Goal: Task Accomplishment & Management: Manage account settings

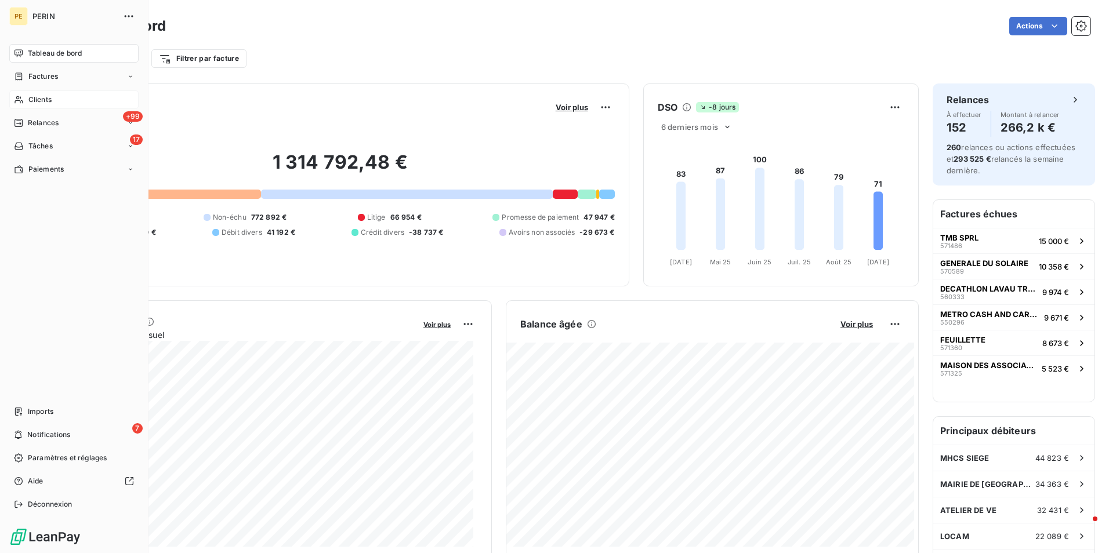
click at [34, 99] on span "Clients" at bounding box center [39, 100] width 23 height 10
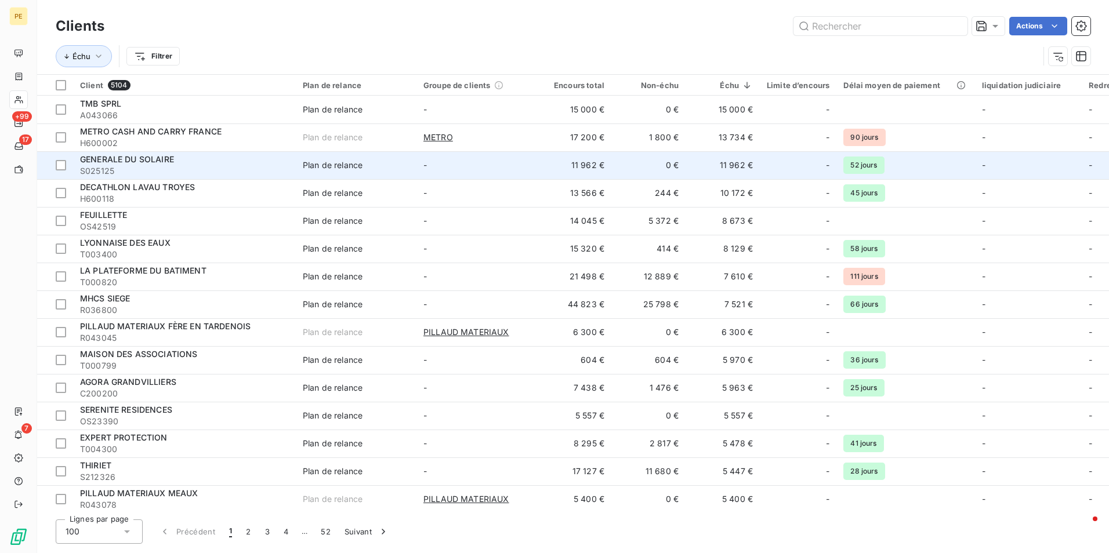
click at [114, 172] on span "S025125" at bounding box center [184, 171] width 209 height 12
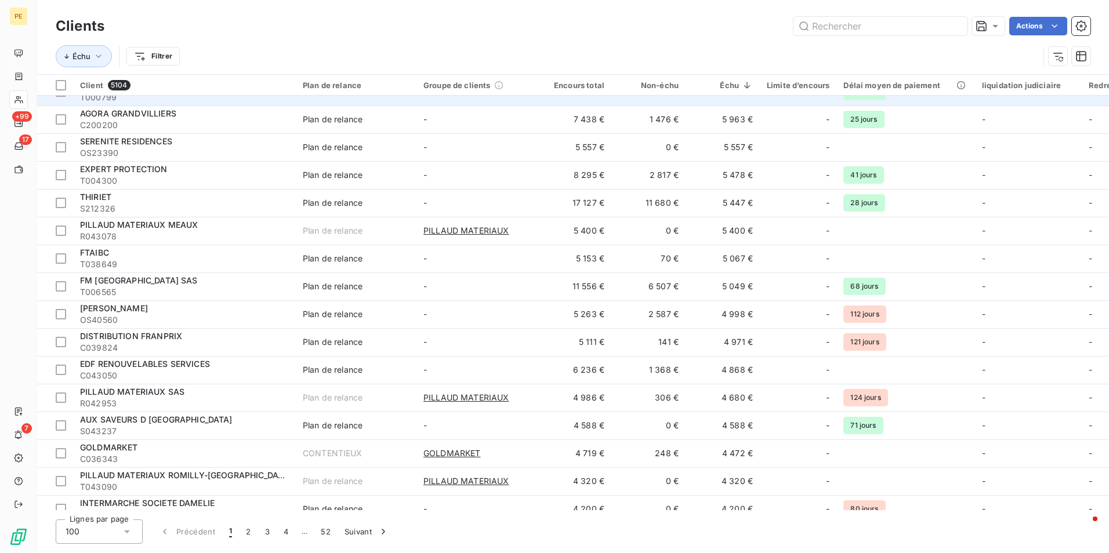
scroll to position [290, 0]
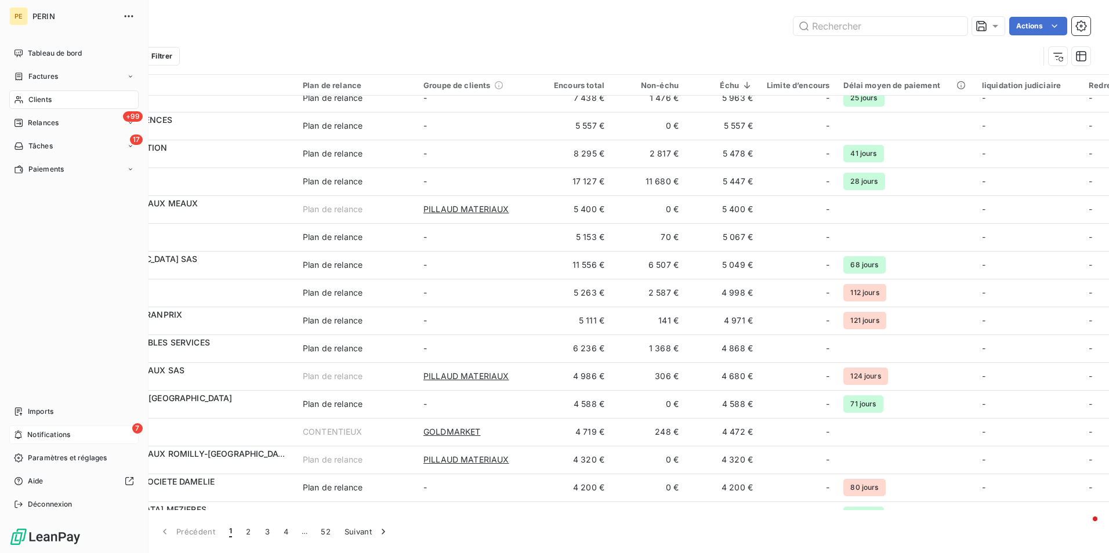
click at [22, 431] on icon at bounding box center [18, 434] width 9 height 9
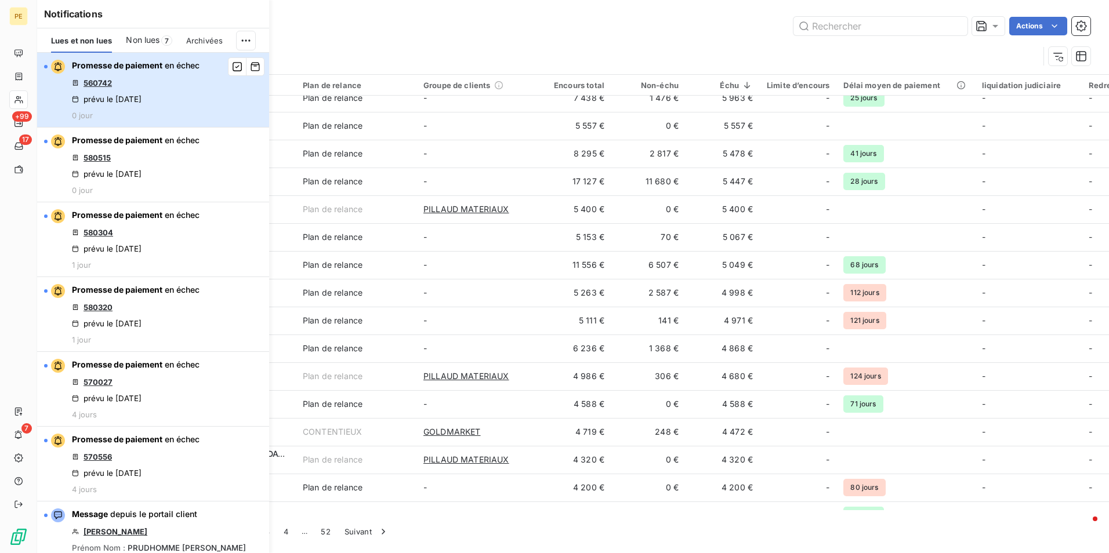
click at [120, 81] on div "Promesse de paiement en échec 560742 prévu le [DATE] 0 jour" at bounding box center [136, 90] width 128 height 60
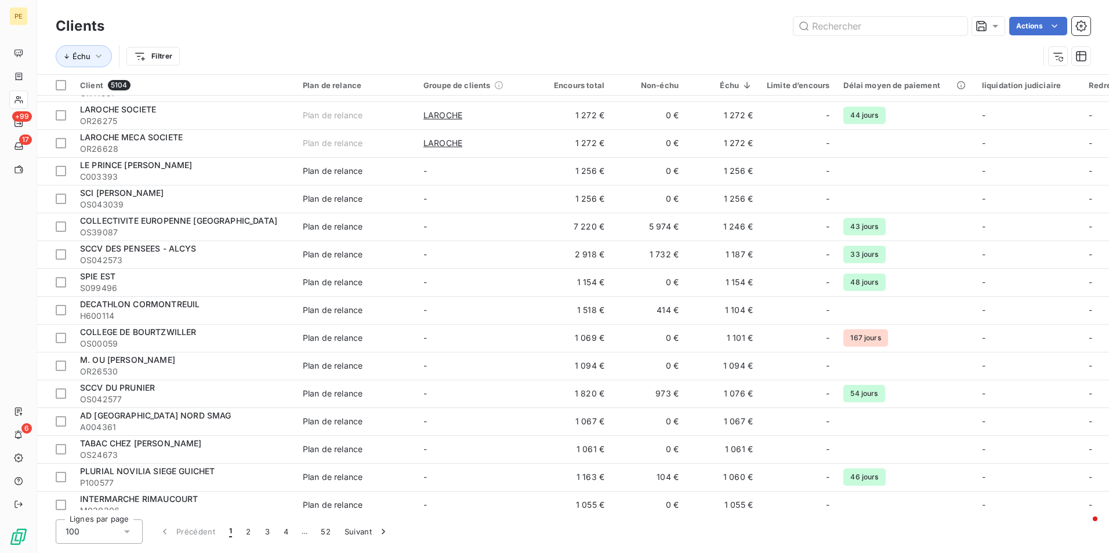
scroll to position [2374, 0]
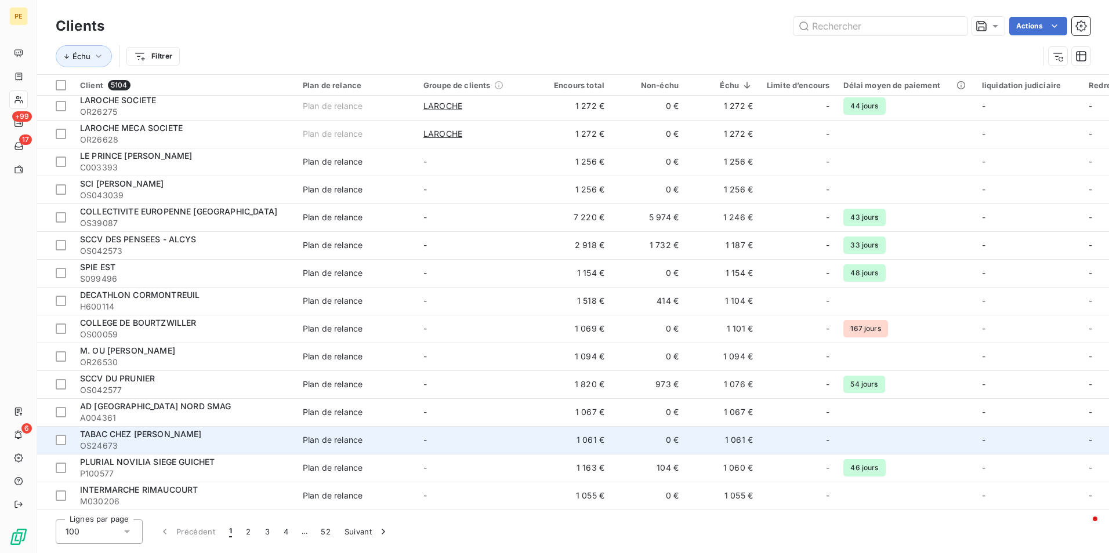
click at [451, 426] on td "-" at bounding box center [476, 440] width 121 height 28
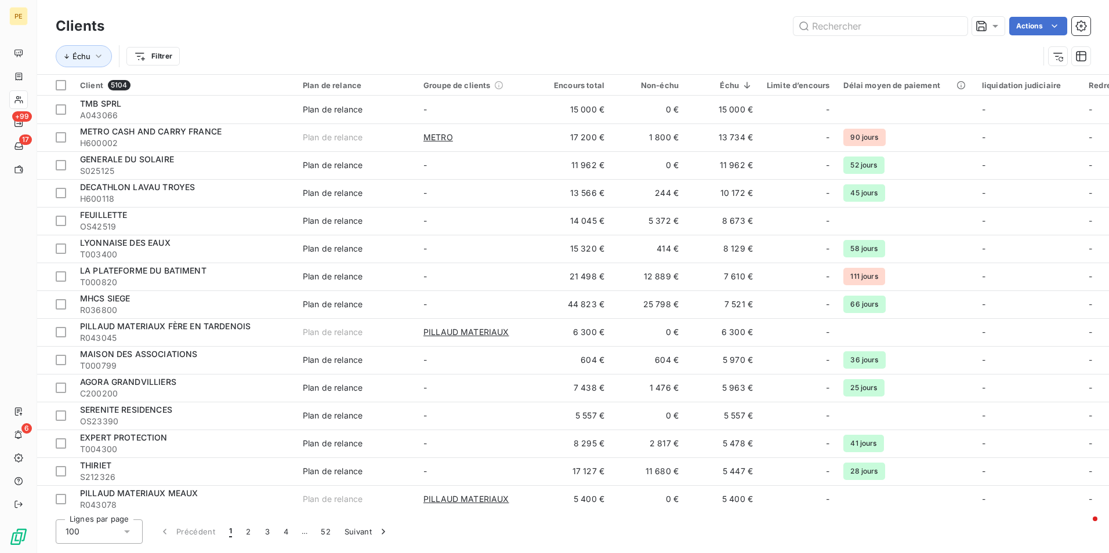
scroll to position [2374, 0]
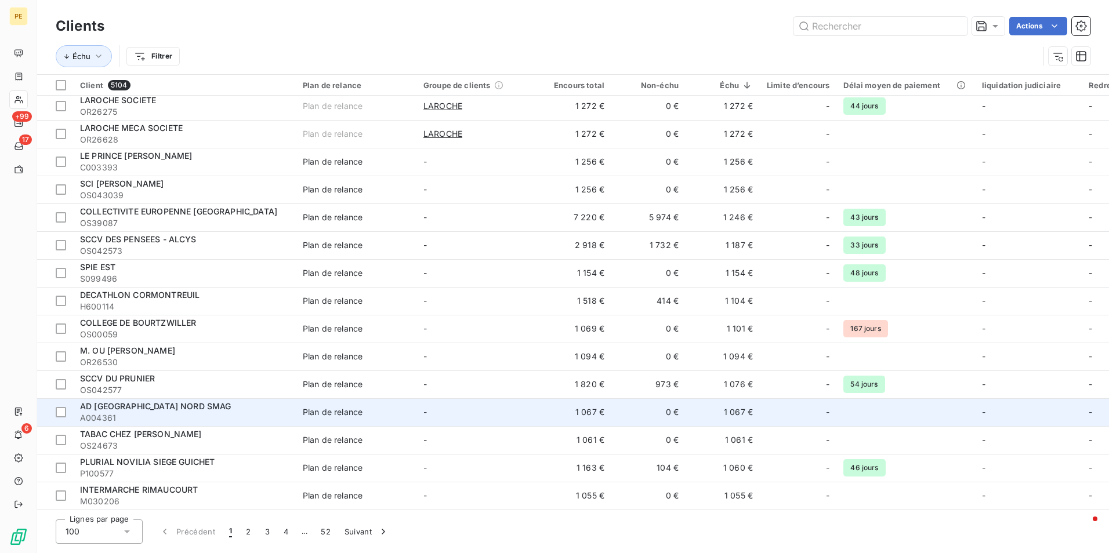
click at [191, 412] on span "A004361" at bounding box center [184, 418] width 209 height 12
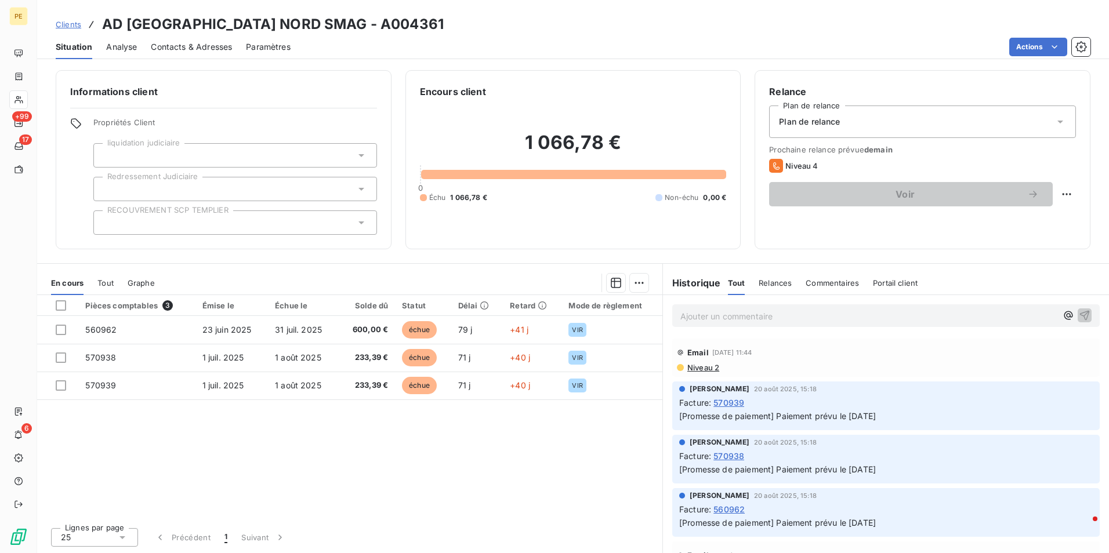
click at [701, 367] on span "Niveau 2" at bounding box center [702, 367] width 33 height 9
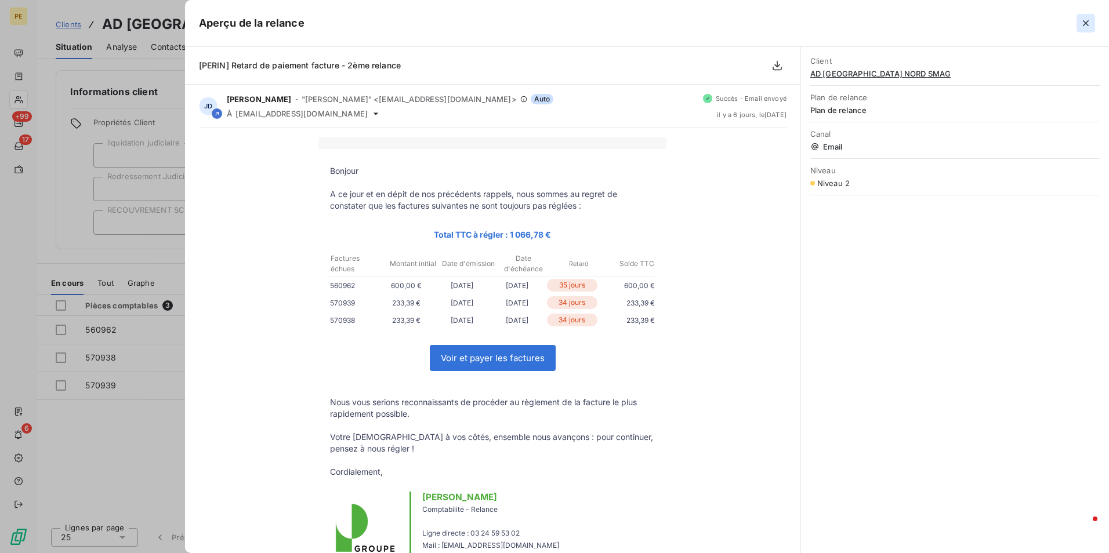
click at [1084, 19] on icon "button" at bounding box center [1086, 23] width 12 height 12
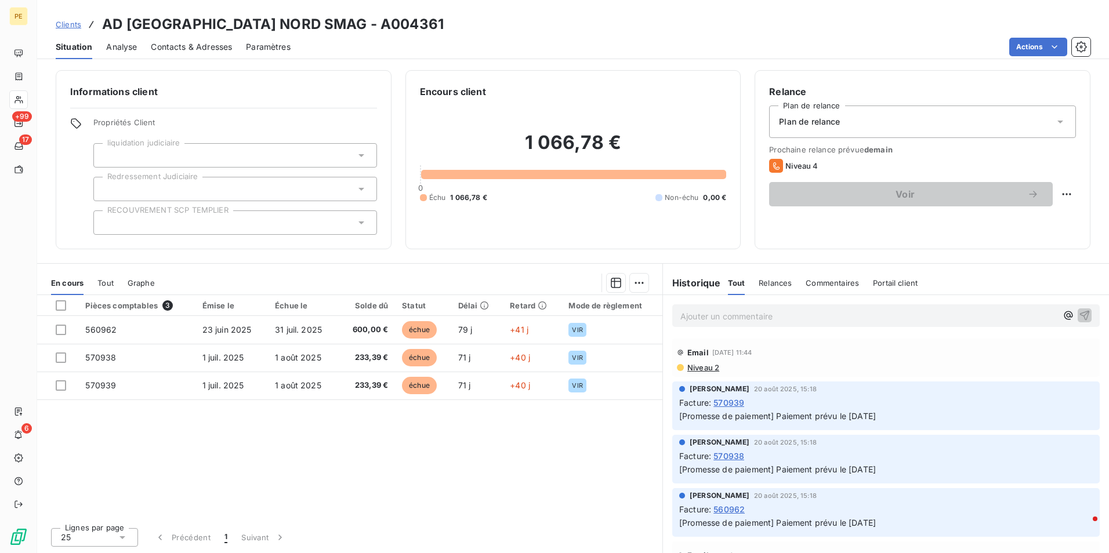
click at [211, 53] on div "Contacts & Adresses" at bounding box center [191, 47] width 81 height 24
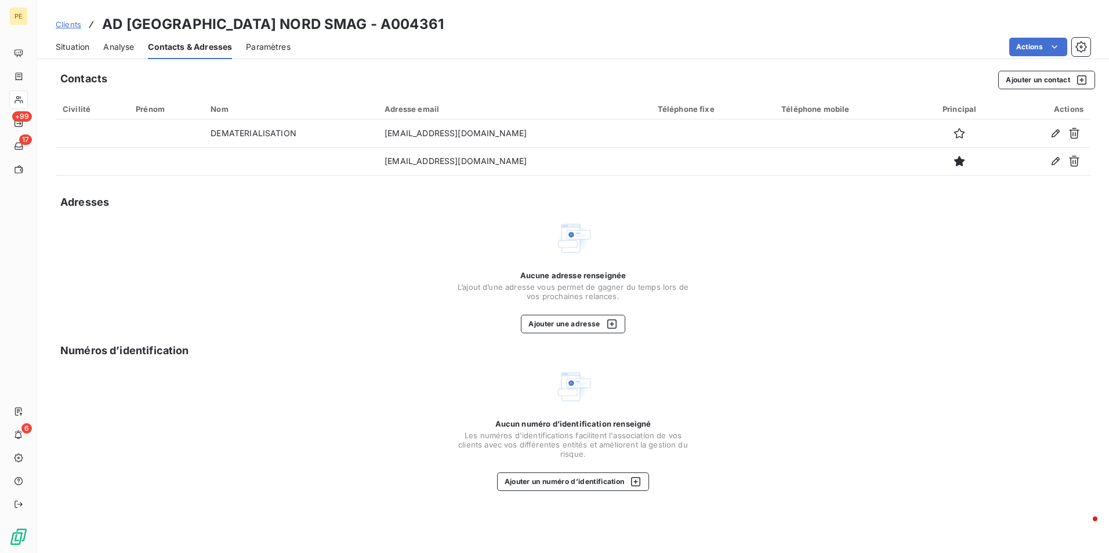
click at [61, 49] on span "Situation" at bounding box center [73, 47] width 34 height 12
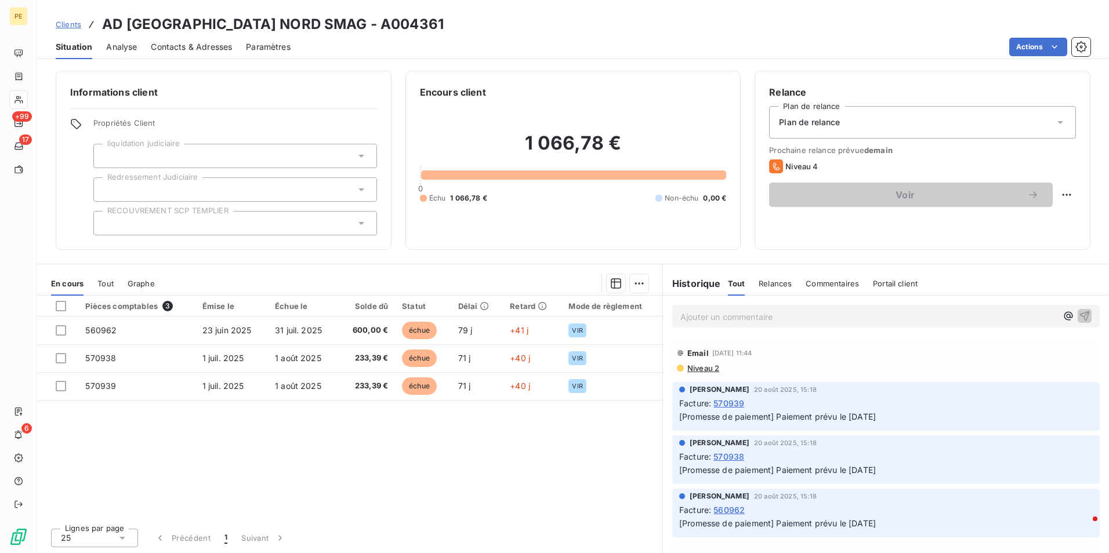
click at [698, 365] on span "Niveau 2" at bounding box center [702, 368] width 33 height 9
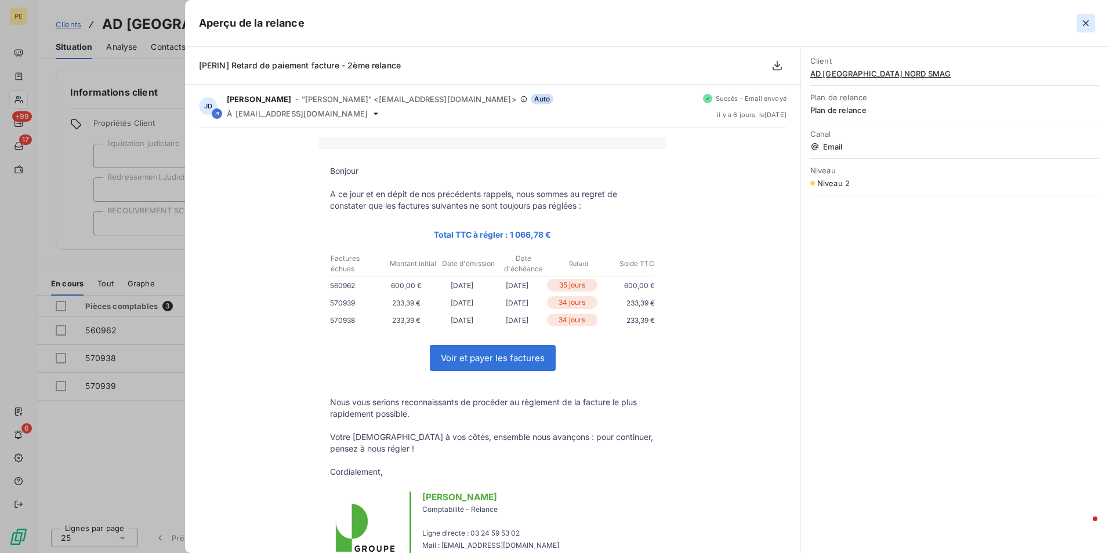
click at [1086, 26] on icon "button" at bounding box center [1086, 23] width 12 height 12
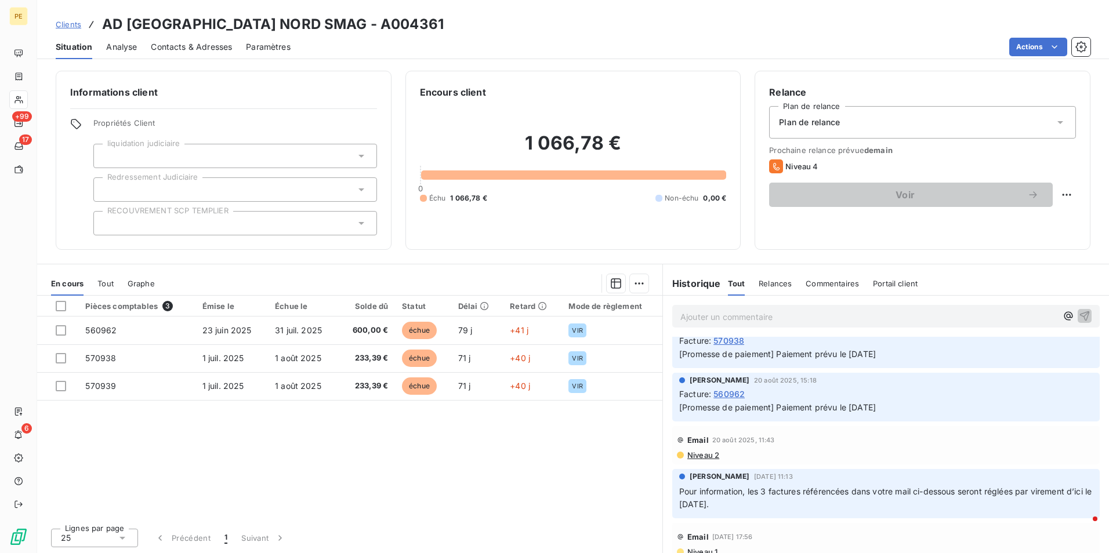
scroll to position [174, 0]
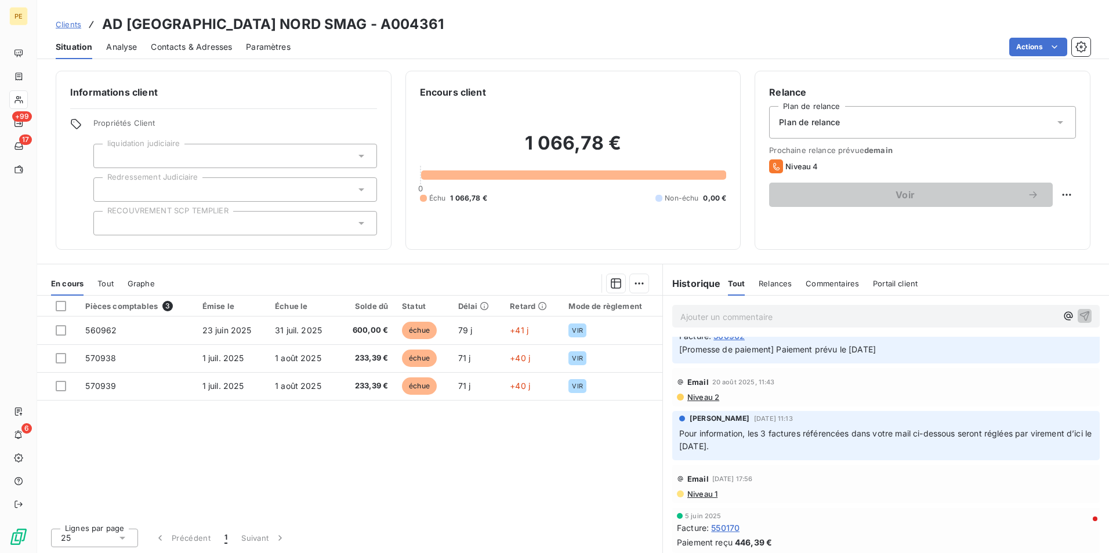
drag, startPoint x: 763, startPoint y: 442, endPoint x: 672, endPoint y: 437, distance: 91.2
click at [672, 437] on div "[PERSON_NAME] [DATE] 11:13 Pour information, les 3 factures référencées dans vo…" at bounding box center [885, 436] width 427 height 50
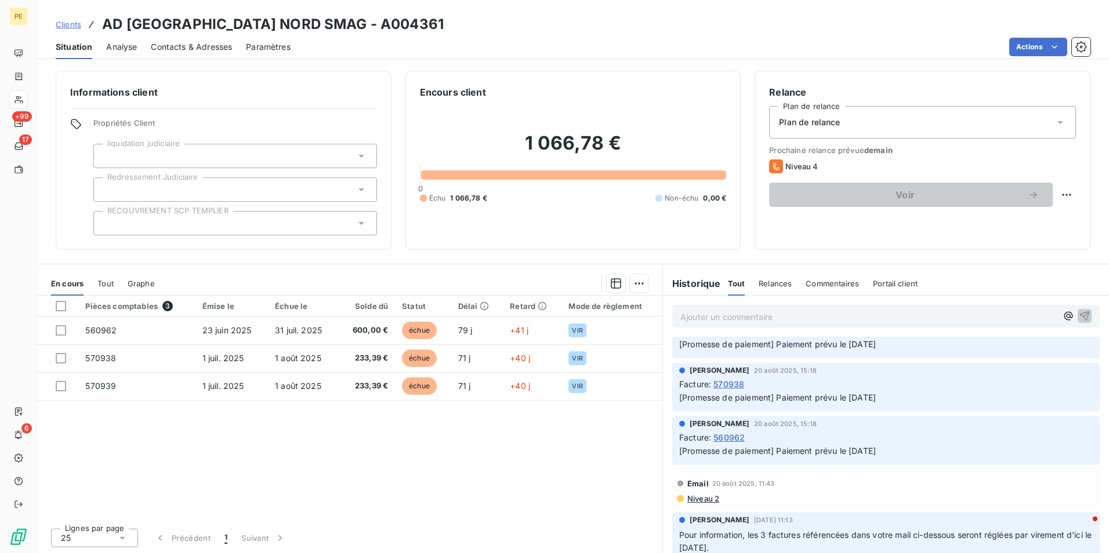
scroll to position [0, 0]
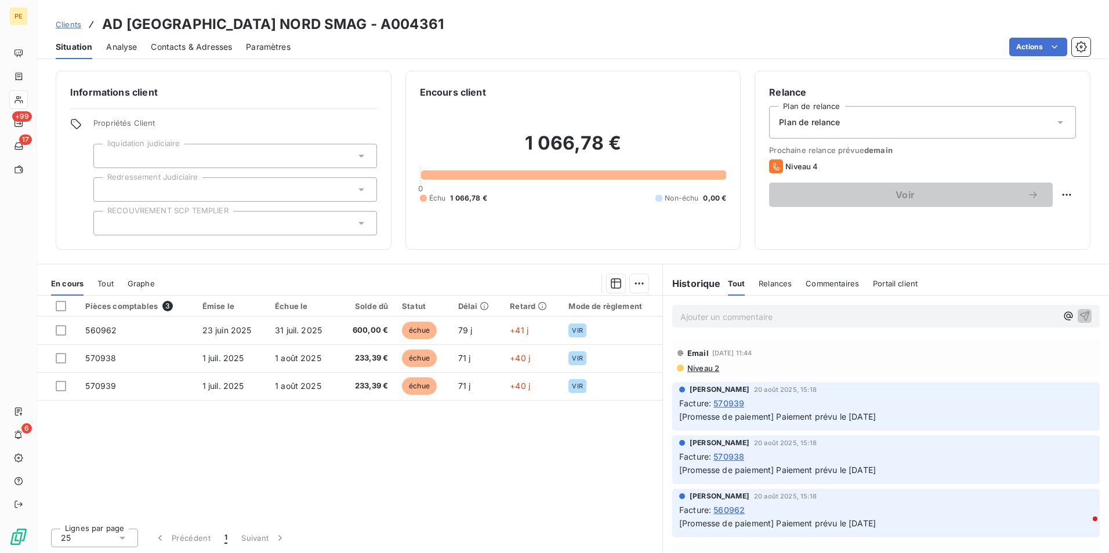
click at [204, 44] on span "Contacts & Adresses" at bounding box center [191, 47] width 81 height 12
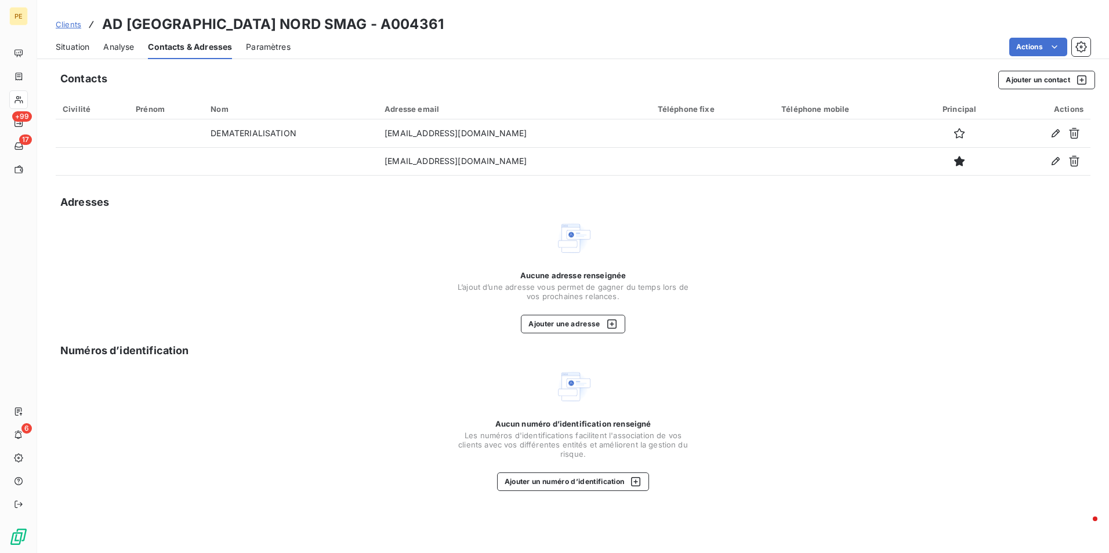
click at [89, 50] on span "Situation" at bounding box center [73, 47] width 34 height 12
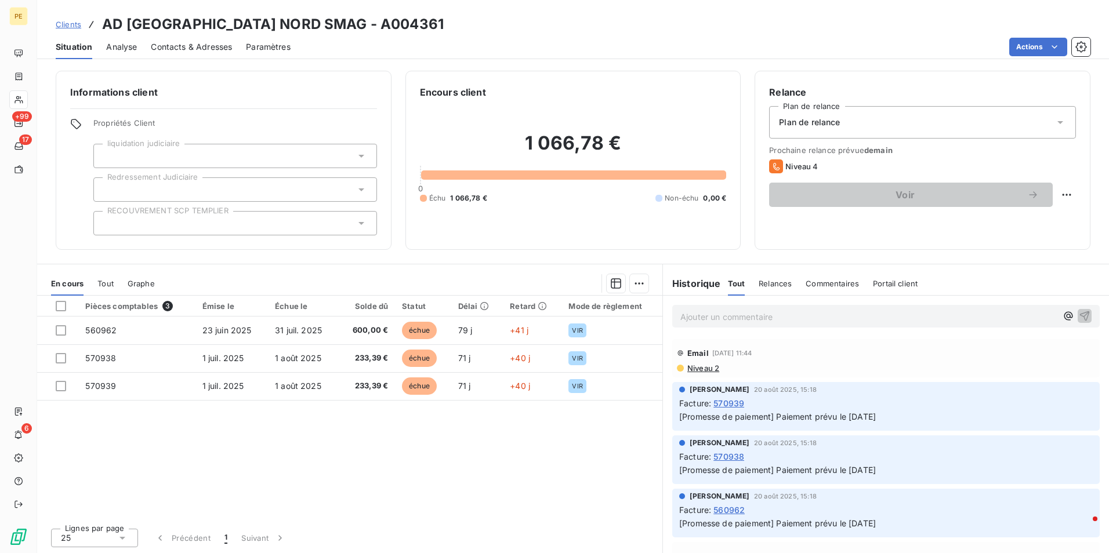
click at [706, 371] on span "Niveau 2" at bounding box center [702, 368] width 33 height 9
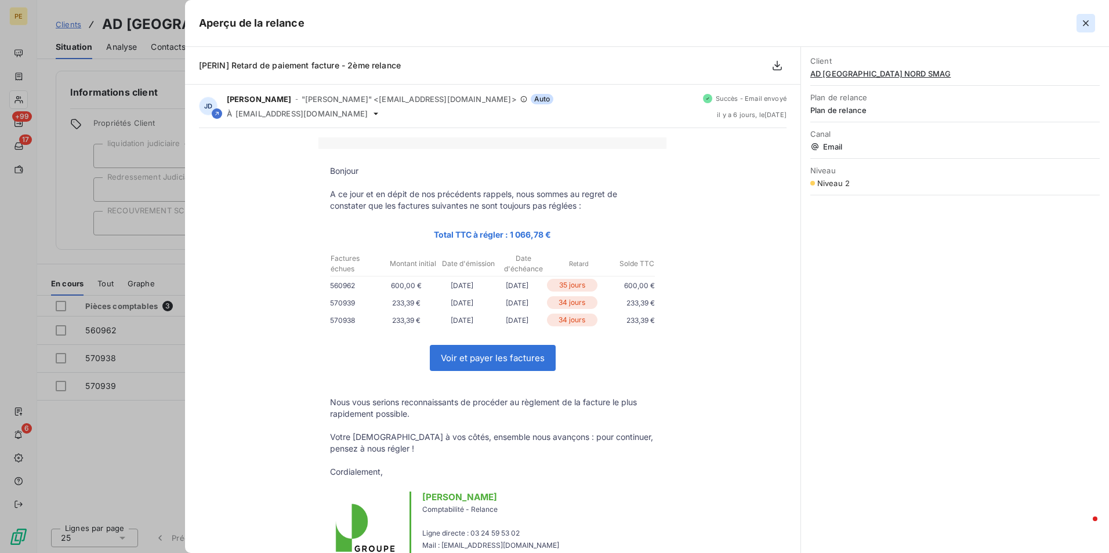
click at [1085, 26] on icon "button" at bounding box center [1086, 23] width 12 height 12
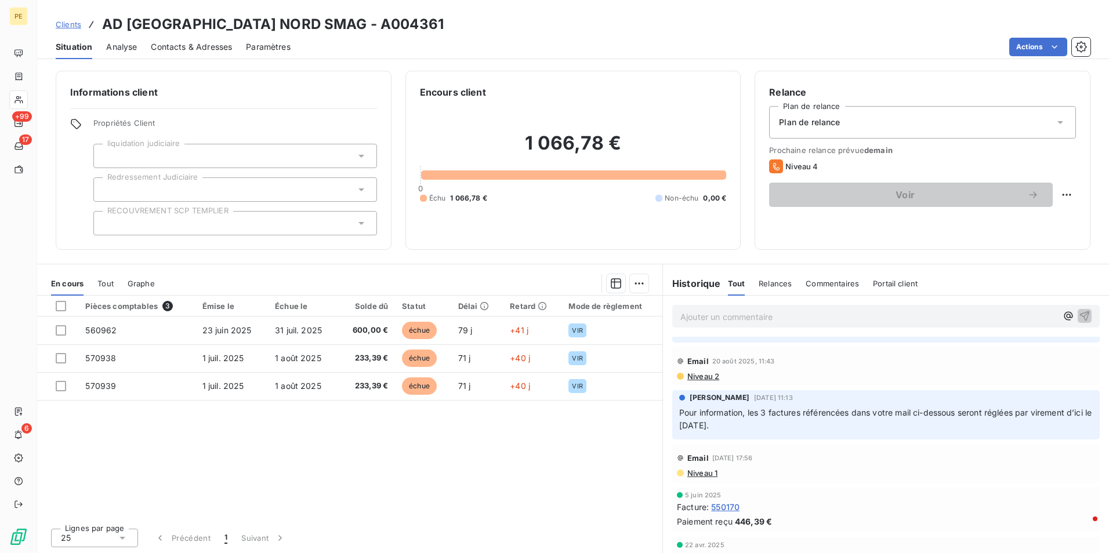
scroll to position [174, 0]
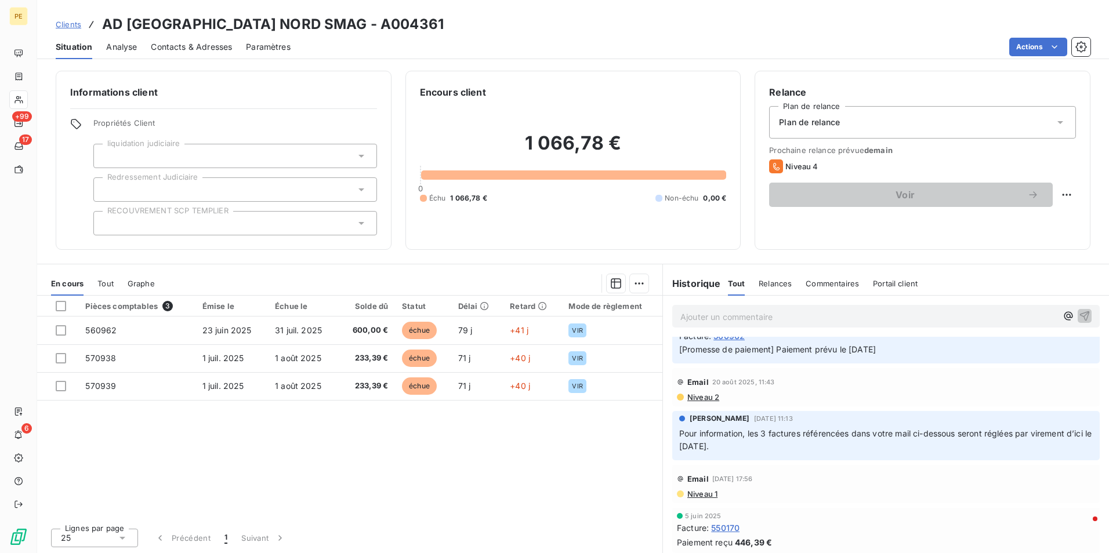
click at [688, 397] on span "Niveau 2" at bounding box center [702, 397] width 33 height 9
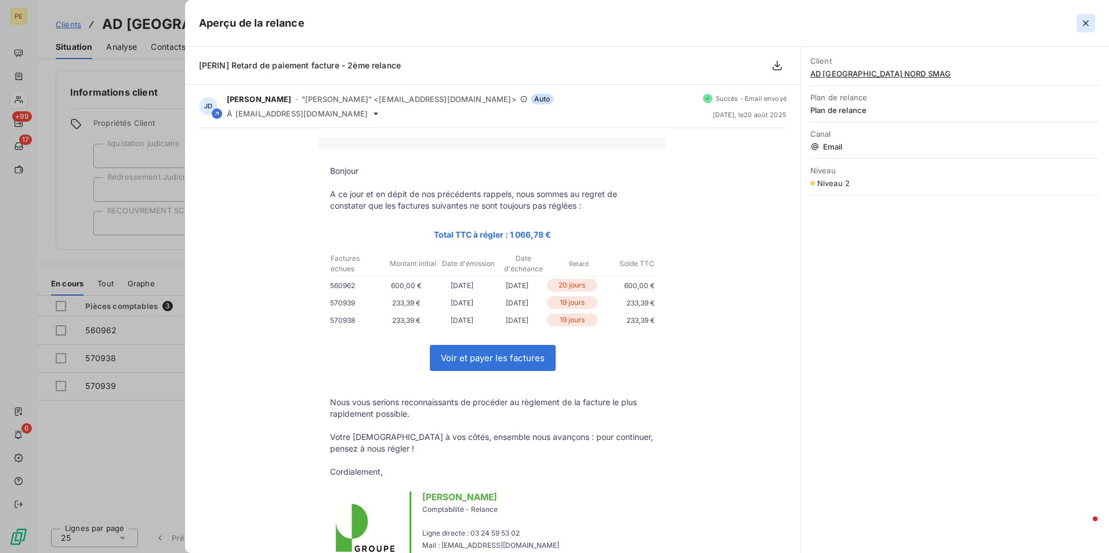
click at [1083, 21] on icon "button" at bounding box center [1086, 23] width 6 height 6
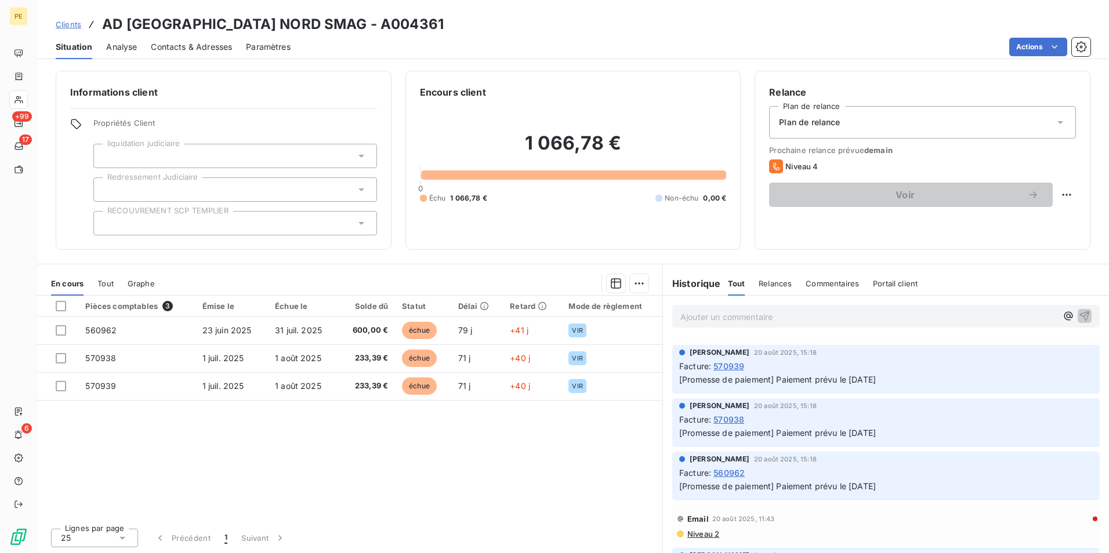
scroll to position [58, 0]
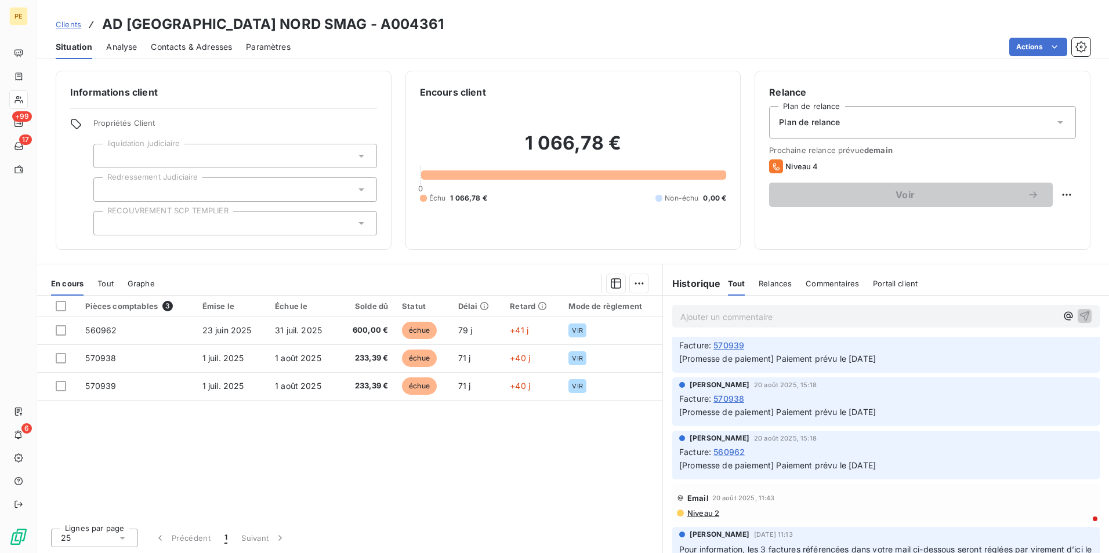
click at [928, 462] on p "[Promesse de paiement] Paiement prévu le [DATE]" at bounding box center [885, 465] width 413 height 13
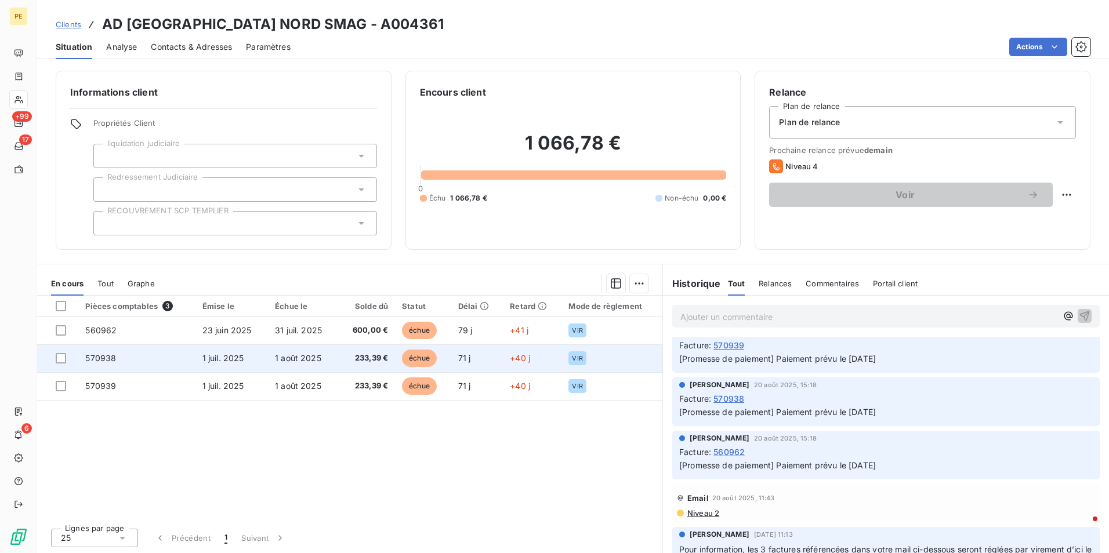
drag, startPoint x: 923, startPoint y: 474, endPoint x: 653, endPoint y: 350, distance: 296.8
click at [653, 350] on div "En cours Tout Graphe Pièces comptables 3 Émise le Échue le Solde dû Statut Déla…" at bounding box center [573, 409] width 1072 height 290
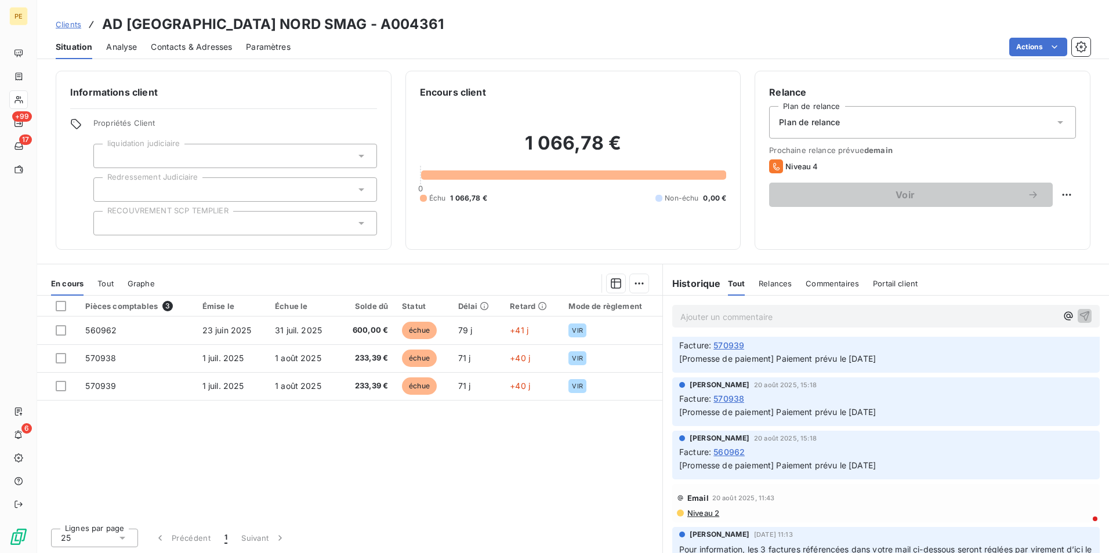
drag, startPoint x: 653, startPoint y: 350, endPoint x: 447, endPoint y: 505, distance: 257.6
click at [447, 505] on div "Pièces comptables 3 Émise le Échue le Solde dû Statut Délai Retard Mode de règl…" at bounding box center [349, 407] width 625 height 223
click at [350, 453] on div "Pièces comptables 3 Émise le Échue le Solde dû Statut Délai Retard Mode de règl…" at bounding box center [349, 407] width 625 height 223
click at [351, 452] on div "Pièces comptables 3 Émise le Échue le Solde dû Statut Délai Retard Mode de règl…" at bounding box center [349, 407] width 625 height 223
click at [332, 247] on div "Informations client Propriétés Client liquidation judiciaire Redressement Judic…" at bounding box center [224, 160] width 336 height 179
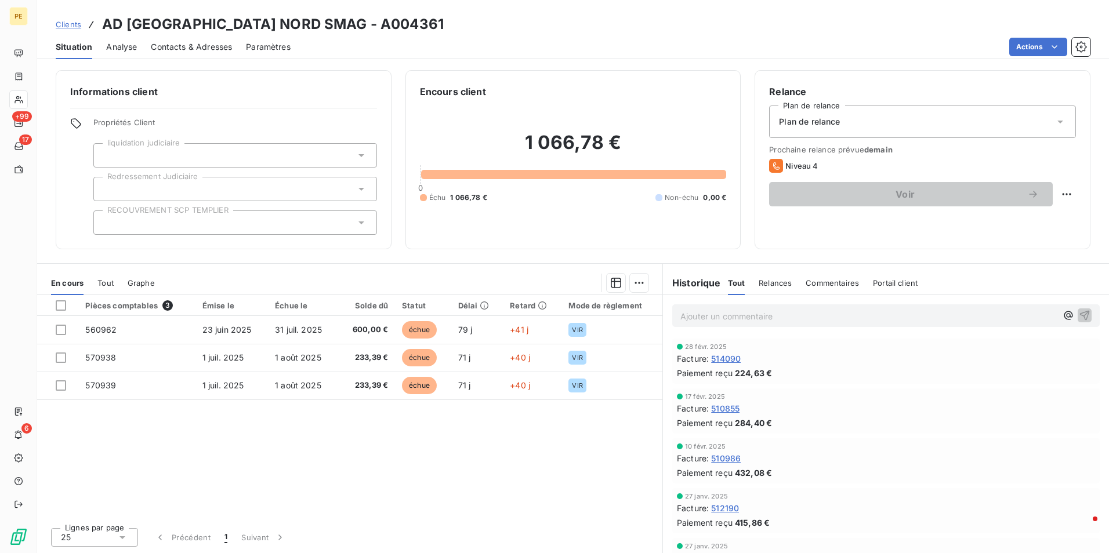
scroll to position [638, 0]
click at [201, 46] on span "Contacts & Adresses" at bounding box center [191, 47] width 81 height 12
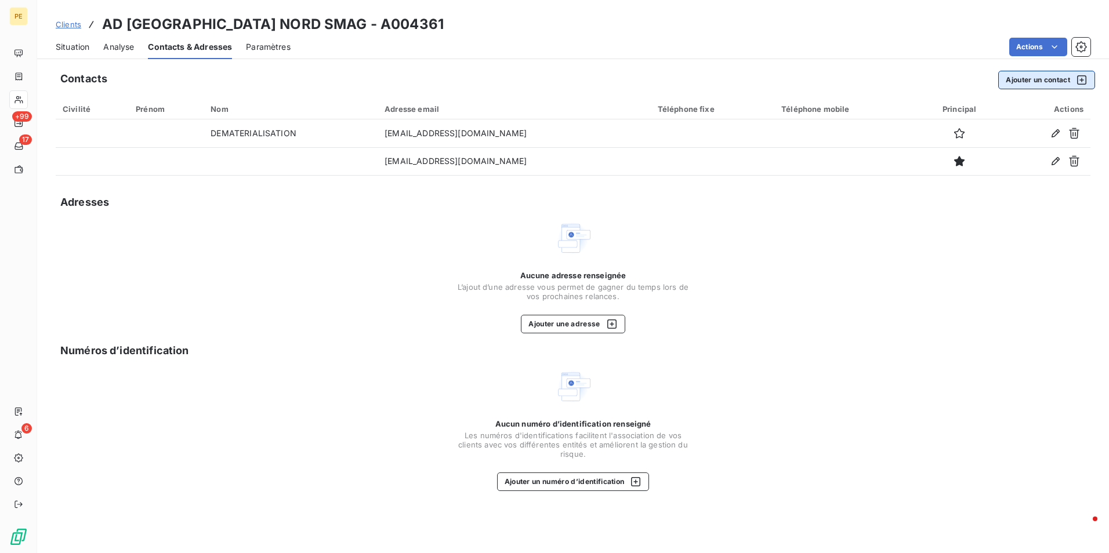
click at [1056, 81] on button "Ajouter un contact" at bounding box center [1046, 80] width 97 height 19
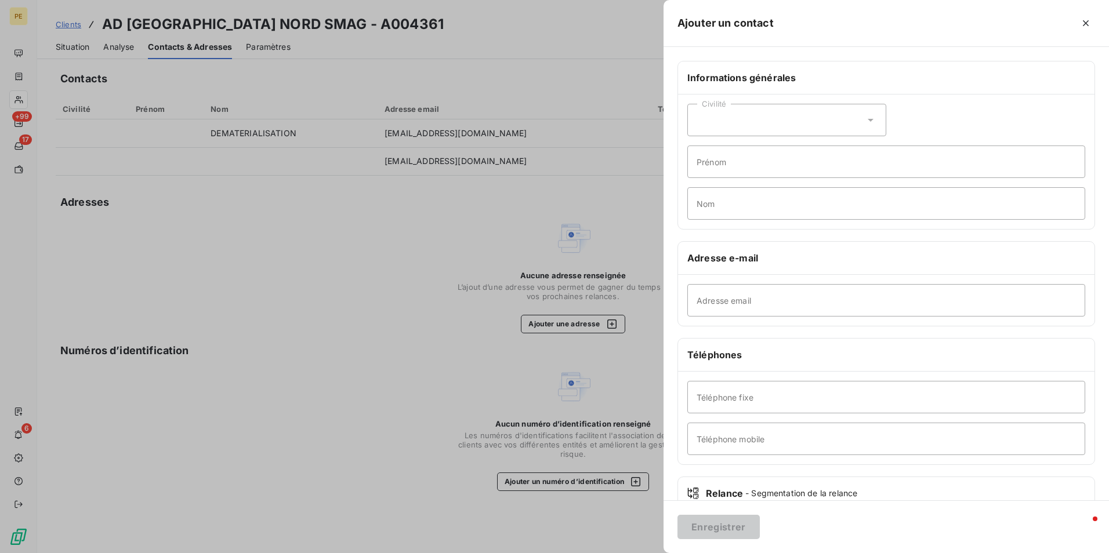
click at [753, 132] on div "Civilité" at bounding box center [786, 120] width 199 height 32
click at [728, 152] on span "Madame" at bounding box center [725, 149] width 31 height 11
click at [730, 160] on input "Prénom" at bounding box center [886, 162] width 398 height 32
type input "[PERSON_NAME]"
click at [752, 118] on div "Civilité Madame" at bounding box center [786, 120] width 199 height 32
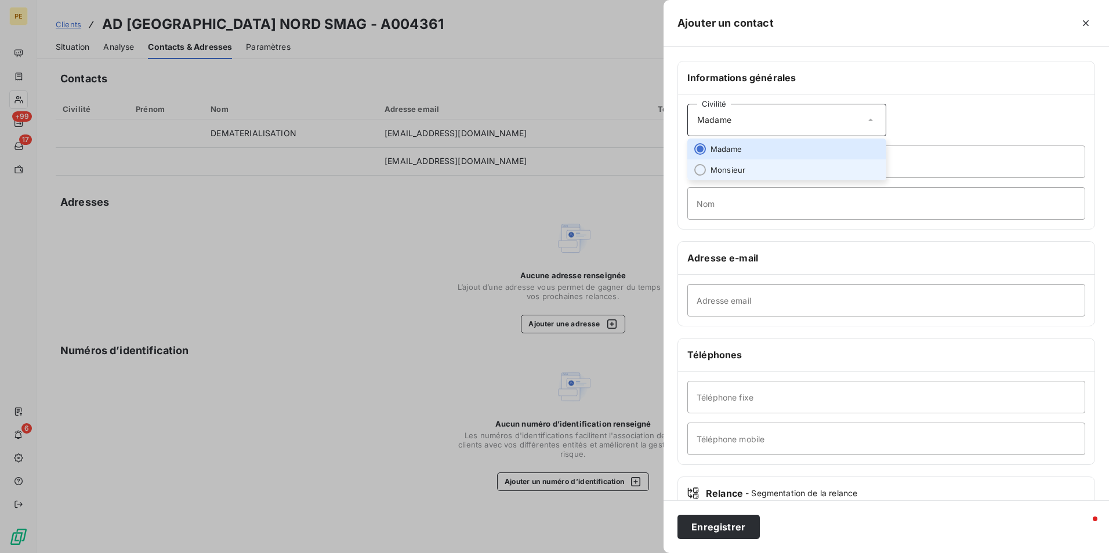
click at [716, 171] on span "Monsieur" at bounding box center [727, 170] width 35 height 11
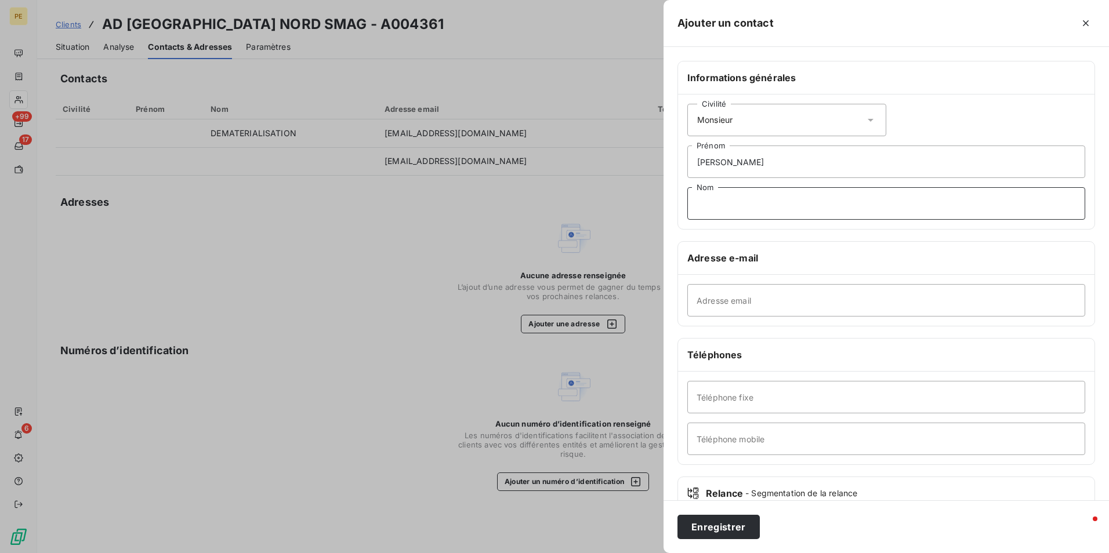
click at [724, 206] on input "Nom" at bounding box center [886, 203] width 398 height 32
click at [734, 295] on input "Adresse email" at bounding box center [886, 300] width 398 height 32
type input "[EMAIL_ADDRESS][DOMAIN_NAME]"
click at [717, 197] on input "Nom" at bounding box center [886, 203] width 398 height 32
type input "ROULIERE"
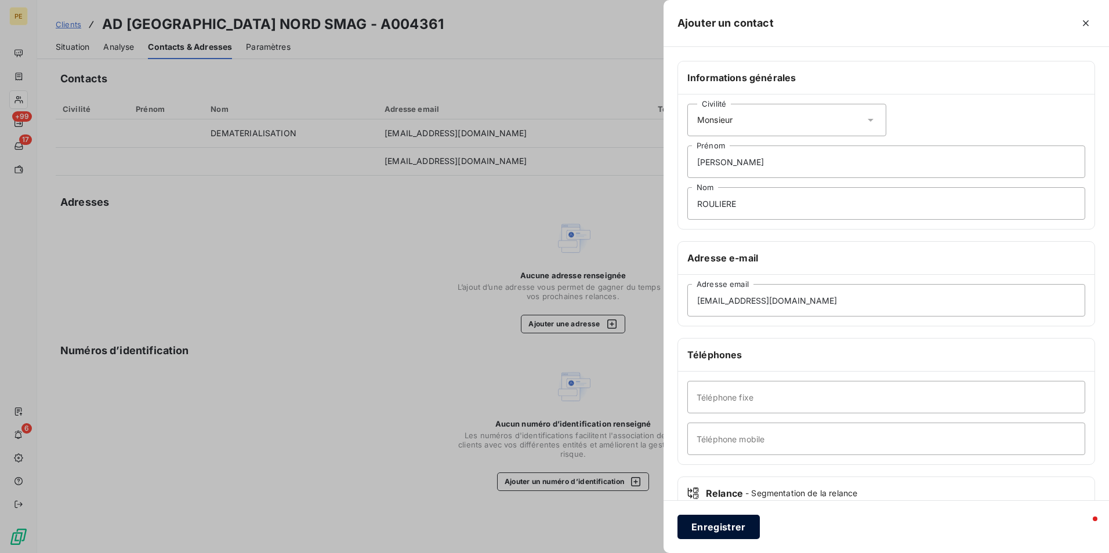
click at [722, 531] on button "Enregistrer" at bounding box center [718, 527] width 82 height 24
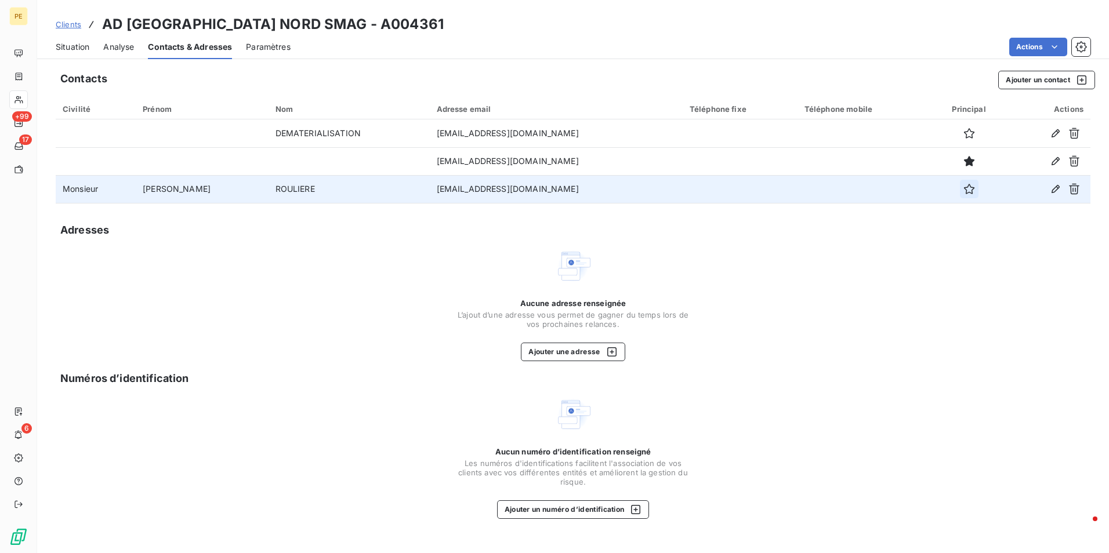
click at [963, 188] on icon "button" at bounding box center [969, 189] width 12 height 12
click at [115, 49] on span "Analyse" at bounding box center [118, 47] width 31 height 12
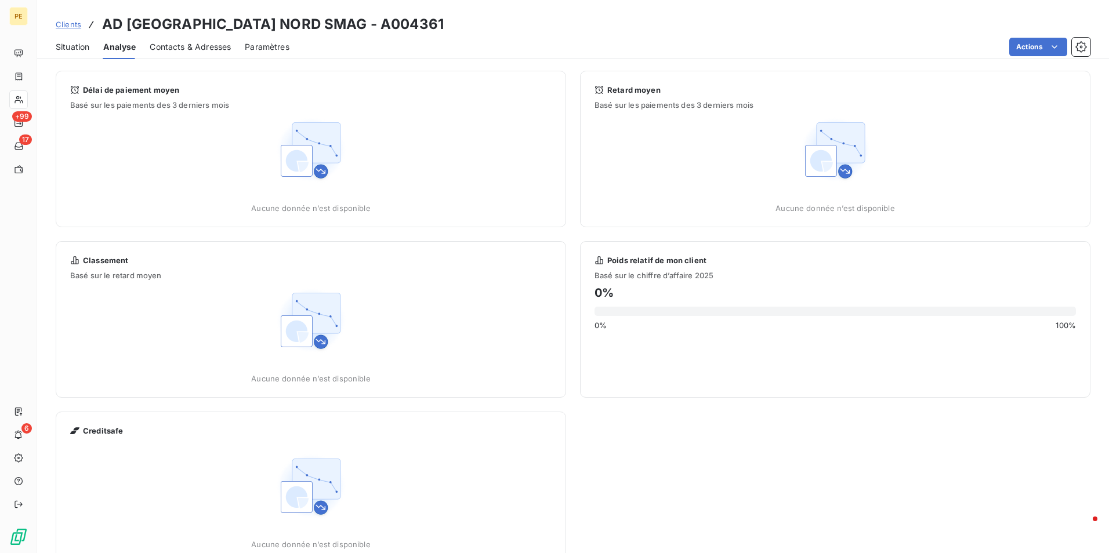
click at [67, 50] on span "Situation" at bounding box center [73, 47] width 34 height 12
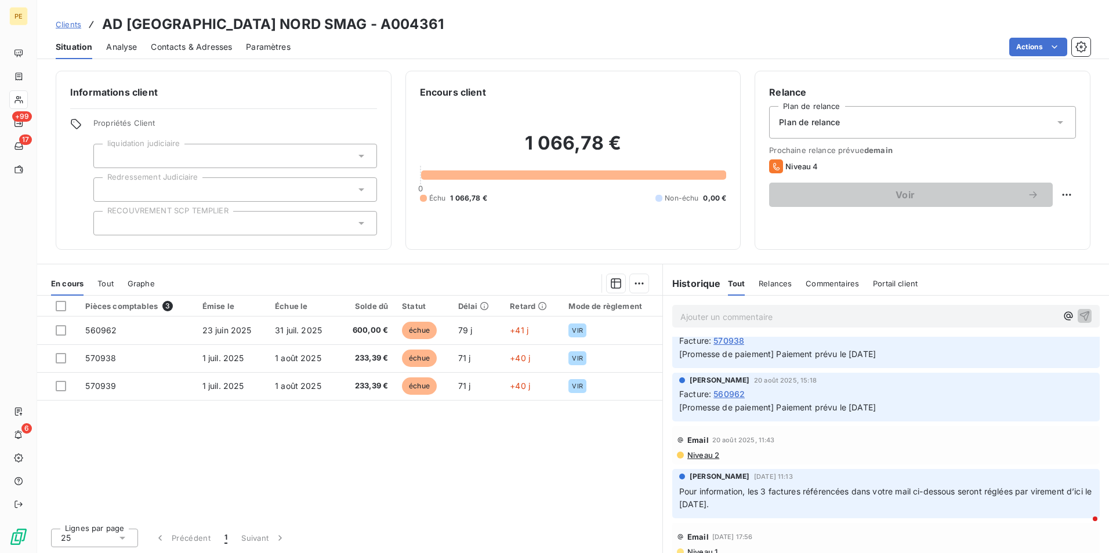
scroll to position [174, 0]
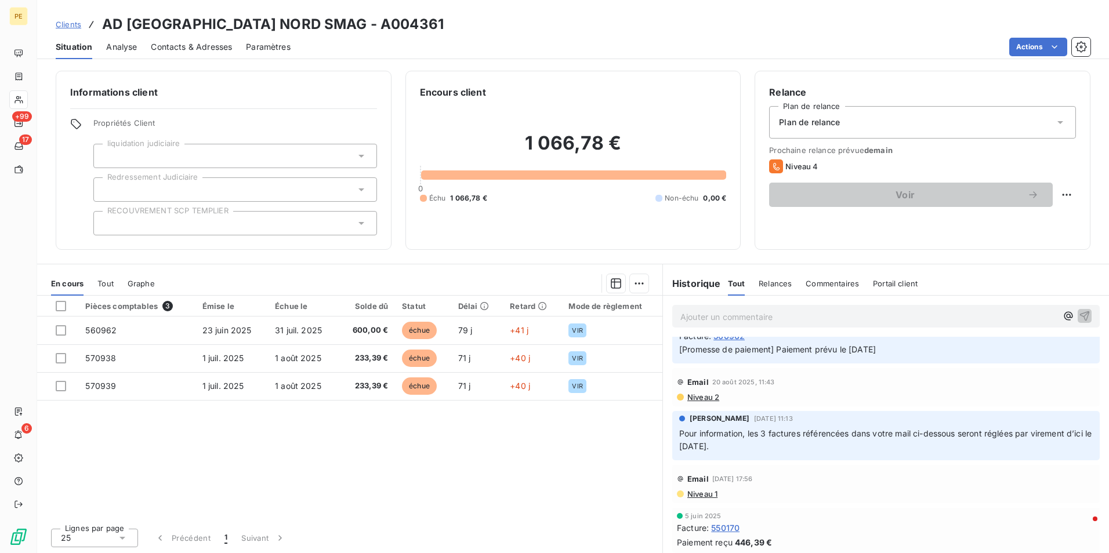
drag, startPoint x: 756, startPoint y: 449, endPoint x: 674, endPoint y: 426, distance: 84.8
click at [679, 426] on div "Pour information, les 3 factures référencées dans votre mail ci-dessous seront …" at bounding box center [885, 440] width 413 height 28
drag, startPoint x: 674, startPoint y: 426, endPoint x: 798, endPoint y: 448, distance: 126.0
click at [798, 448] on p "Pour information, les 3 factures référencées dans votre mail ci-dessous seront …" at bounding box center [885, 440] width 413 height 27
drag, startPoint x: 699, startPoint y: 445, endPoint x: 667, endPoint y: 429, distance: 35.3
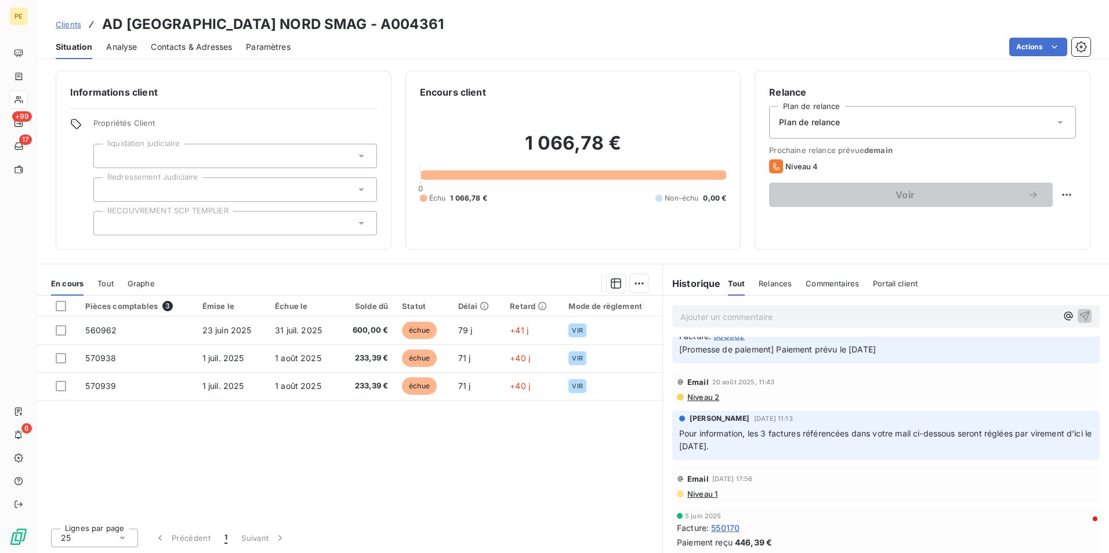
click at [672, 429] on div "[PERSON_NAME] [DATE] 11:13 Pour information, les 3 factures référencées dans vo…" at bounding box center [885, 436] width 427 height 50
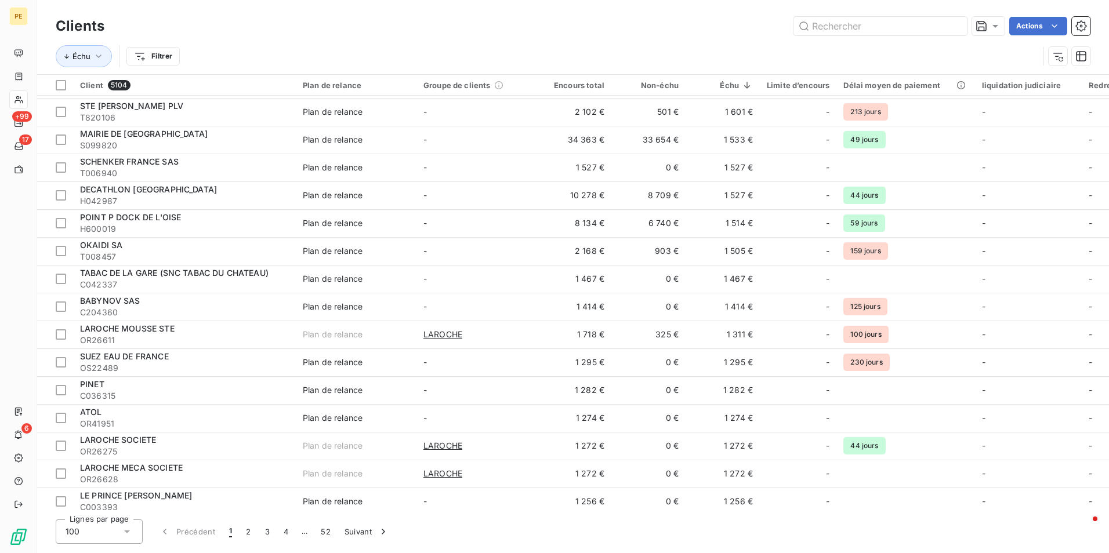
scroll to position [2374, 0]
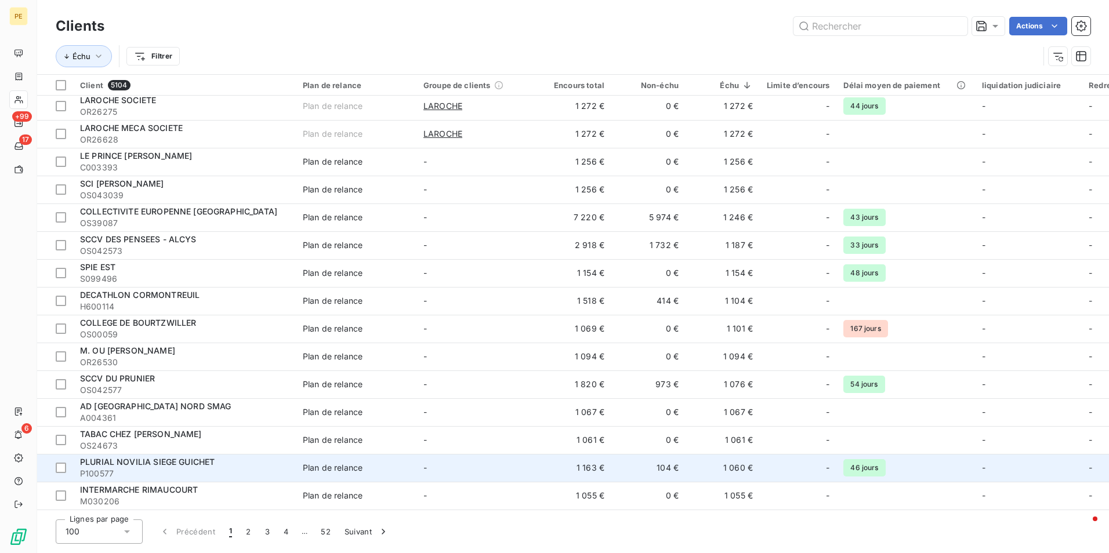
click at [627, 458] on td "104 €" at bounding box center [648, 468] width 74 height 28
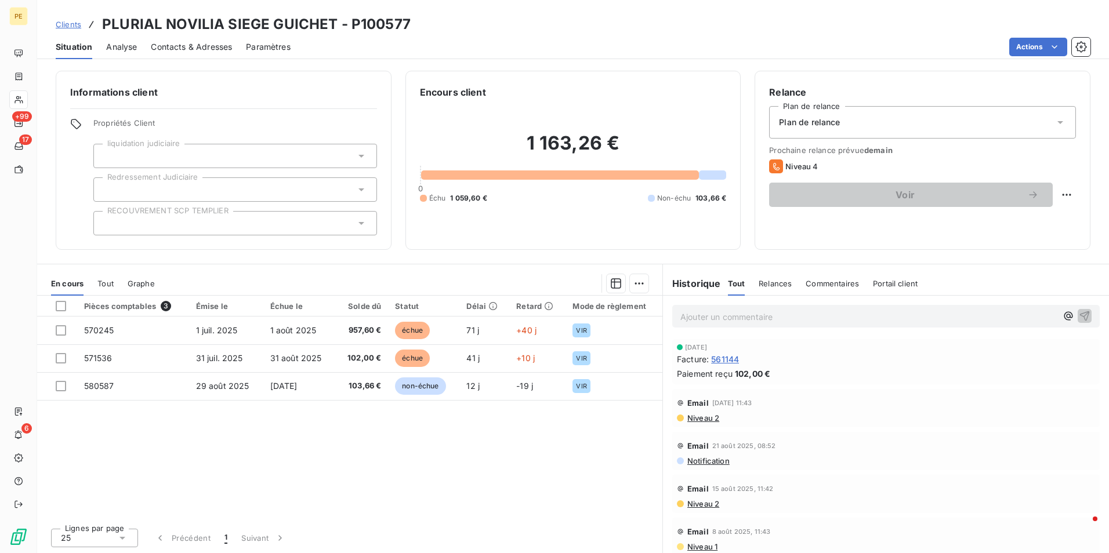
click at [877, 452] on div "Email [DATE] 08:52" at bounding box center [886, 446] width 418 height 19
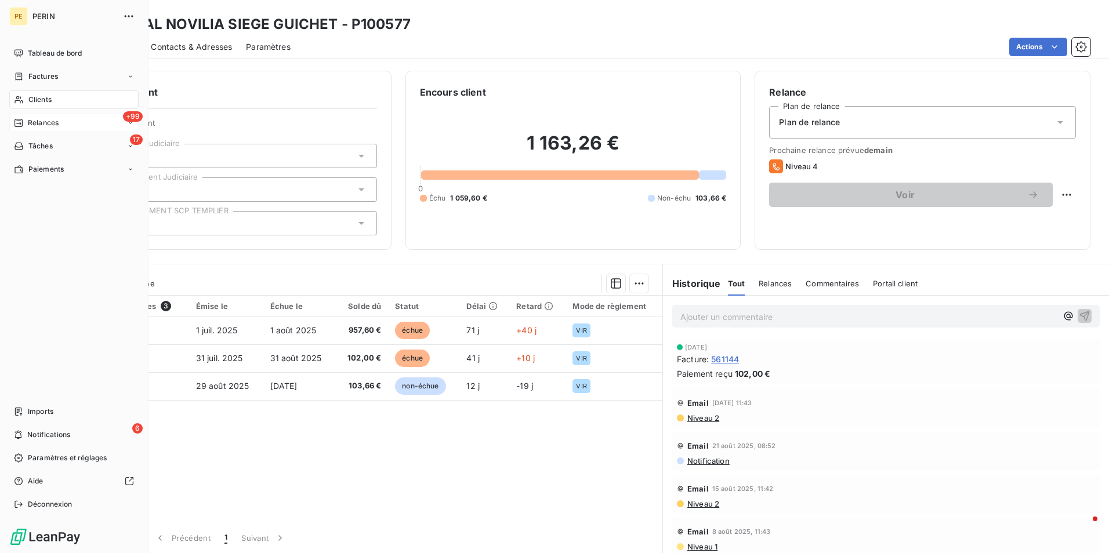
click at [38, 124] on span "Relances" at bounding box center [43, 123] width 31 height 10
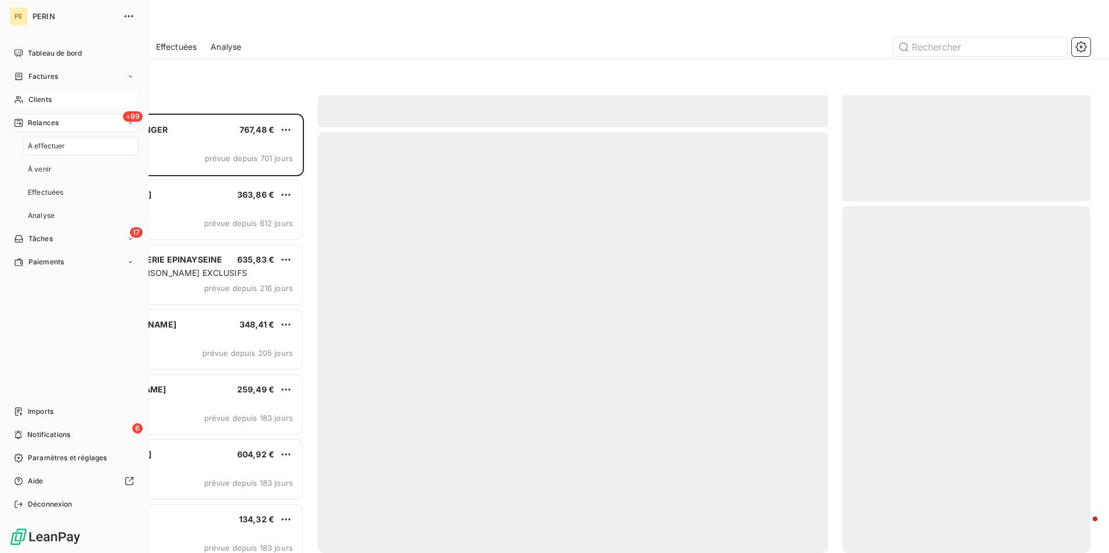
click at [48, 144] on span "À effectuer" at bounding box center [47, 146] width 38 height 10
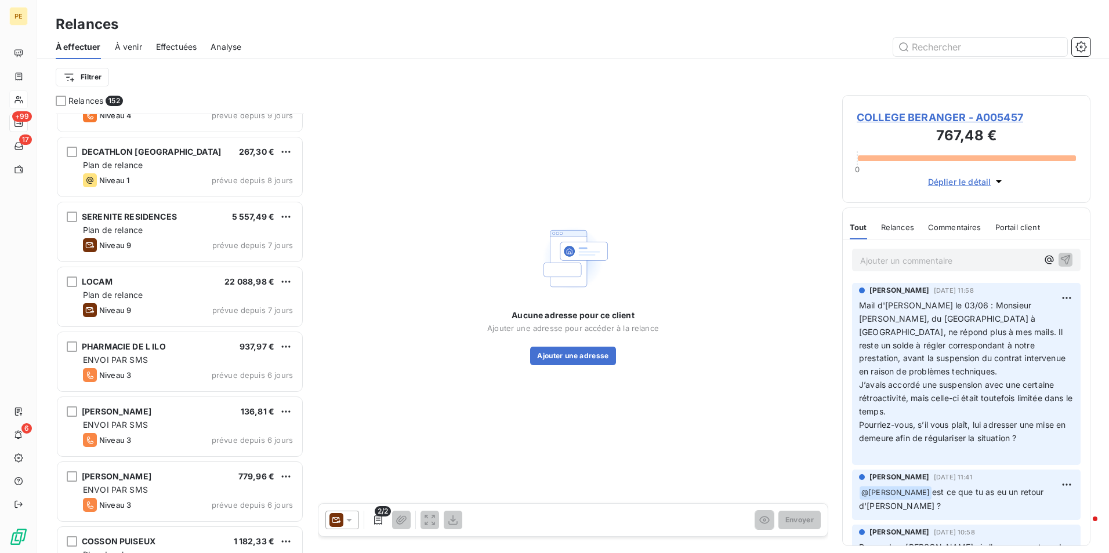
scroll to position [8158, 0]
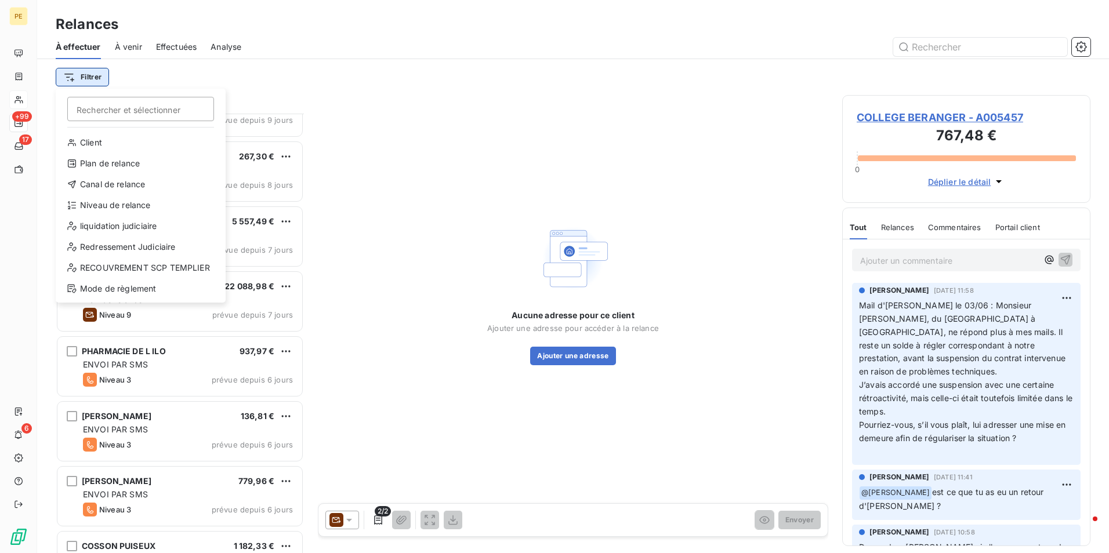
click at [101, 82] on html "PE +99 17 6 Relances À effectuer À venir Effectuées Analyse Filtrer Rechercher …" at bounding box center [554, 276] width 1109 height 553
click at [117, 197] on div "Niveau de relance" at bounding box center [140, 205] width 161 height 19
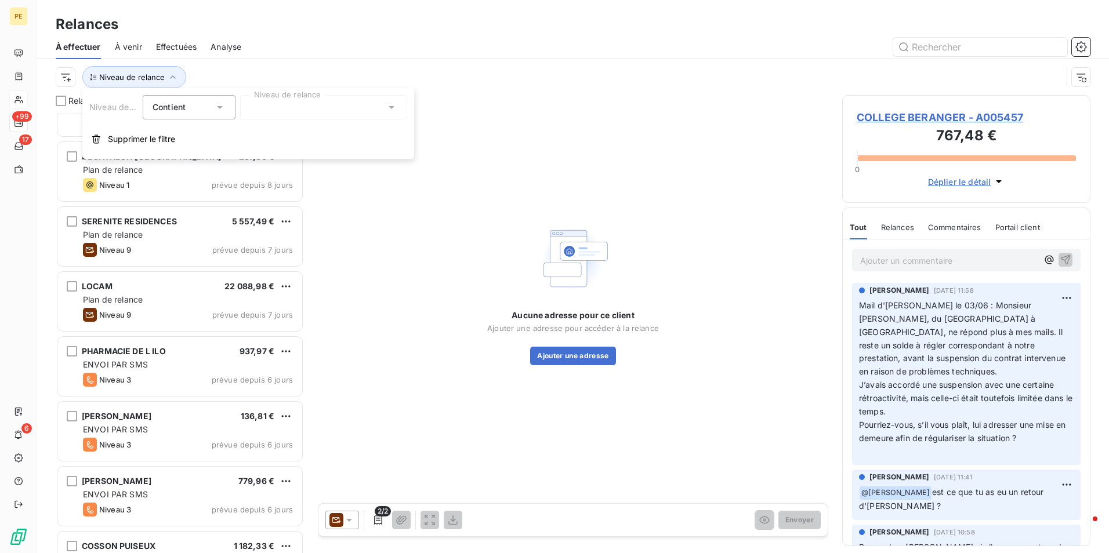
click at [328, 119] on div at bounding box center [323, 107] width 167 height 24
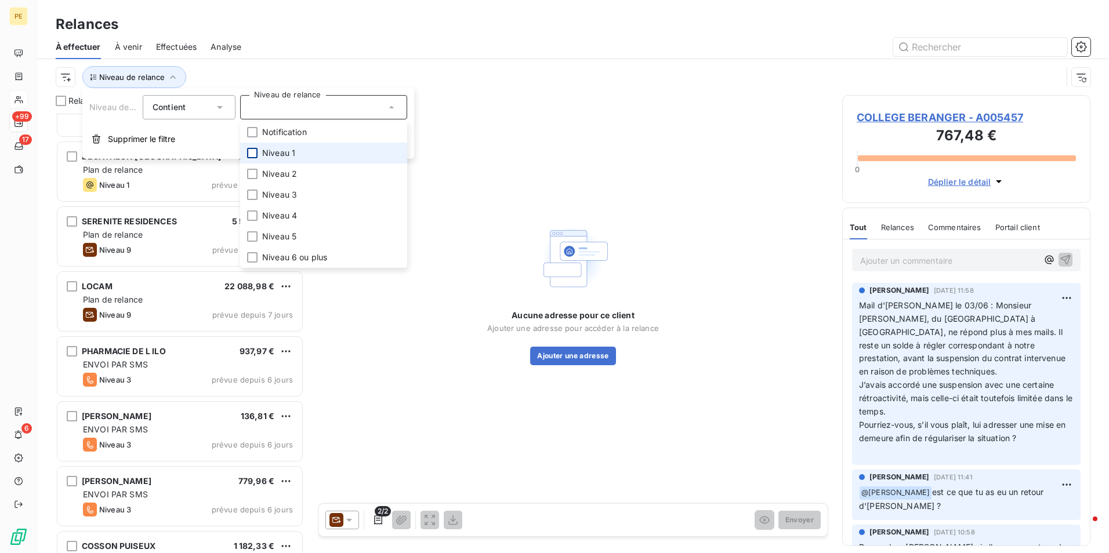
click at [255, 153] on div at bounding box center [252, 153] width 10 height 10
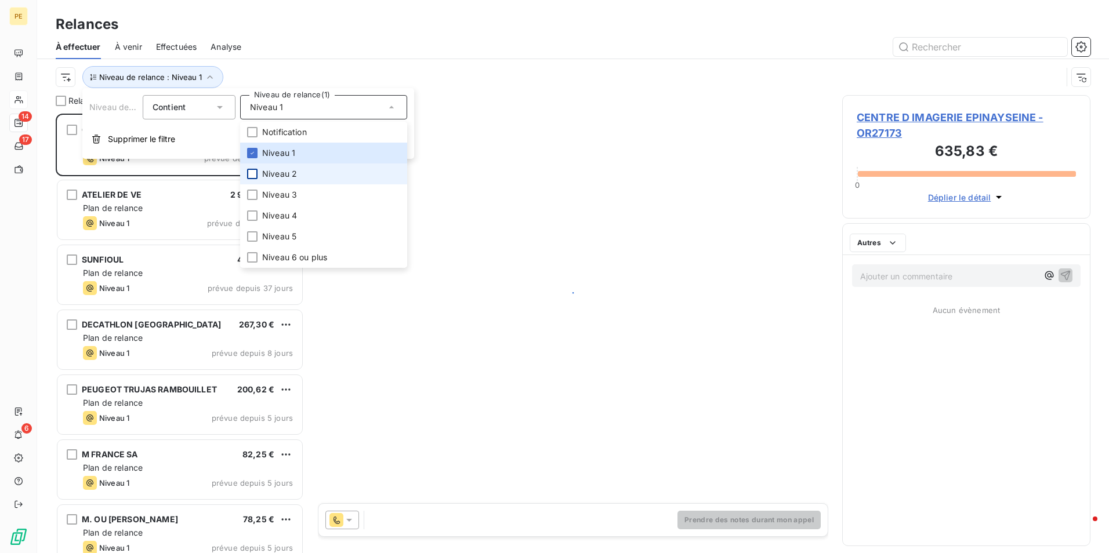
scroll to position [431, 240]
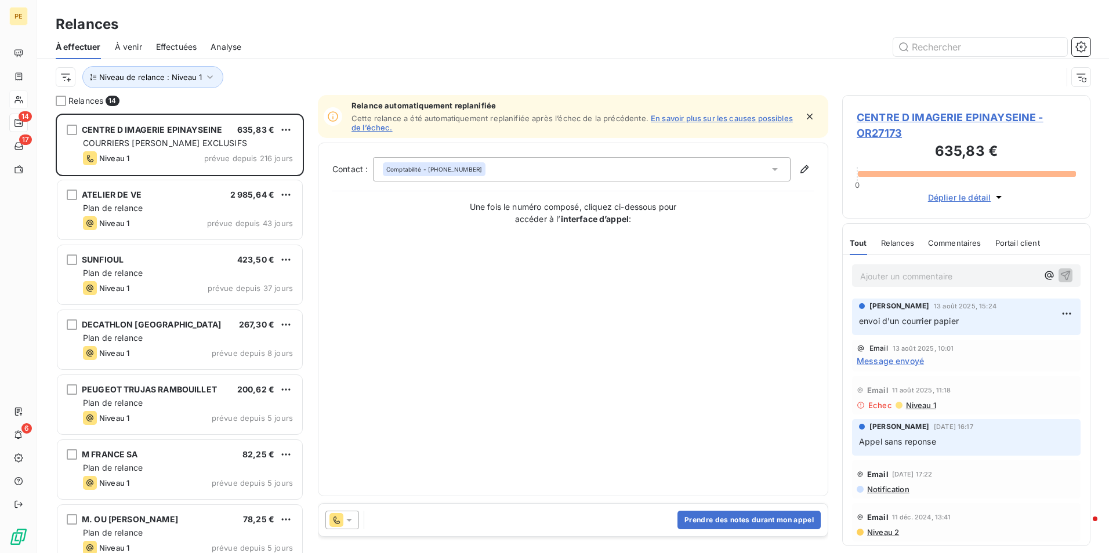
click at [429, 81] on div "Niveau de relance : Niveau 1" at bounding box center [559, 77] width 1006 height 22
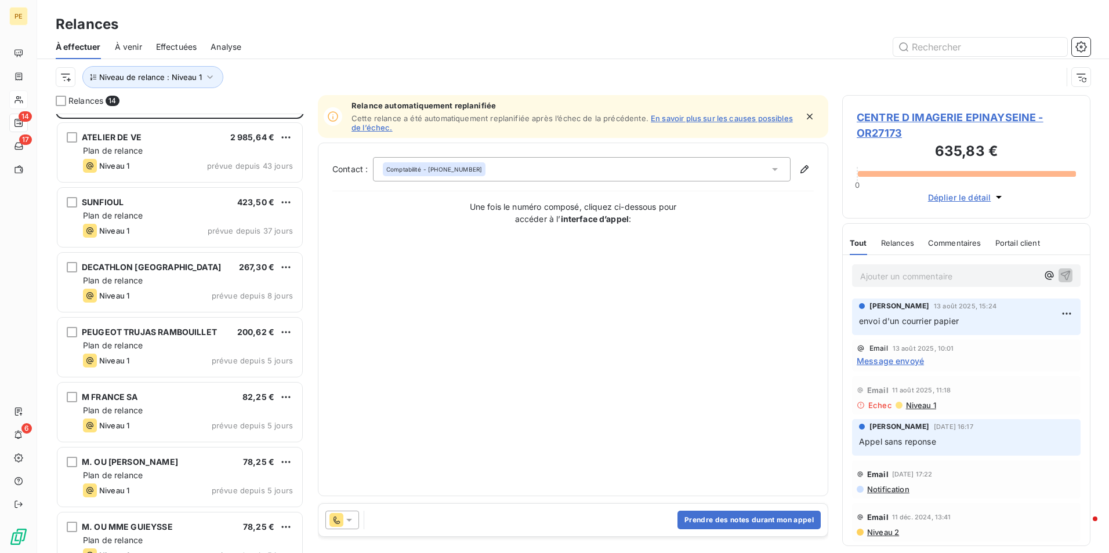
scroll to position [0, 0]
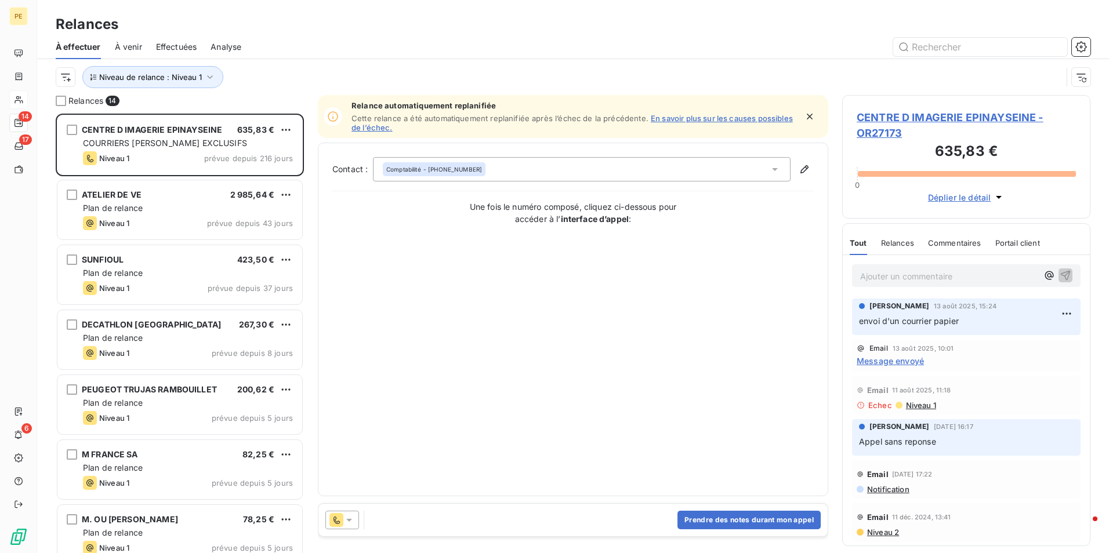
click at [956, 119] on span "CENTRE D IMAGERIE EPINAYSEINE - OR27173" at bounding box center [966, 125] width 219 height 31
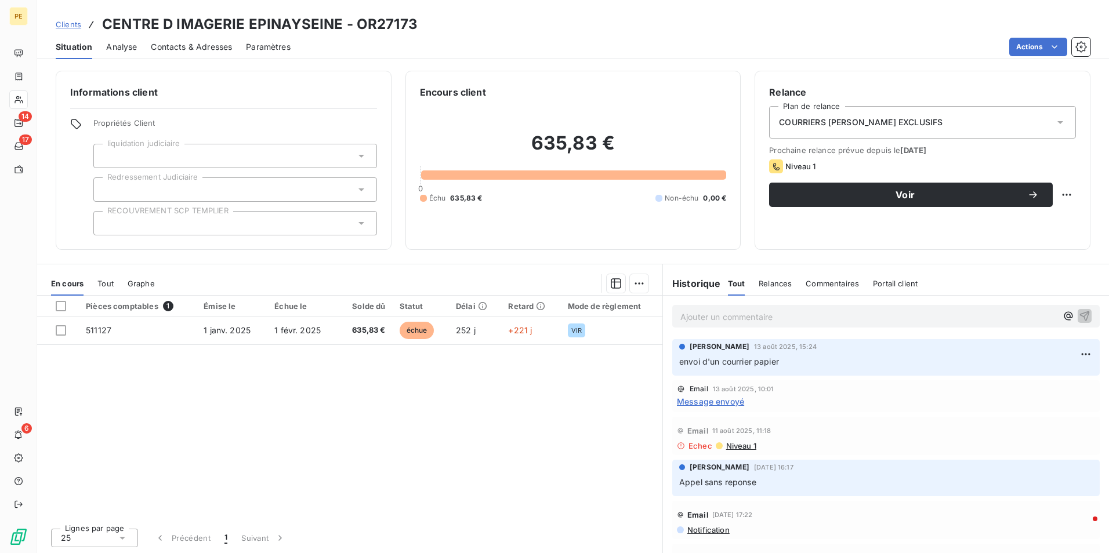
click at [213, 49] on span "Contacts & Adresses" at bounding box center [191, 47] width 81 height 12
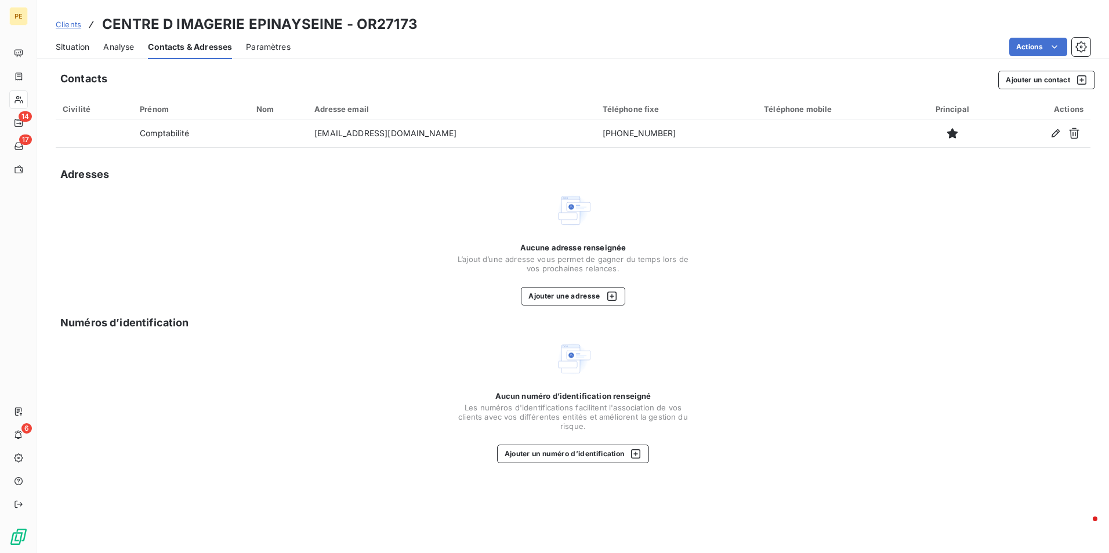
click at [76, 46] on span "Situation" at bounding box center [73, 47] width 34 height 12
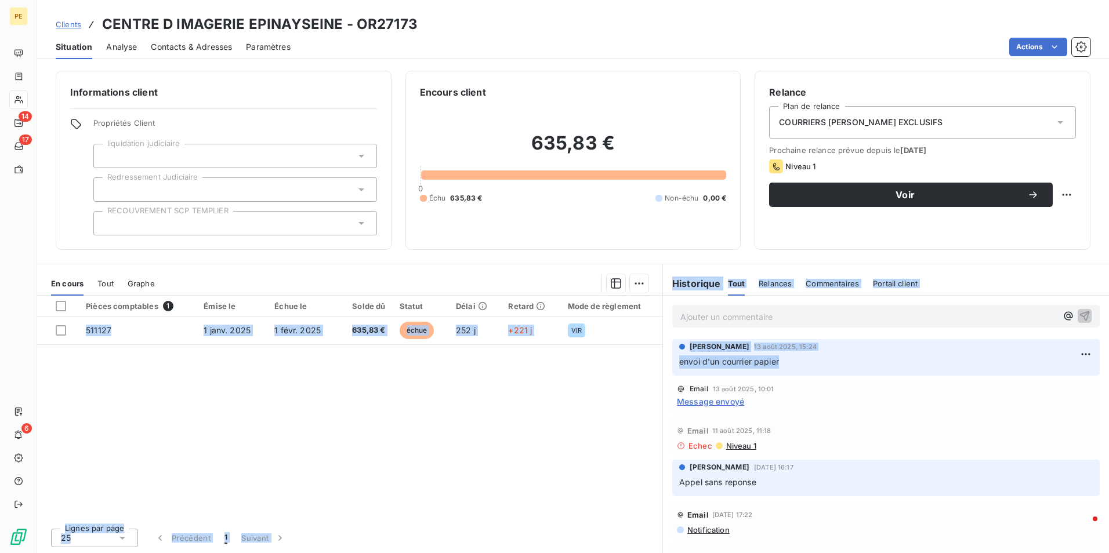
drag, startPoint x: 786, startPoint y: 371, endPoint x: 638, endPoint y: 371, distance: 148.5
click at [638, 371] on div "En cours Tout Graphe Pièces comptables 1 Émise le Échue le Solde dû Statut Déla…" at bounding box center [573, 409] width 1072 height 290
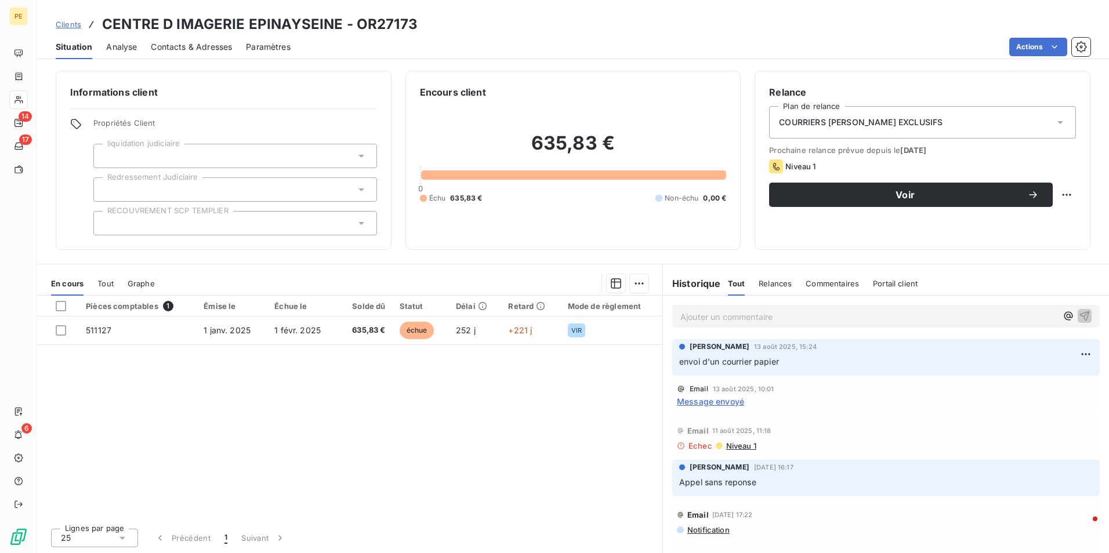
click at [859, 419] on div "Email [DATE] 11:18 Echec Niveau 1" at bounding box center [885, 436] width 427 height 38
click at [741, 447] on span "Niveau 1" at bounding box center [740, 445] width 31 height 9
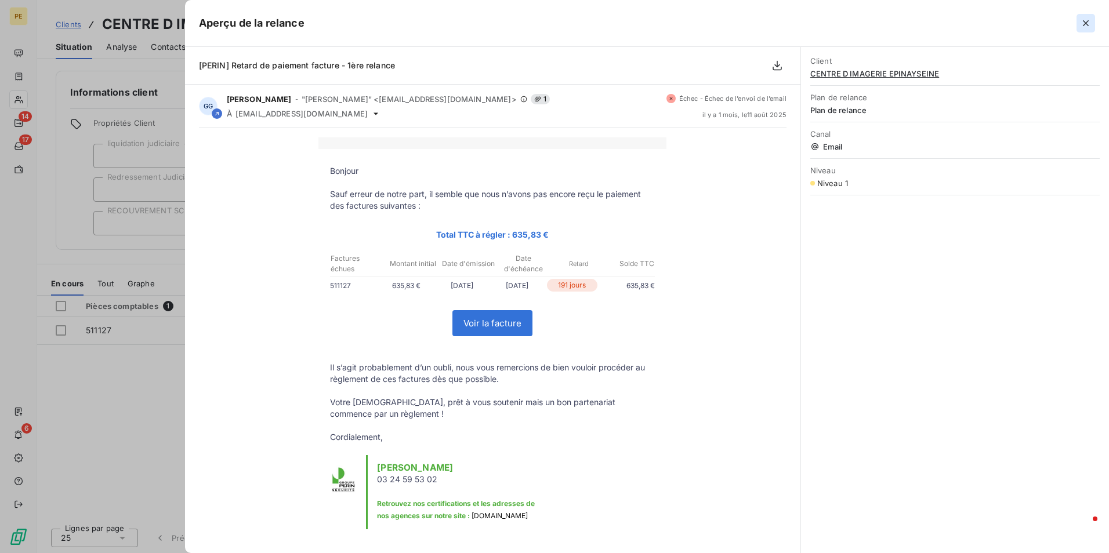
click at [1084, 21] on icon "button" at bounding box center [1086, 23] width 6 height 6
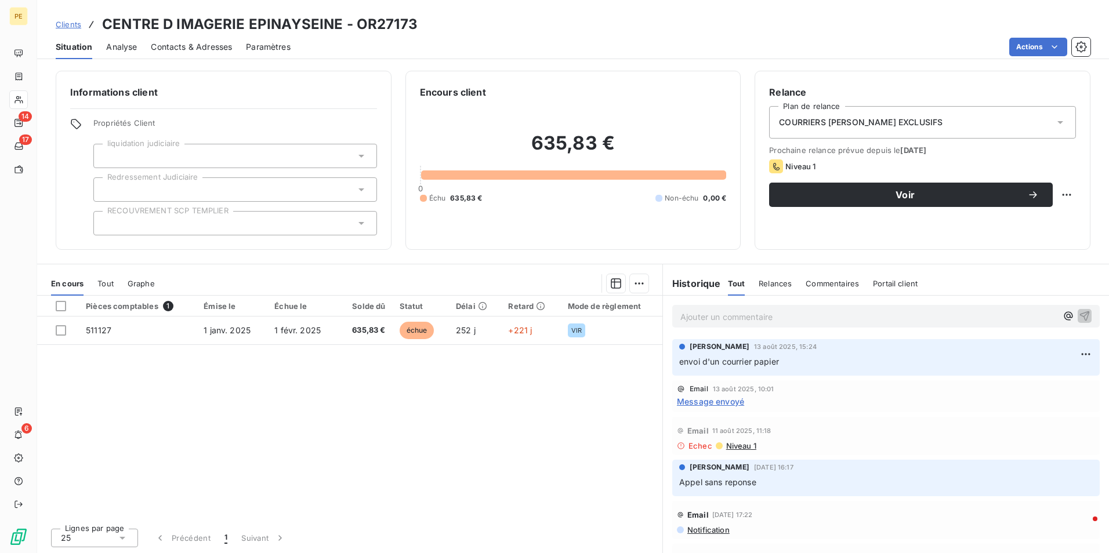
click at [215, 49] on span "Contacts & Adresses" at bounding box center [191, 47] width 81 height 12
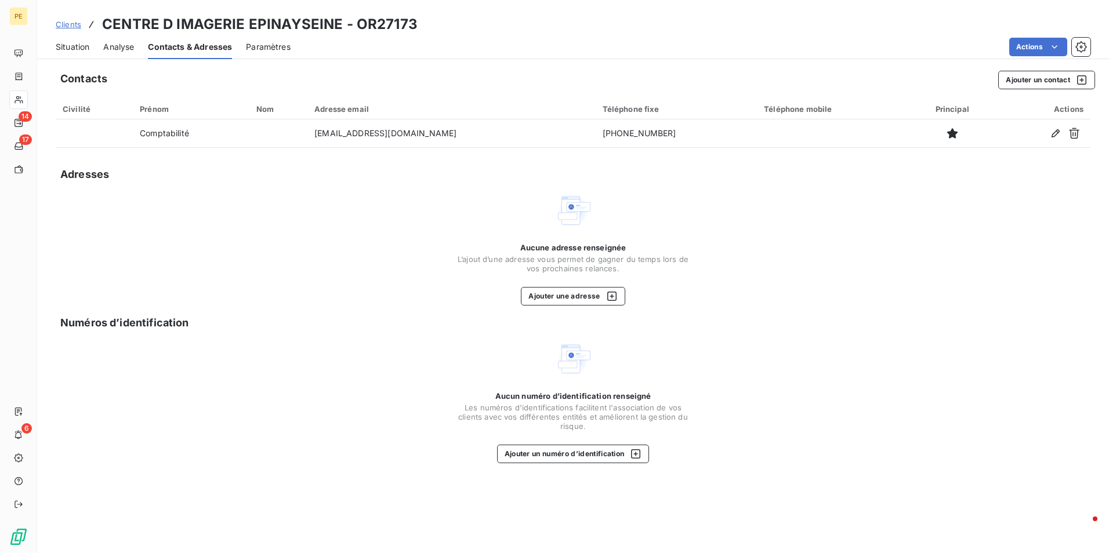
click at [67, 48] on span "Situation" at bounding box center [73, 47] width 34 height 12
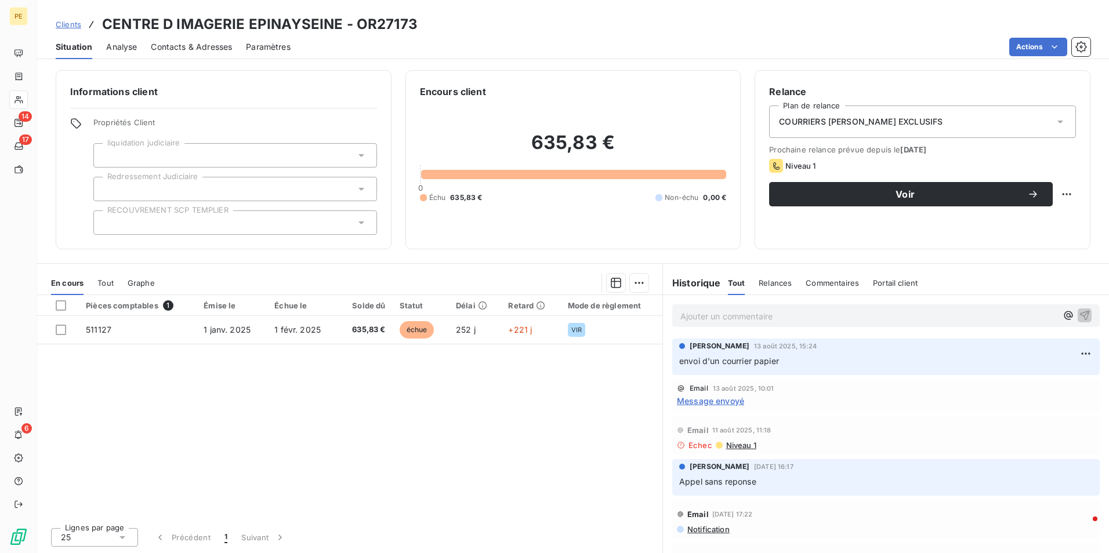
click at [724, 404] on span "Message envoyé" at bounding box center [710, 401] width 67 height 12
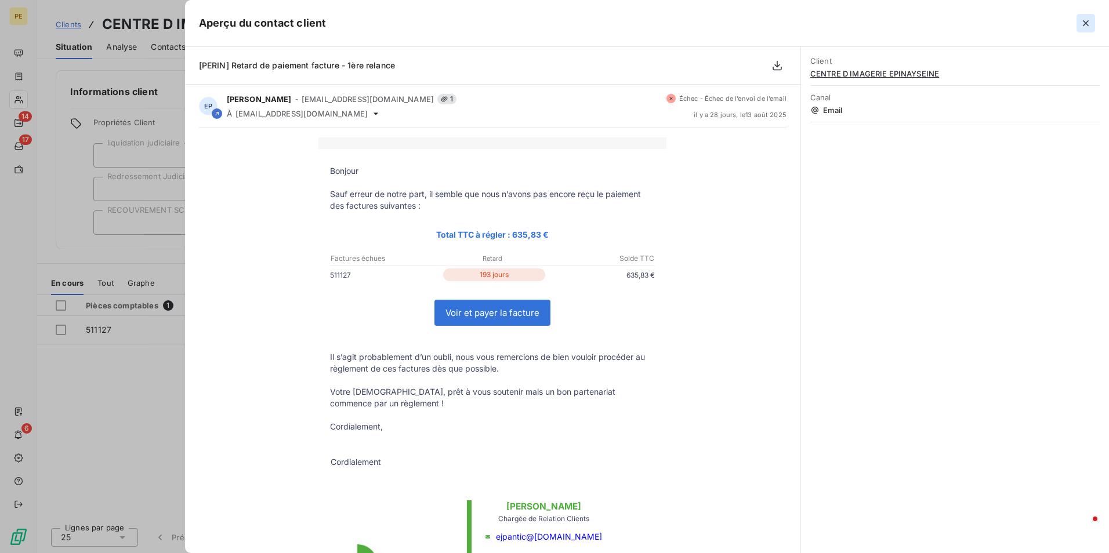
click at [1086, 22] on icon "button" at bounding box center [1086, 23] width 12 height 12
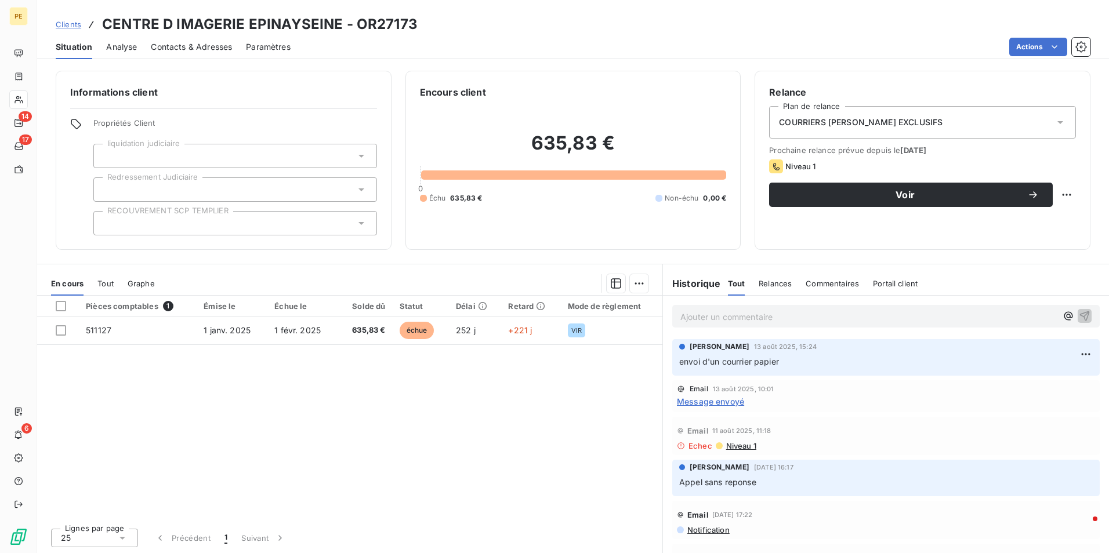
click at [738, 400] on span "Message envoyé" at bounding box center [710, 401] width 67 height 12
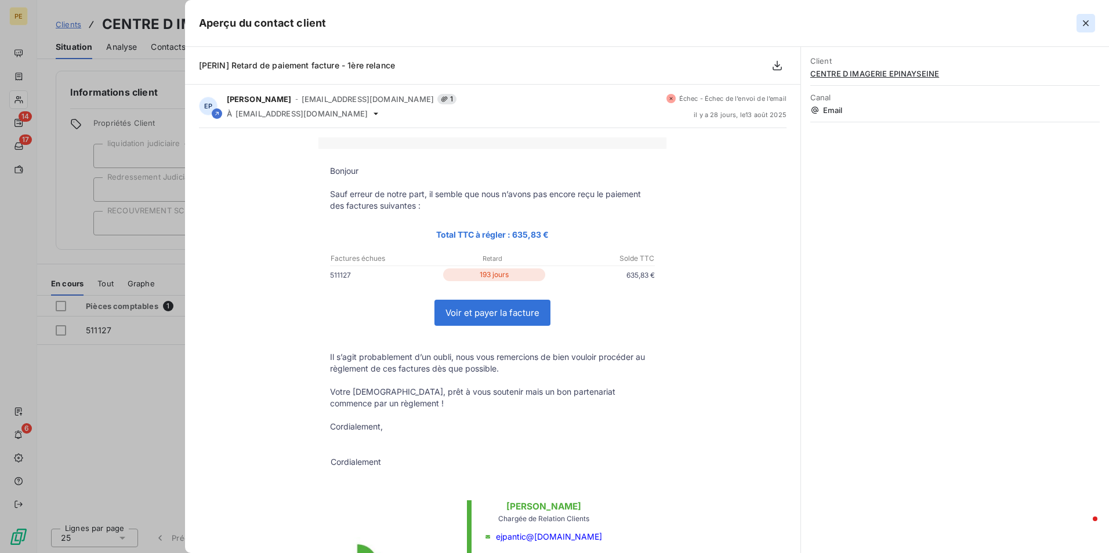
click at [1080, 23] on icon "button" at bounding box center [1086, 23] width 12 height 12
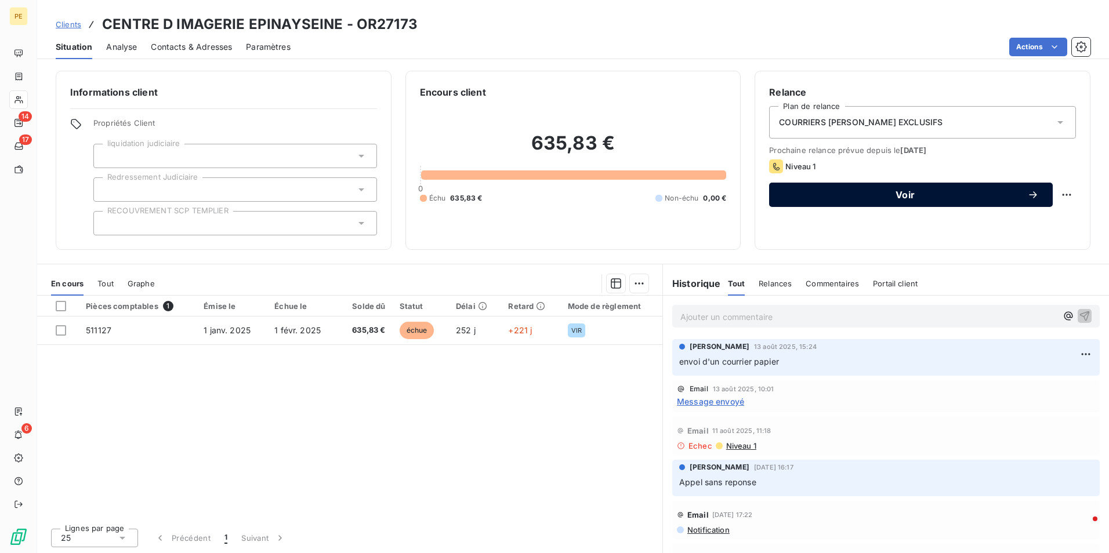
click at [1027, 193] on icon "button" at bounding box center [1033, 195] width 12 height 12
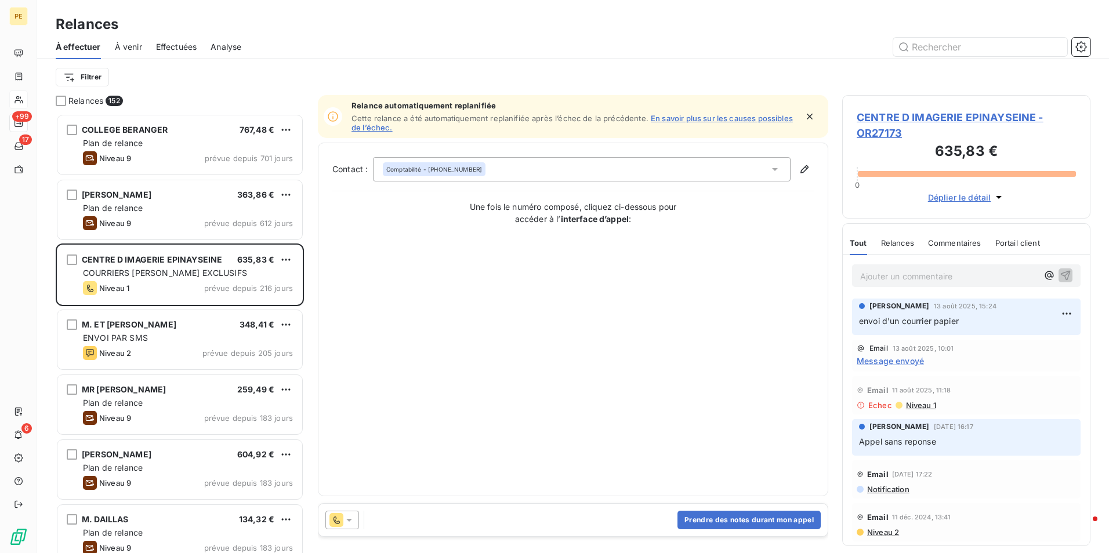
scroll to position [431, 240]
click at [975, 201] on span "Déplier le détail" at bounding box center [959, 197] width 63 height 12
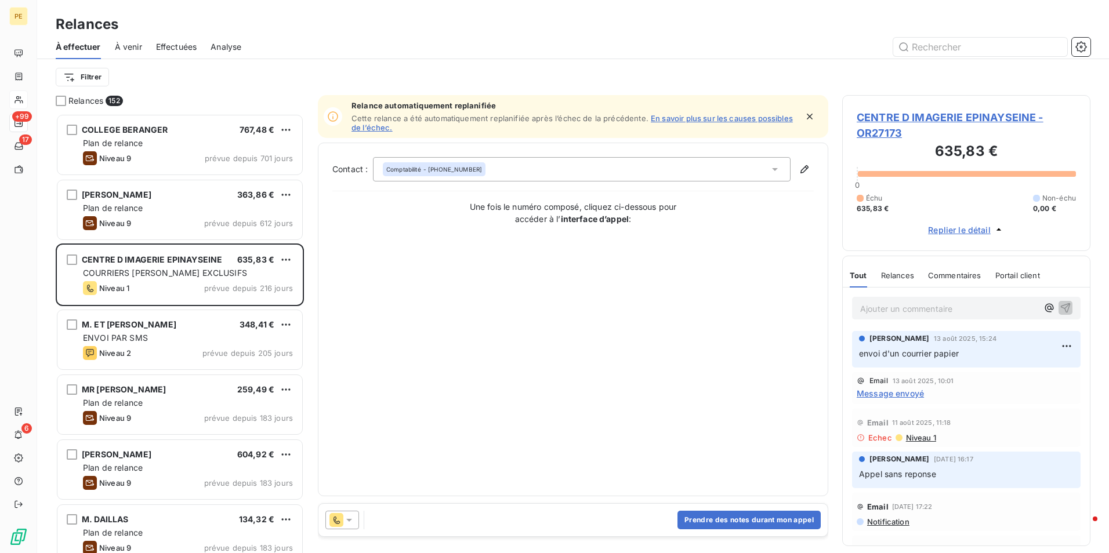
click at [998, 117] on span "CENTRE D IMAGERIE EPINAYSEINE - OR27173" at bounding box center [966, 125] width 219 height 31
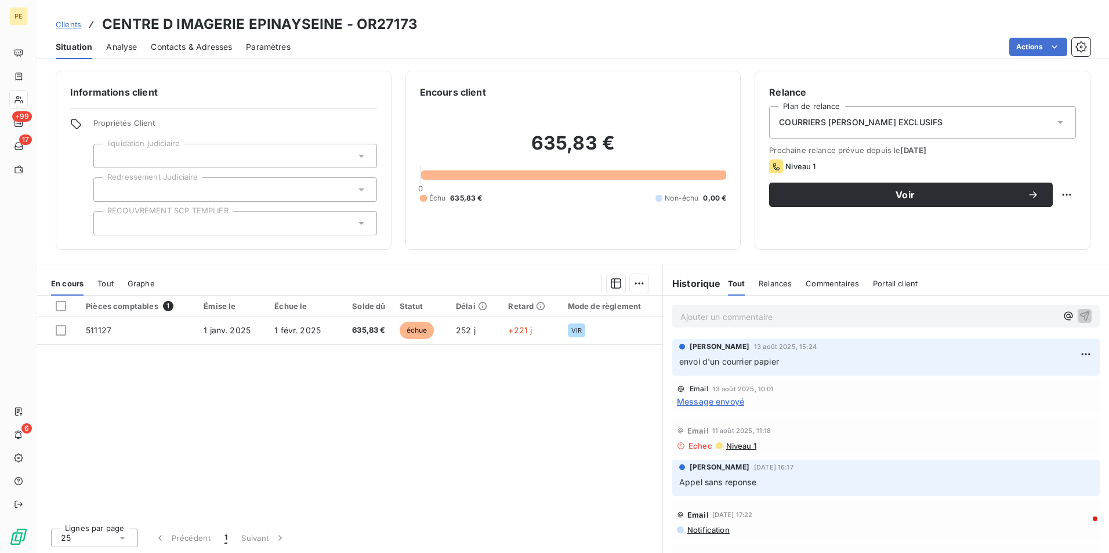
click at [914, 130] on div "COURRIERS [PERSON_NAME] EXCLUSIFS" at bounding box center [922, 122] width 307 height 32
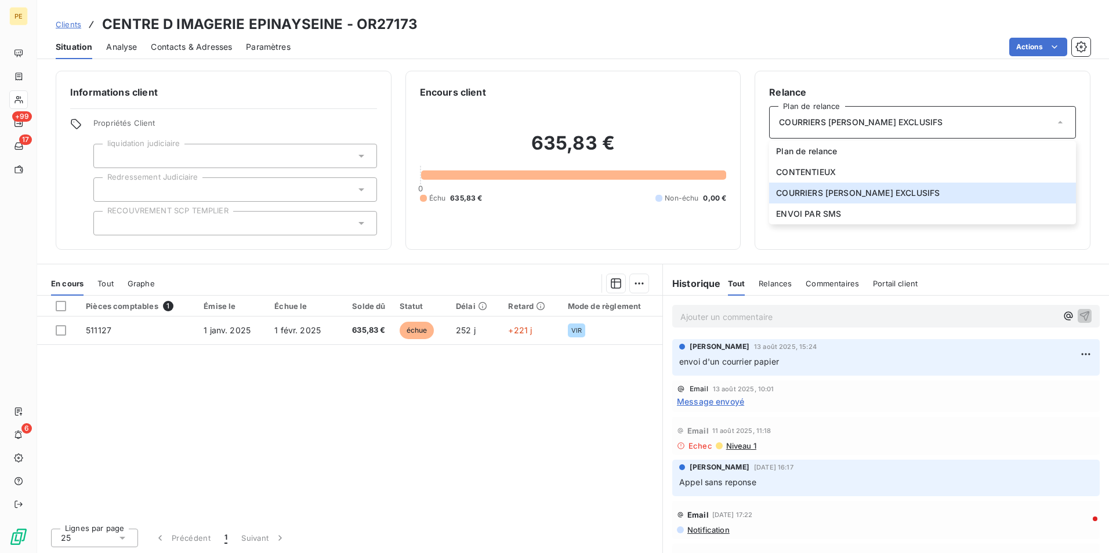
click at [757, 266] on div "Historique Tout Relances Commentaires Portail client Tout Relances Commentaires…" at bounding box center [886, 279] width 446 height 31
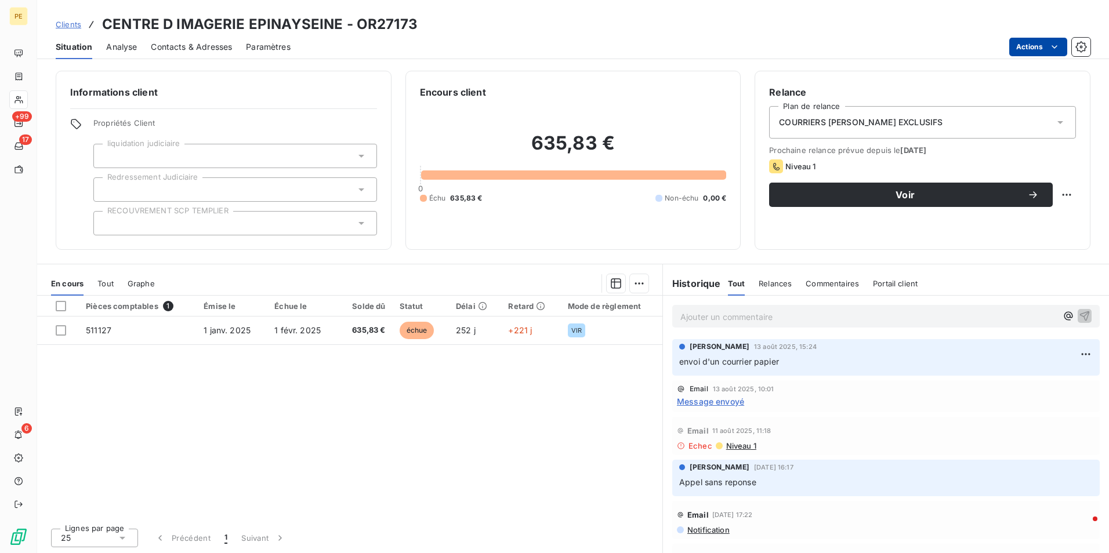
click at [1035, 50] on html "PE +99 17 6 Clients CENTRE D IMAGERIE EPINAYSEINE - OR27173 Situation Analyse C…" at bounding box center [554, 276] width 1109 height 553
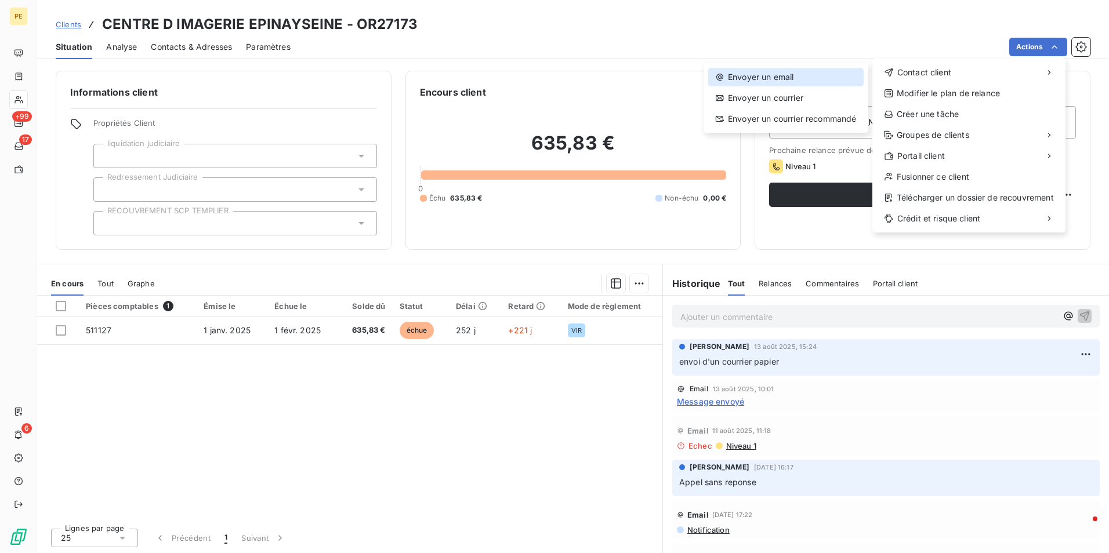
click at [742, 78] on div "Envoyer un email" at bounding box center [785, 77] width 155 height 19
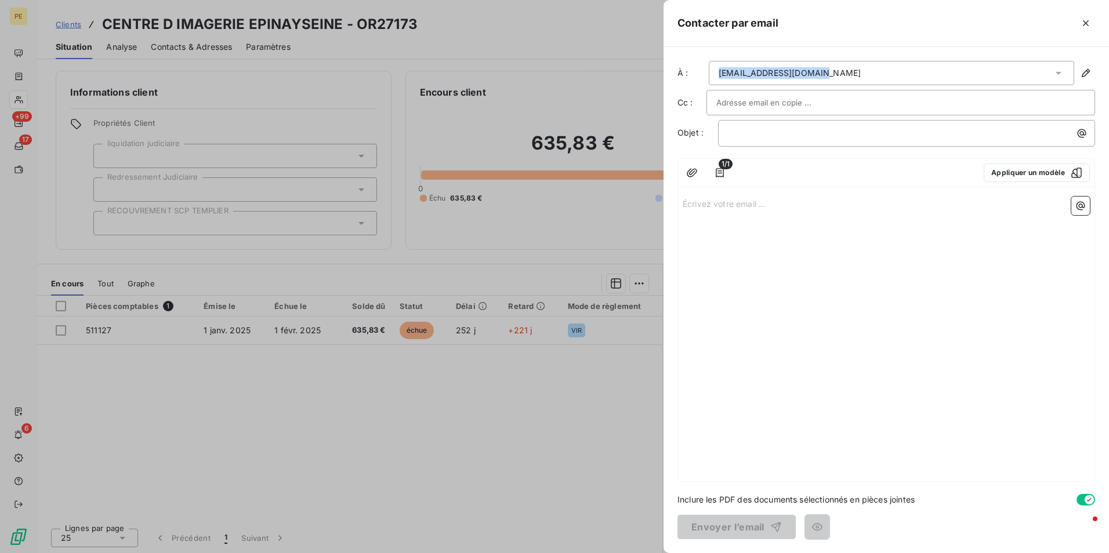
drag, startPoint x: 823, startPoint y: 73, endPoint x: 720, endPoint y: 79, distance: 103.4
click at [720, 79] on div "[EMAIL_ADDRESS][DOMAIN_NAME]" at bounding box center [891, 73] width 365 height 24
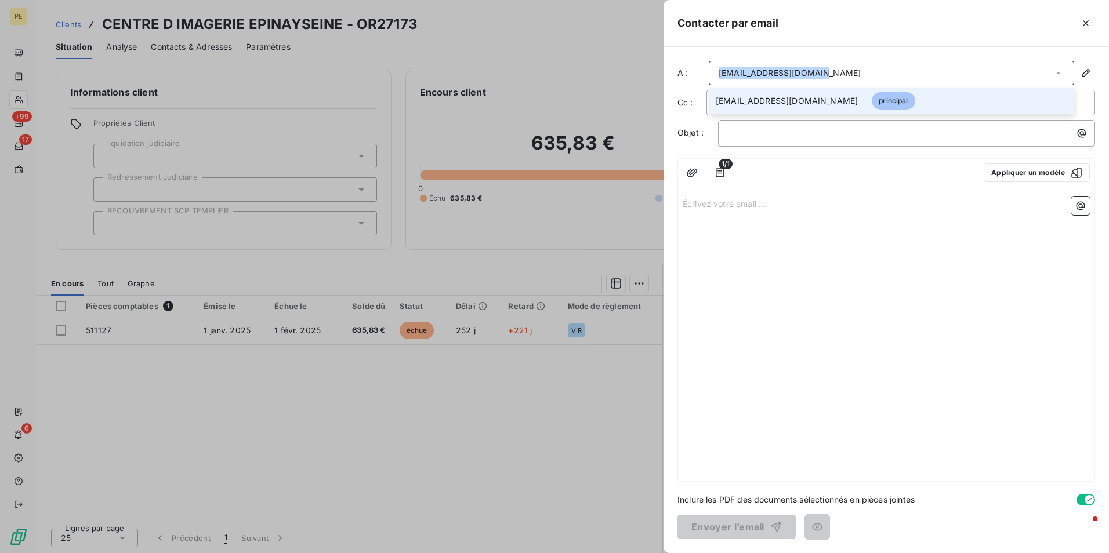
click at [850, 64] on div "[EMAIL_ADDRESS][DOMAIN_NAME]" at bounding box center [891, 73] width 365 height 24
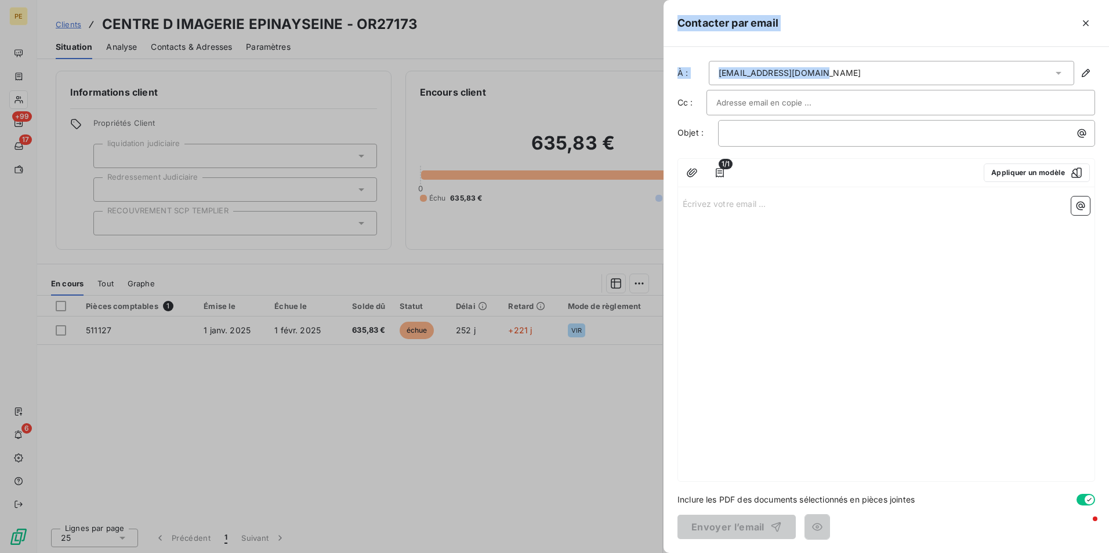
drag, startPoint x: 748, startPoint y: 71, endPoint x: 662, endPoint y: 68, distance: 85.9
click at [662, 553] on div "Contacter par email À : [EMAIL_ADDRESS][DOMAIN_NAME] Cc : Objet : ﻿ 1/1 Appliqu…" at bounding box center [554, 553] width 1109 height 0
copy div "Contacter par email À : [EMAIL_ADDRESS][DOMAIN_NAME]"
click at [1090, 75] on icon "button" at bounding box center [1086, 73] width 12 height 12
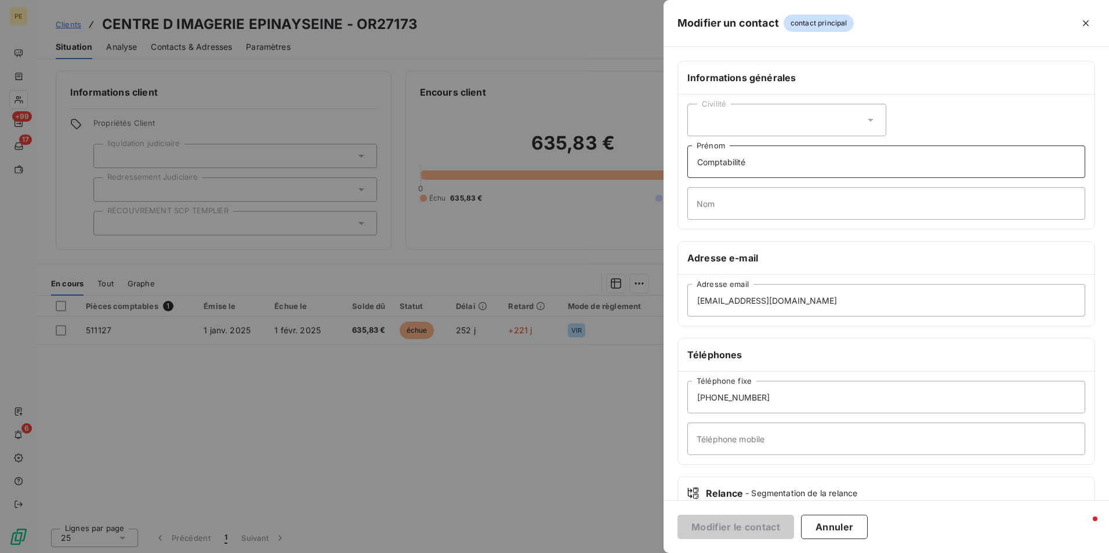
drag, startPoint x: 784, startPoint y: 163, endPoint x: 604, endPoint y: 157, distance: 179.9
click at [604, 553] on div "Modifier un contact contact principal Informations générales Civilité Comptabil…" at bounding box center [554, 553] width 1109 height 0
drag, startPoint x: 703, startPoint y: 306, endPoint x: 643, endPoint y: 306, distance: 60.3
click at [647, 553] on div "Modifier un contact contact principal Informations générales Civilité Prénom No…" at bounding box center [554, 553] width 1109 height 0
type input "[EMAIL_ADDRESS][DOMAIN_NAME]"
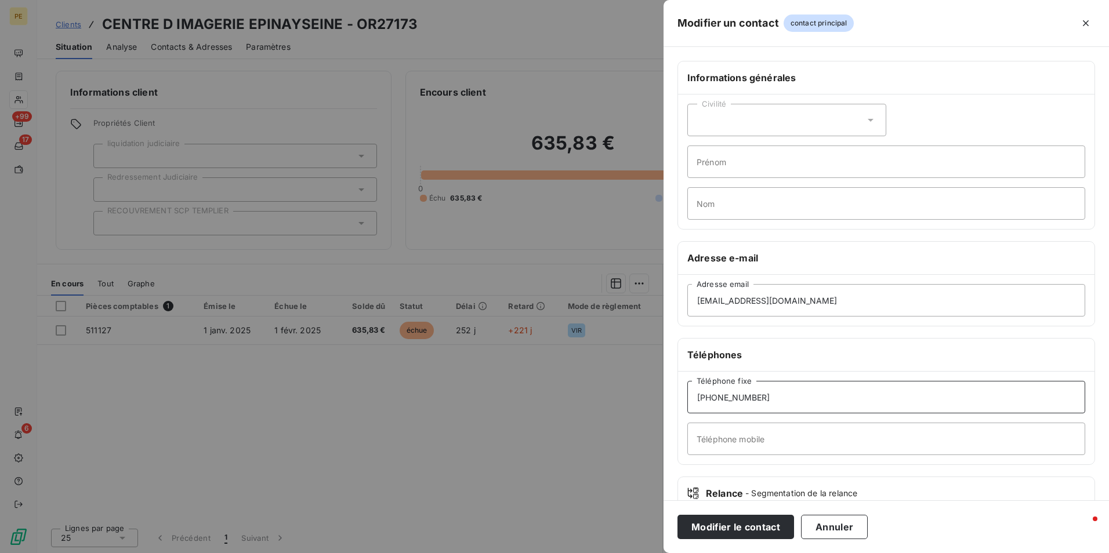
drag, startPoint x: 793, startPoint y: 403, endPoint x: 623, endPoint y: 405, distance: 169.9
click at [623, 553] on div "Modifier un contact contact principal Informations générales Civilité Prénom No…" at bounding box center [554, 553] width 1109 height 0
click at [736, 398] on input "[PHONE_NUMBER]" at bounding box center [886, 397] width 398 height 32
drag, startPoint x: 712, startPoint y: 401, endPoint x: 683, endPoint y: 401, distance: 29.0
click at [684, 401] on div "[PHONE_NUMBER] Téléphone fixe Téléphone mobile" at bounding box center [886, 418] width 416 height 93
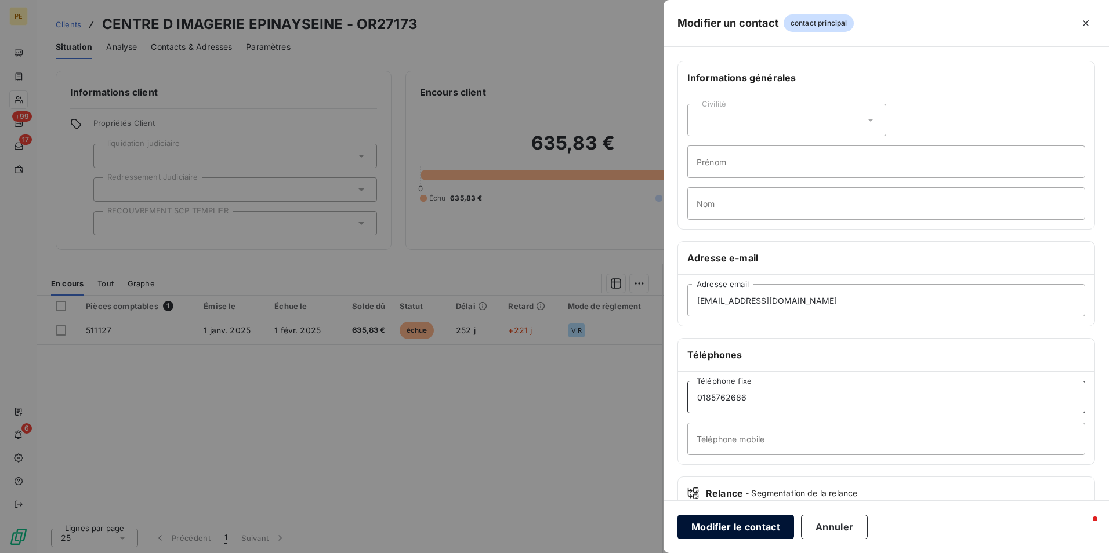
type input "0185762686"
click at [749, 530] on button "Modifier le contact" at bounding box center [735, 527] width 117 height 24
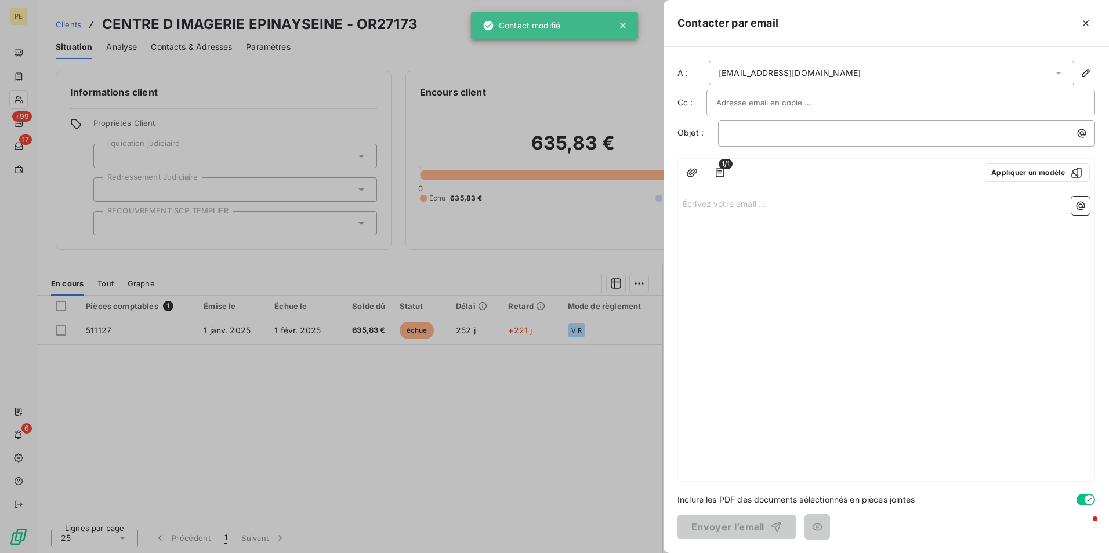
click at [775, 118] on div "À : [EMAIL_ADDRESS][DOMAIN_NAME] Cc : Objet : ﻿ 1/1 Appliquer un modèle Écrivez…" at bounding box center [885, 300] width 445 height 506
click at [749, 143] on div "﻿" at bounding box center [906, 133] width 377 height 27
click at [748, 134] on p "﻿" at bounding box center [909, 132] width 363 height 13
click at [1019, 172] on button "Appliquer un modèle" at bounding box center [1037, 173] width 106 height 19
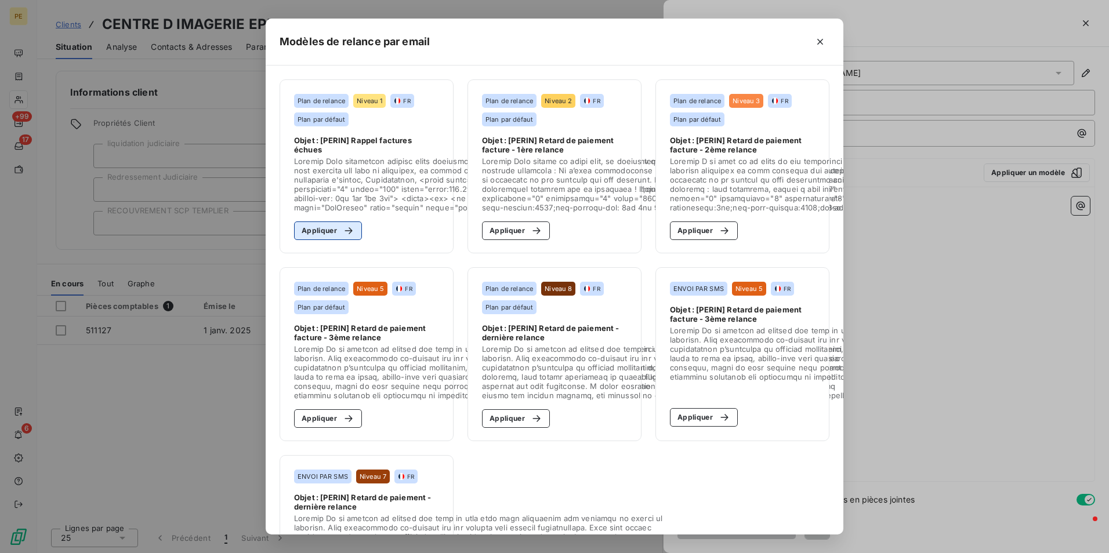
click at [328, 234] on button "Appliquer" at bounding box center [328, 231] width 68 height 19
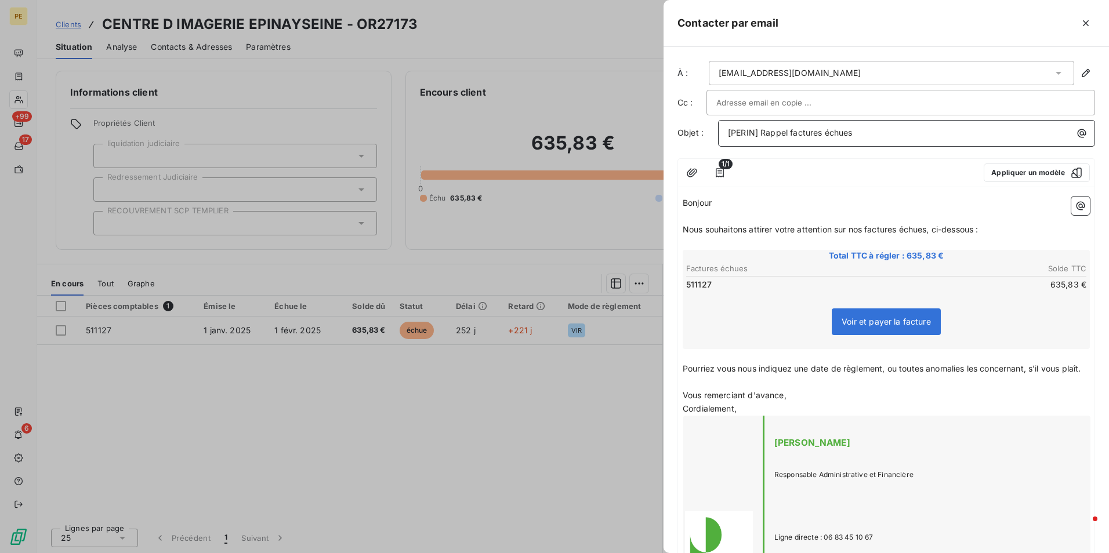
click at [871, 128] on p "[PERIN] Rappel factures échues" at bounding box center [909, 132] width 363 height 13
click at [902, 224] on span "Nous souhaitons attirer votre attention sur nos factures échues, ci-dessous :" at bounding box center [831, 229] width 296 height 10
click at [990, 225] on p "Nous souhaitons attirer votre attention sur nos factures échues, ci-dessous :" at bounding box center [886, 229] width 407 height 13
click at [817, 389] on p "﻿" at bounding box center [886, 382] width 407 height 13
click at [739, 389] on p "﻿" at bounding box center [886, 382] width 407 height 13
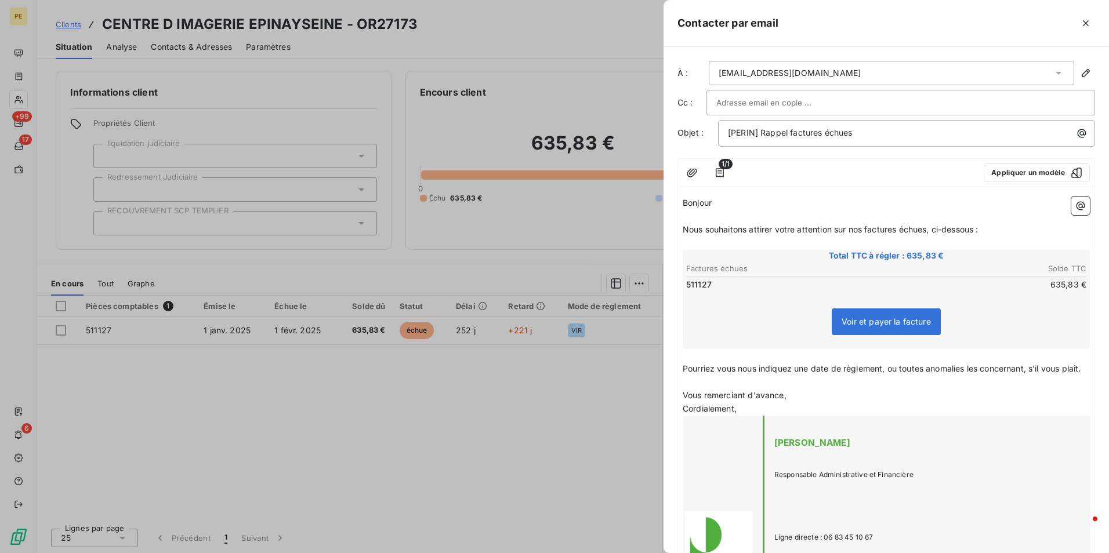
drag, startPoint x: 719, startPoint y: 389, endPoint x: 727, endPoint y: 391, distance: 8.6
click at [719, 388] on div "Bonjour ﻿ Nous souhaitons attirer votre attention sur nos factures échues, ci-d…" at bounding box center [886, 477] width 407 height 561
click at [807, 402] on p "Vous remerciant d'avance," at bounding box center [886, 395] width 407 height 13
click at [721, 213] on p "﻿" at bounding box center [886, 216] width 407 height 13
click at [793, 234] on p "Nous souhaitons attirer votre attention sur nos factures échues, ci-dessous :" at bounding box center [886, 229] width 407 height 13
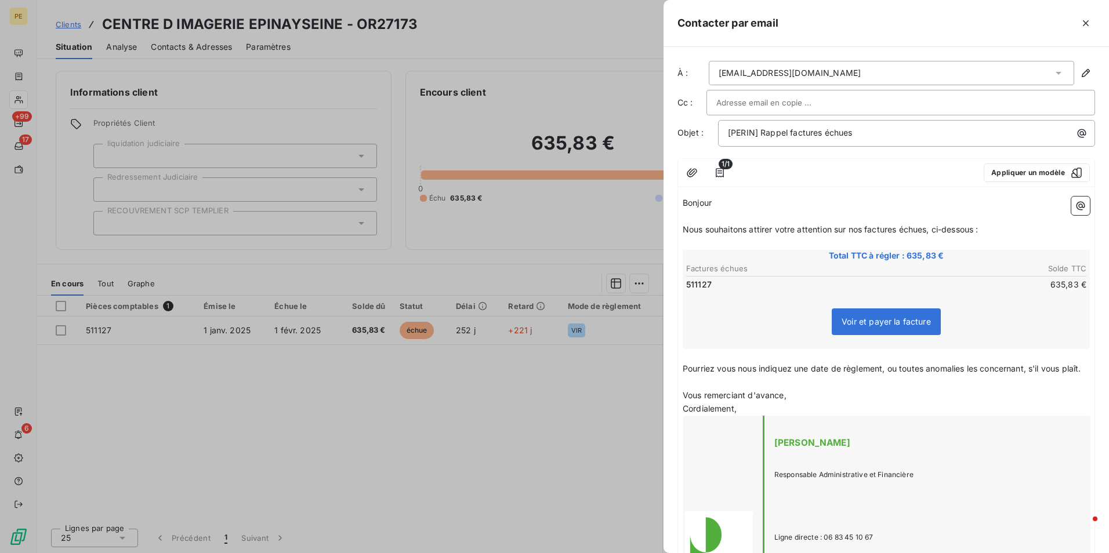
click at [1007, 233] on p "Nous souhaitons attirer votre attention sur nos factures échues, ci-dessous :" at bounding box center [886, 229] width 407 height 13
click at [740, 360] on p "﻿" at bounding box center [886, 355] width 407 height 13
drag, startPoint x: 800, startPoint y: 389, endPoint x: 796, endPoint y: 373, distance: 16.7
click at [796, 373] on div "Bonjour ﻿ Nous souhaitons attirer votre attention sur nos factures échues, ci-d…" at bounding box center [886, 477] width 407 height 561
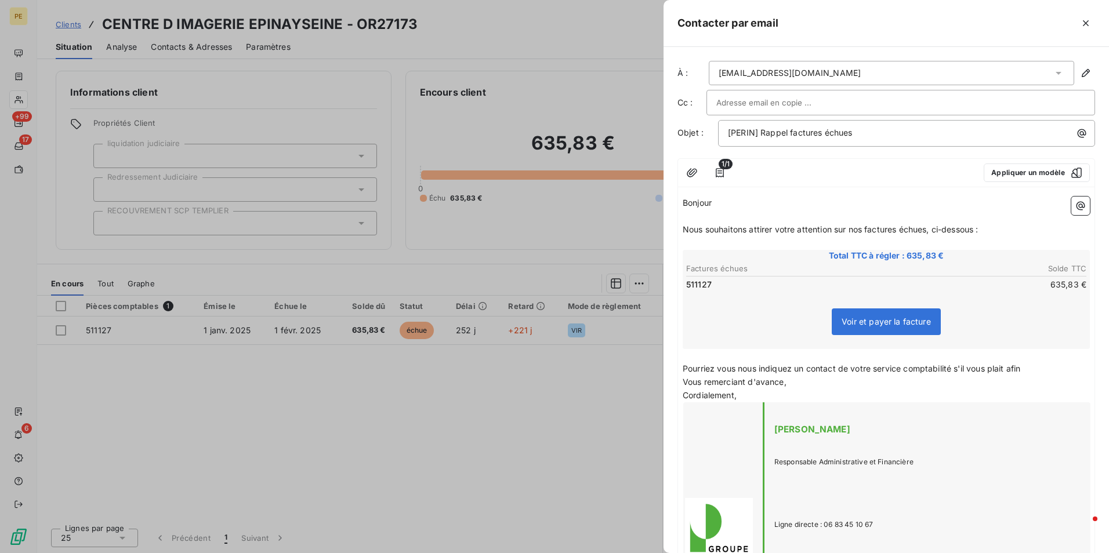
click at [954, 371] on span "Pourriez vous nous indiquez un contact de votre service comptabilité s'il vous …" at bounding box center [852, 369] width 338 height 10
drag, startPoint x: 1010, startPoint y: 373, endPoint x: 1025, endPoint y: 380, distance: 17.4
click at [1010, 373] on span "Pourriez vous nous indiquez un contact de votre service comptabilité, s'il vous…" at bounding box center [853, 369] width 340 height 10
drag, startPoint x: 1030, startPoint y: 367, endPoint x: 1051, endPoint y: 373, distance: 22.2
click at [1032, 368] on p "Pourriez vous nous indiquez un contact de votre service comptabilité, s'il vous…" at bounding box center [886, 368] width 407 height 13
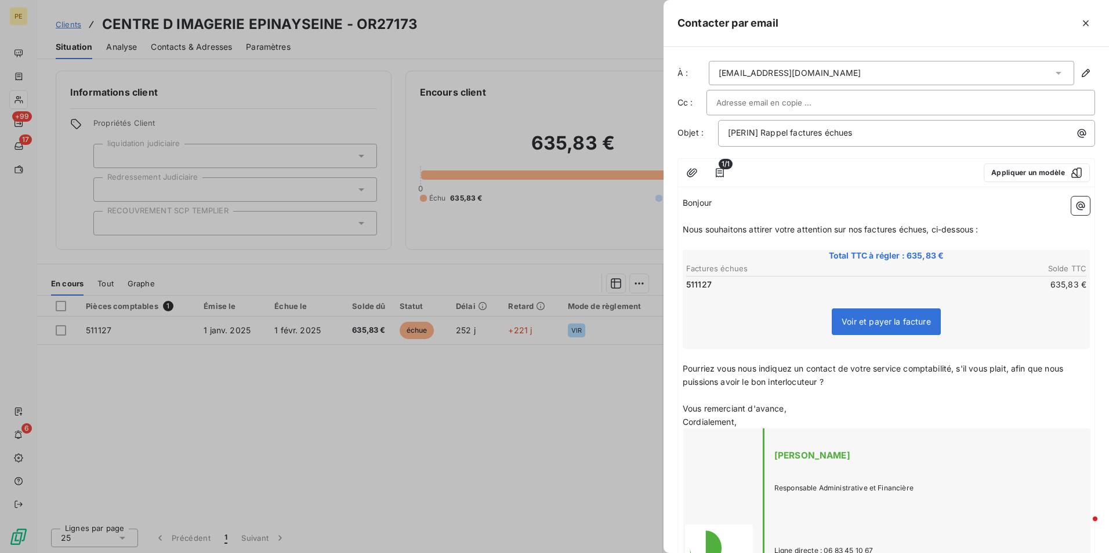
click at [781, 404] on span "Vous remerciant d'avance," at bounding box center [735, 409] width 104 height 10
click at [803, 414] on p "Vous remerciant d'avance," at bounding box center [886, 408] width 407 height 13
click at [944, 238] on p "﻿" at bounding box center [886, 243] width 407 height 13
click at [976, 233] on span "Nous souhaitons attirer votre attention sur nos factures échues, ci-dessous :" at bounding box center [831, 229] width 296 height 10
click at [988, 226] on p "Nous souhaitons attirer votre attention sur nos factures échues, ci-dessous :" at bounding box center [886, 229] width 407 height 13
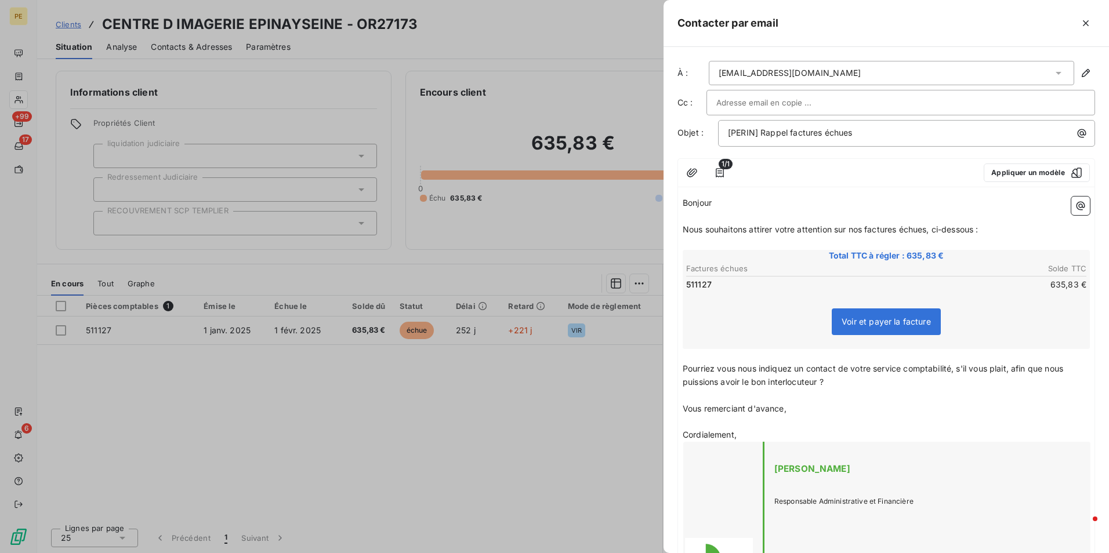
click at [855, 398] on p "﻿" at bounding box center [886, 395] width 407 height 13
click at [719, 369] on span "Pourriez vous nous indiquez un contact de votre service comptabilité, s'il vous…" at bounding box center [874, 375] width 383 height 23
click at [854, 392] on p "﻿" at bounding box center [886, 395] width 407 height 13
click at [793, 372] on span "Pourriez-vous nous indiquez un contact de votre service comptabilité, s'il vous…" at bounding box center [875, 375] width 384 height 23
click at [810, 399] on p "﻿" at bounding box center [886, 395] width 407 height 13
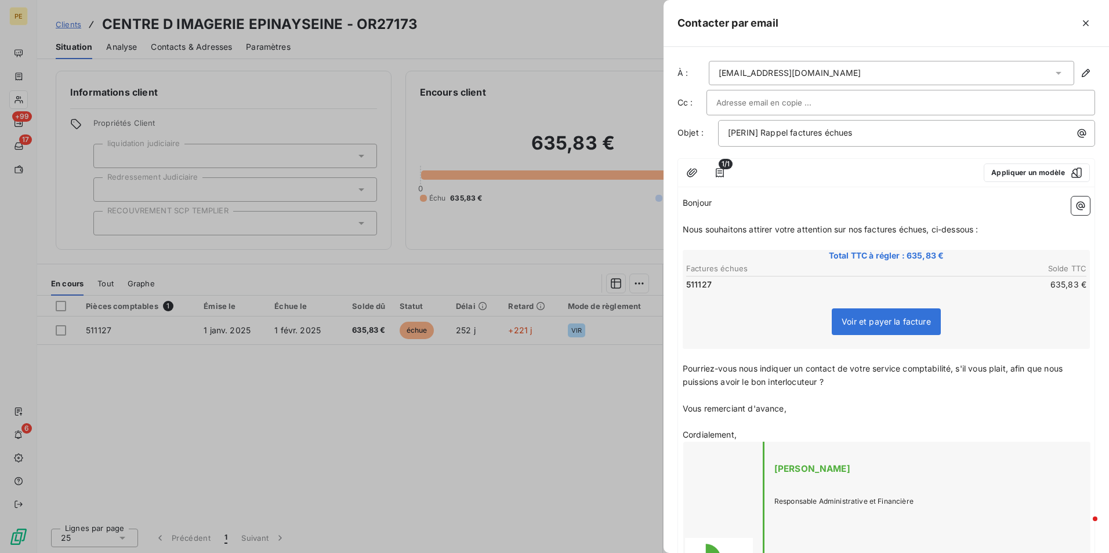
click at [829, 380] on p "Pourriez-vous nous indiquer un contact de votre service comptabilité, s'il vous…" at bounding box center [886, 375] width 407 height 27
click at [963, 390] on p "﻿" at bounding box center [886, 395] width 407 height 13
click at [800, 401] on p "﻿" at bounding box center [886, 395] width 407 height 13
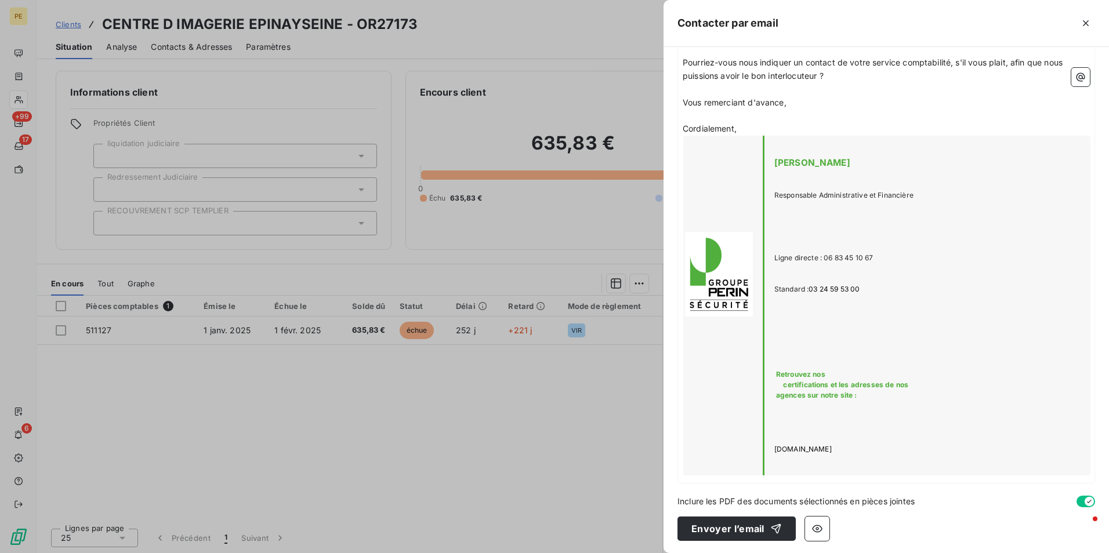
scroll to position [308, 0]
click at [743, 531] on button "Envoyer l’email" at bounding box center [736, 527] width 118 height 24
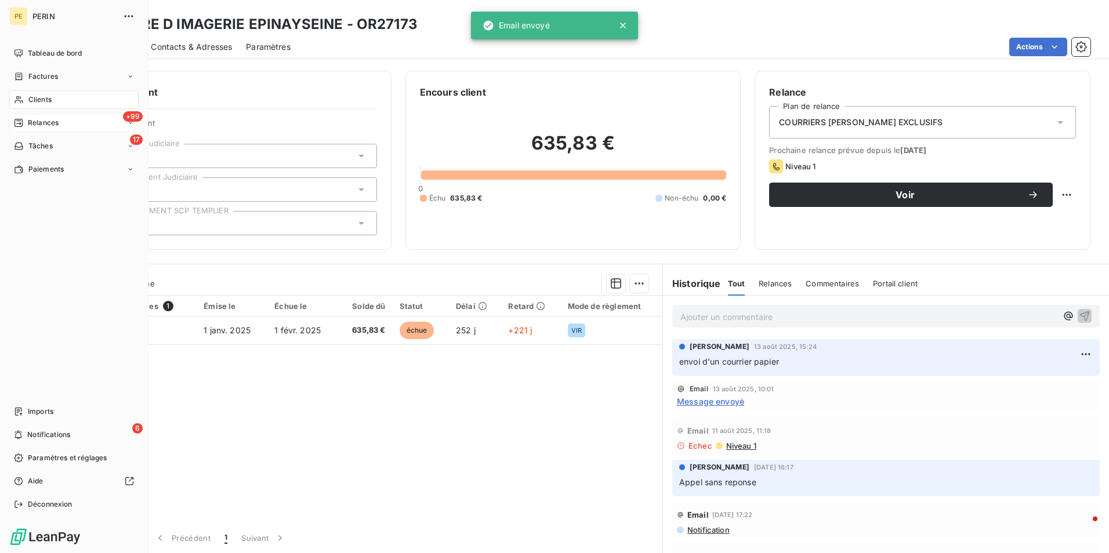
click at [31, 125] on span "Relances" at bounding box center [43, 123] width 31 height 10
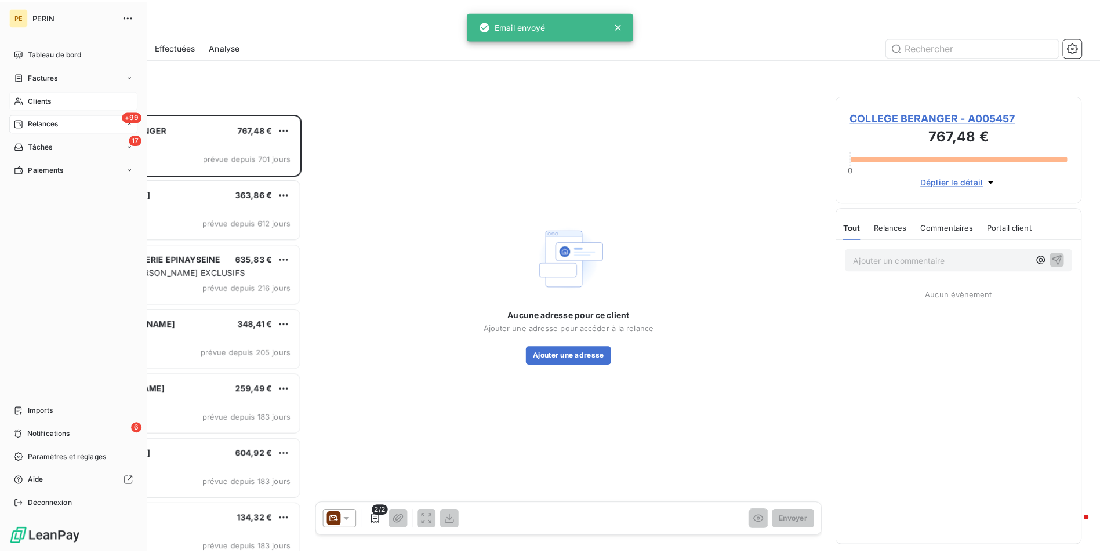
scroll to position [431, 240]
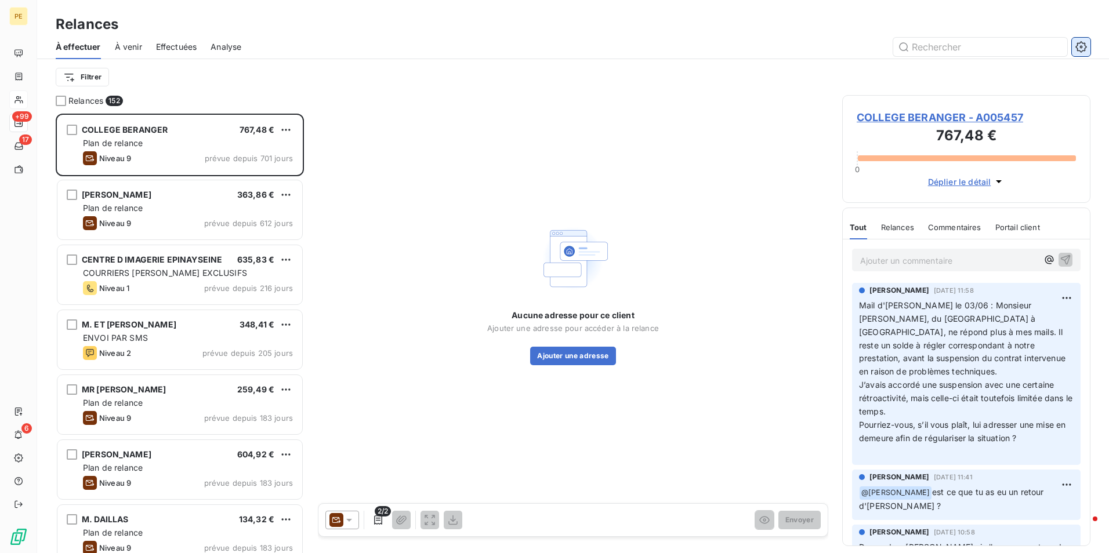
click at [1075, 48] on button "button" at bounding box center [1081, 47] width 19 height 19
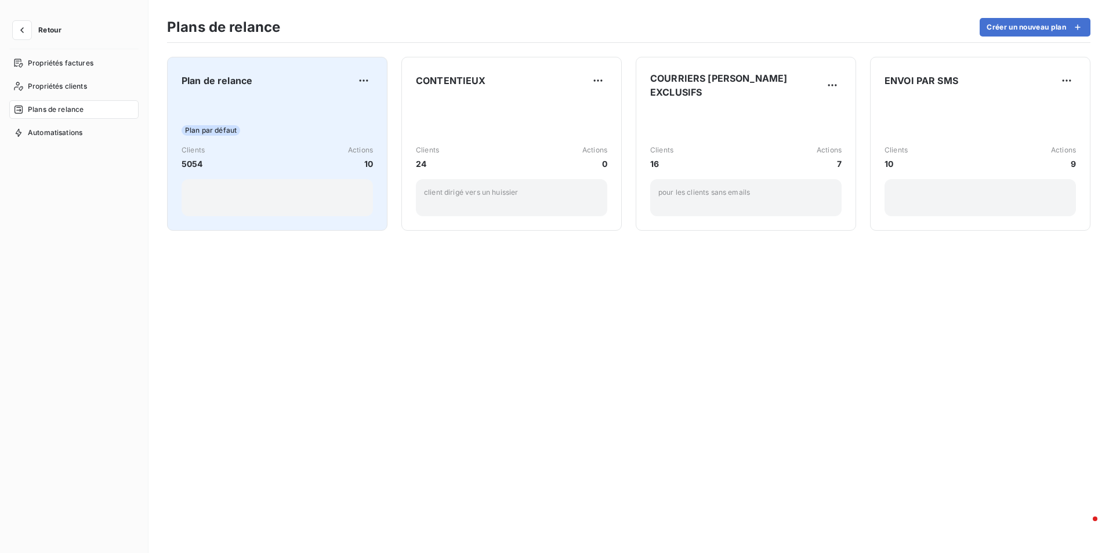
click at [302, 131] on div "Plan par défaut" at bounding box center [277, 130] width 191 height 10
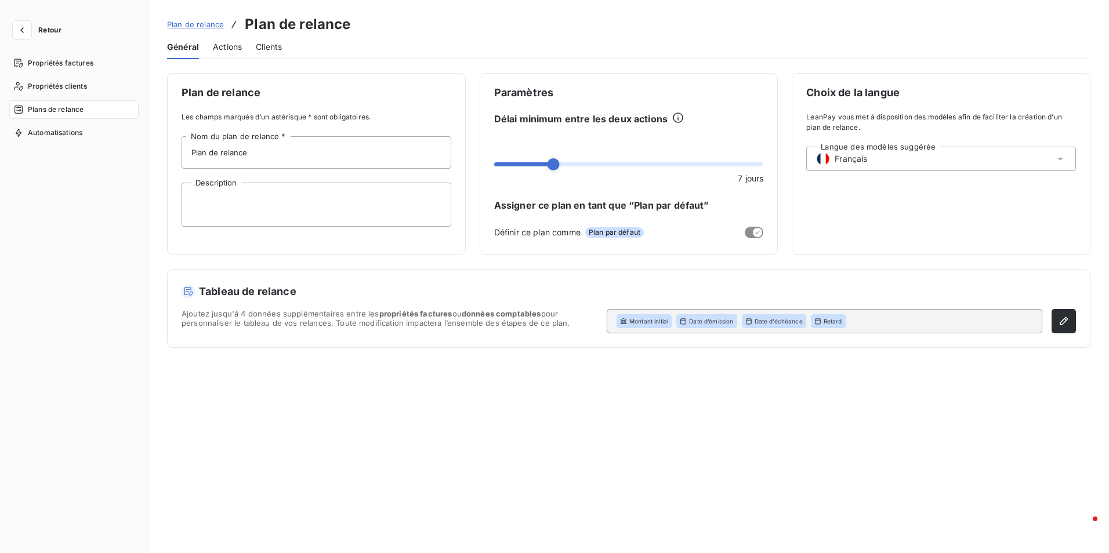
click at [217, 44] on span "Actions" at bounding box center [227, 47] width 29 height 12
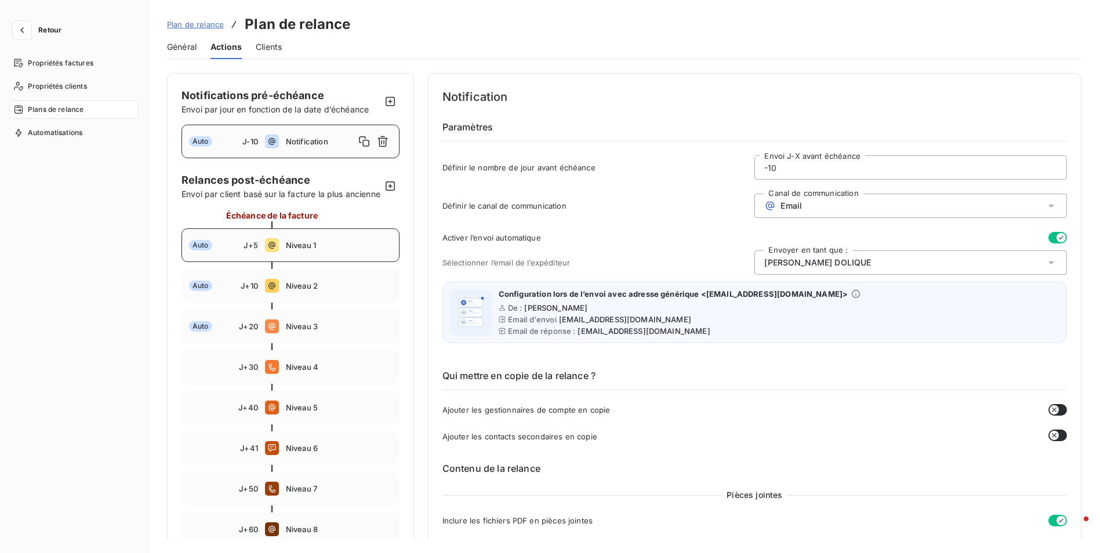
click at [360, 250] on span "Niveau 1" at bounding box center [339, 245] width 106 height 9
type input "5"
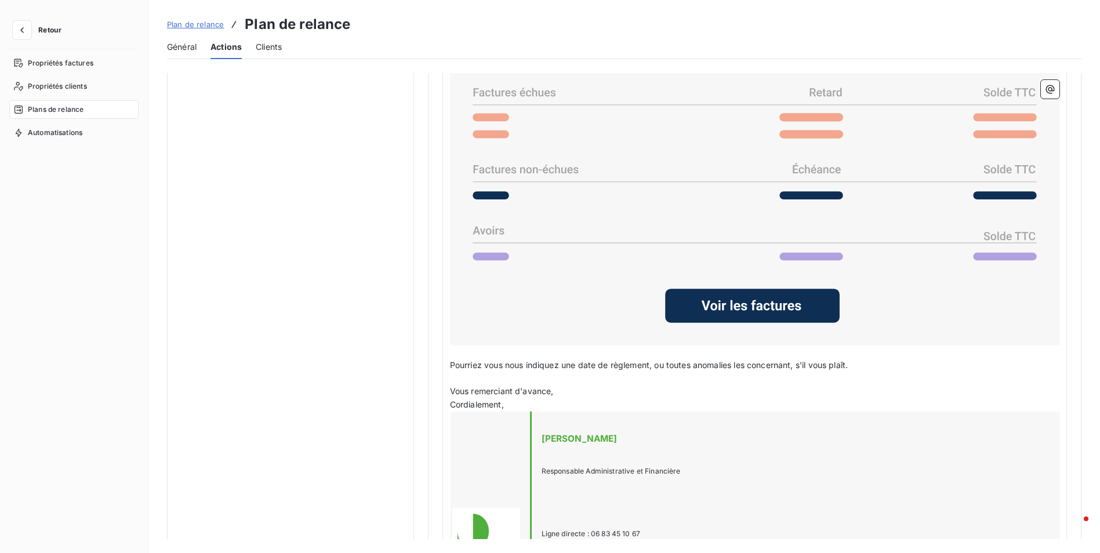
scroll to position [1102, 0]
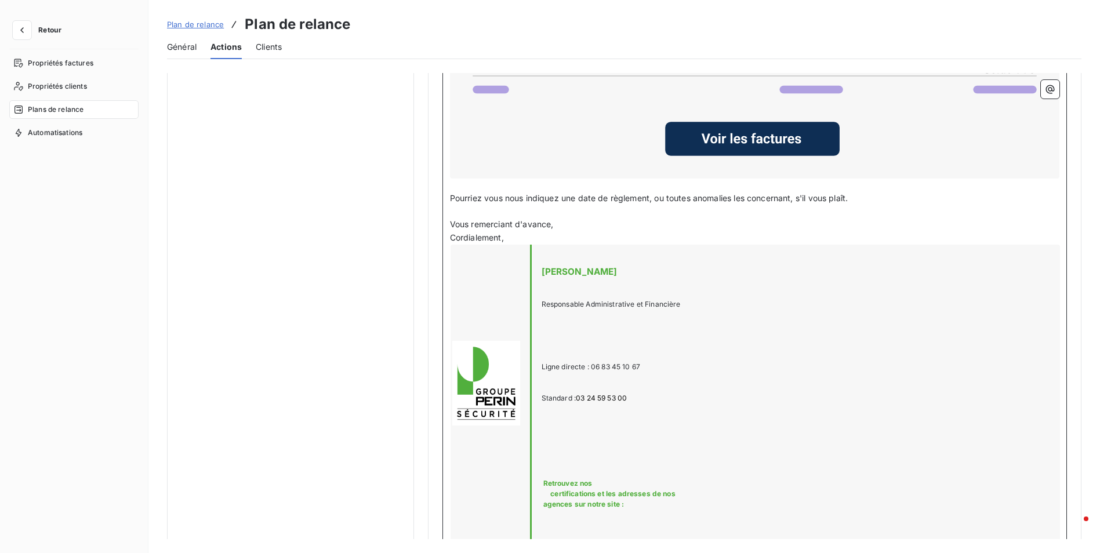
click at [486, 197] on span "Pourriez vous nous indiquez une date de règlement, ou toutes anomalies les conc…" at bounding box center [649, 198] width 398 height 10
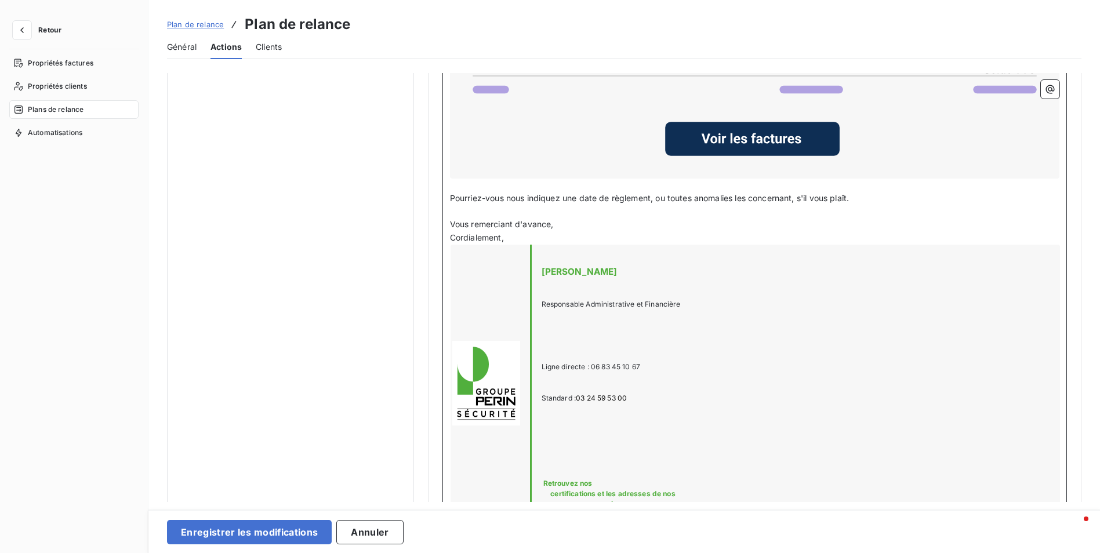
click at [559, 198] on span "Pourriez-vous nous indiquez une date de règlement, ou toutes anomalies les conc…" at bounding box center [649, 198] width 399 height 10
click at [641, 235] on p "Cordialement," at bounding box center [754, 237] width 609 height 13
click at [843, 200] on span "Pourriez-vous nous indiquer une date de règlement, ou toutes anomalies les conc…" at bounding box center [648, 198] width 397 height 10
click at [869, 202] on p "Pourriez-vous nous indiquer une date de règlement, ou toutes anomalies les conc…" at bounding box center [754, 198] width 609 height 13
drag, startPoint x: 870, startPoint y: 193, endPoint x: 800, endPoint y: 201, distance: 70.6
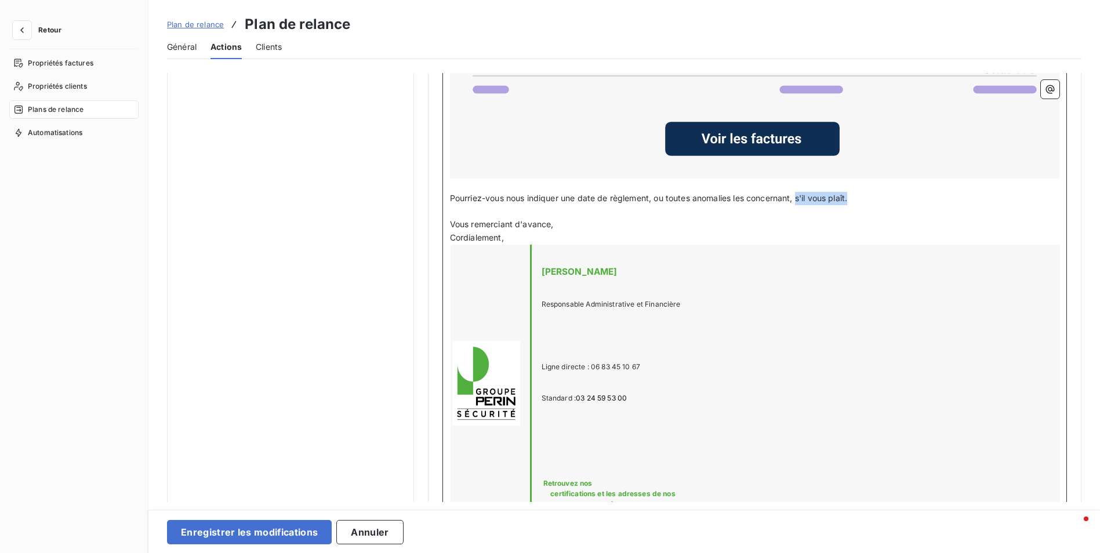
click at [800, 201] on p "Pourriez-vous nous indiquer une date de règlement, ou toutes anomalies les conc…" at bounding box center [754, 198] width 609 height 13
click at [505, 197] on span "Pourriez-vous s'il vous plaît.nous indiquer une date de règlement, ou toutes an…" at bounding box center [675, 198] width 450 height 10
click at [561, 197] on span "Pourriez-vous, s'il vous plaît.nous indiquer une date de règlement, ou toutes a…" at bounding box center [676, 198] width 452 height 10
click at [727, 234] on p "Cordialement," at bounding box center [754, 237] width 609 height 13
click at [761, 218] on p "Vous remerciant d'avance," at bounding box center [754, 224] width 609 height 13
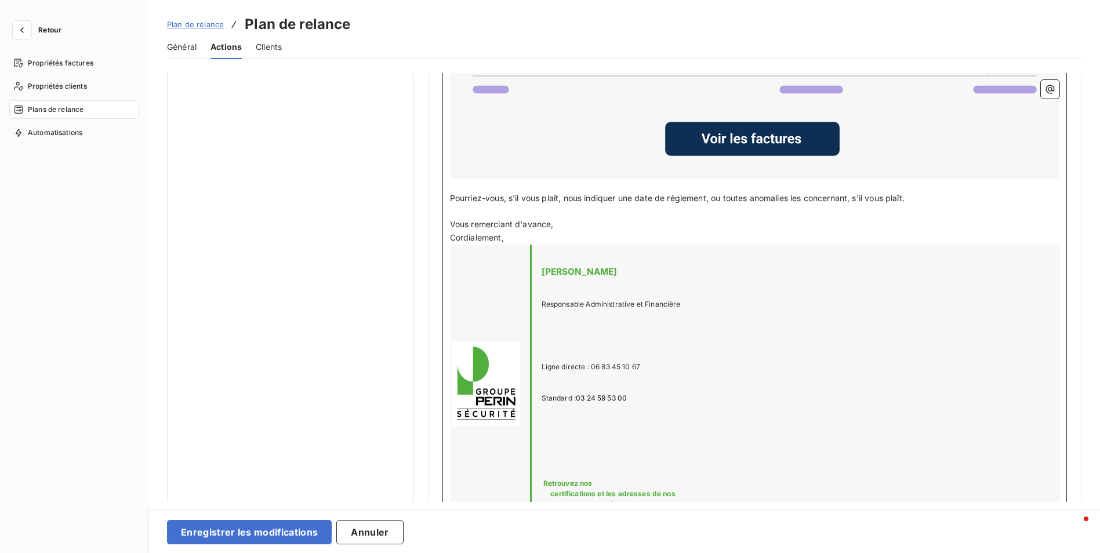
click at [852, 228] on p "Vous remerciant d'avance," at bounding box center [754, 224] width 609 height 13
click at [607, 225] on p "Vous remerciant d'avance," at bounding box center [754, 224] width 609 height 13
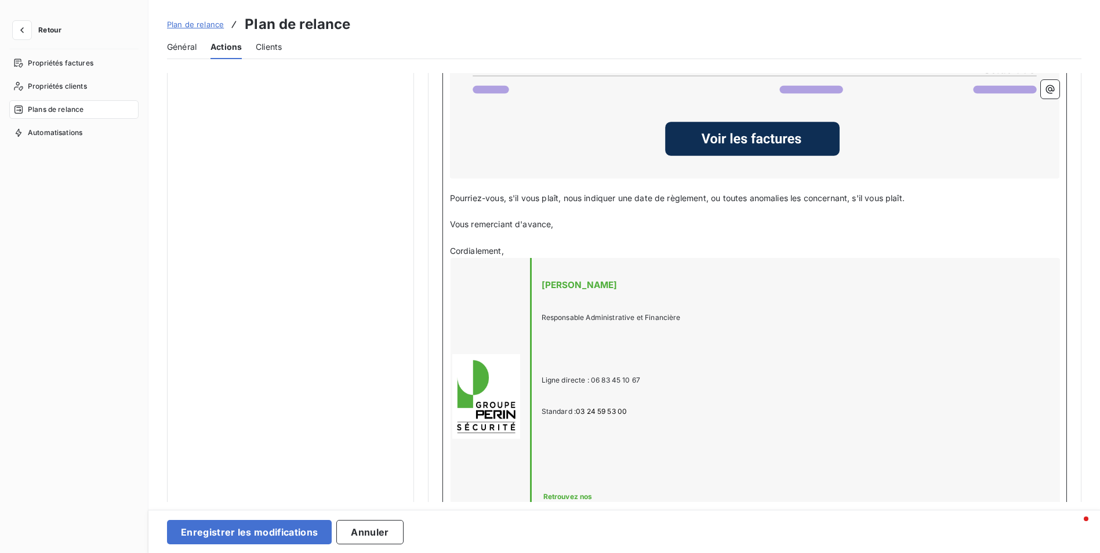
click at [749, 195] on span "Pourriez-vous, s'il vous plaît, nous indiquer une date de règlement, ou toutes …" at bounding box center [677, 198] width 455 height 10
click at [813, 237] on p "﻿" at bounding box center [754, 237] width 609 height 13
click at [905, 199] on span "Pourriez-vous, s'il vous plaît, nous indiquer une date de règlement, ou toutes …" at bounding box center [677, 198] width 455 height 10
drag, startPoint x: 908, startPoint y: 194, endPoint x: 854, endPoint y: 191, distance: 54.0
click at [854, 193] on span "Pourriez-vous, s'il vous plaît, nous indiquer une date de règlement, ou toutes …" at bounding box center [677, 198] width 455 height 10
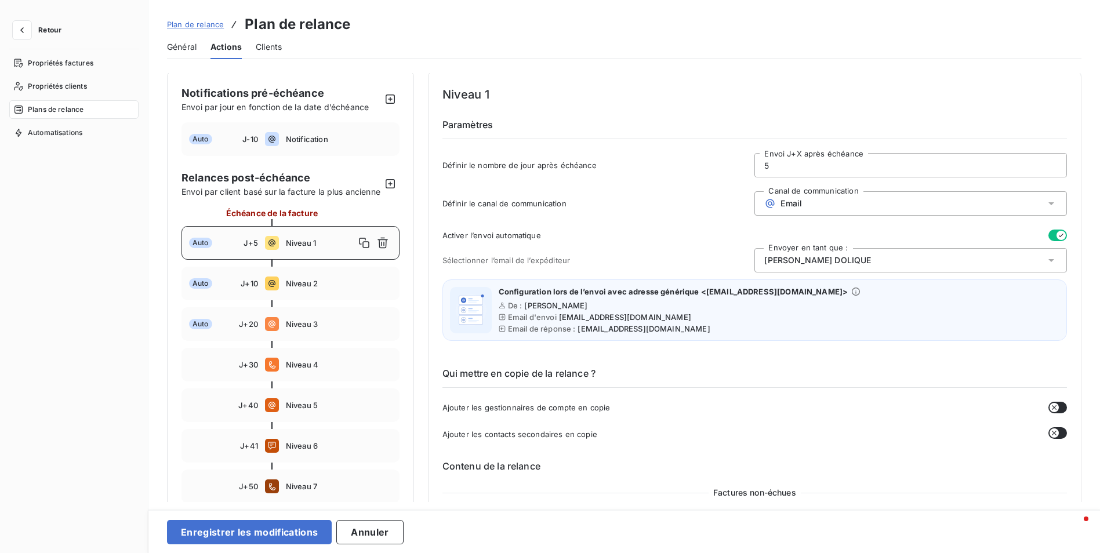
scroll to position [0, 0]
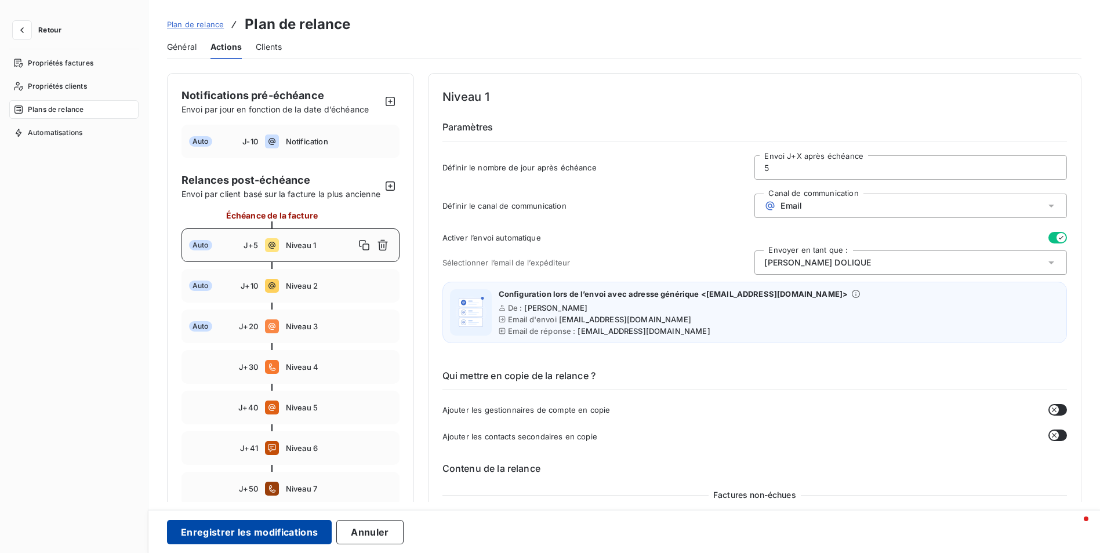
click at [299, 535] on button "Enregistrer les modifications" at bounding box center [249, 532] width 165 height 24
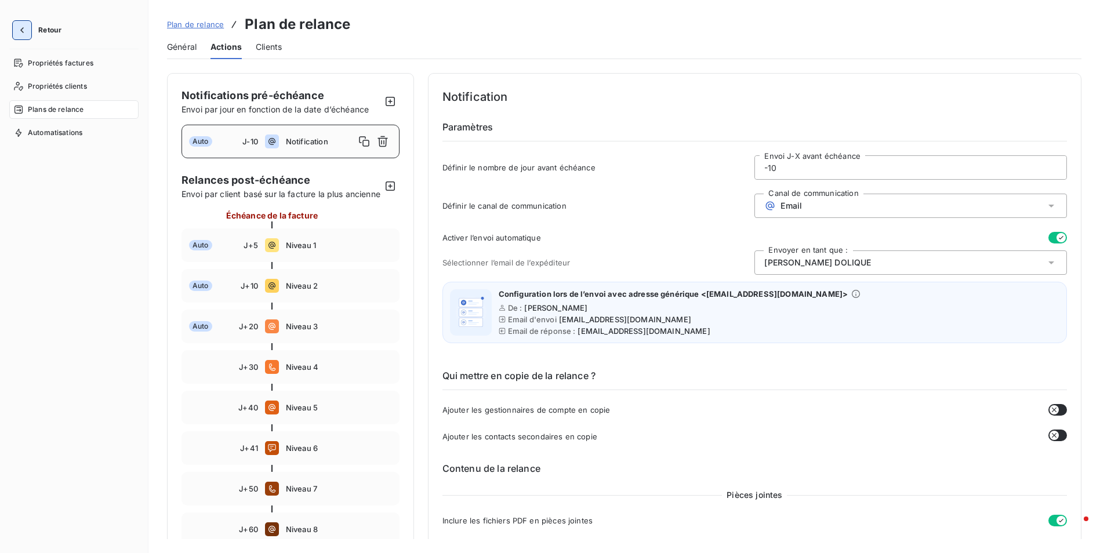
click at [28, 26] on button "button" at bounding box center [22, 30] width 19 height 19
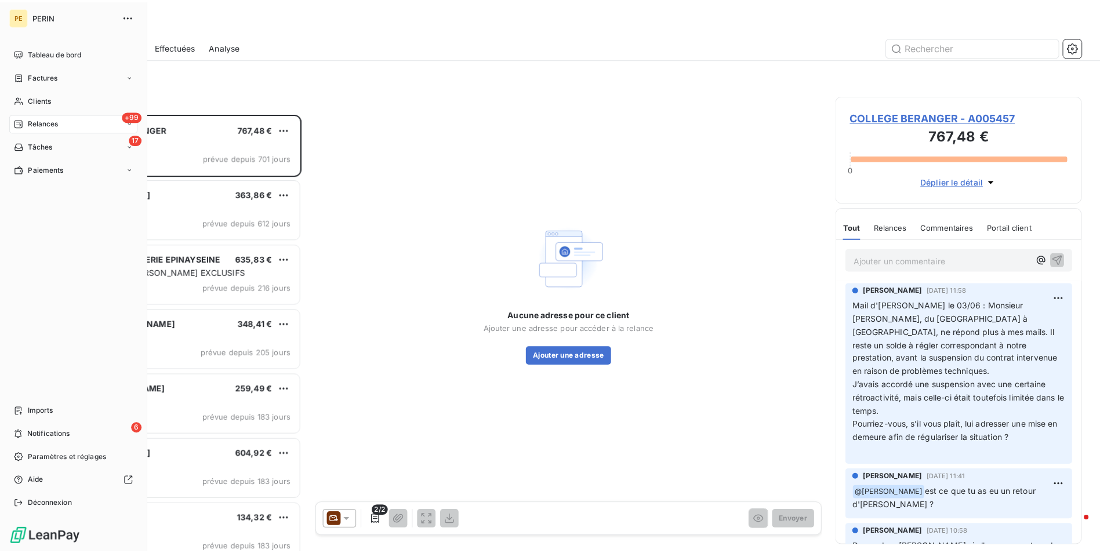
scroll to position [431, 240]
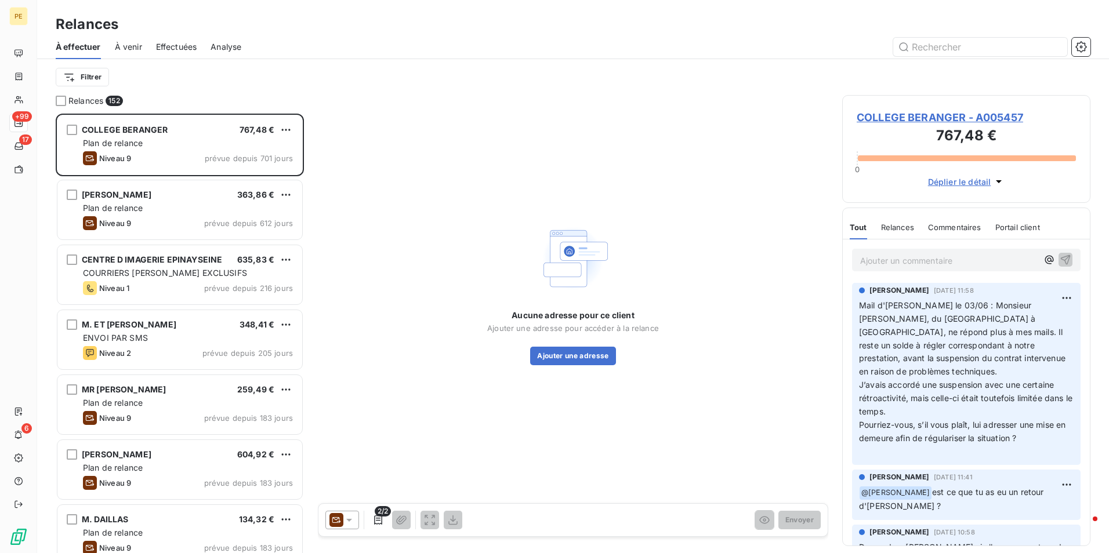
click at [233, 49] on span "Analyse" at bounding box center [226, 47] width 31 height 12
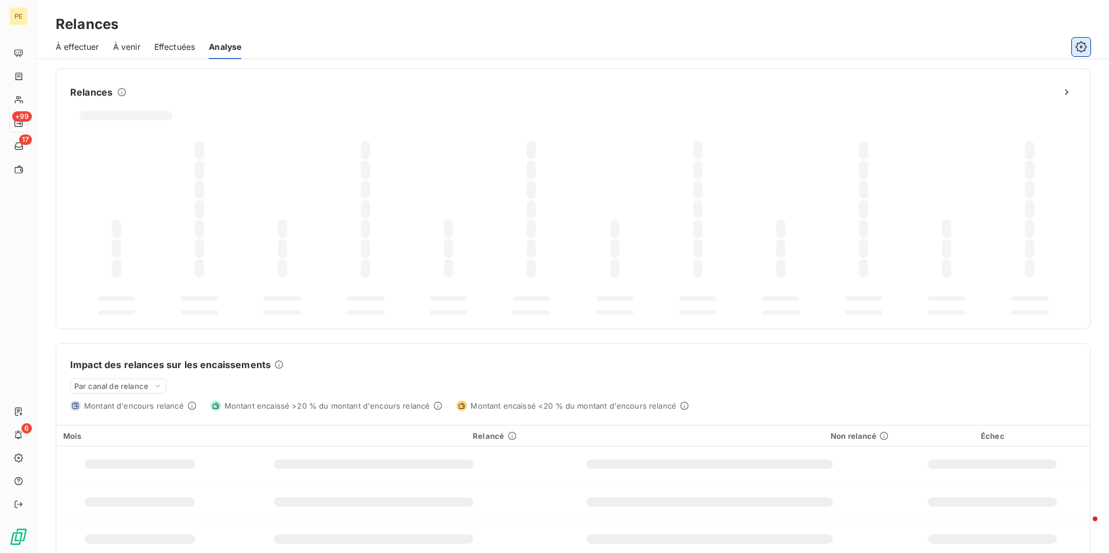
click at [1080, 48] on icon "button" at bounding box center [1081, 46] width 3 height 3
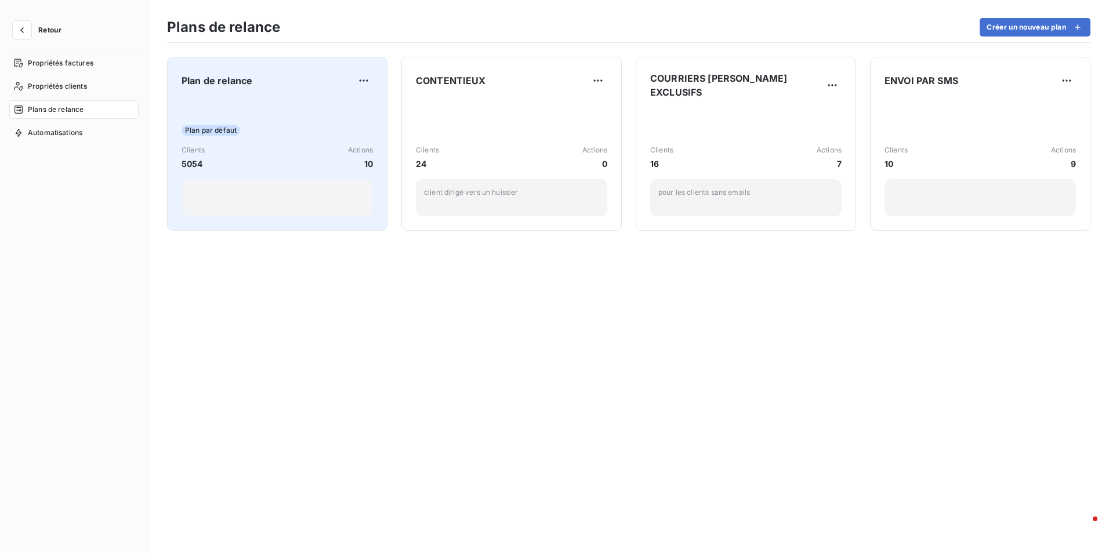
click at [313, 193] on div at bounding box center [277, 197] width 191 height 37
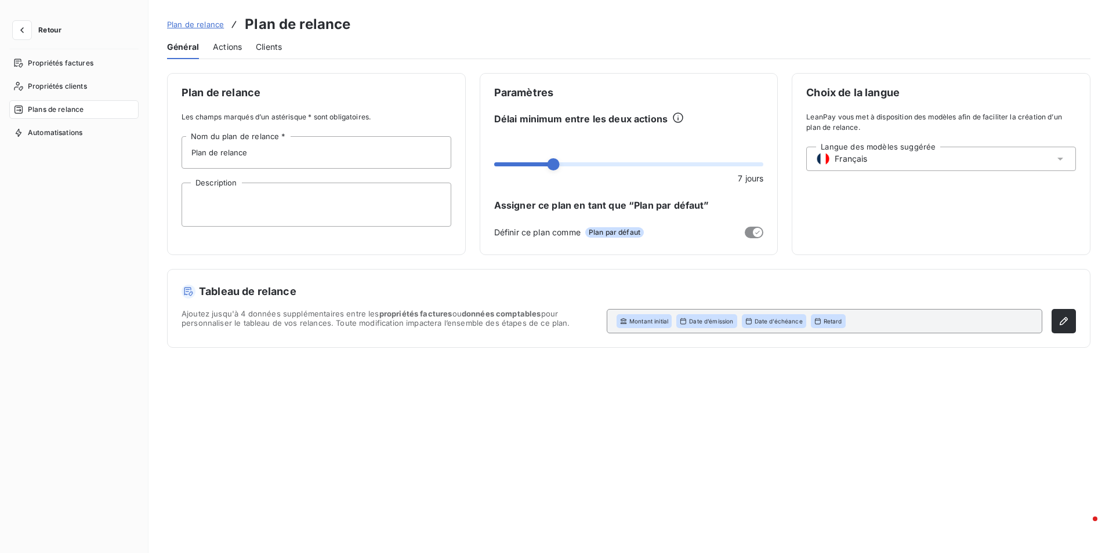
click at [233, 45] on span "Actions" at bounding box center [227, 47] width 29 height 12
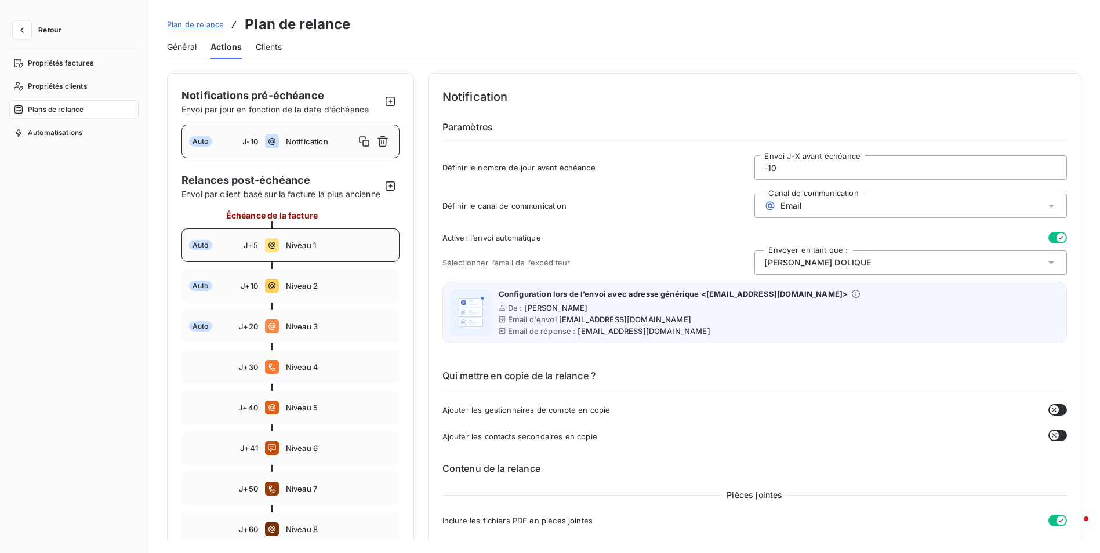
click at [284, 259] on div "Auto J+5 Niveau 1" at bounding box center [291, 245] width 218 height 34
click at [335, 303] on div "Auto J+10 Niveau 2" at bounding box center [291, 286] width 218 height 34
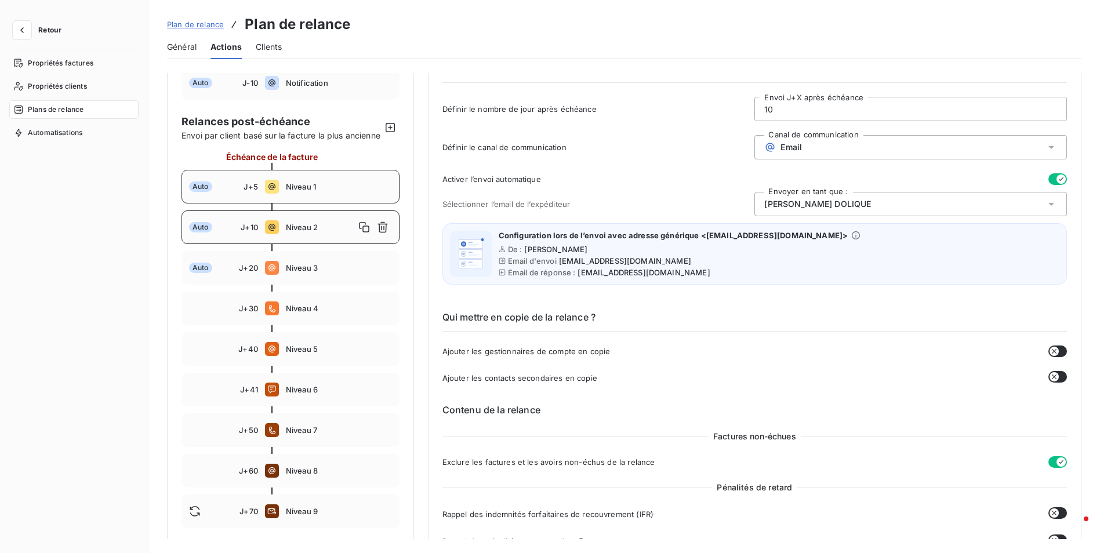
scroll to position [58, 0]
click at [332, 274] on div "Auto J+20 Niveau 3" at bounding box center [291, 269] width 218 height 34
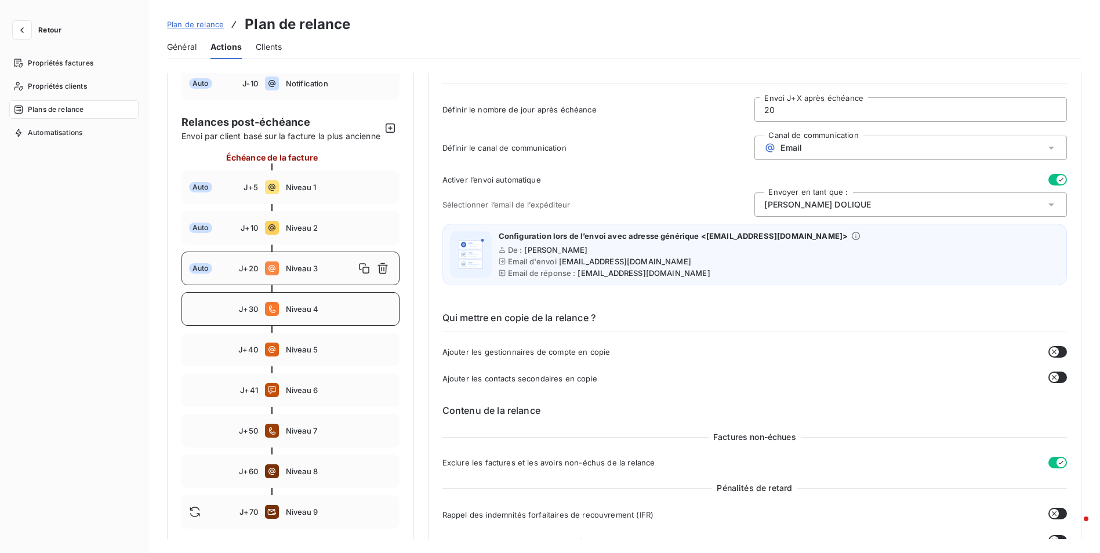
click at [321, 314] on span "Niveau 4" at bounding box center [339, 308] width 106 height 9
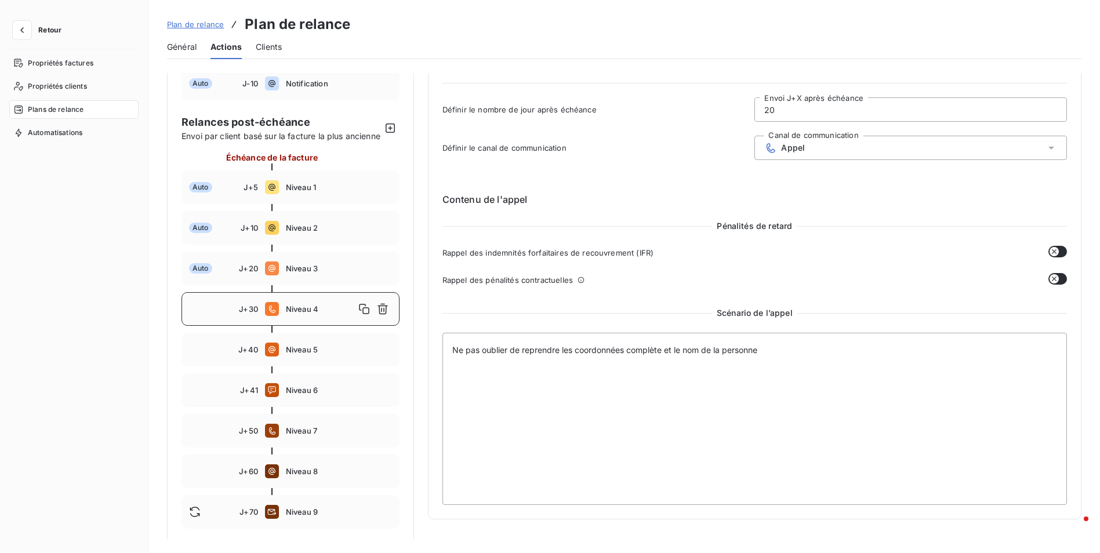
type input "30"
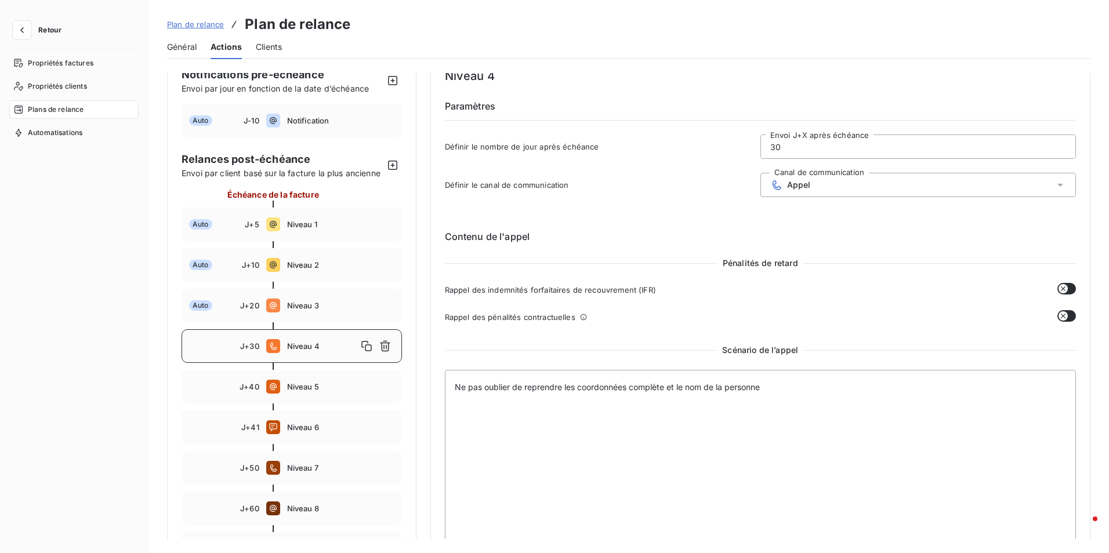
scroll to position [0, 0]
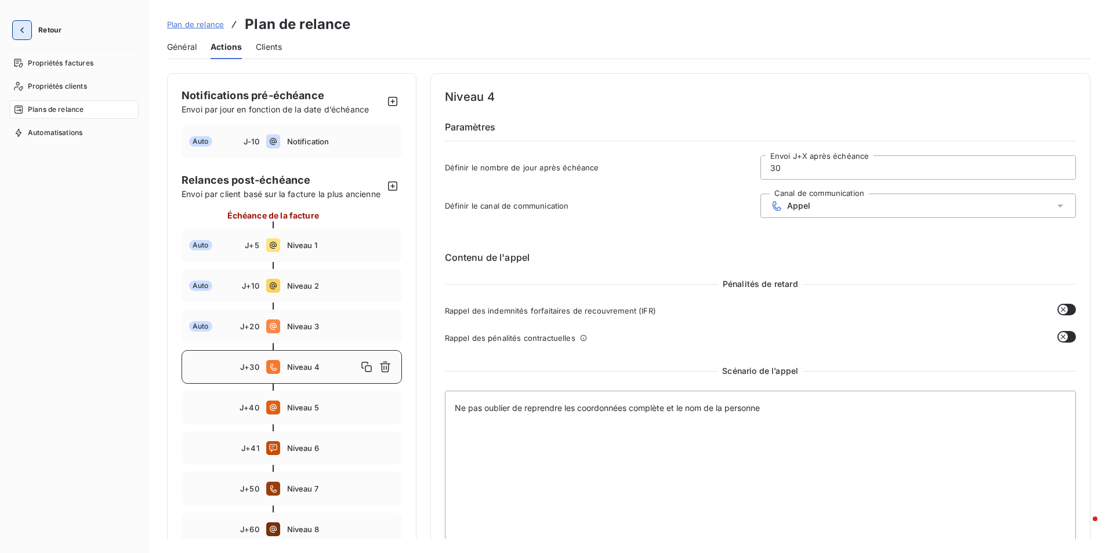
click at [24, 30] on icon "button" at bounding box center [22, 30] width 12 height 12
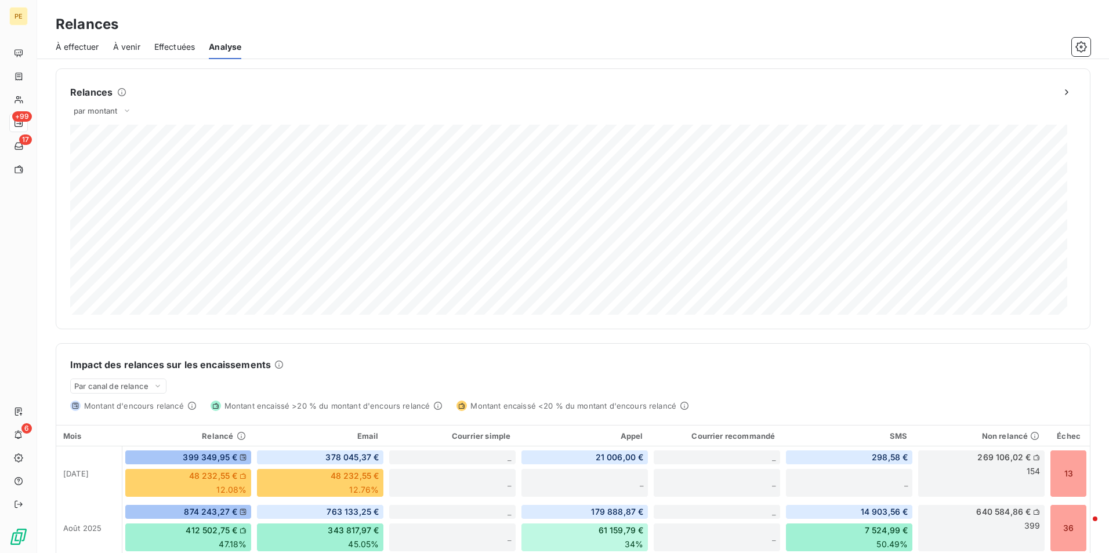
click at [184, 48] on span "Effectuées" at bounding box center [174, 47] width 41 height 12
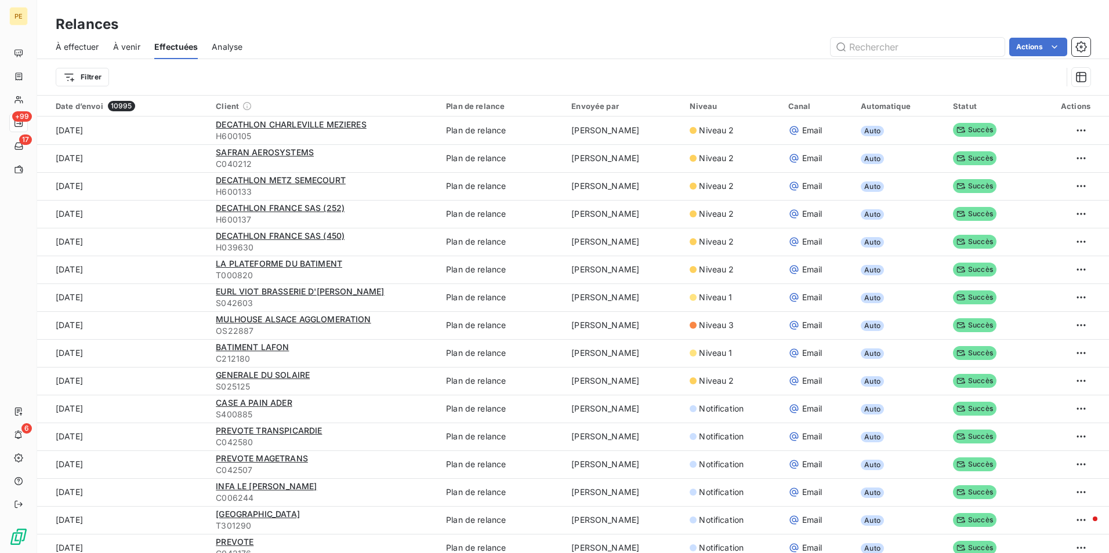
click at [125, 49] on span "À venir" at bounding box center [126, 47] width 27 height 12
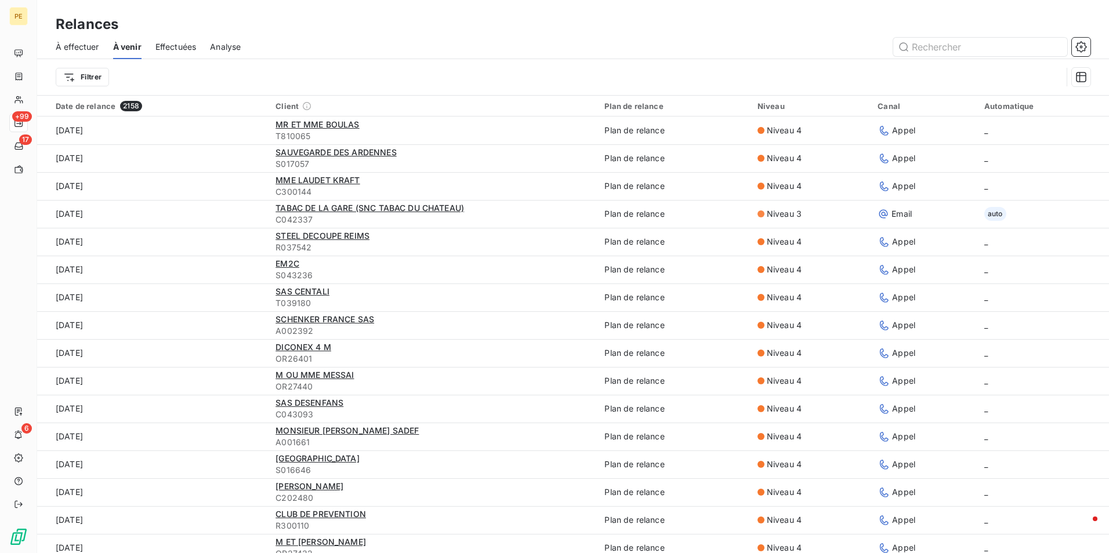
click at [73, 45] on span "À effectuer" at bounding box center [77, 47] width 43 height 12
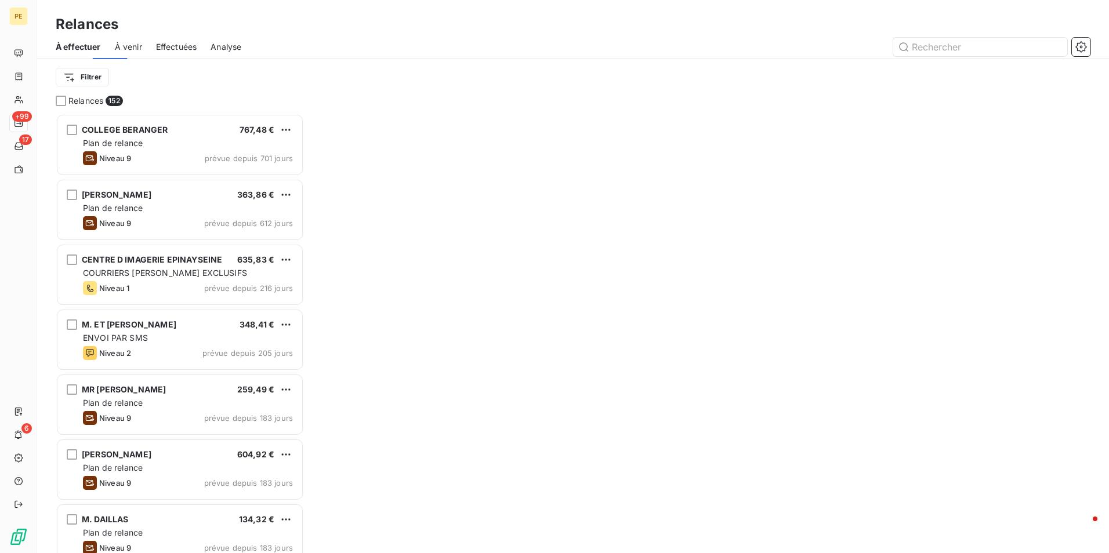
scroll to position [431, 240]
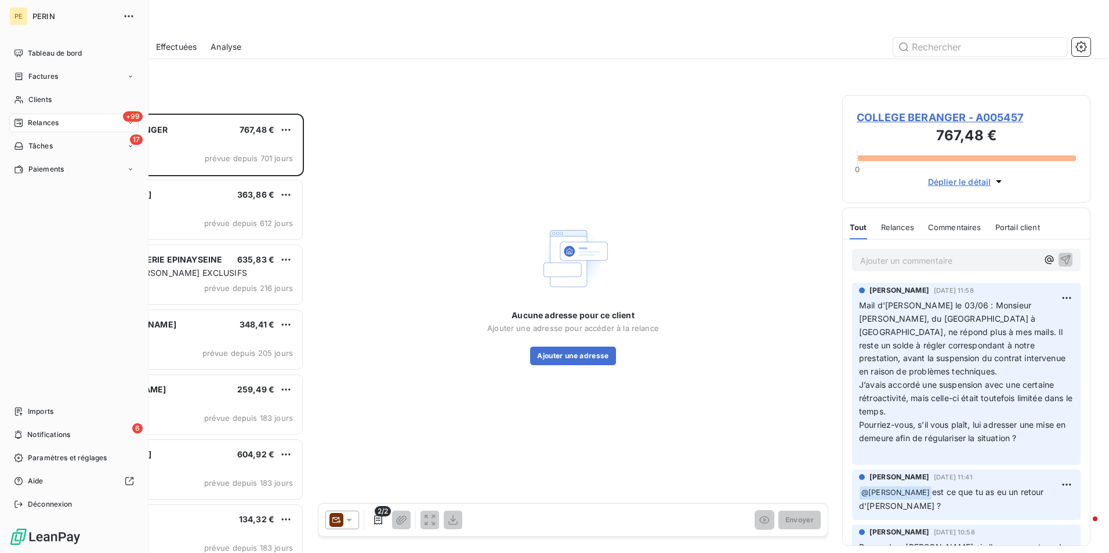
click at [38, 122] on span "Relances" at bounding box center [43, 123] width 31 height 10
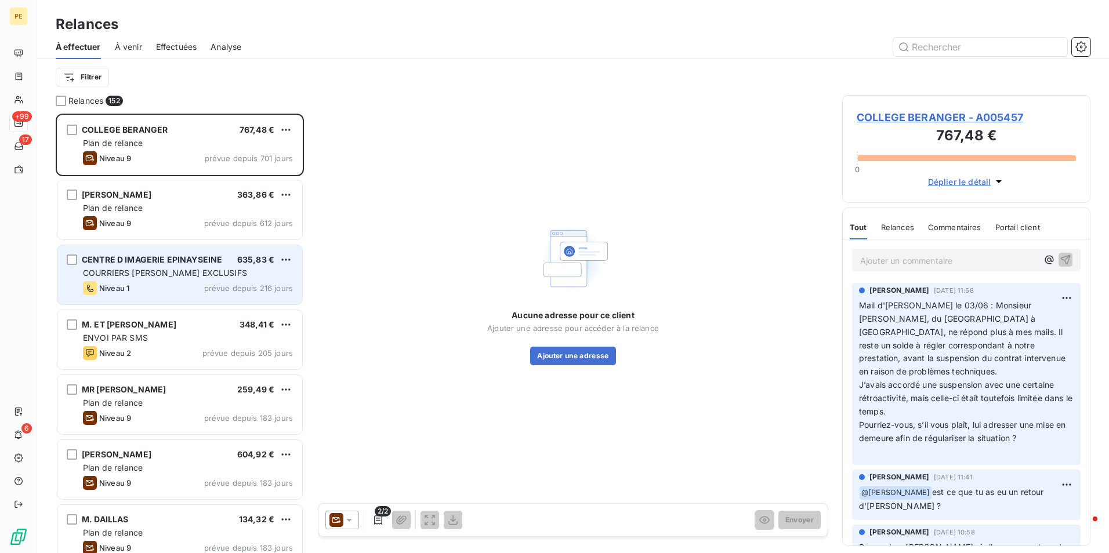
click at [179, 275] on span "COURRIERS [PERSON_NAME] EXCLUSIFS" at bounding box center [165, 273] width 164 height 10
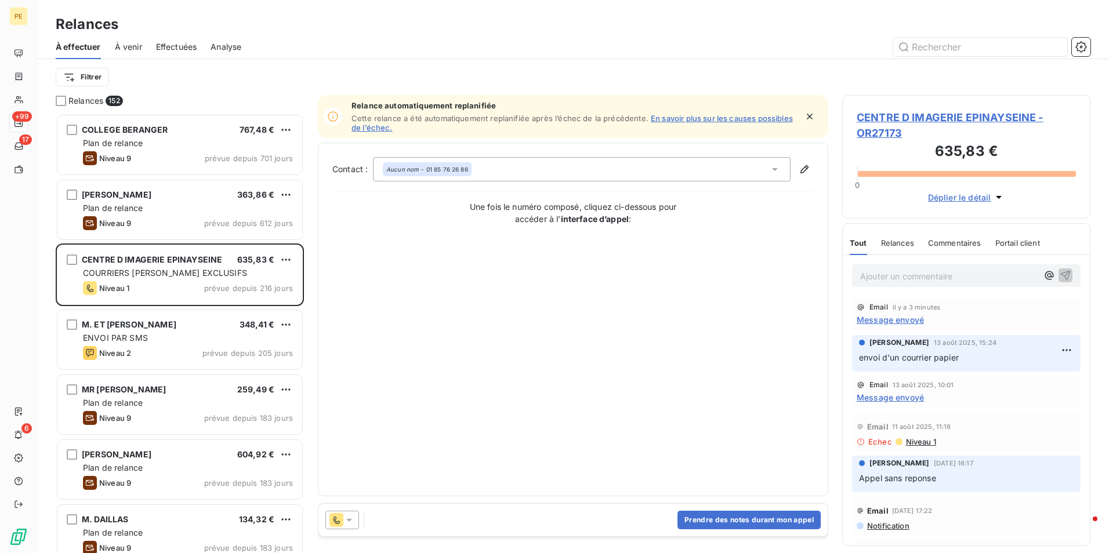
click at [876, 317] on span "Message envoyé" at bounding box center [890, 320] width 67 height 12
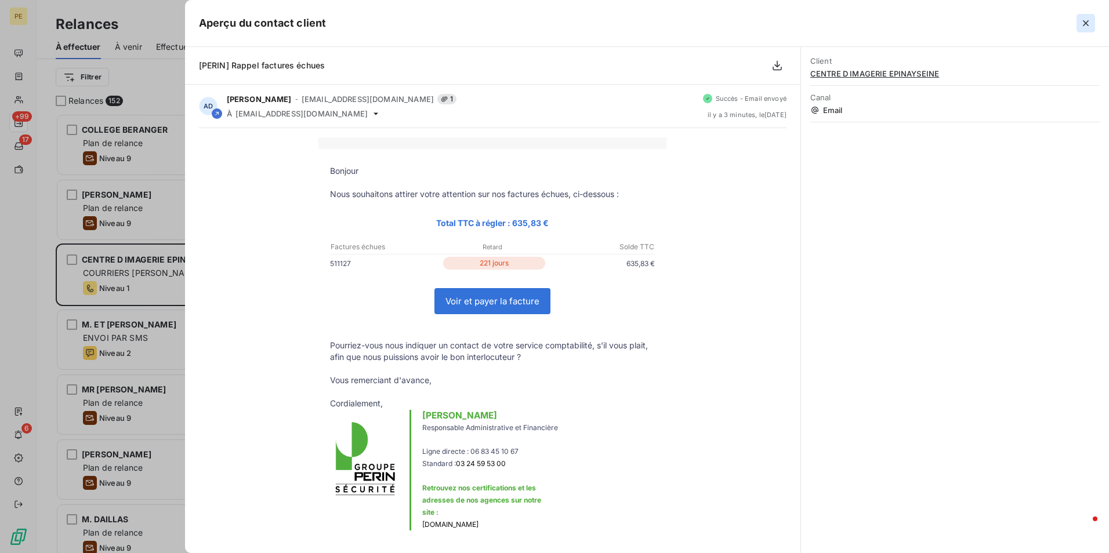
click at [1087, 24] on icon "button" at bounding box center [1086, 23] width 6 height 6
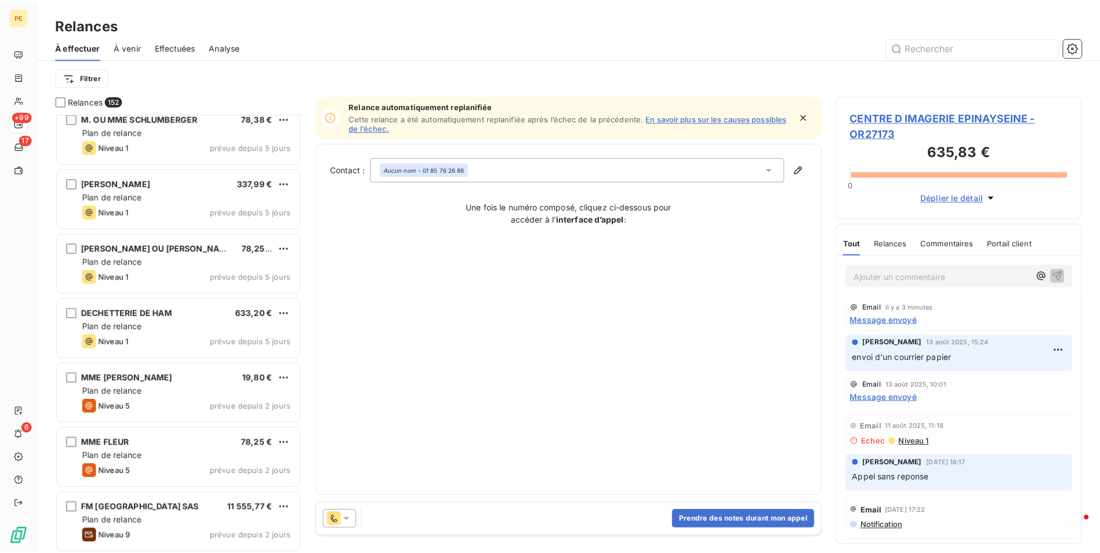
scroll to position [9433, 0]
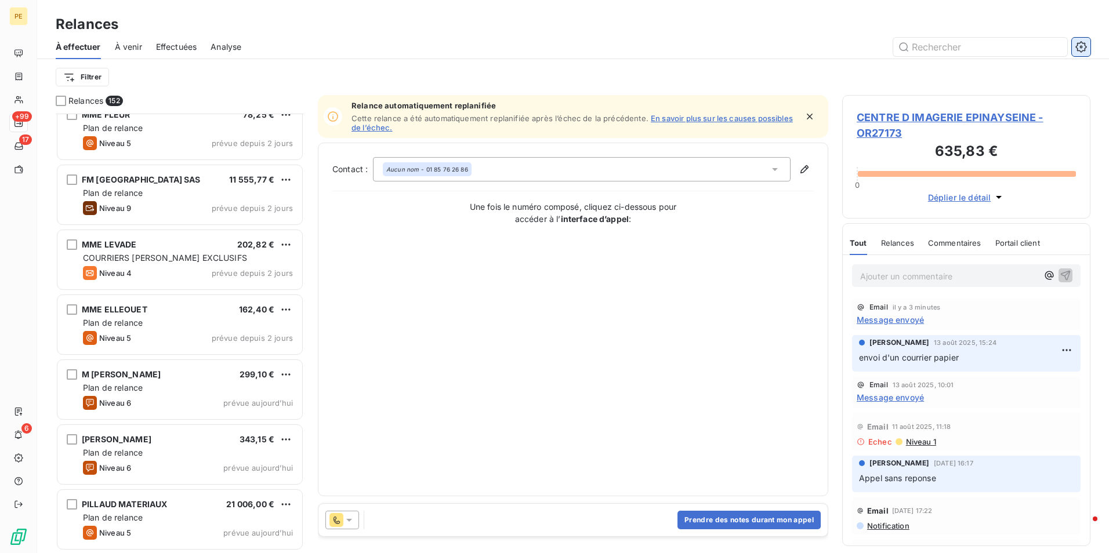
click at [1086, 46] on icon "button" at bounding box center [1080, 46] width 11 height 11
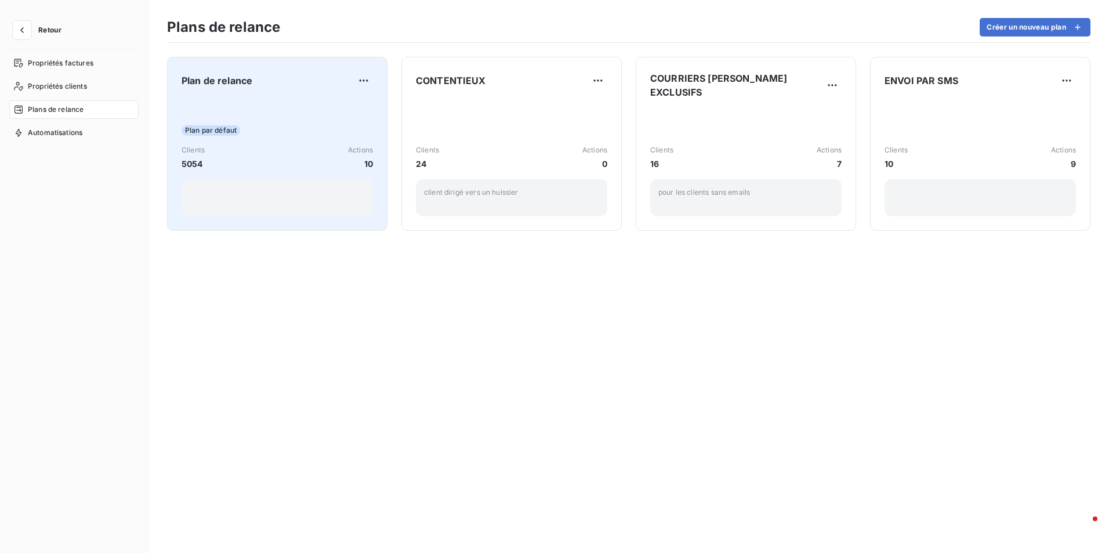
click at [306, 97] on div "Plan de relance Plan par défaut Clients 5054 Actions 10" at bounding box center [277, 143] width 191 height 145
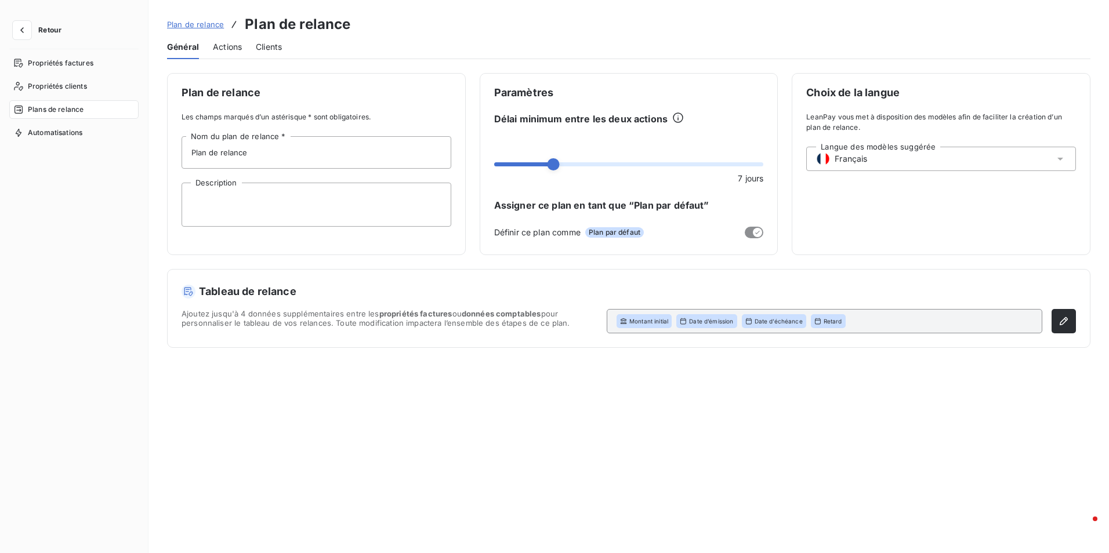
click at [231, 43] on span "Actions" at bounding box center [227, 47] width 29 height 12
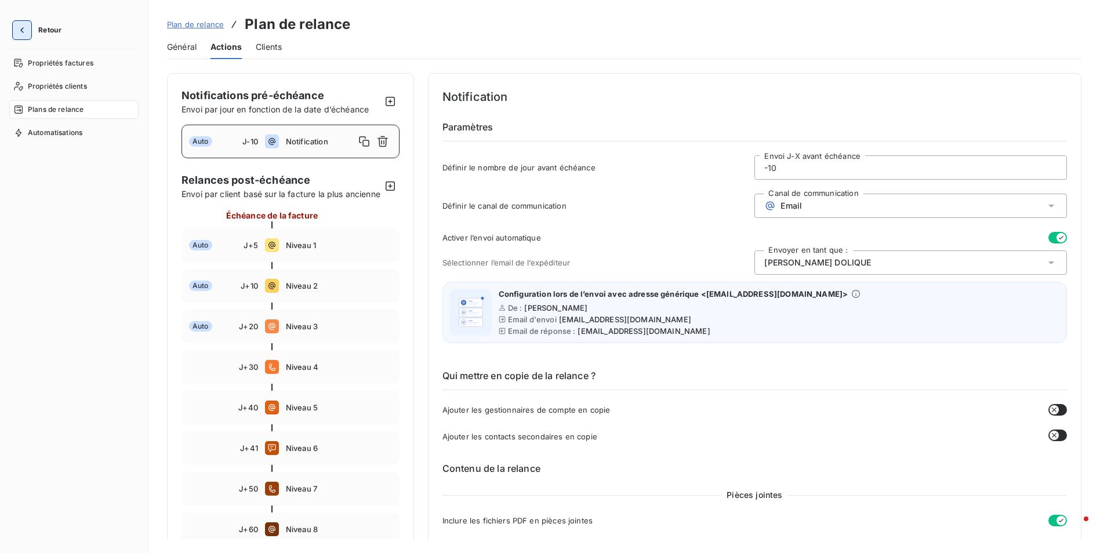
click at [27, 31] on icon "button" at bounding box center [22, 30] width 12 height 12
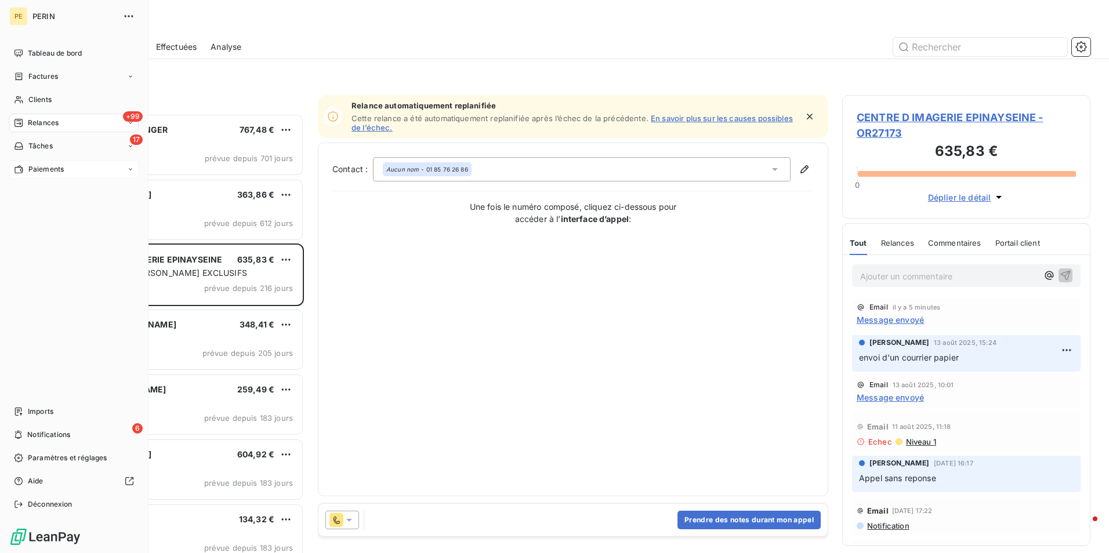
click at [33, 175] on div "Paiements" at bounding box center [73, 169] width 129 height 19
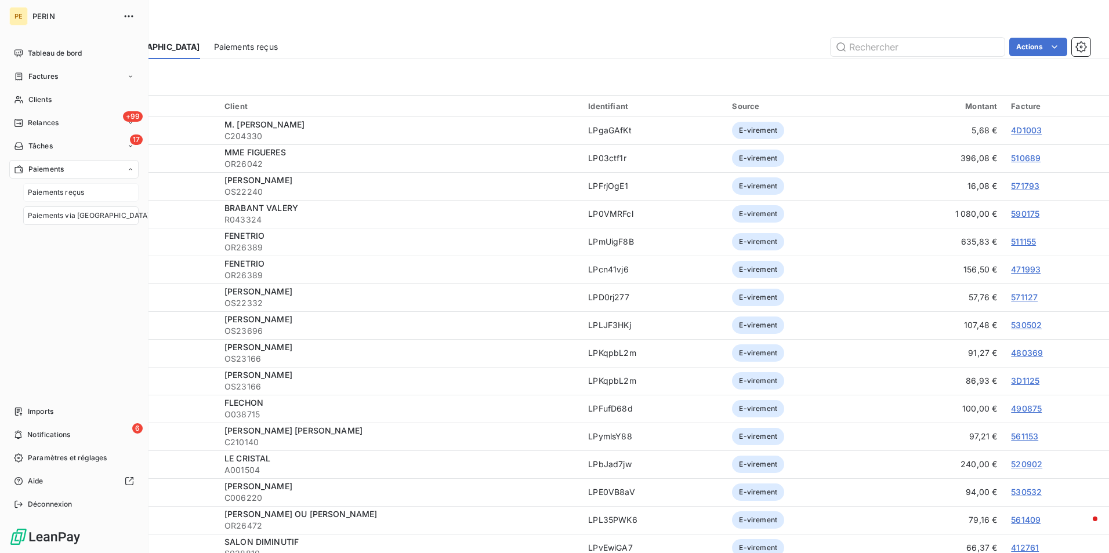
click at [63, 194] on span "Paiements reçus" at bounding box center [56, 192] width 56 height 10
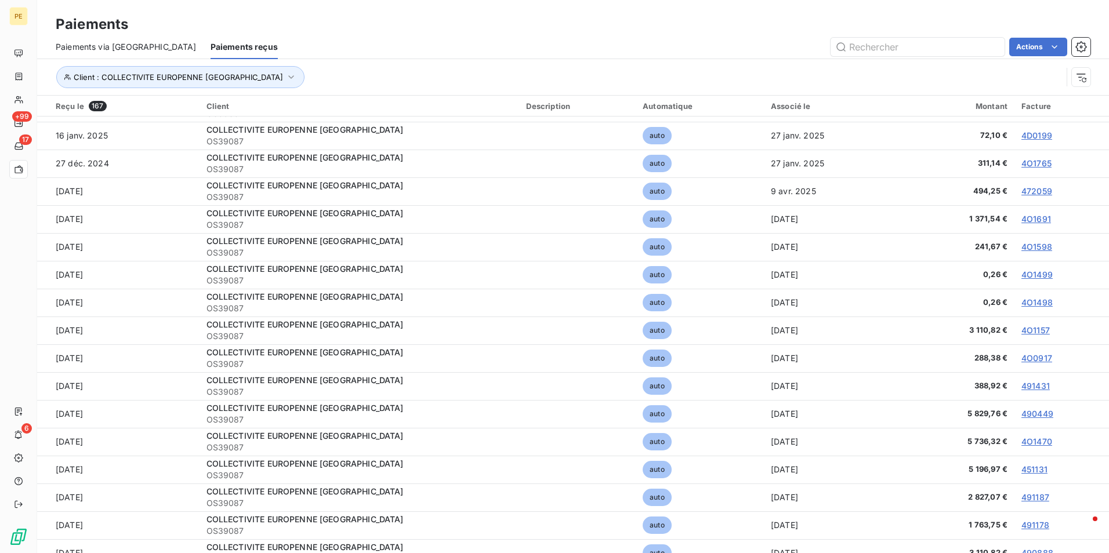
scroll to position [1276, 0]
click at [101, 52] on span "Paiements via [GEOGRAPHIC_DATA]" at bounding box center [126, 47] width 141 height 12
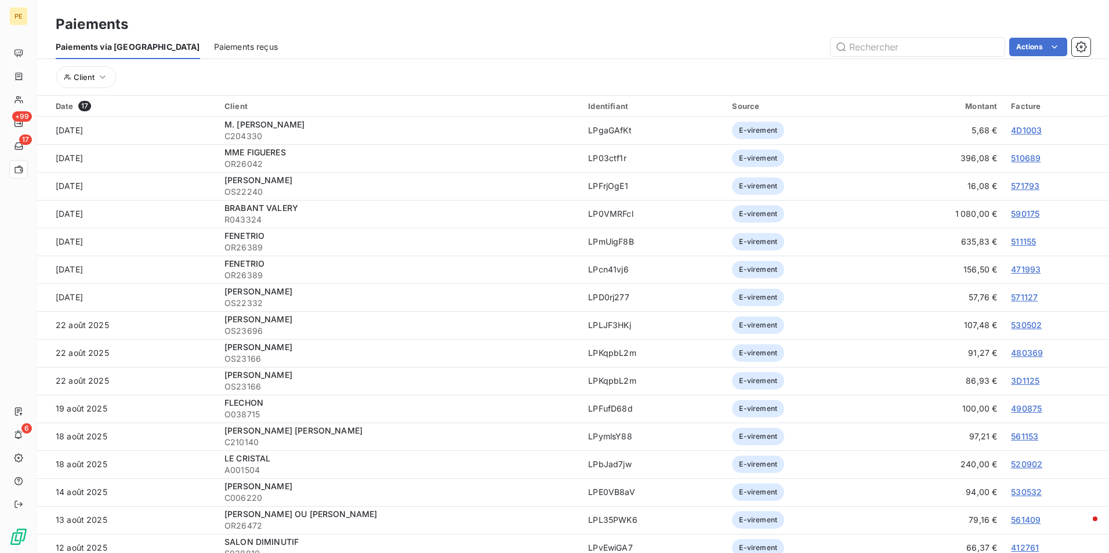
click at [216, 46] on span "Paiements reçus" at bounding box center [246, 47] width 64 height 12
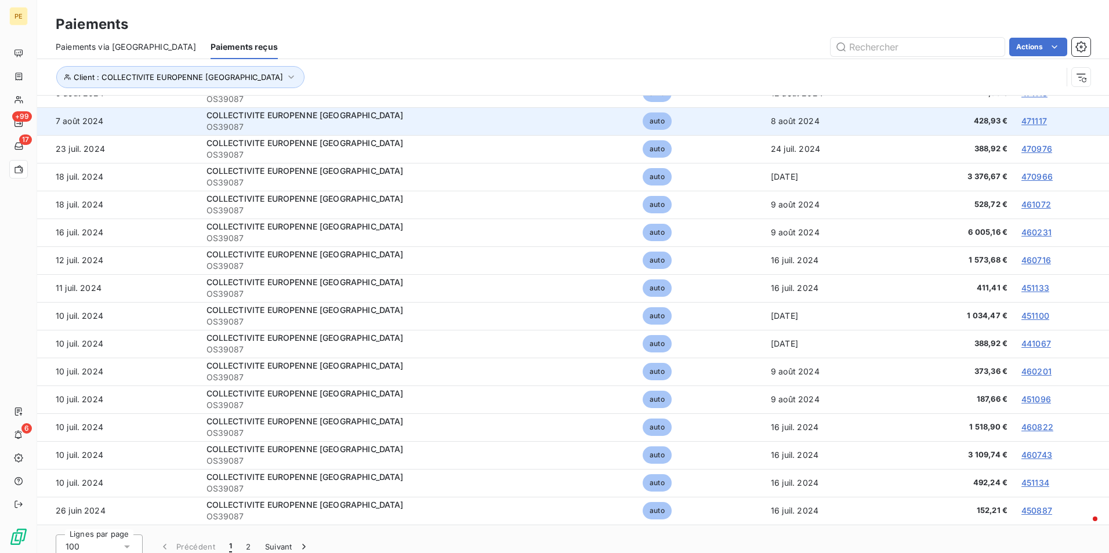
scroll to position [43, 0]
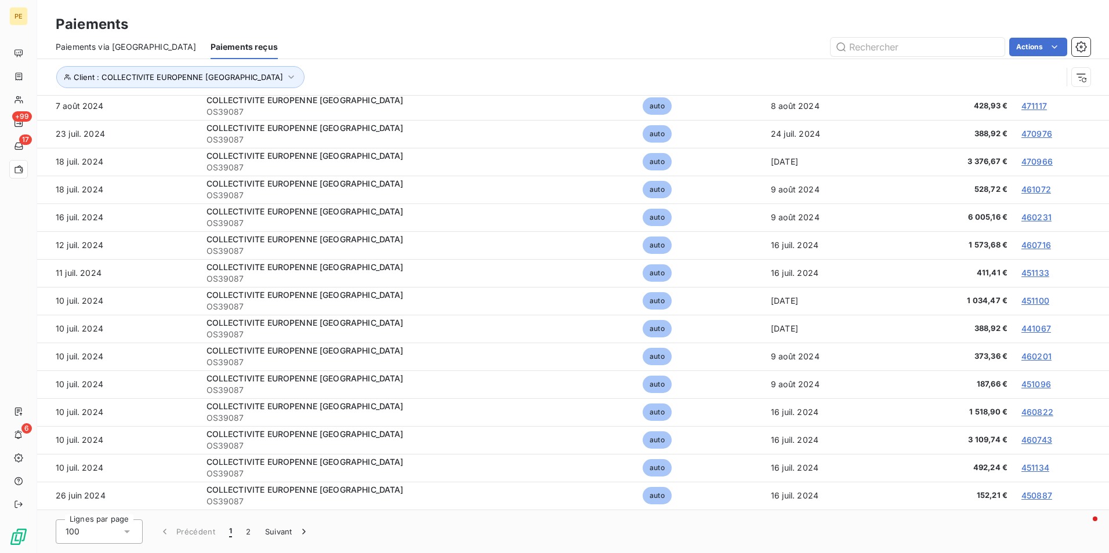
click at [117, 52] on span "Paiements via [GEOGRAPHIC_DATA]" at bounding box center [126, 47] width 141 height 12
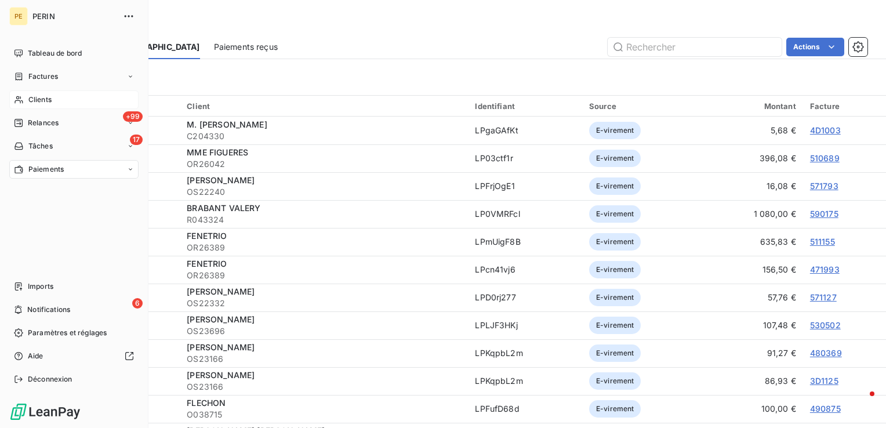
click at [42, 100] on span "Clients" at bounding box center [39, 100] width 23 height 10
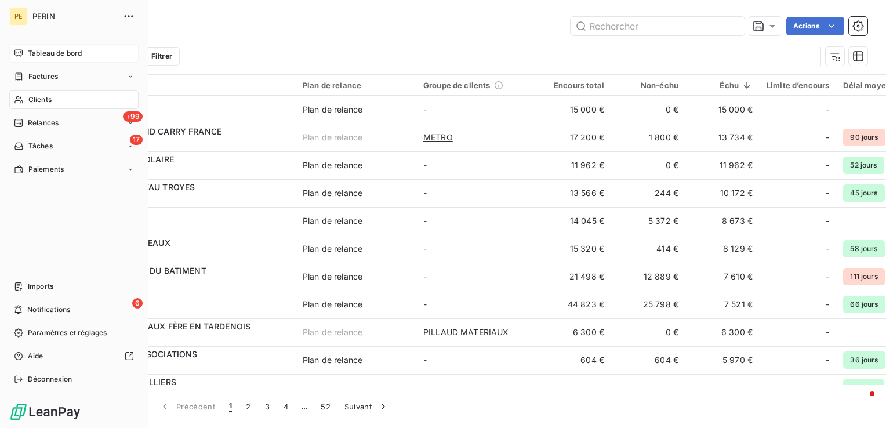
click at [37, 57] on span "Tableau de bord" at bounding box center [55, 53] width 54 height 10
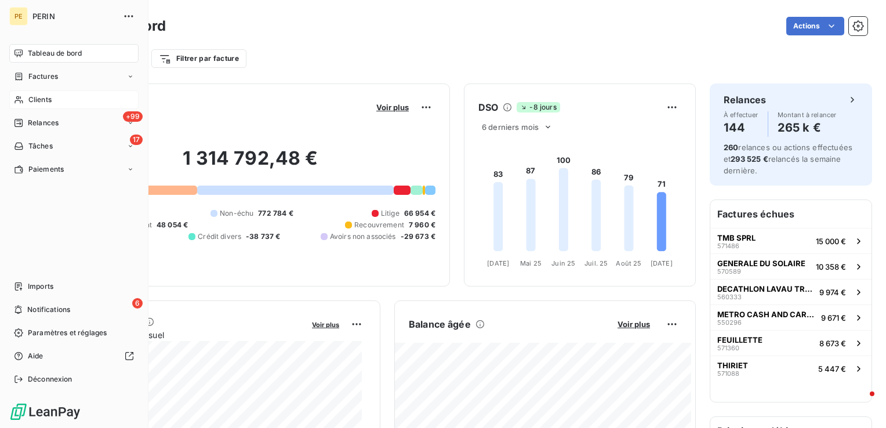
click at [36, 101] on span "Clients" at bounding box center [39, 100] width 23 height 10
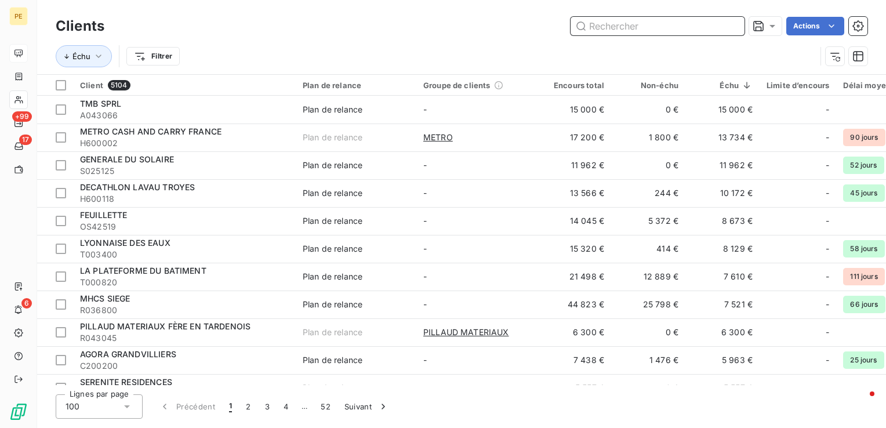
click at [645, 27] on input "text" at bounding box center [658, 26] width 174 height 19
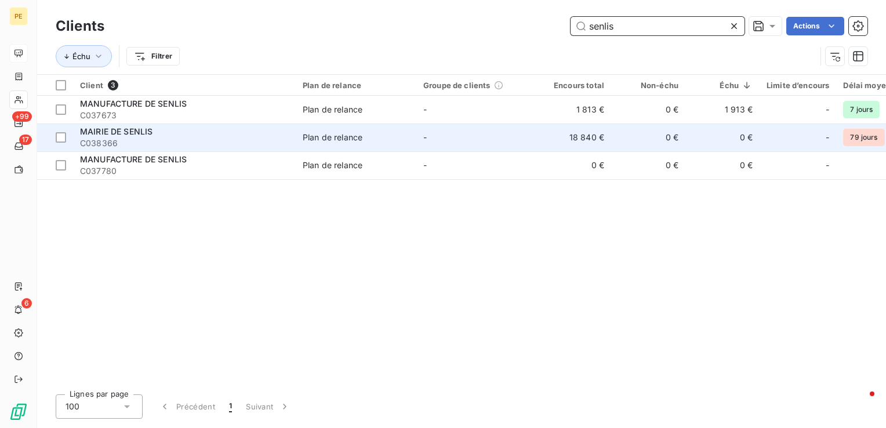
type input "senlis"
click at [157, 136] on div "MAIRIE DE SENLIS" at bounding box center [184, 132] width 209 height 12
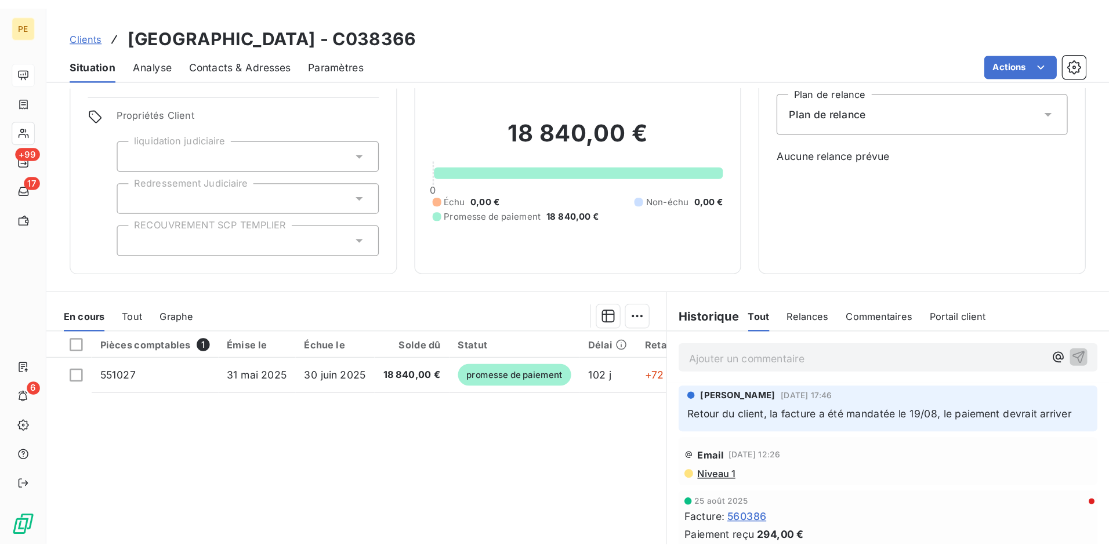
scroll to position [58, 0]
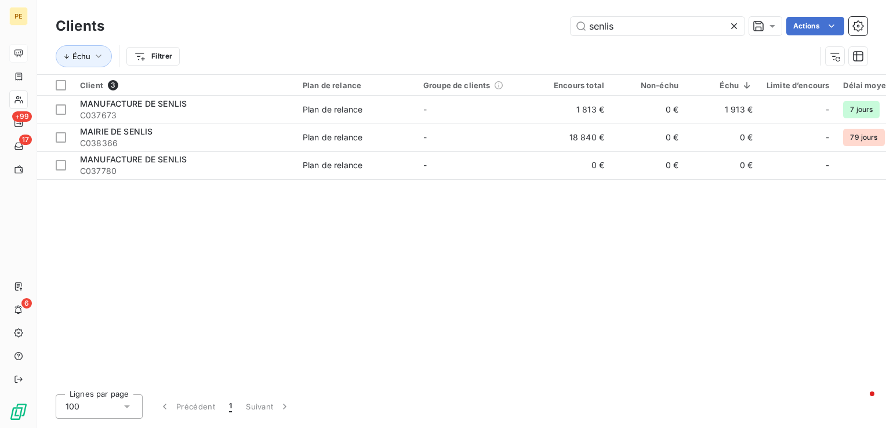
click at [736, 24] on icon at bounding box center [734, 26] width 12 height 12
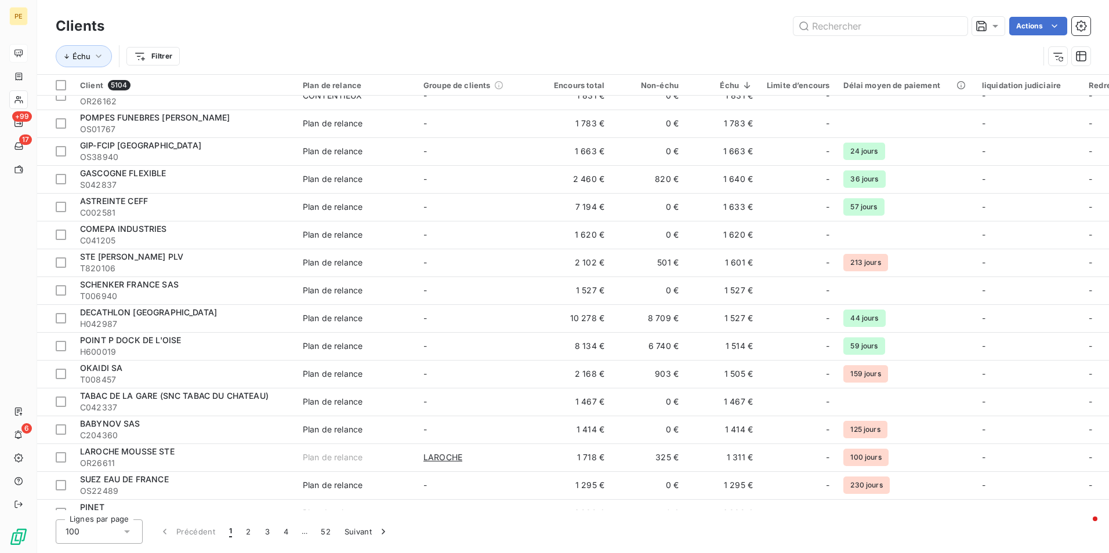
scroll to position [2374, 0]
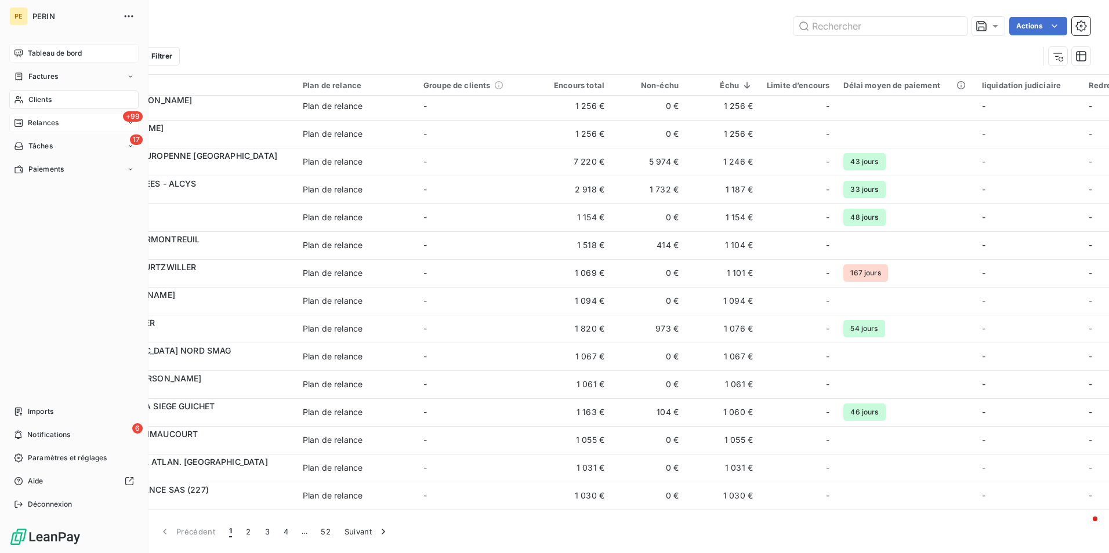
click at [34, 125] on span "Relances" at bounding box center [43, 123] width 31 height 10
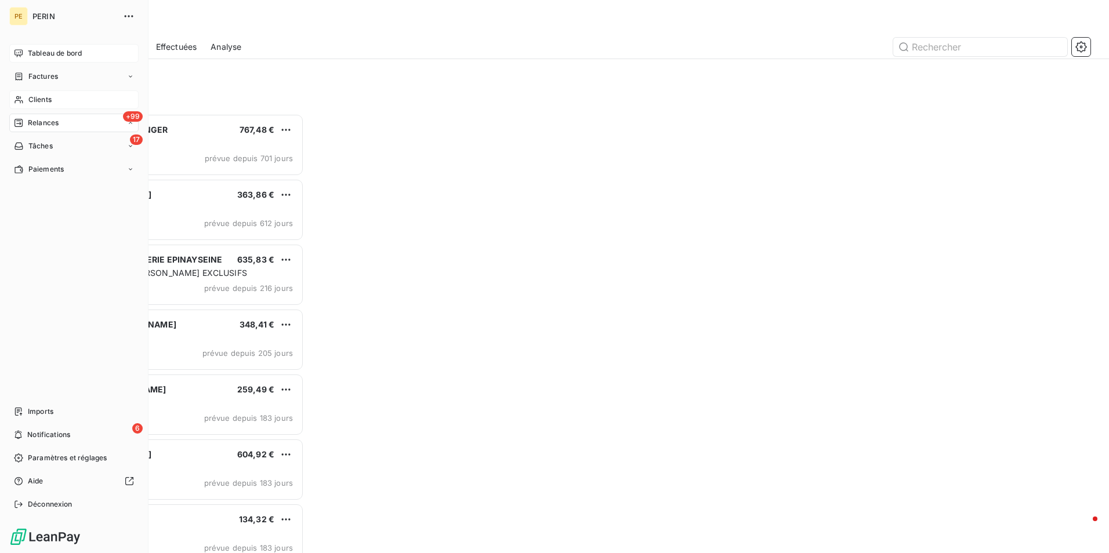
scroll to position [431, 240]
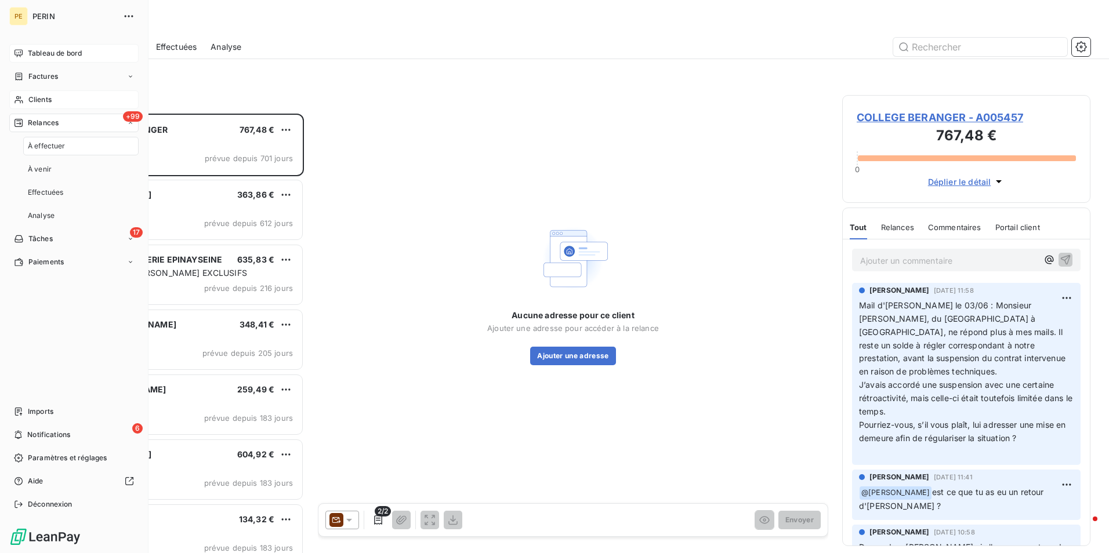
click at [60, 141] on div "À effectuer" at bounding box center [80, 146] width 115 height 19
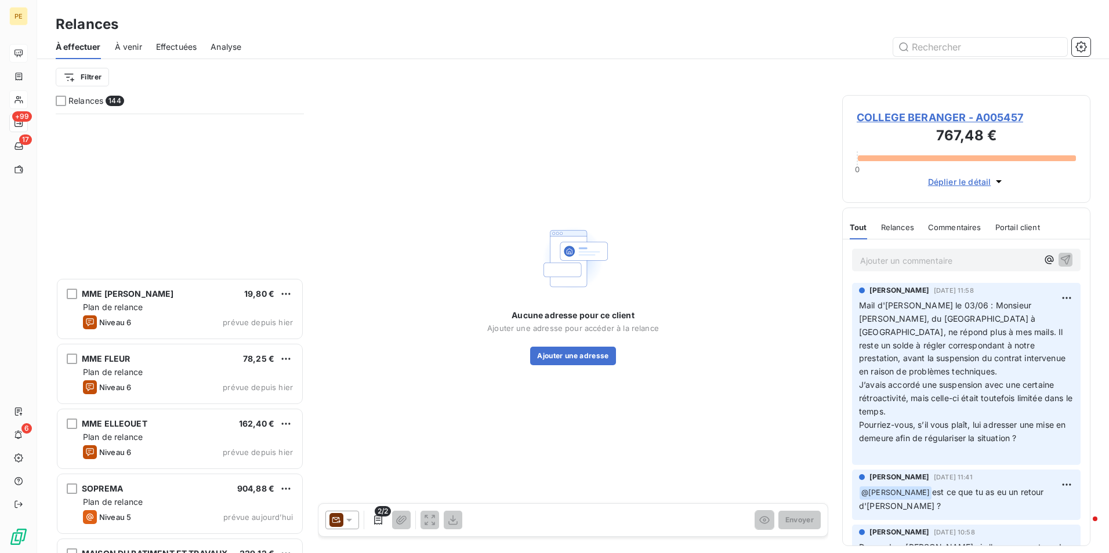
scroll to position [8914, 0]
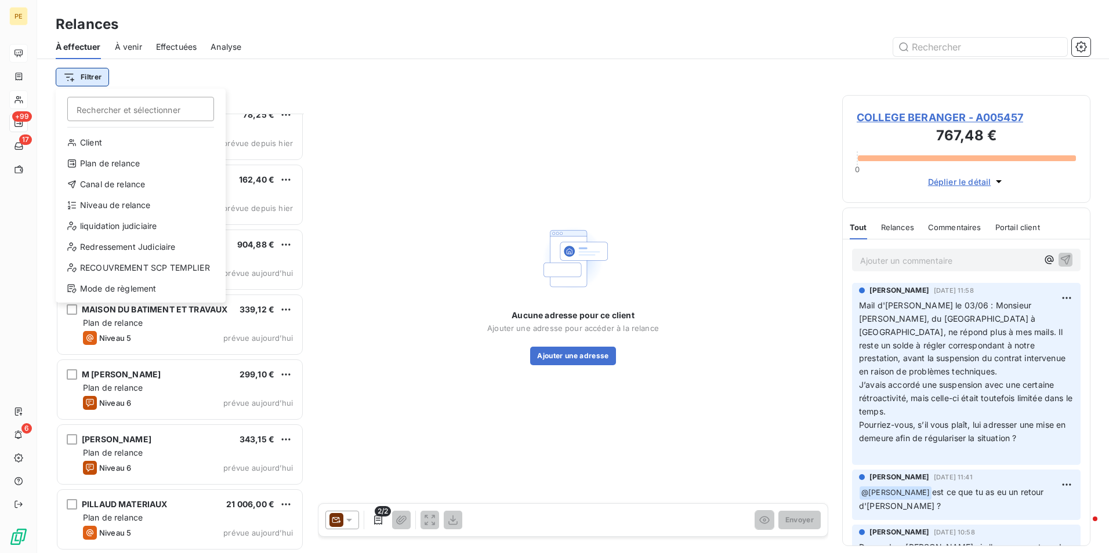
click at [85, 78] on html "PE +99 17 6 Relances À effectuer À venir Effectuées Analyse Filtrer Rechercher …" at bounding box center [554, 276] width 1109 height 553
click at [100, 162] on div "Plan de relance" at bounding box center [140, 163] width 161 height 19
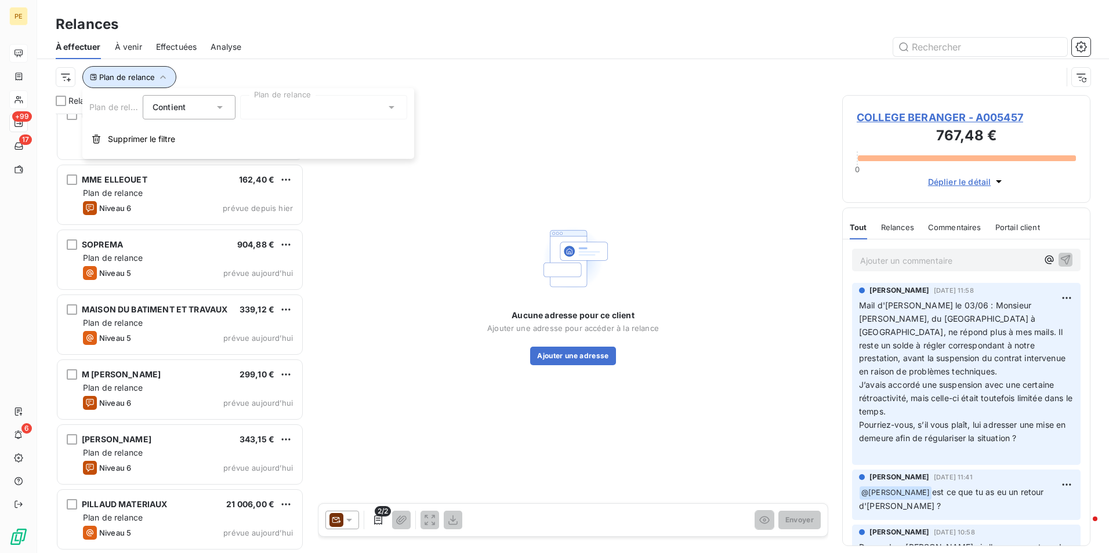
click at [125, 81] on span "Plan de relance" at bounding box center [127, 76] width 56 height 9
click at [166, 82] on icon "button" at bounding box center [163, 77] width 12 height 12
click at [199, 104] on div "Contient is" at bounding box center [183, 107] width 61 height 16
click at [241, 58] on div "Analyse" at bounding box center [226, 47] width 31 height 24
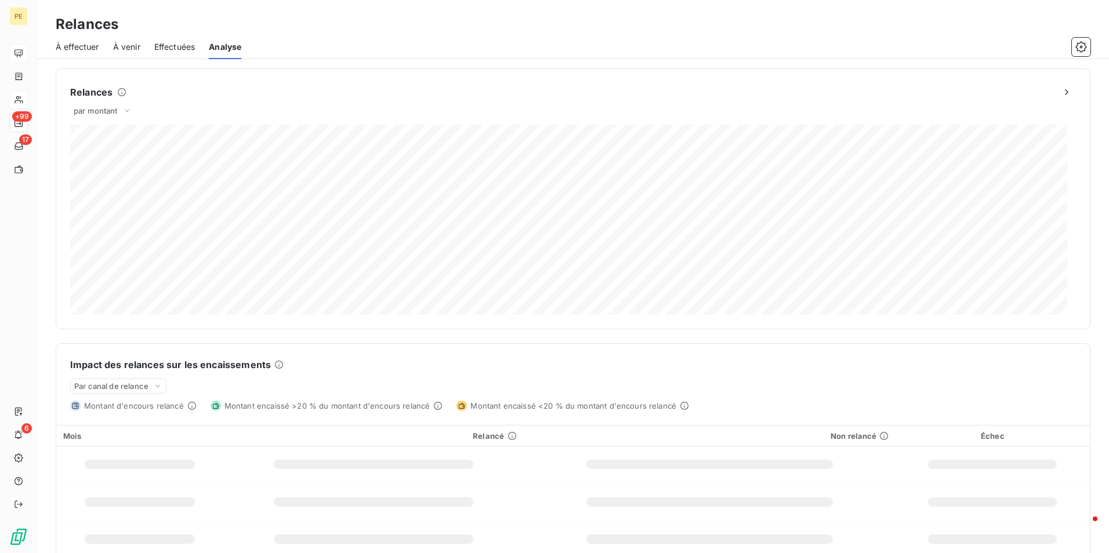
click at [83, 47] on span "À effectuer" at bounding box center [77, 47] width 43 height 12
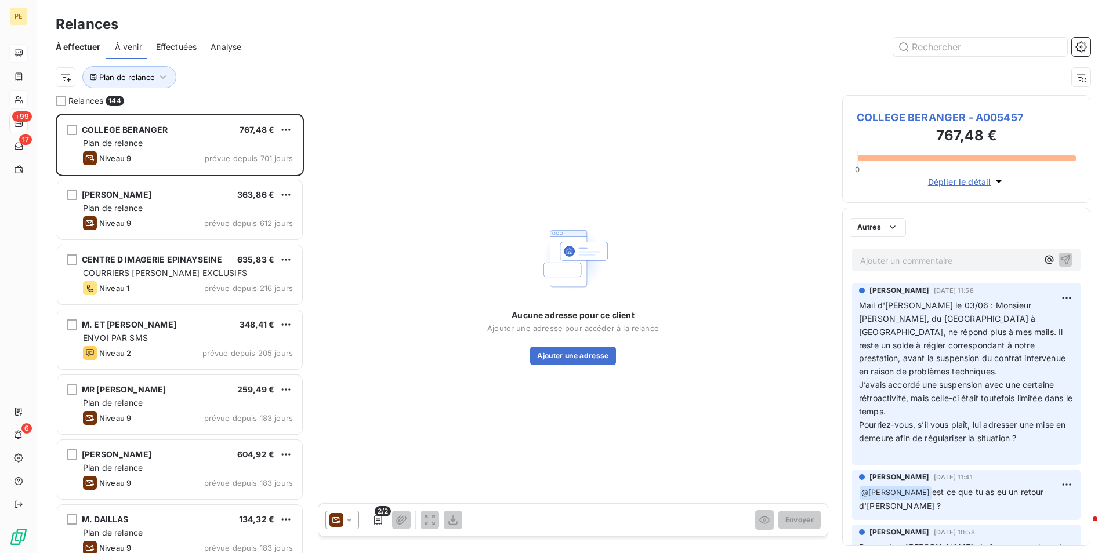
scroll to position [431, 240]
click at [65, 78] on html "PE +99 17 6 Relances À effectuer À venir Effectuées Analyse Plan de relance Rel…" at bounding box center [554, 276] width 1109 height 553
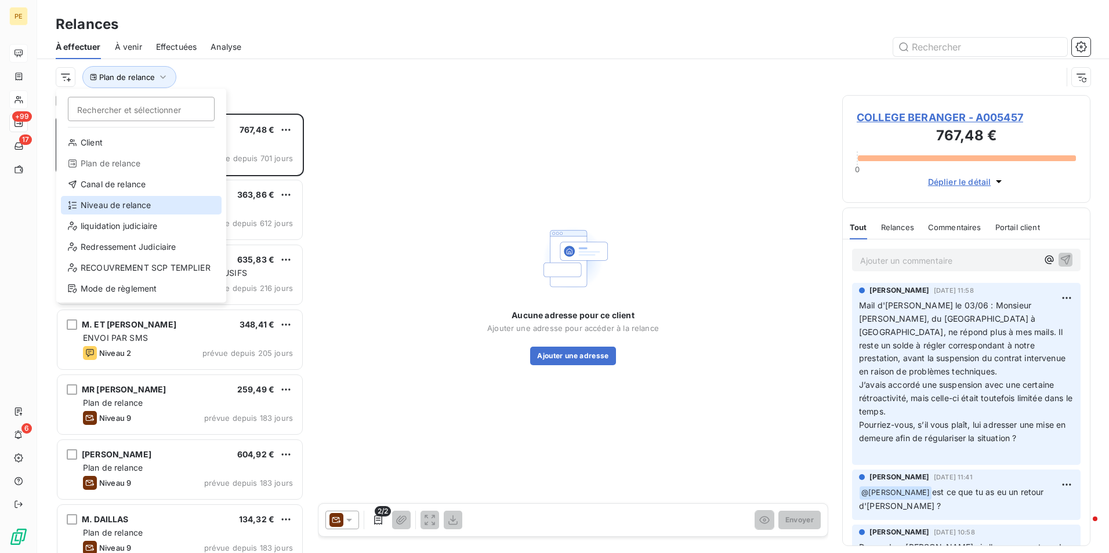
click at [71, 207] on icon at bounding box center [72, 205] width 9 height 9
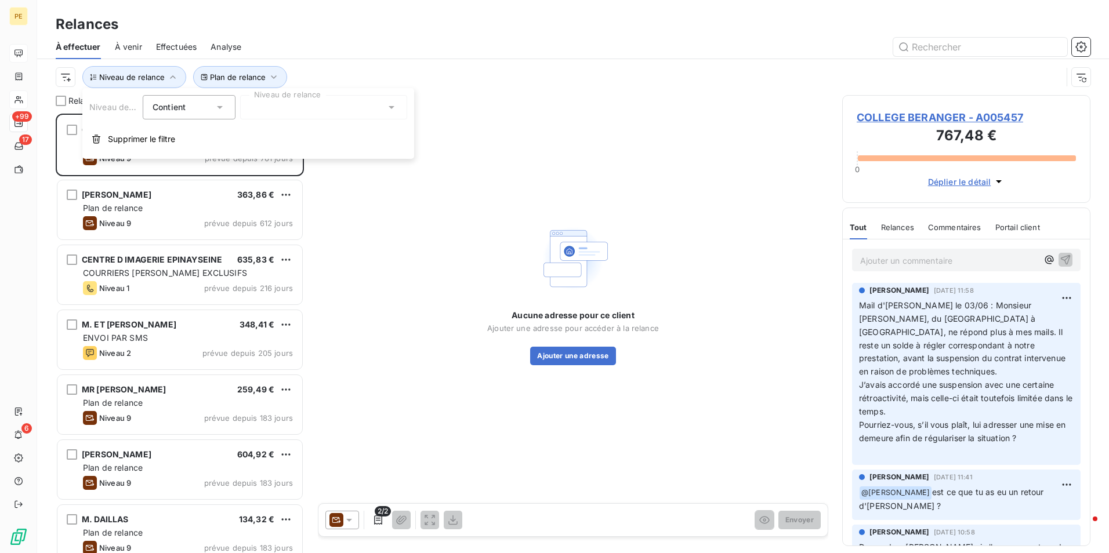
click at [288, 110] on div at bounding box center [323, 107] width 167 height 24
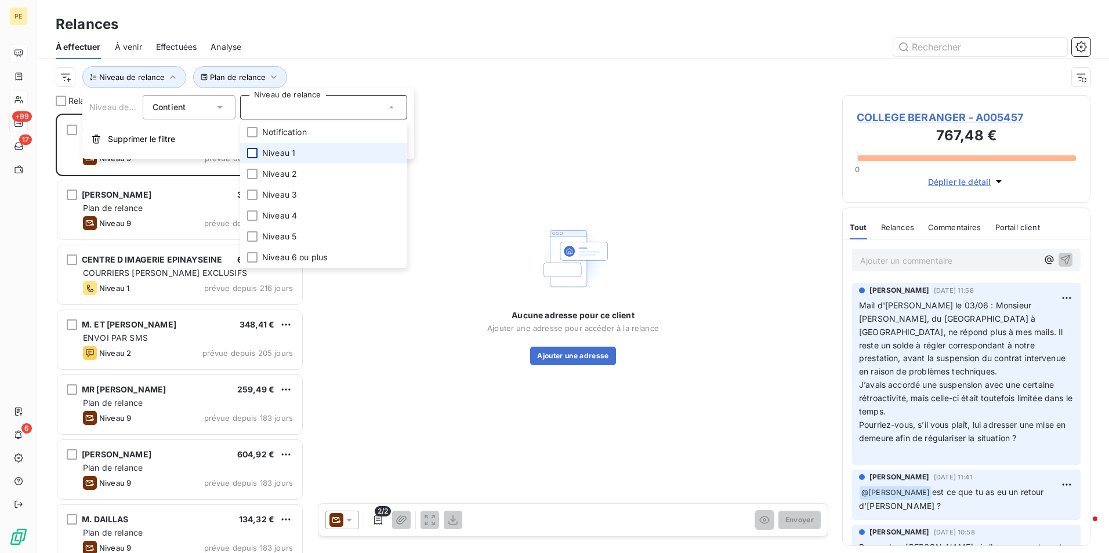
click at [253, 149] on div at bounding box center [252, 153] width 10 height 10
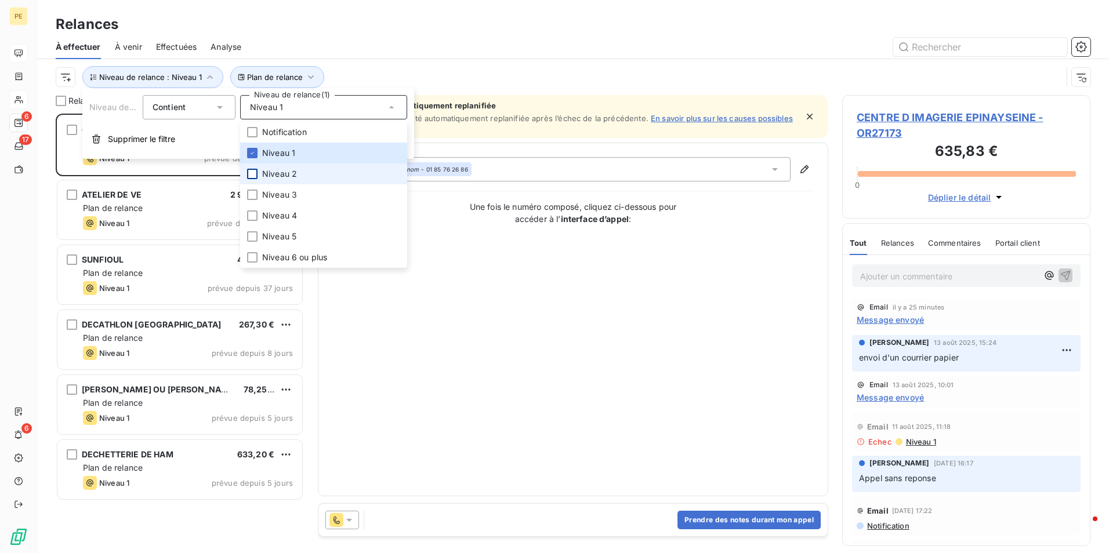
click at [252, 170] on div at bounding box center [252, 174] width 10 height 10
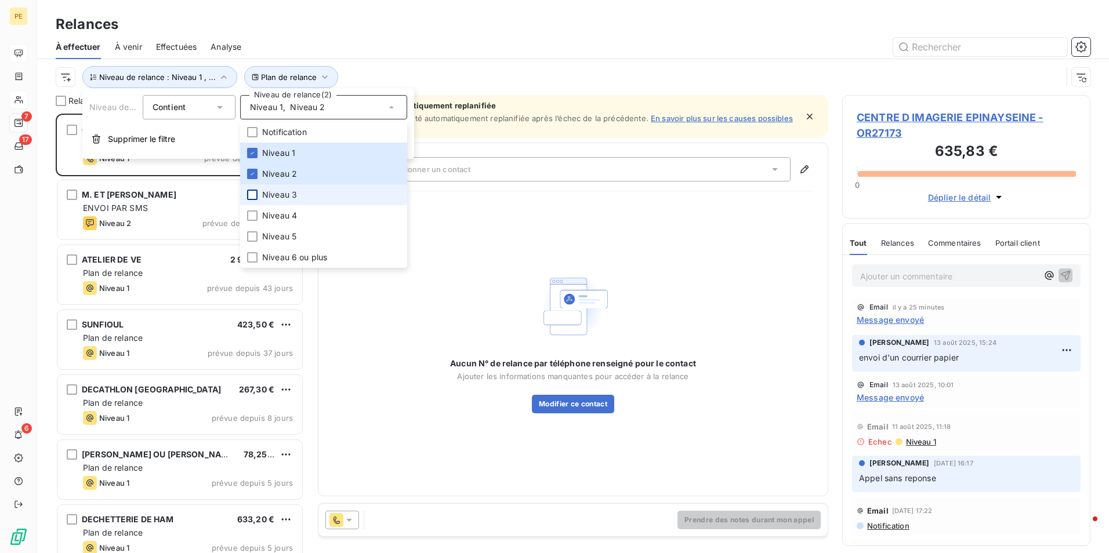
scroll to position [431, 240]
click at [252, 195] on div at bounding box center [252, 195] width 10 height 10
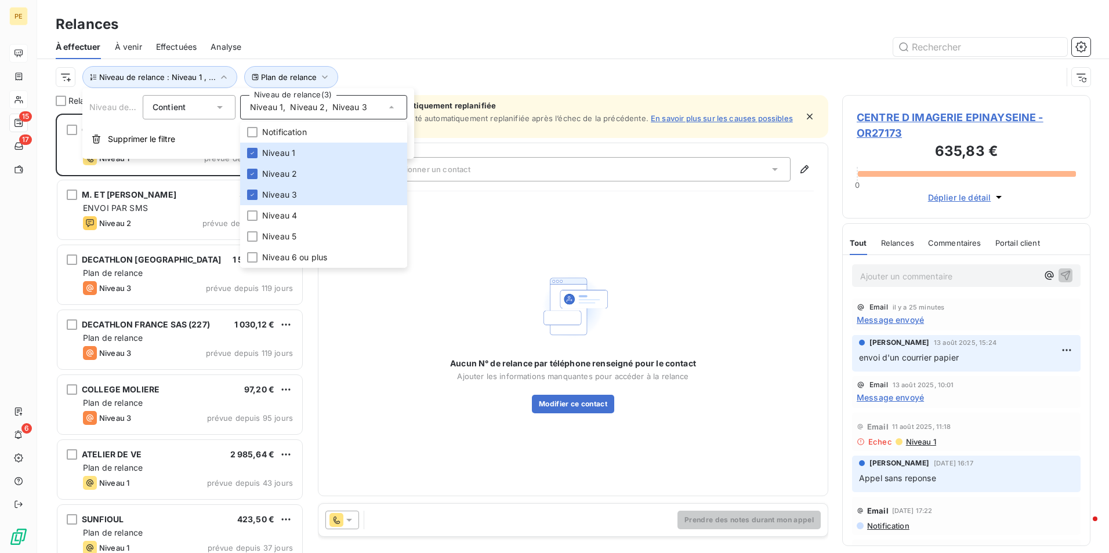
click at [491, 26] on div "Relances" at bounding box center [573, 24] width 1072 height 21
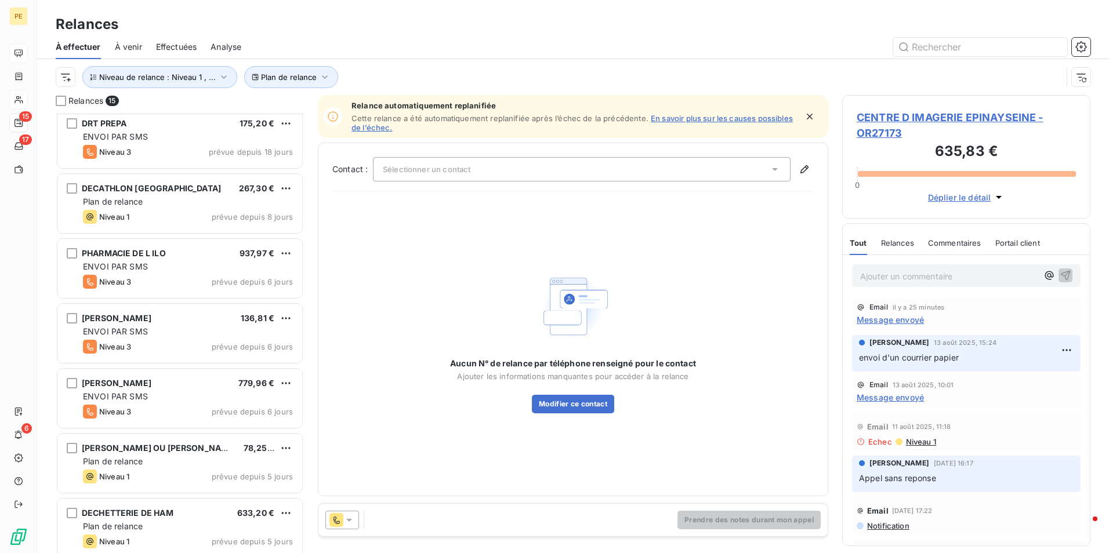
scroll to position [535, 0]
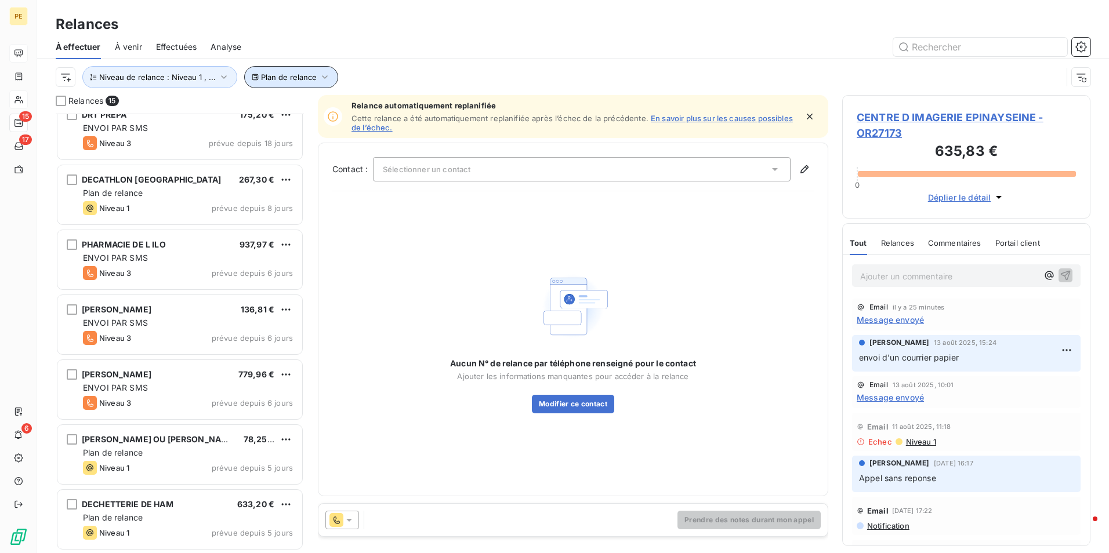
click at [309, 75] on span "Plan de relance" at bounding box center [289, 76] width 56 height 9
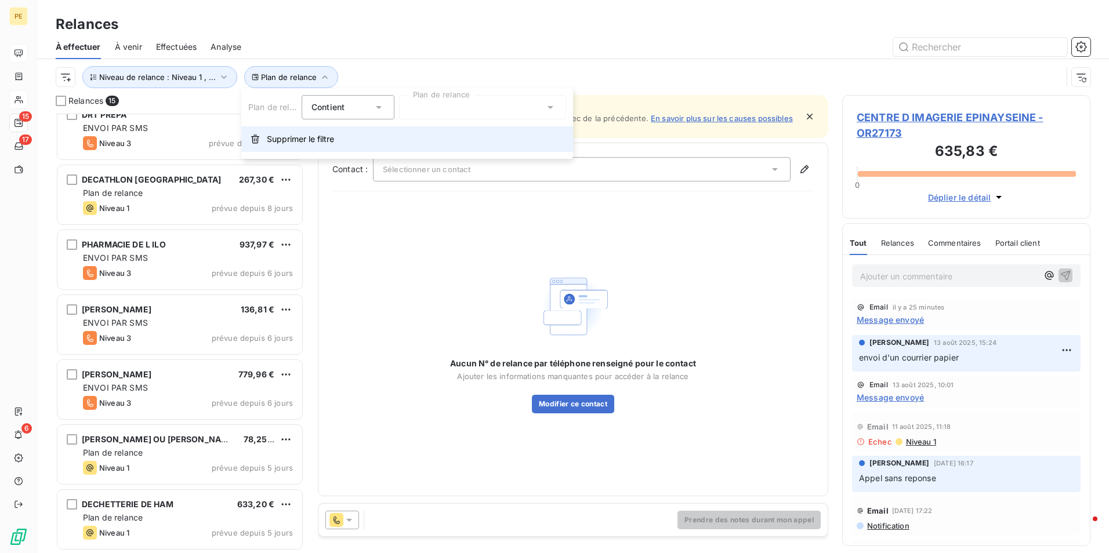
click at [291, 140] on span "Supprimer le filtre" at bounding box center [300, 139] width 67 height 12
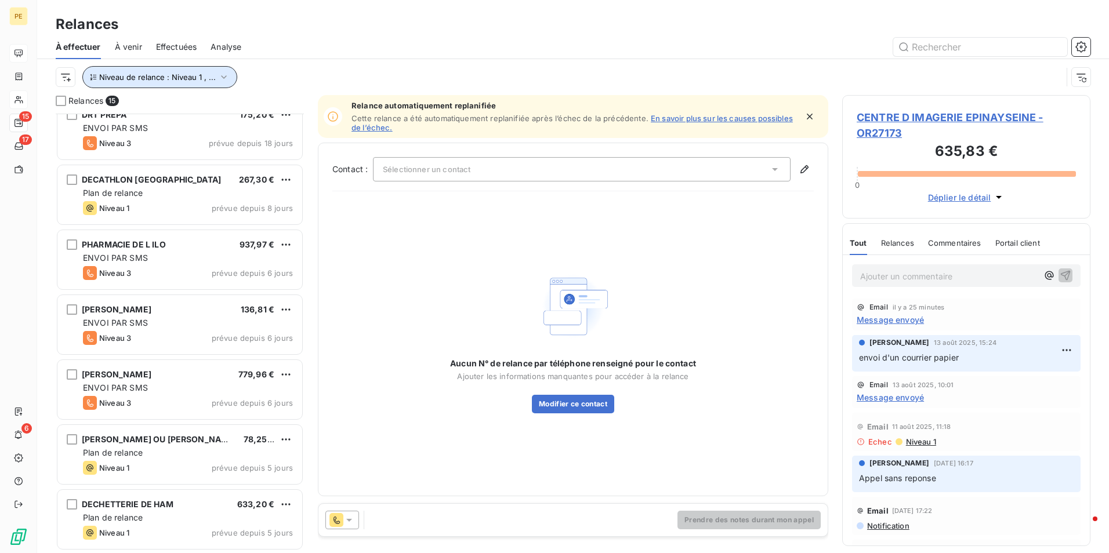
click at [218, 79] on icon "button" at bounding box center [224, 77] width 12 height 12
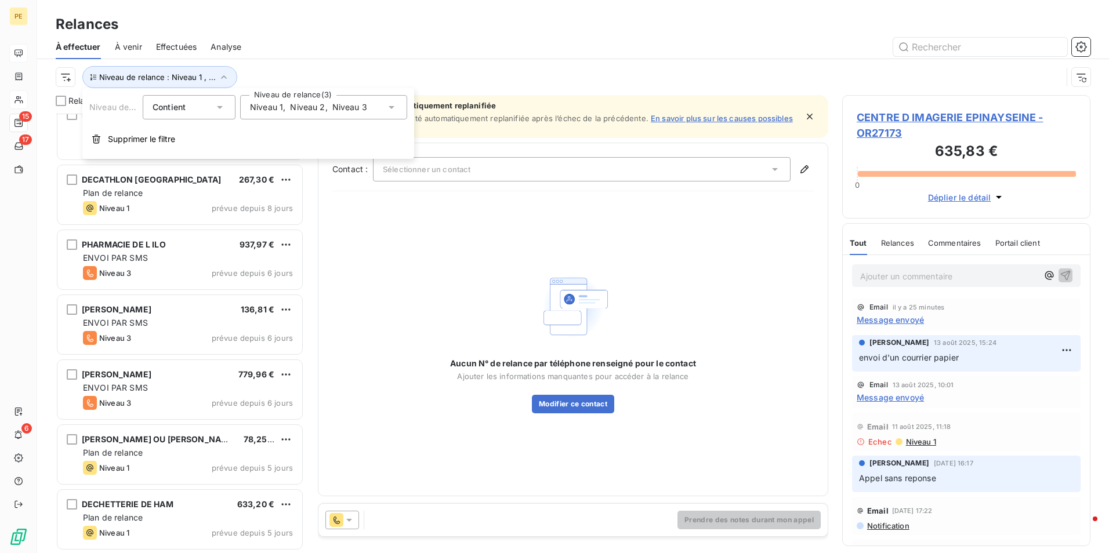
click at [291, 109] on span "Niveau 2" at bounding box center [307, 107] width 35 height 12
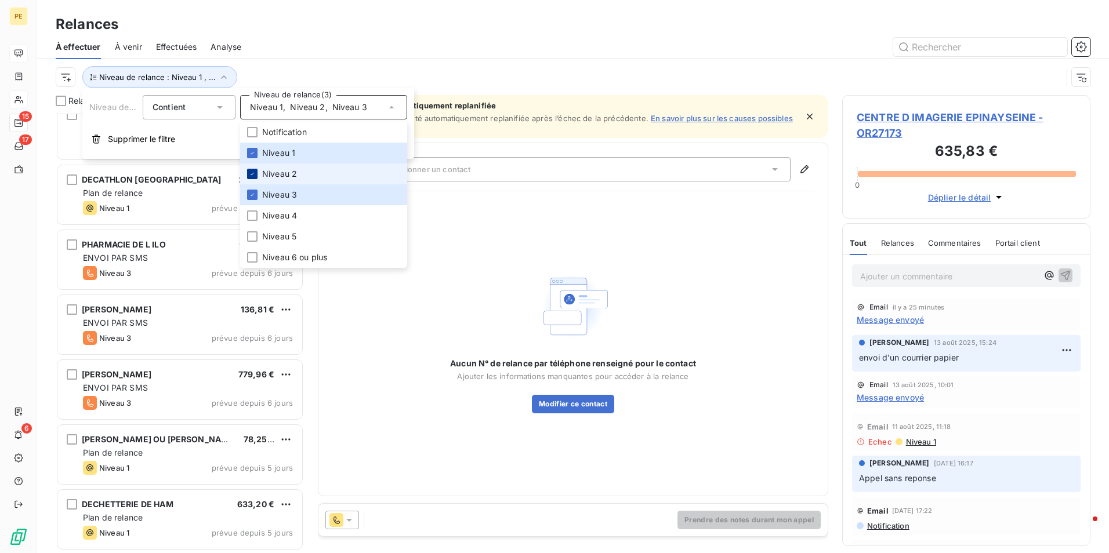
click at [253, 174] on icon at bounding box center [252, 174] width 3 height 2
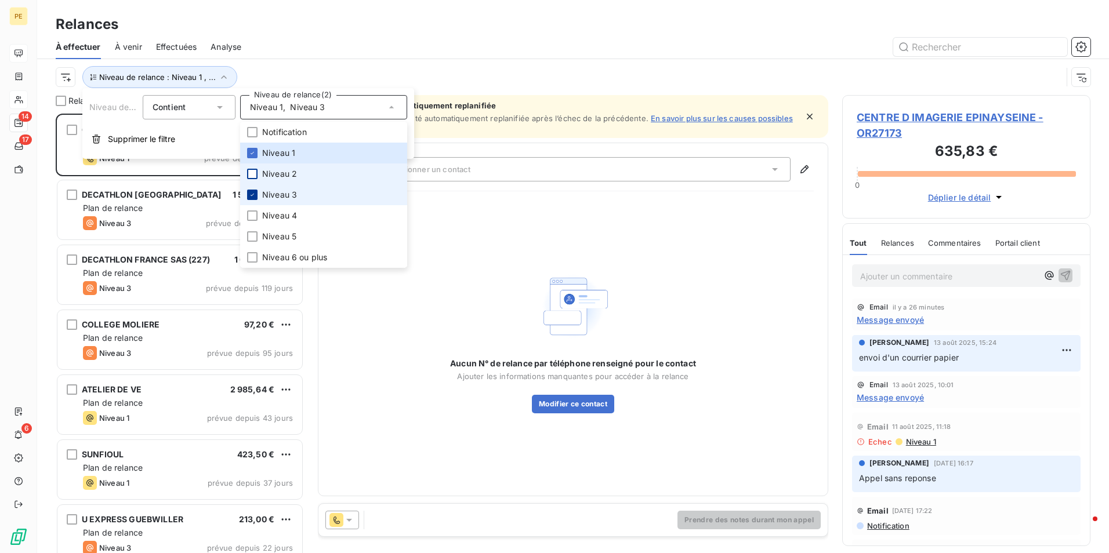
scroll to position [431, 240]
click at [252, 194] on icon at bounding box center [252, 194] width 7 height 7
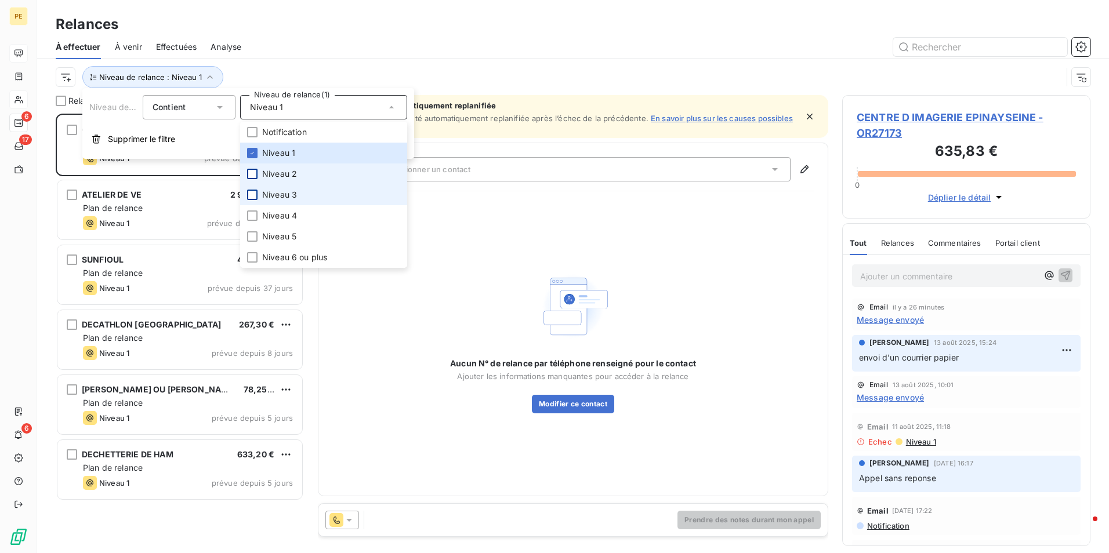
click at [416, 12] on div "Relances À effectuer À venir Effectuées Analyse Niveau de relance : Niveau 1" at bounding box center [573, 47] width 1072 height 95
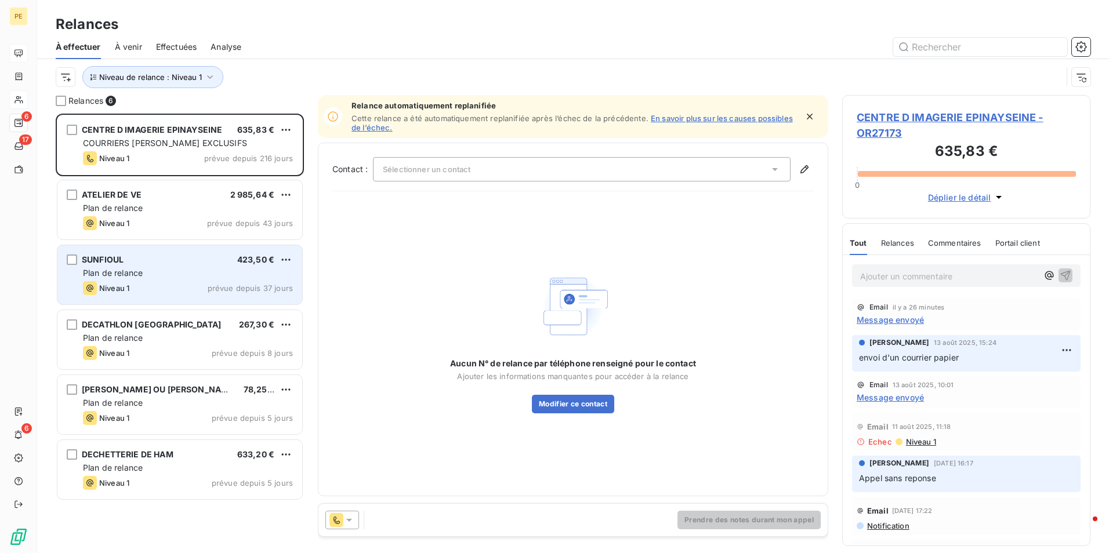
click at [173, 280] on div "SUNFIOUL 423,50 € Plan de relance Niveau 1 prévue depuis 37 jours" at bounding box center [179, 274] width 245 height 59
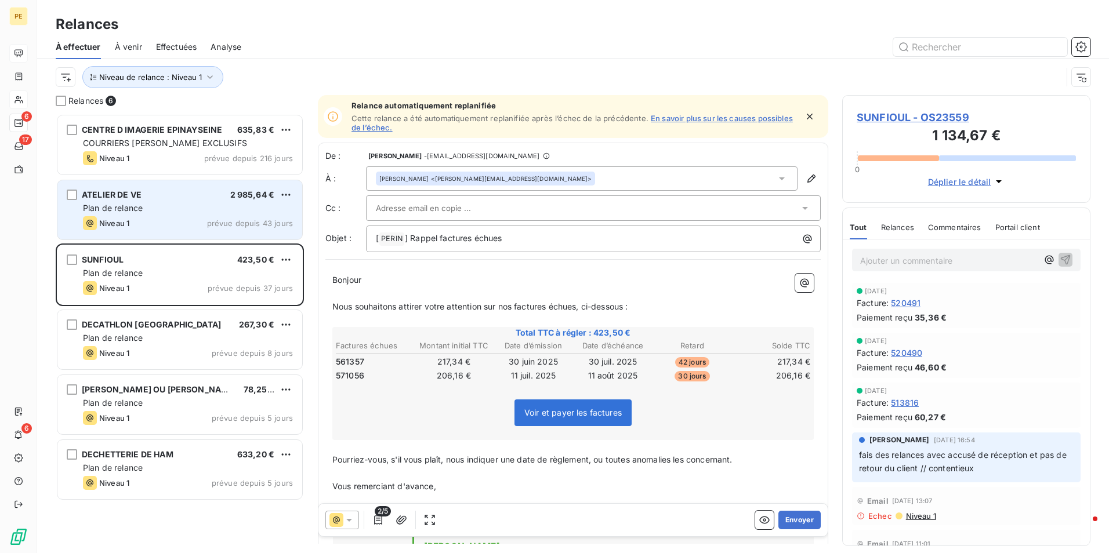
click at [221, 208] on div "Plan de relance" at bounding box center [188, 208] width 210 height 12
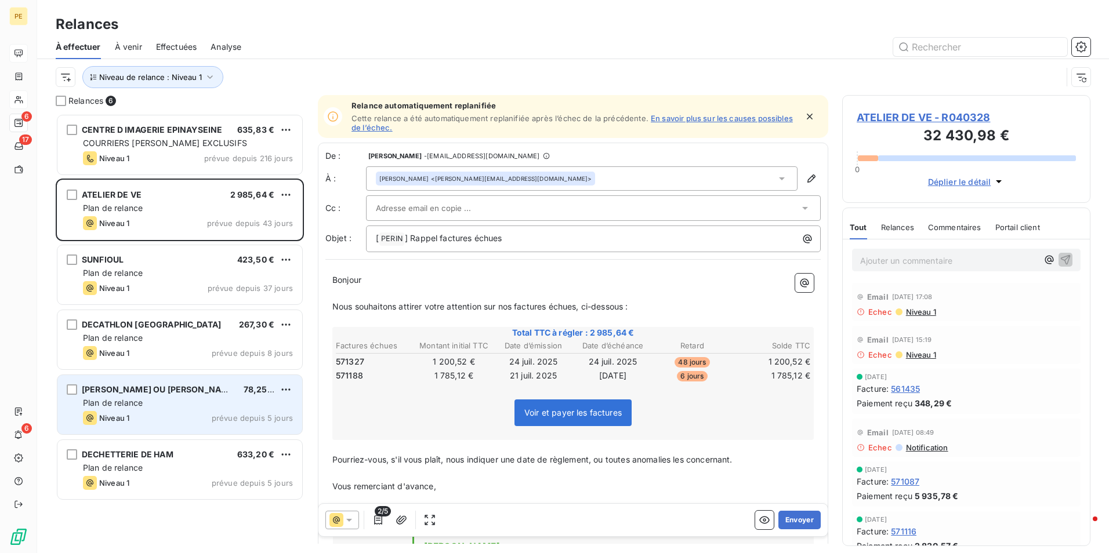
click at [166, 393] on span "[PERSON_NAME] OU [PERSON_NAME]" at bounding box center [159, 389] width 155 height 10
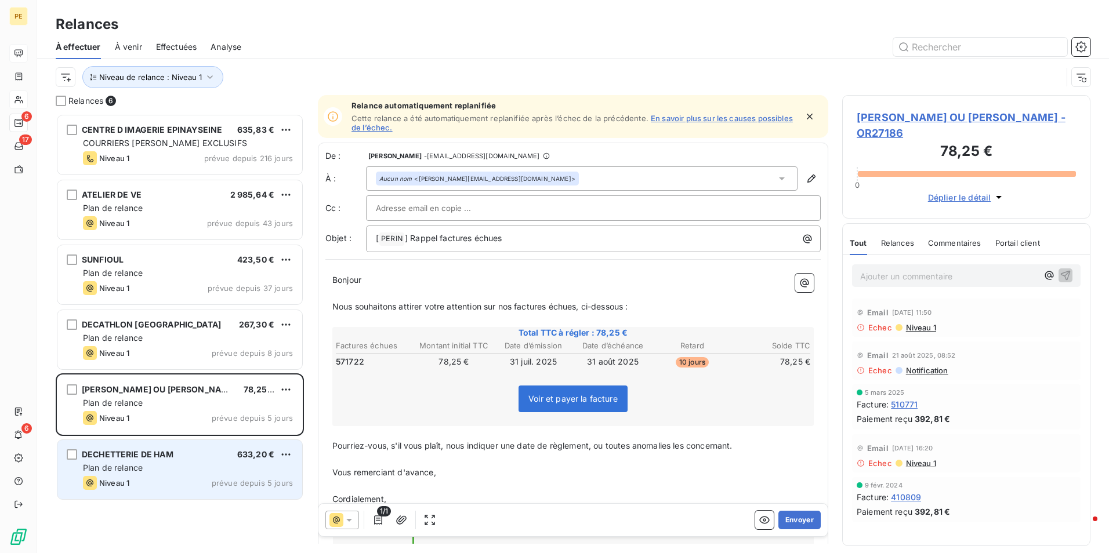
click at [127, 473] on div "Plan de relance" at bounding box center [188, 468] width 210 height 12
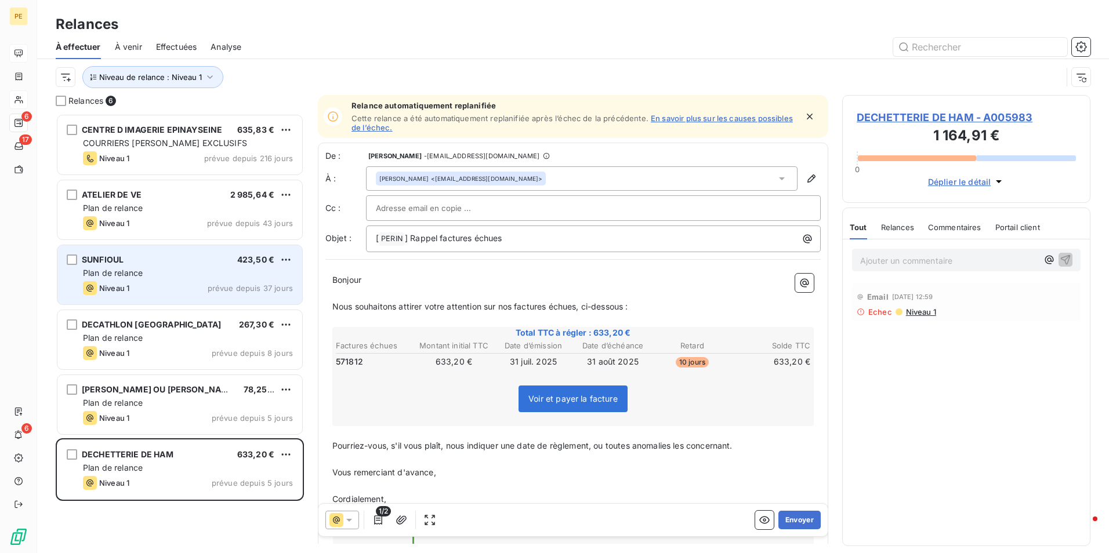
click at [145, 299] on div "SUNFIOUL 423,50 € Plan de relance Niveau 1 prévue depuis 37 jours" at bounding box center [179, 274] width 245 height 59
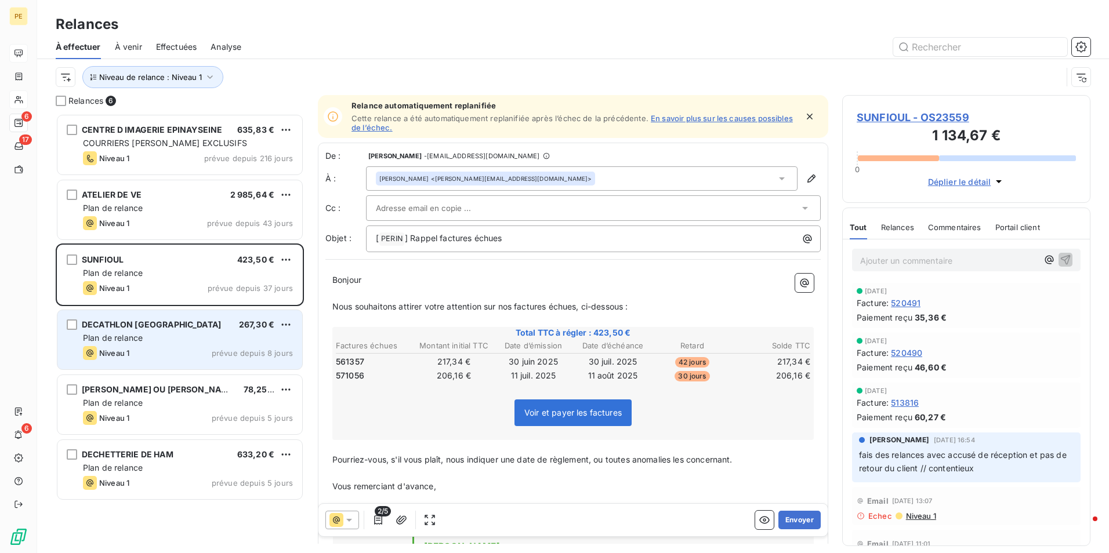
click at [150, 343] on div "Plan de relance" at bounding box center [188, 338] width 210 height 12
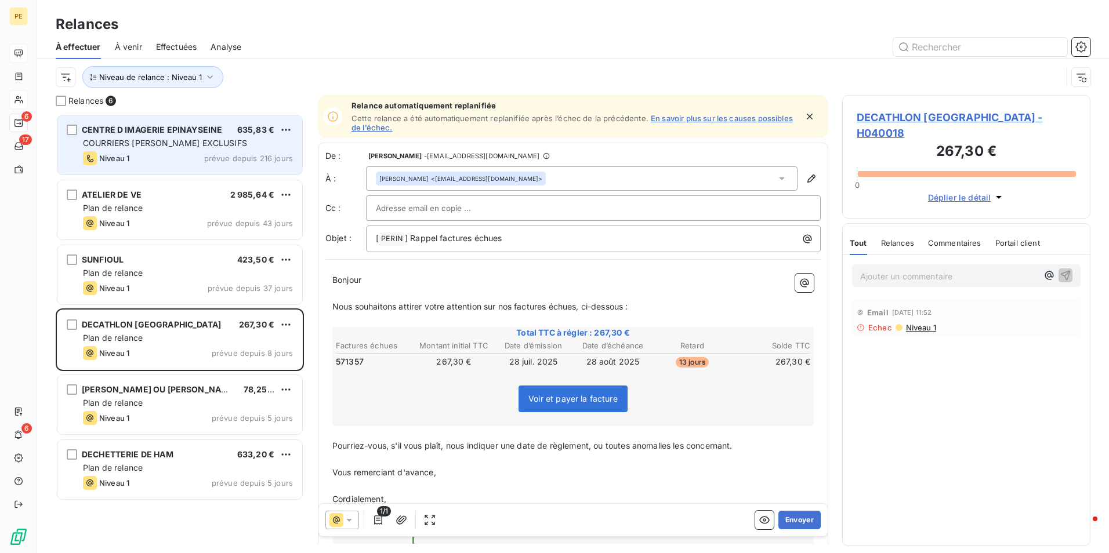
click at [151, 151] on div "Niveau 1 prévue depuis 216 jours" at bounding box center [188, 158] width 210 height 14
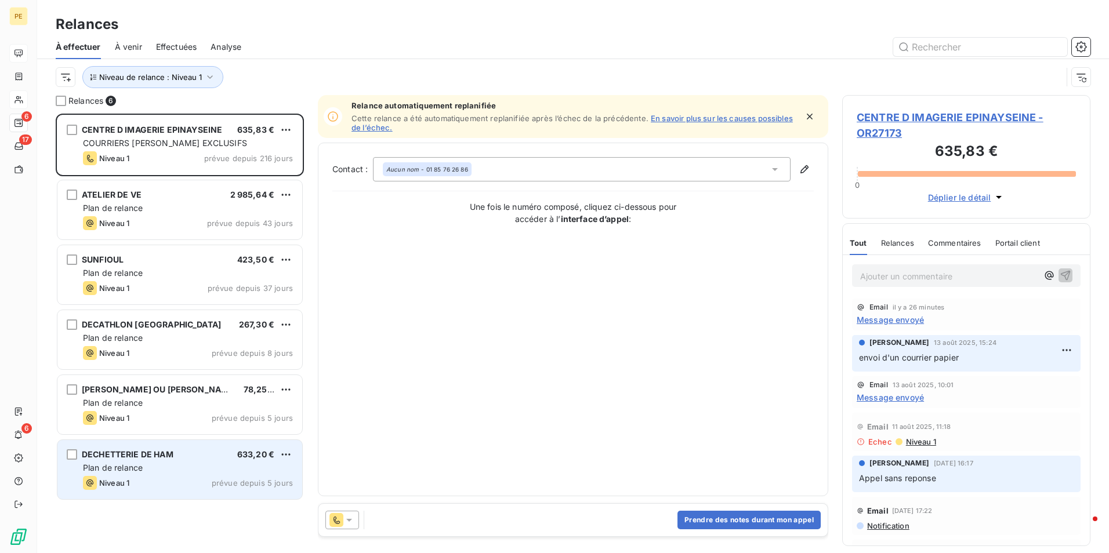
click at [103, 471] on span "Plan de relance" at bounding box center [113, 468] width 60 height 10
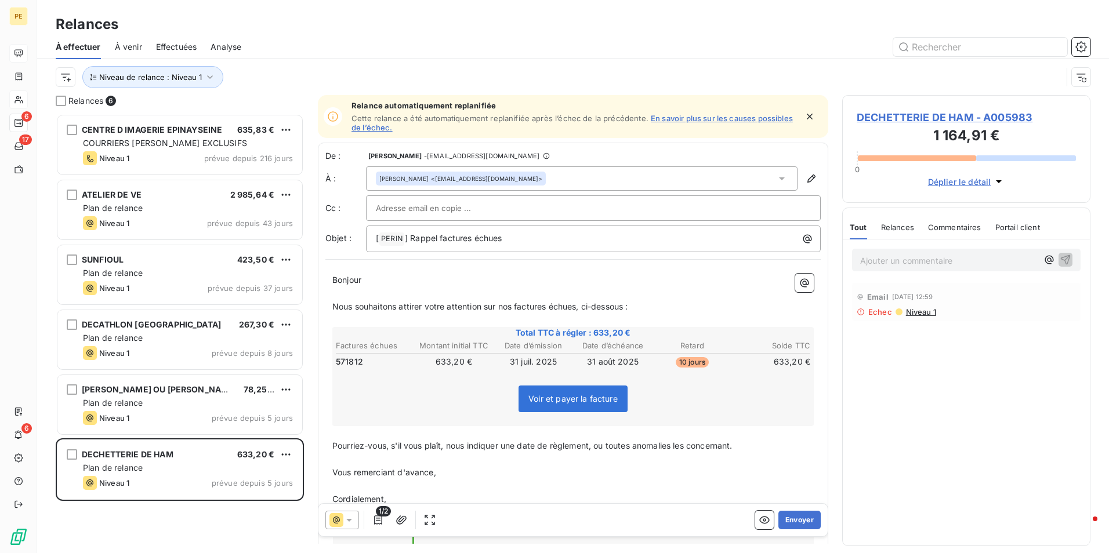
click at [946, 115] on span "DECHETTERIE DE HAM - A005983" at bounding box center [966, 118] width 219 height 16
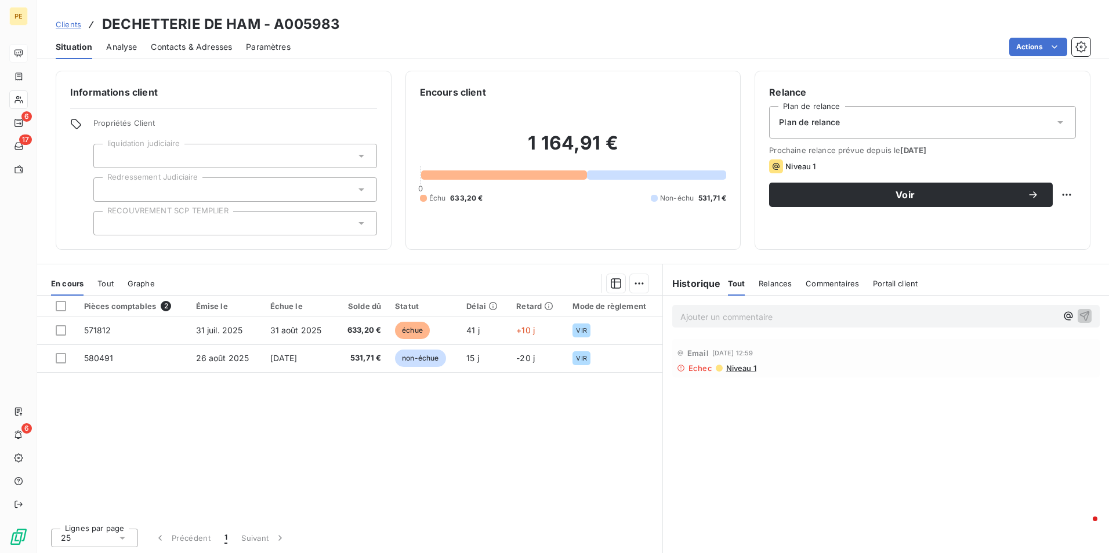
click at [212, 49] on span "Contacts & Adresses" at bounding box center [191, 47] width 81 height 12
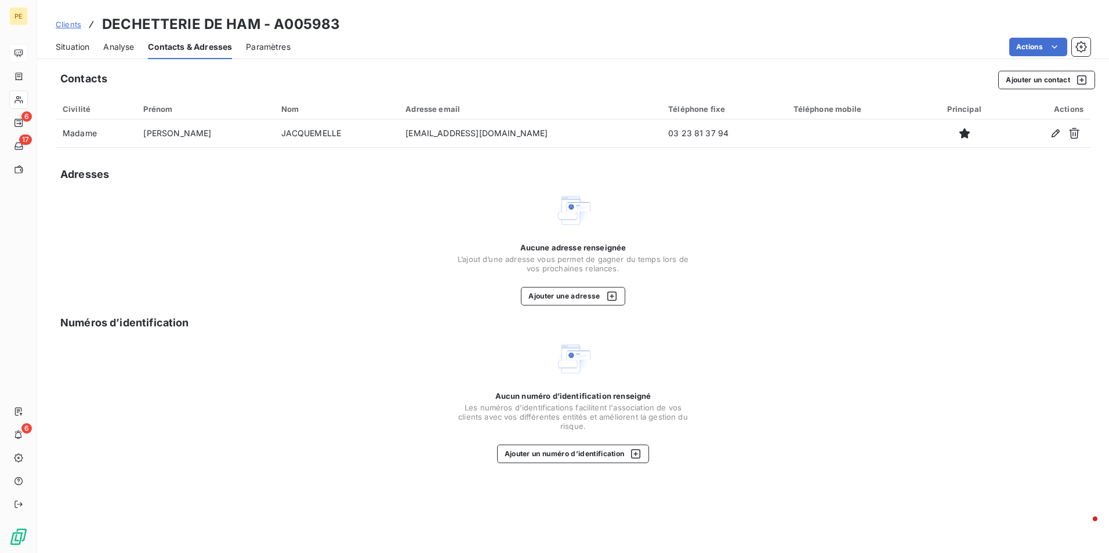
click at [60, 39] on div "Situation" at bounding box center [73, 47] width 34 height 24
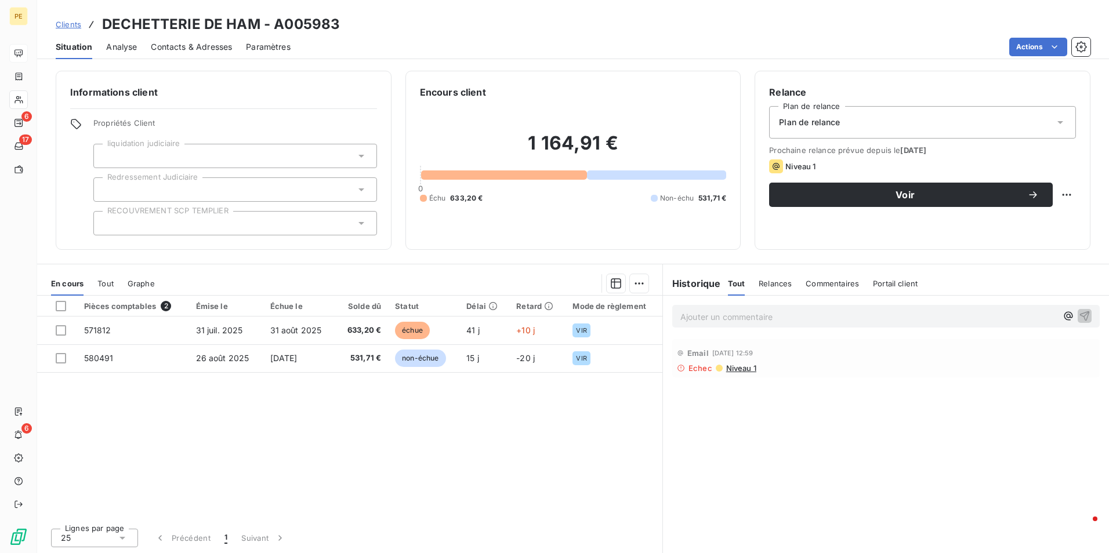
click at [729, 366] on span "Niveau 1" at bounding box center [740, 368] width 31 height 9
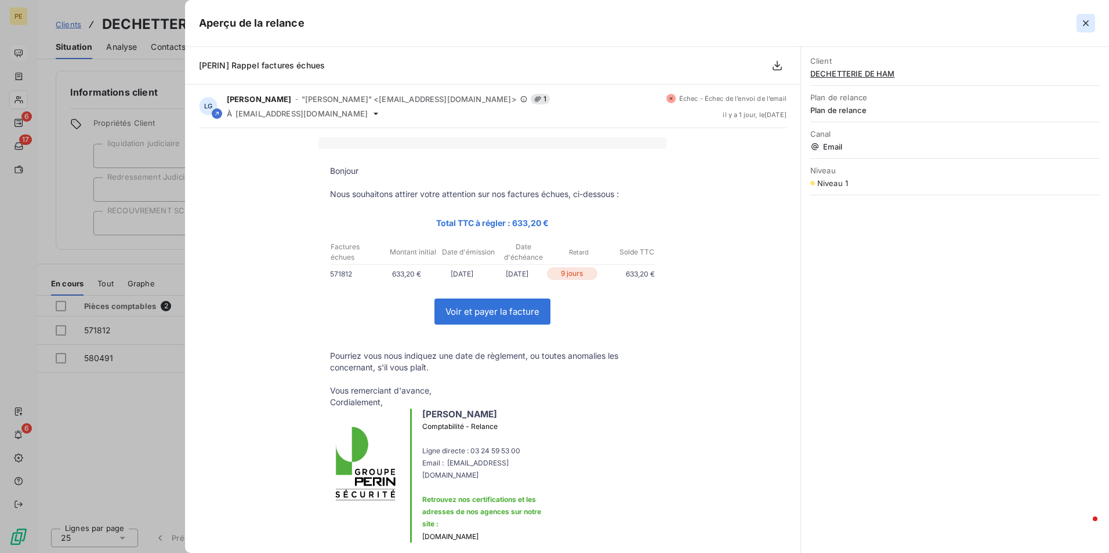
click at [1093, 26] on button "button" at bounding box center [1085, 23] width 19 height 19
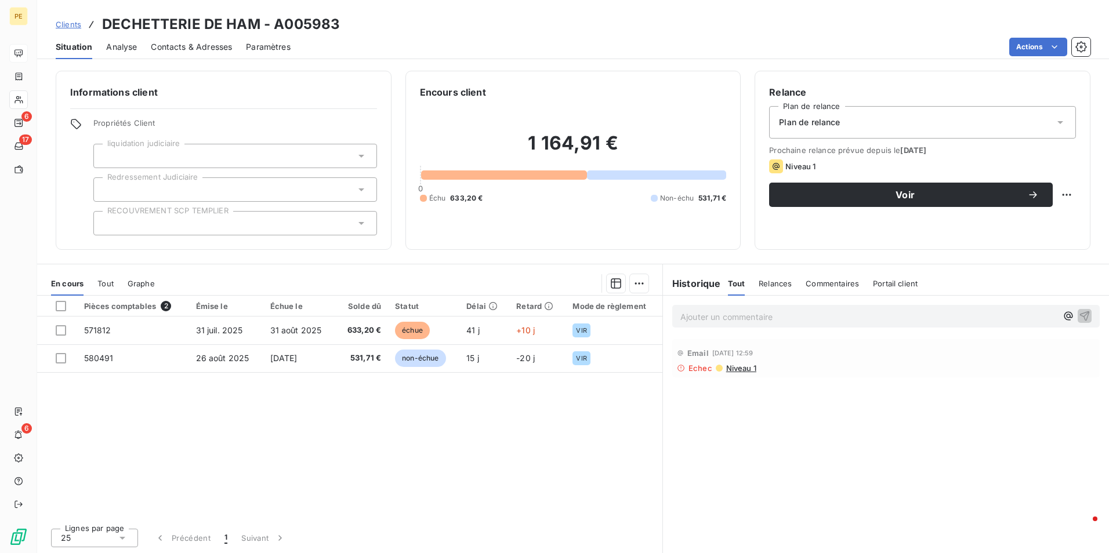
click at [216, 44] on span "Contacts & Adresses" at bounding box center [191, 47] width 81 height 12
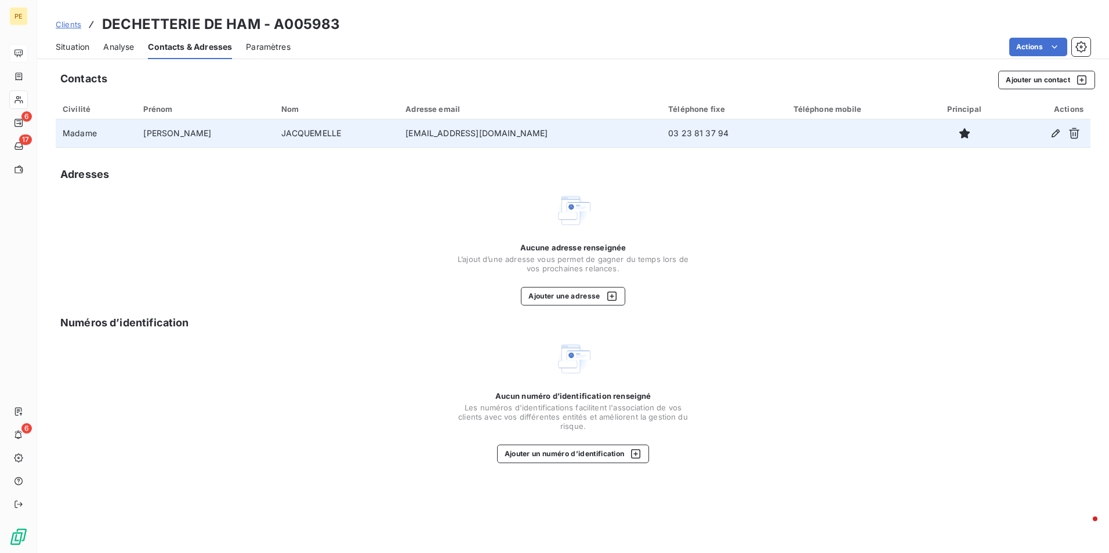
drag, startPoint x: 448, startPoint y: 135, endPoint x: 506, endPoint y: 128, distance: 57.8
click at [506, 128] on td "[EMAIL_ADDRESS][DOMAIN_NAME]" at bounding box center [529, 133] width 263 height 28
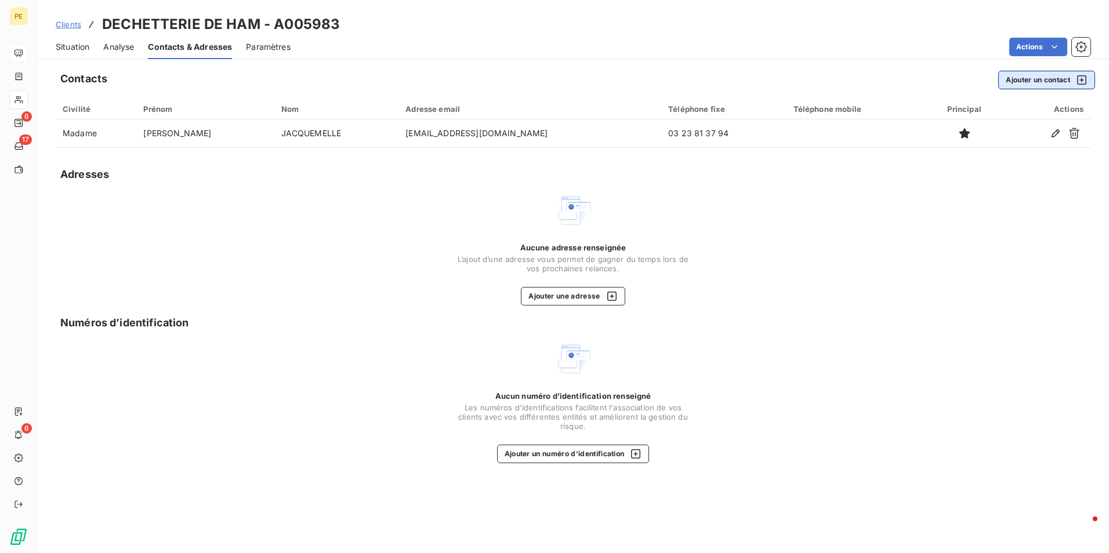
click at [1039, 74] on button "Ajouter un contact" at bounding box center [1046, 80] width 97 height 19
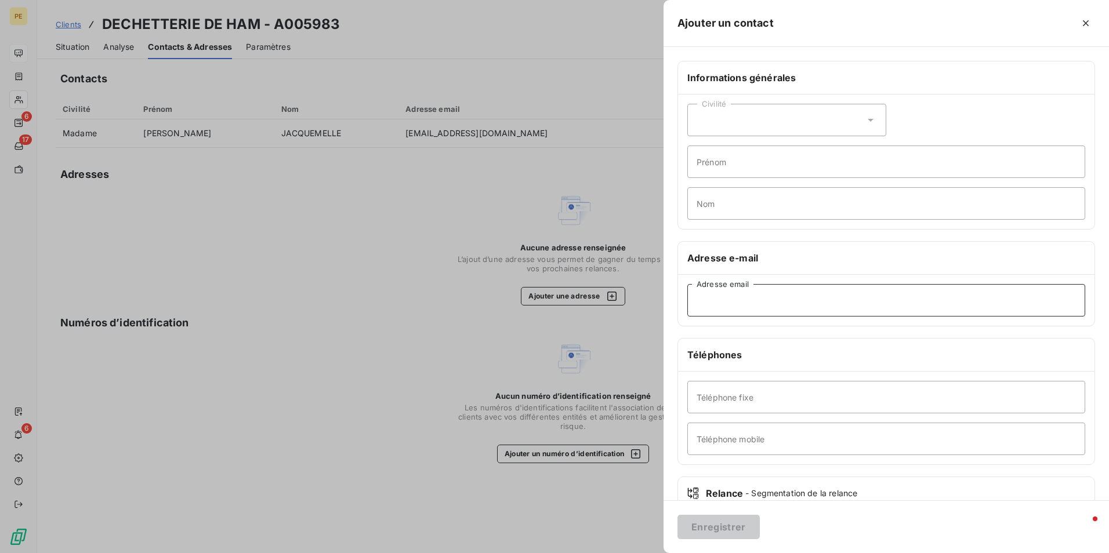
click at [761, 305] on input "Adresse email" at bounding box center [886, 300] width 398 height 32
paste input "[PERSON_NAME][EMAIL_ADDRESS][DOMAIN_NAME]"
type input "[PERSON_NAME][EMAIL_ADDRESS][DOMAIN_NAME]"
click at [722, 125] on div "Civilité" at bounding box center [786, 120] width 199 height 32
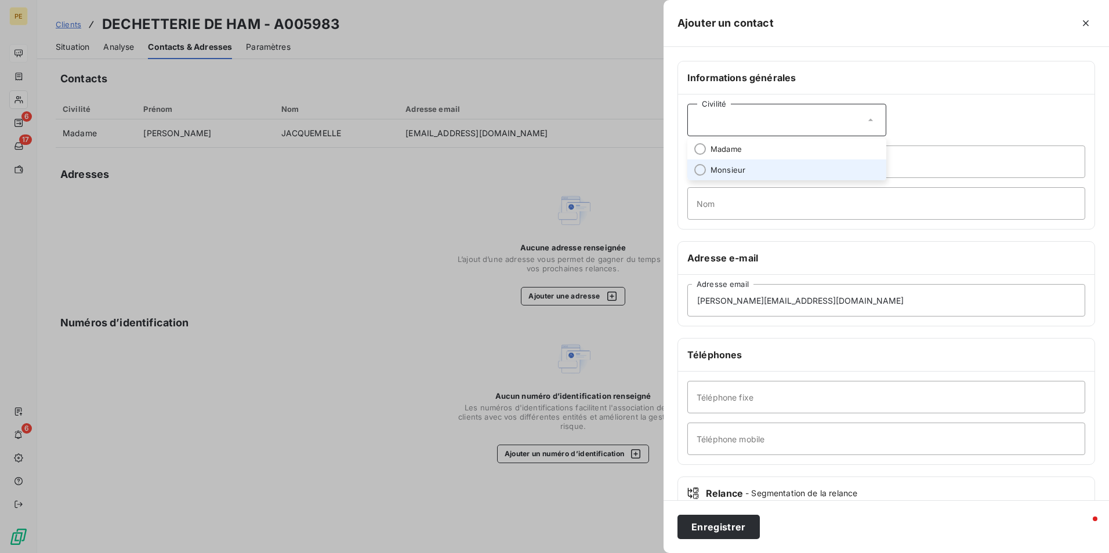
click at [728, 174] on span "Monsieur" at bounding box center [727, 170] width 35 height 11
click at [750, 163] on input "Prénom" at bounding box center [886, 162] width 398 height 32
type input "[PERSON_NAME]"
type input "TAUPIN"
click at [752, 403] on input "Téléphone fixe" at bounding box center [886, 397] width 398 height 32
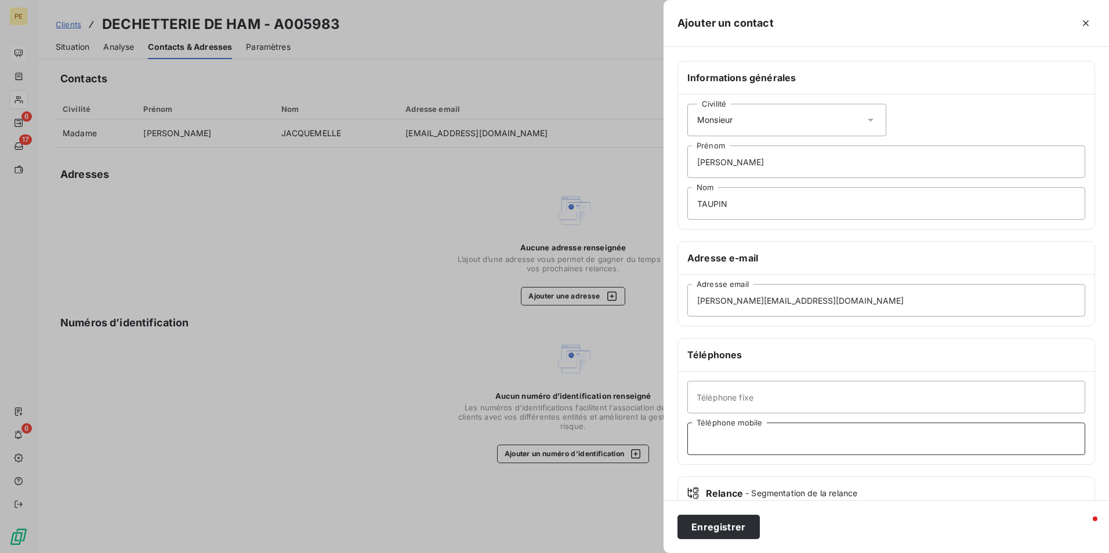
click at [731, 440] on input "Téléphone mobile" at bounding box center [886, 439] width 398 height 32
paste input "0630749400"
type input "0630749400"
drag, startPoint x: 737, startPoint y: 398, endPoint x: 739, endPoint y: 416, distance: 18.1
click at [737, 398] on input "Téléphone fixe" at bounding box center [886, 397] width 398 height 32
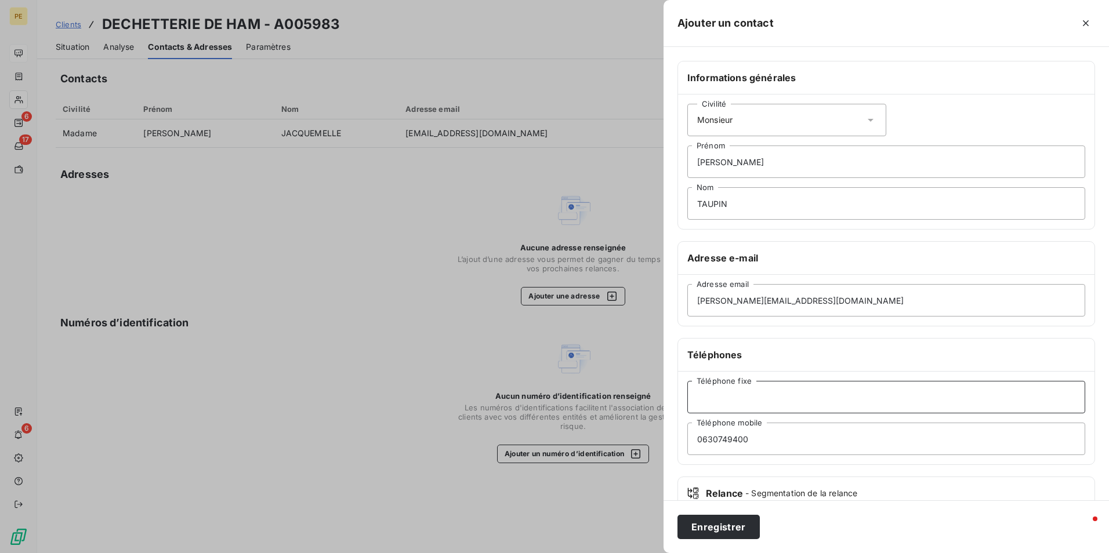
paste input "0323813321"
type input "0323813321"
click at [739, 518] on button "Enregistrer" at bounding box center [718, 527] width 82 height 24
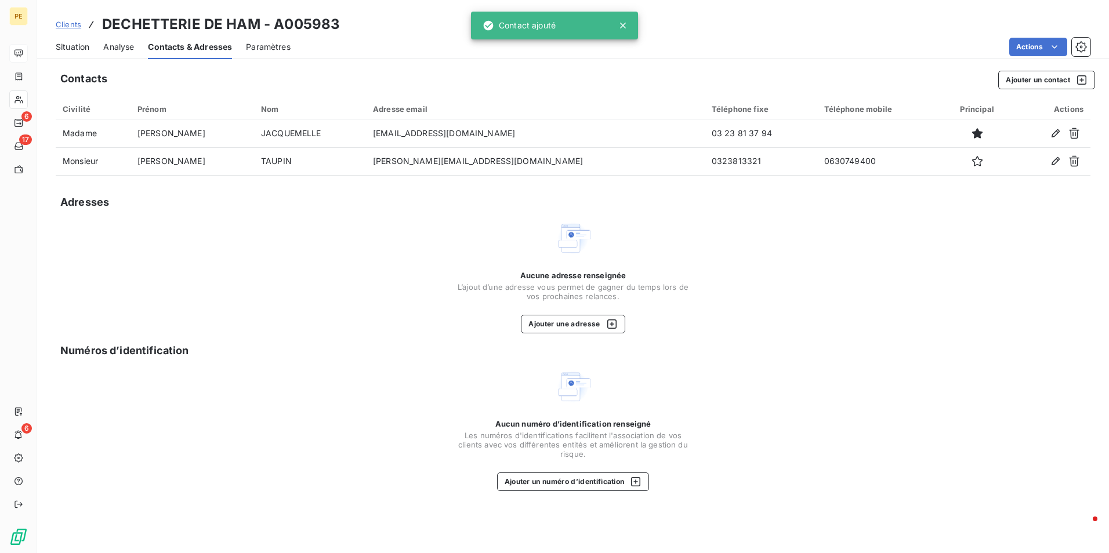
click at [84, 46] on span "Situation" at bounding box center [73, 47] width 34 height 12
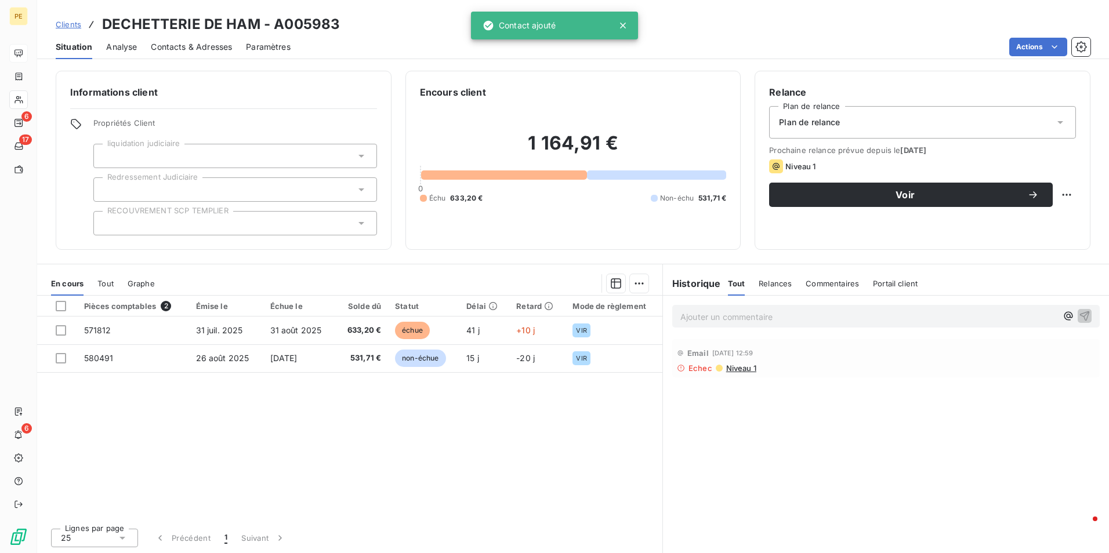
click at [741, 365] on span "Niveau 1" at bounding box center [740, 368] width 31 height 9
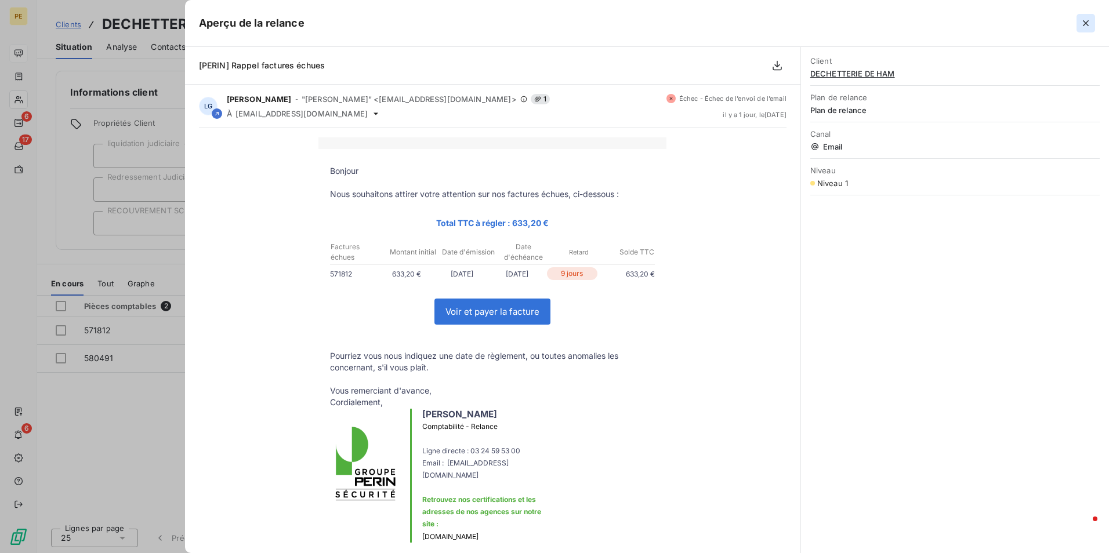
click at [1091, 26] on icon "button" at bounding box center [1086, 23] width 12 height 12
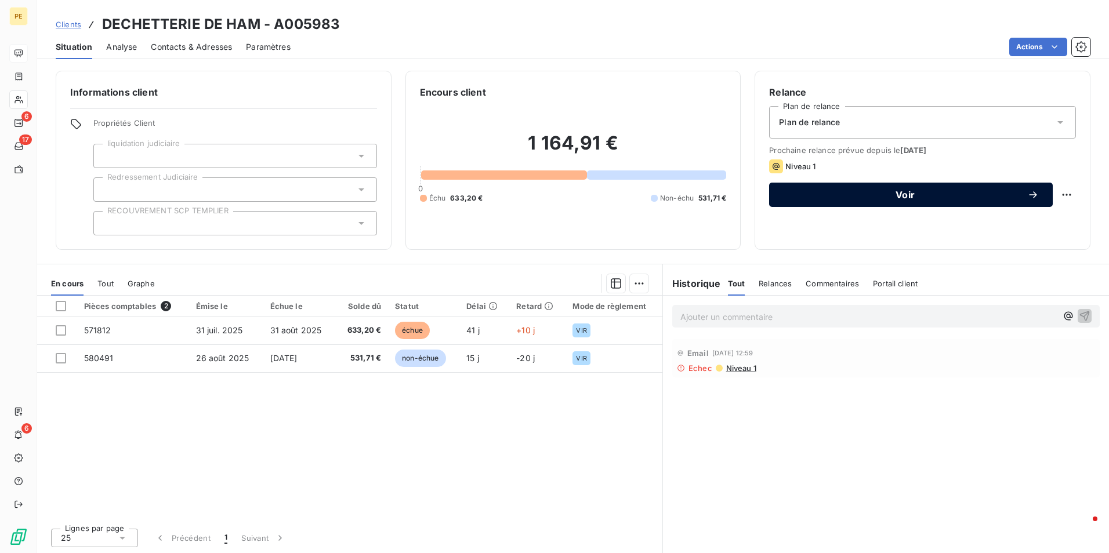
click at [797, 195] on span "Voir" at bounding box center [905, 194] width 244 height 9
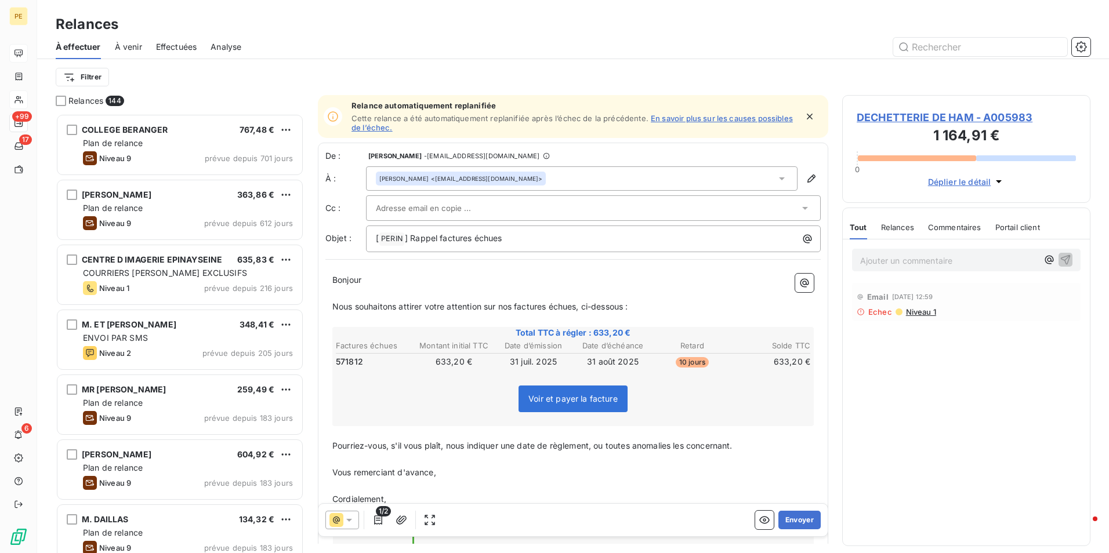
scroll to position [431, 240]
click at [557, 216] on div at bounding box center [587, 207] width 423 height 17
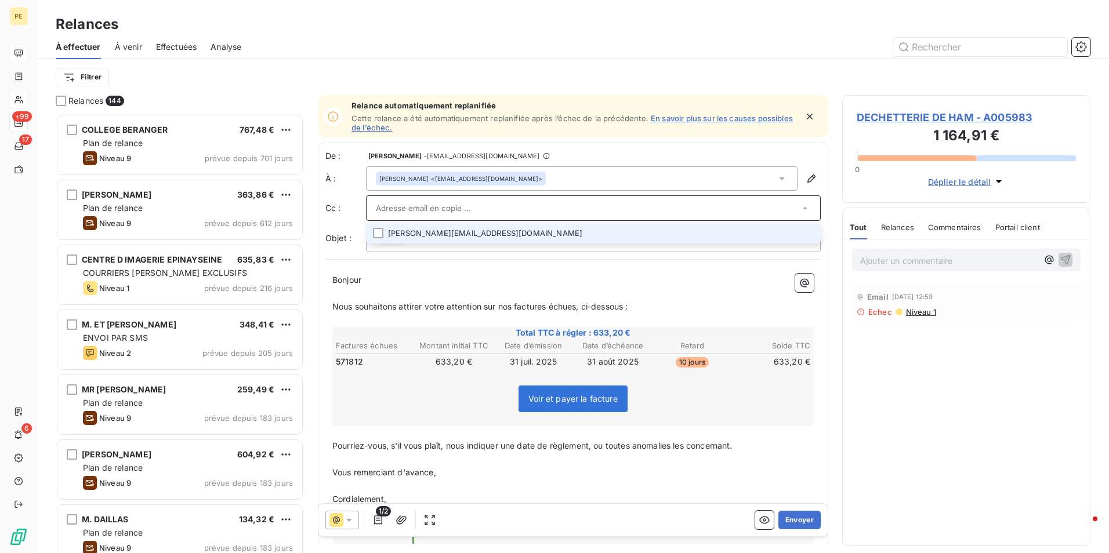
click at [426, 233] on li "[PERSON_NAME][EMAIL_ADDRESS][DOMAIN_NAME]" at bounding box center [593, 233] width 455 height 20
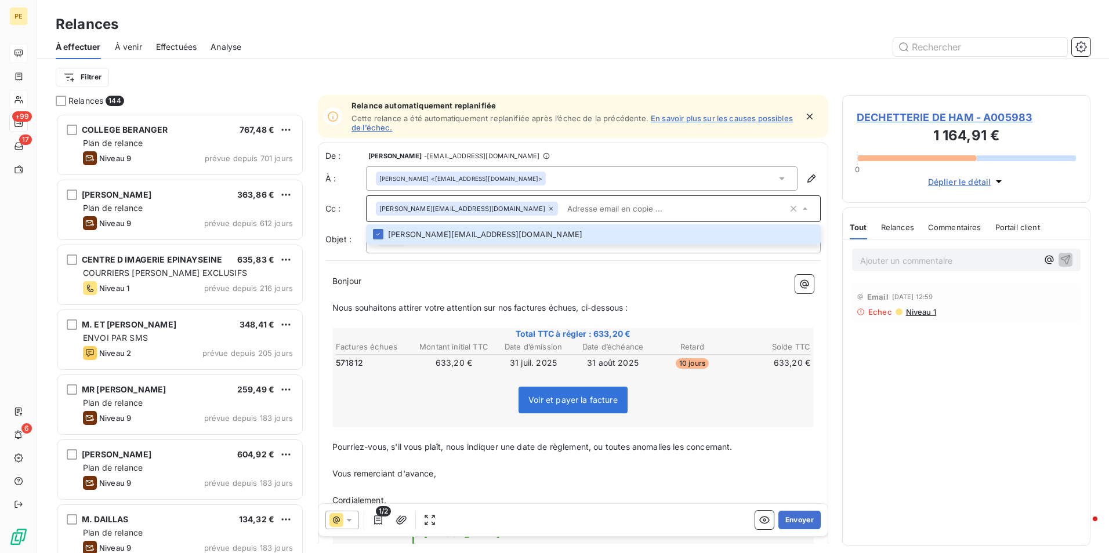
click at [546, 177] on div "[PERSON_NAME] <[EMAIL_ADDRESS][DOMAIN_NAME]>" at bounding box center [461, 179] width 170 height 14
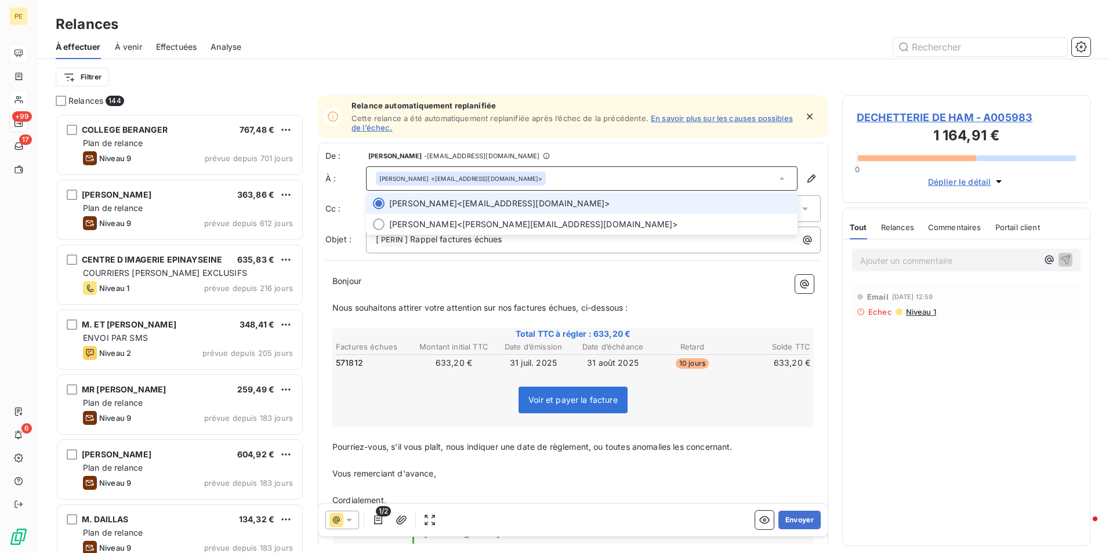
click at [379, 205] on div at bounding box center [379, 204] width 12 height 12
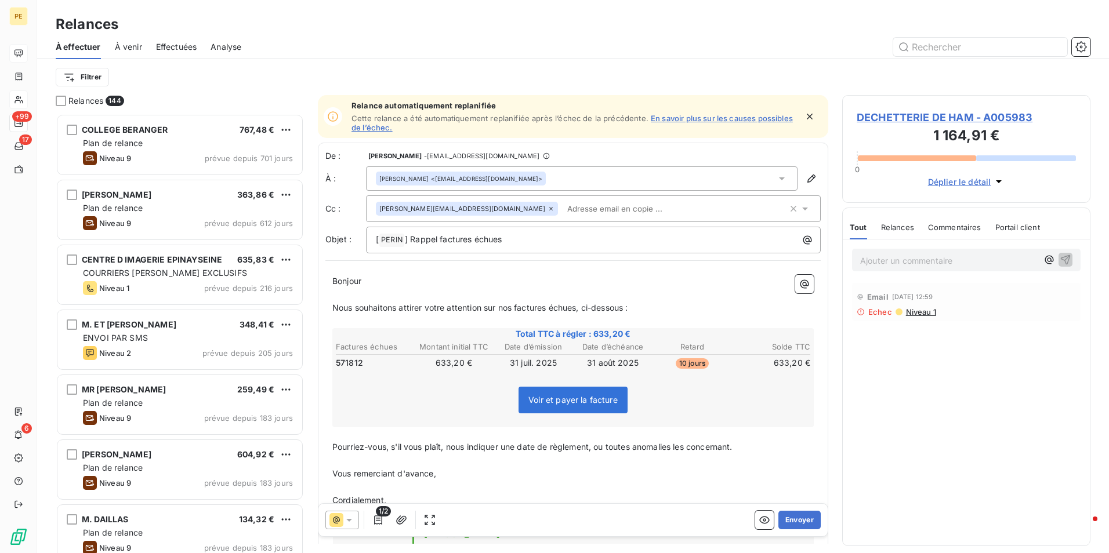
click at [549, 209] on icon at bounding box center [550, 208] width 3 height 3
click at [633, 184] on div "[PERSON_NAME] <[EMAIL_ADDRESS][DOMAIN_NAME]>" at bounding box center [581, 178] width 431 height 24
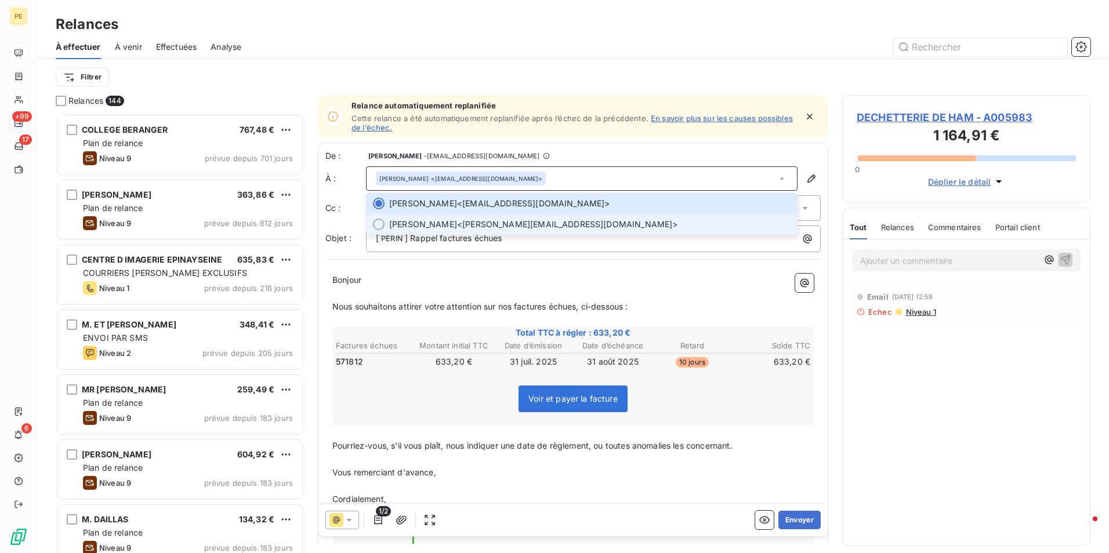
click at [381, 226] on div at bounding box center [379, 225] width 12 height 12
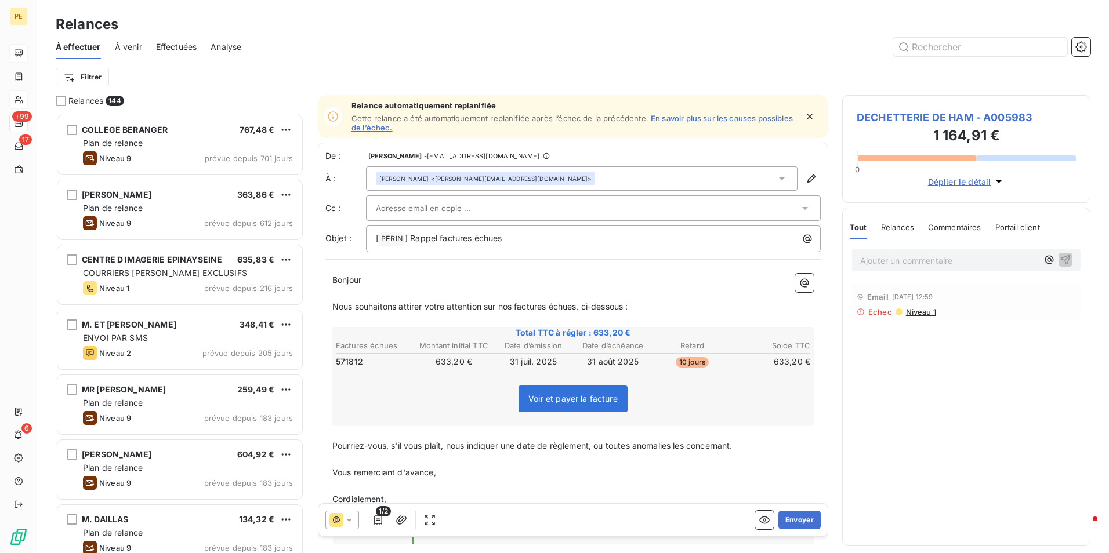
click at [422, 296] on p "﻿" at bounding box center [572, 293] width 481 height 13
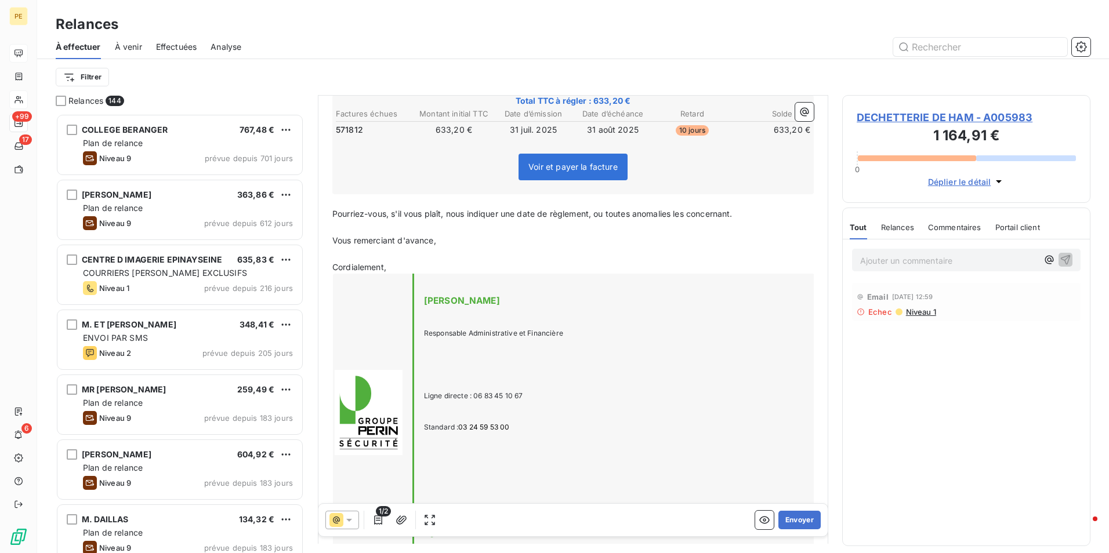
scroll to position [0, 0]
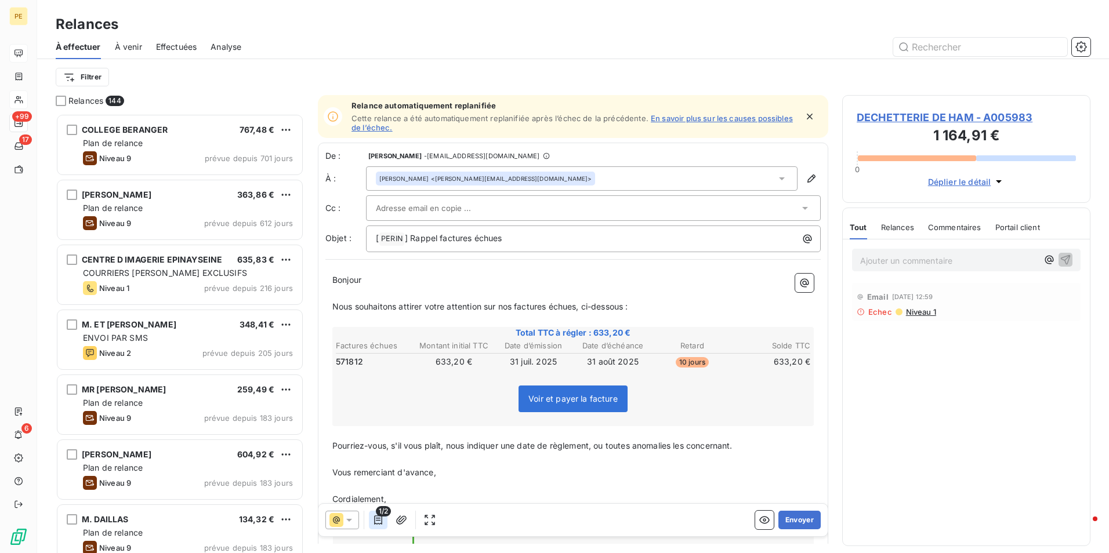
click at [379, 520] on icon "button" at bounding box center [378, 520] width 12 height 12
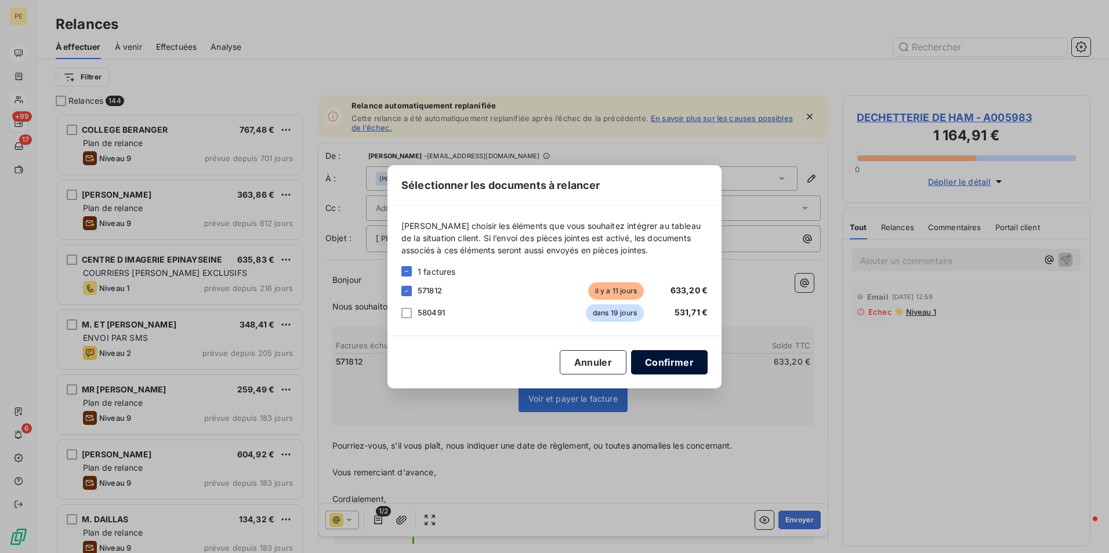
click at [682, 365] on button "Confirmer" at bounding box center [669, 362] width 77 height 24
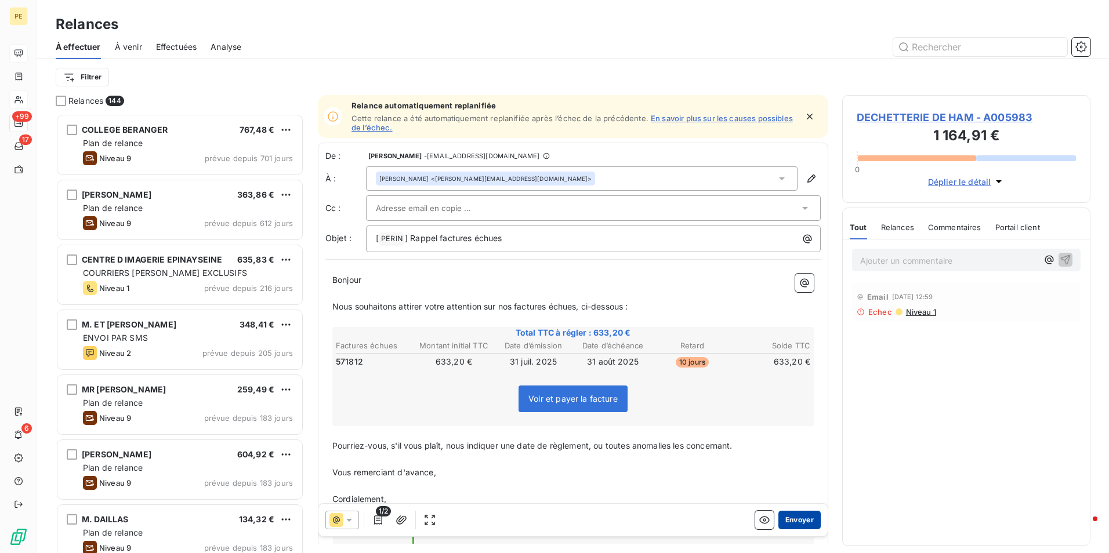
click at [796, 522] on button "Envoyer" at bounding box center [799, 520] width 42 height 19
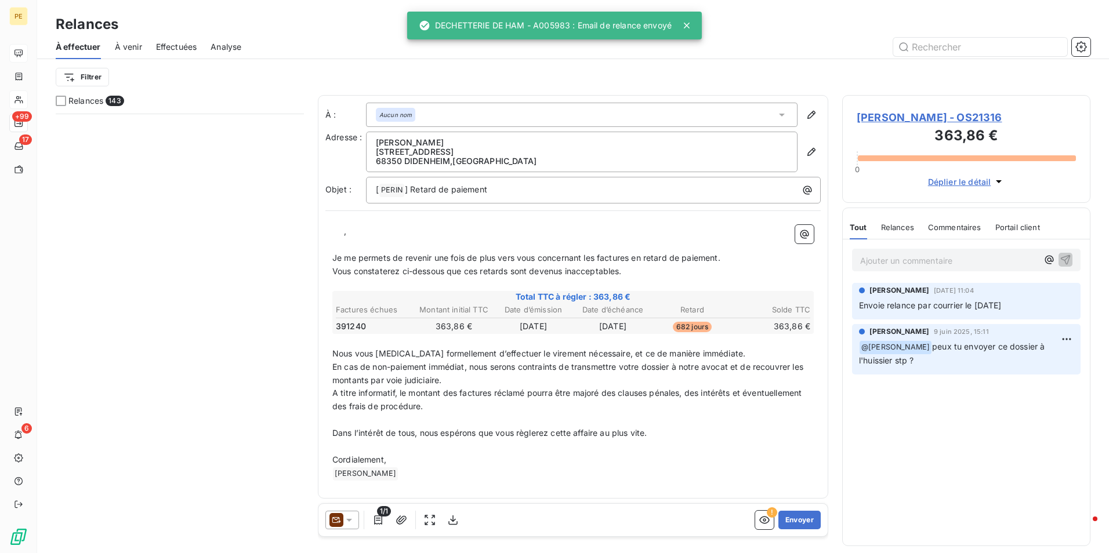
scroll to position [8849, 0]
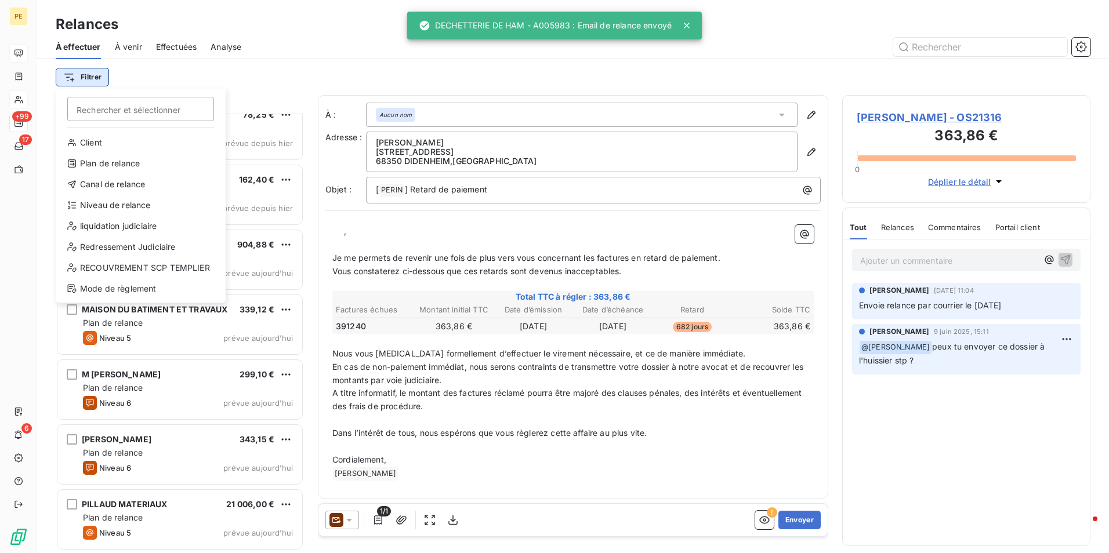
click at [82, 72] on html "PE +99 17 6 Relances À effectuer À venir Effectuées Analyse Filtrer Rechercher …" at bounding box center [554, 276] width 1109 height 553
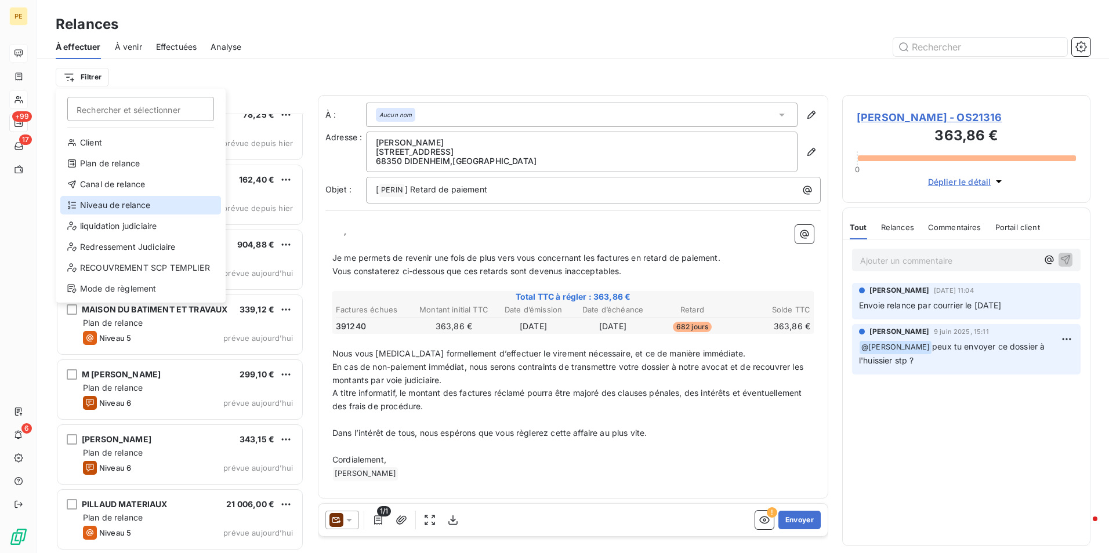
click at [88, 212] on div "Niveau de relance" at bounding box center [140, 205] width 161 height 19
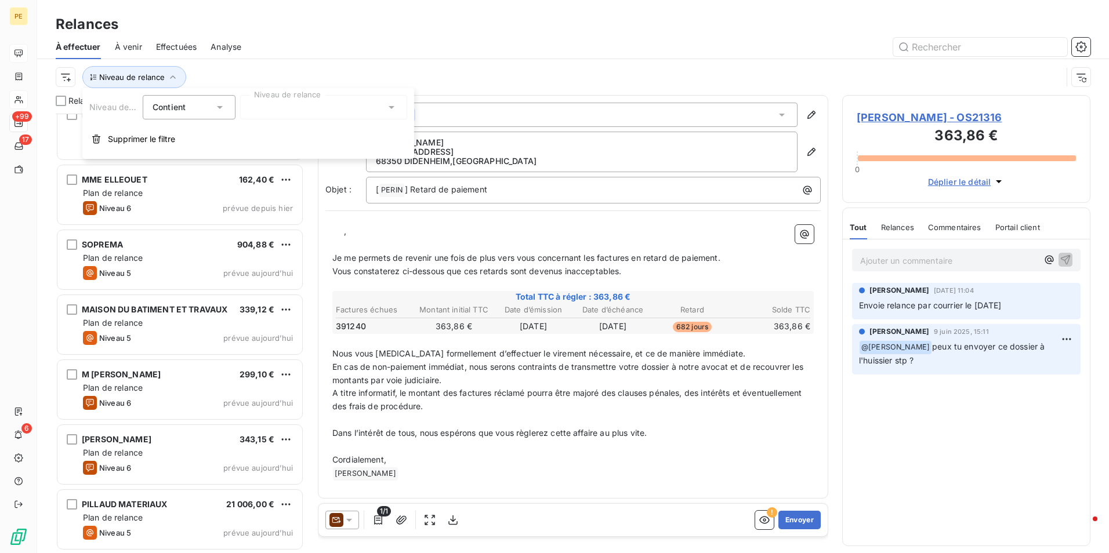
click at [333, 100] on div at bounding box center [323, 107] width 167 height 24
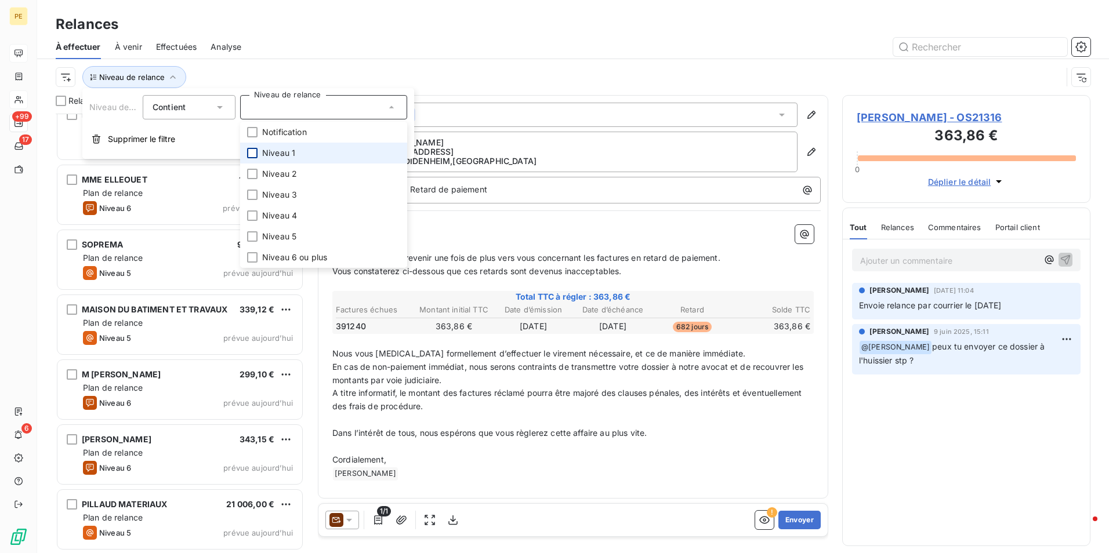
click at [251, 151] on div at bounding box center [252, 153] width 10 height 10
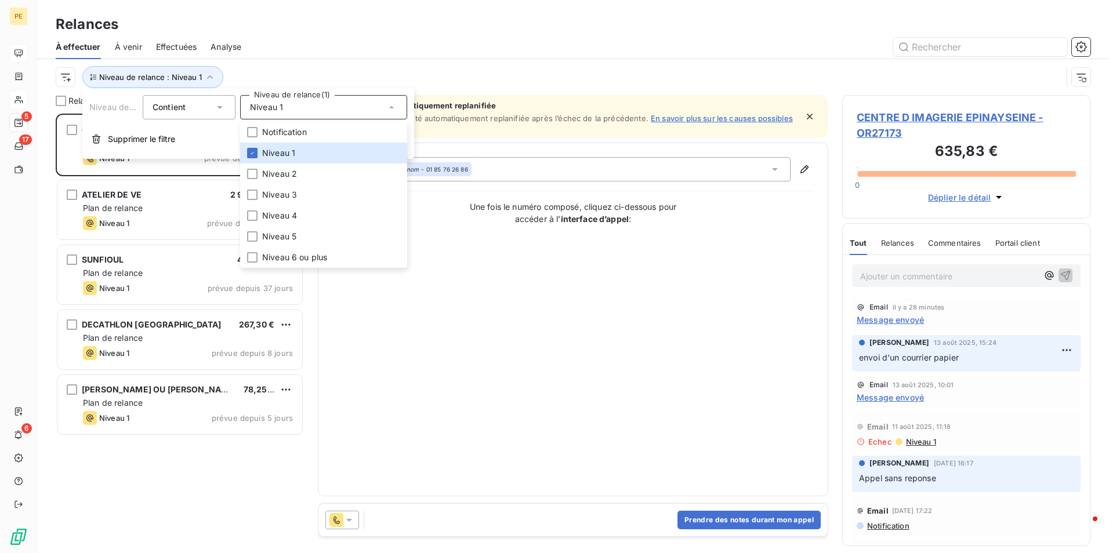
click at [494, 39] on div at bounding box center [672, 47] width 835 height 19
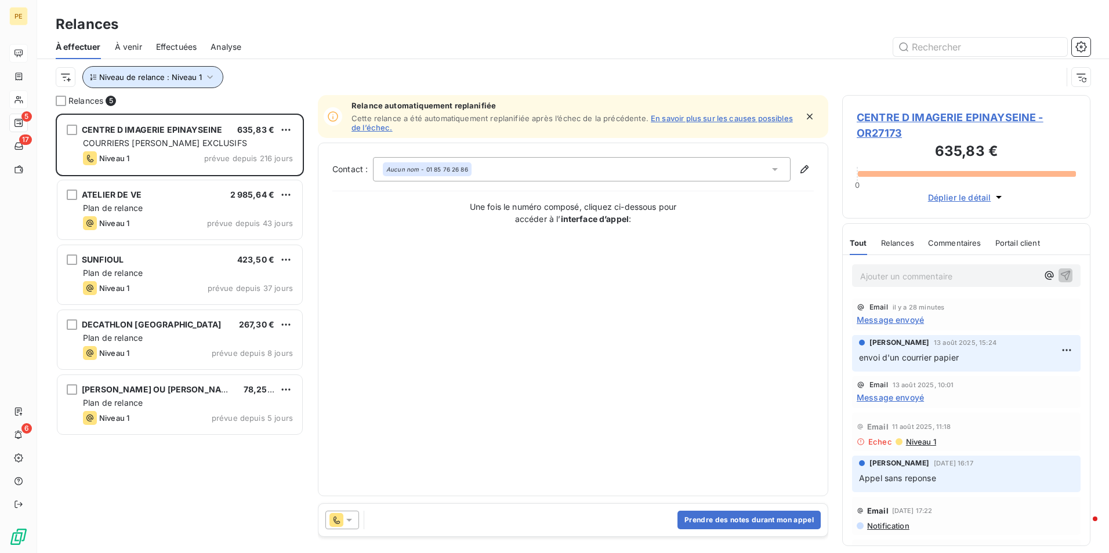
click at [199, 74] on span "Niveau de relance : Niveau 1" at bounding box center [150, 76] width 103 height 9
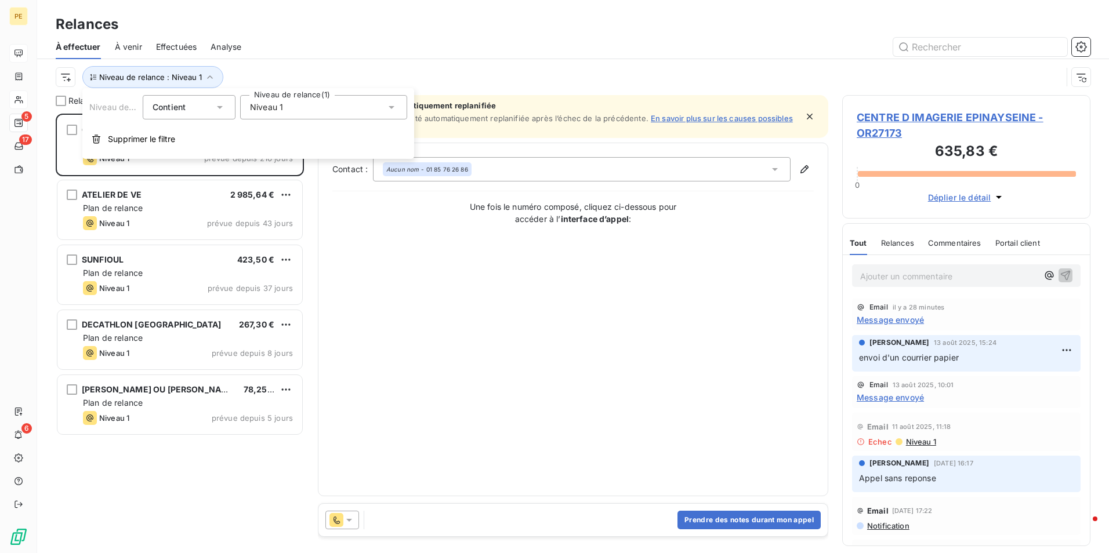
click at [327, 101] on div "Niveau 1" at bounding box center [323, 107] width 167 height 24
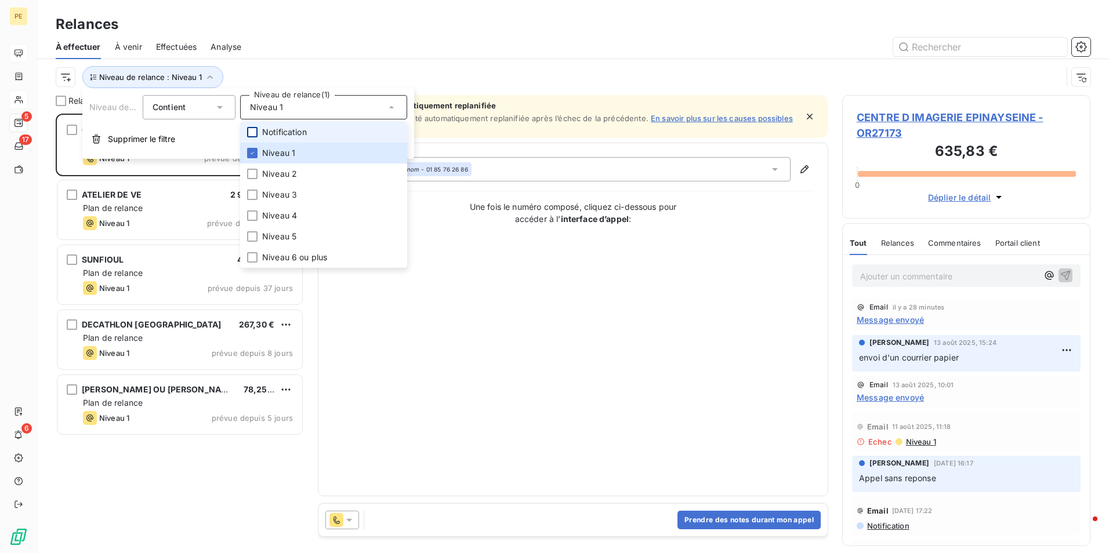
click at [252, 127] on div at bounding box center [252, 132] width 10 height 10
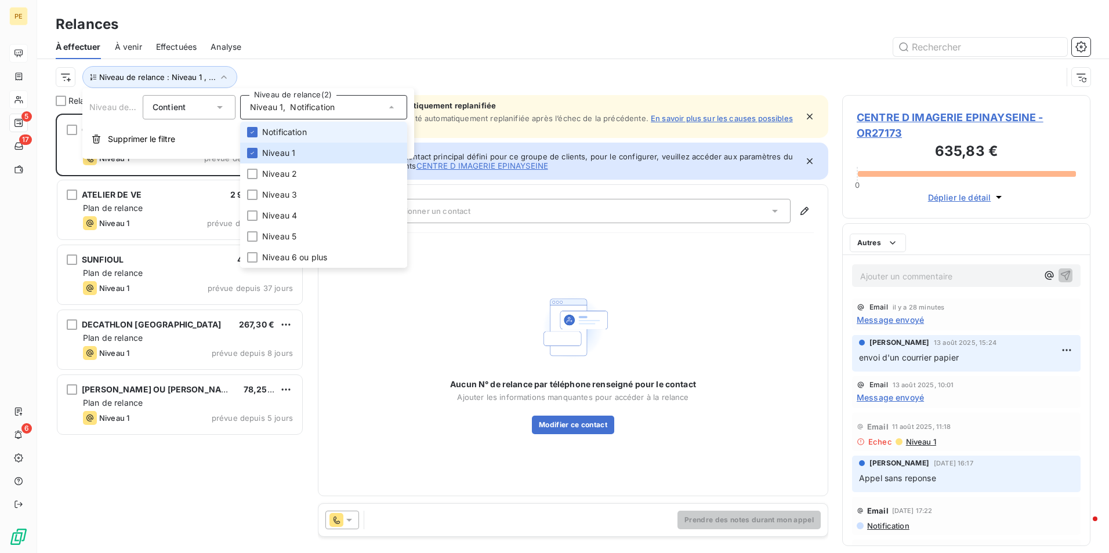
scroll to position [431, 240]
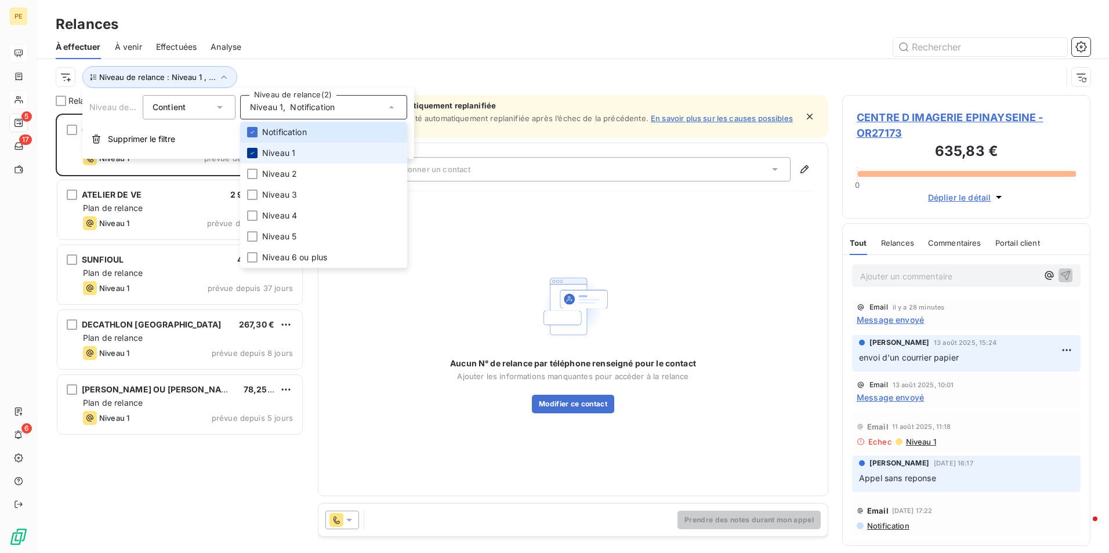
click at [255, 154] on icon at bounding box center [252, 153] width 7 height 7
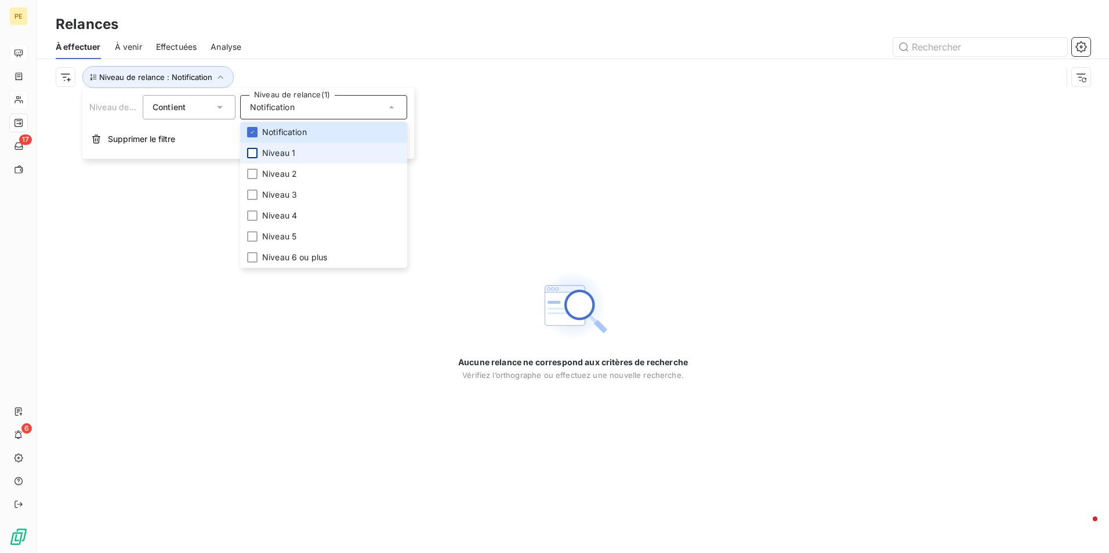
click at [253, 152] on div at bounding box center [252, 153] width 10 height 10
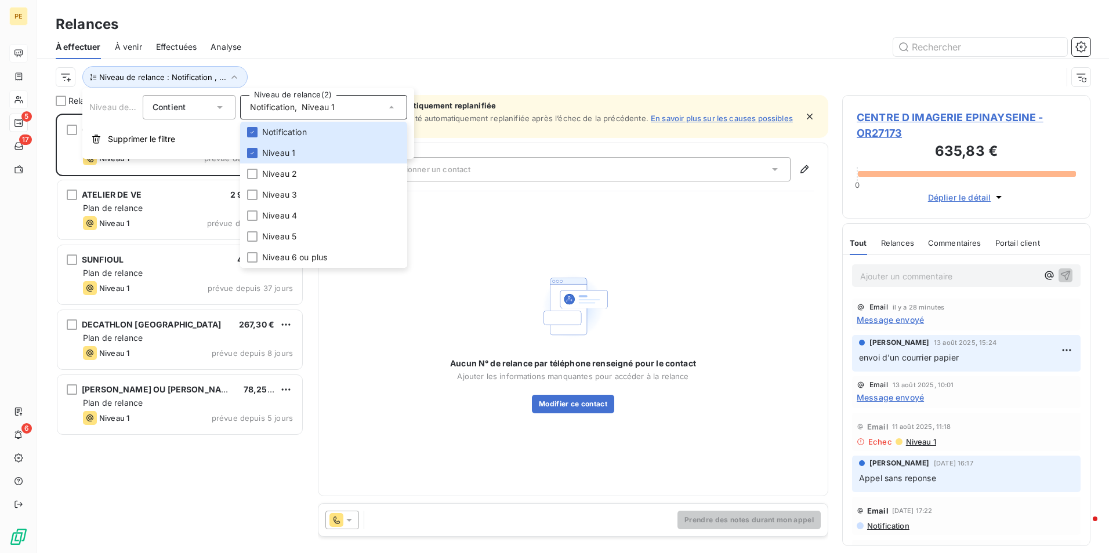
scroll to position [431, 240]
click at [371, 24] on div "Relances" at bounding box center [573, 24] width 1072 height 21
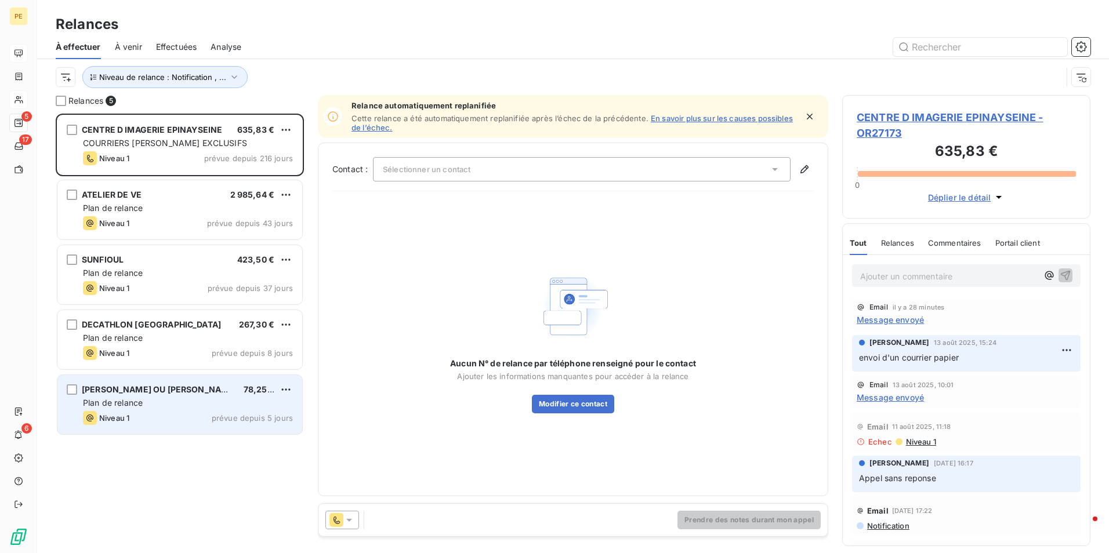
click at [184, 403] on div "Plan de relance" at bounding box center [188, 403] width 210 height 12
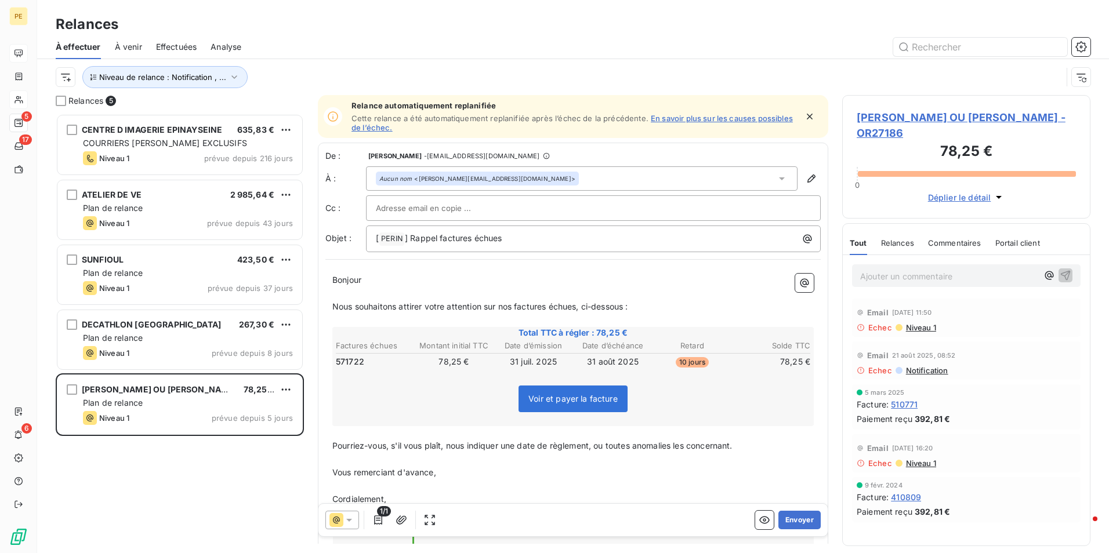
click at [913, 113] on span "[PERSON_NAME] OU [PERSON_NAME] - OR27186" at bounding box center [966, 125] width 219 height 31
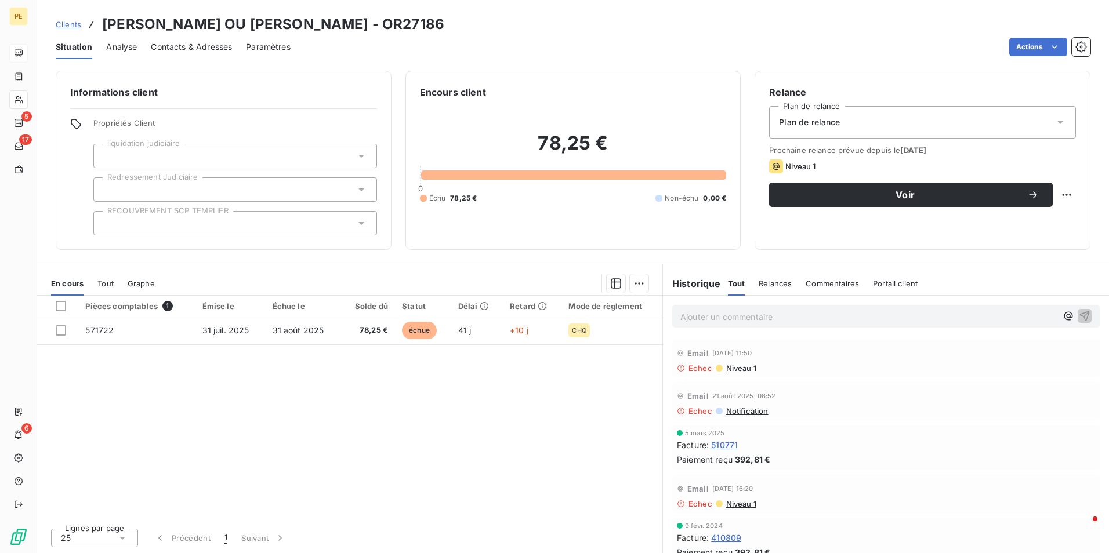
click at [195, 45] on span "Contacts & Adresses" at bounding box center [191, 47] width 81 height 12
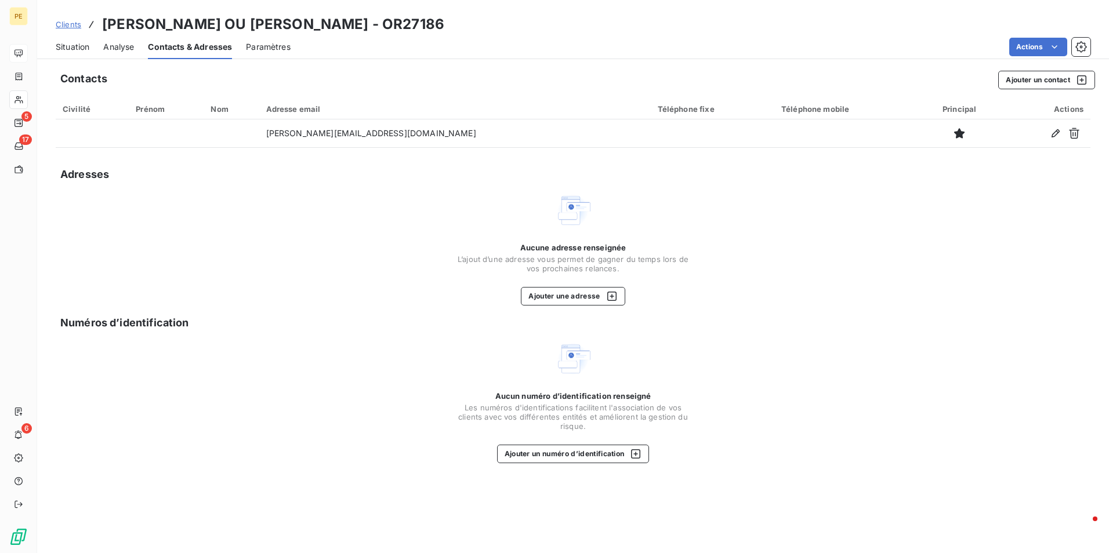
click at [71, 52] on span "Situation" at bounding box center [73, 47] width 34 height 12
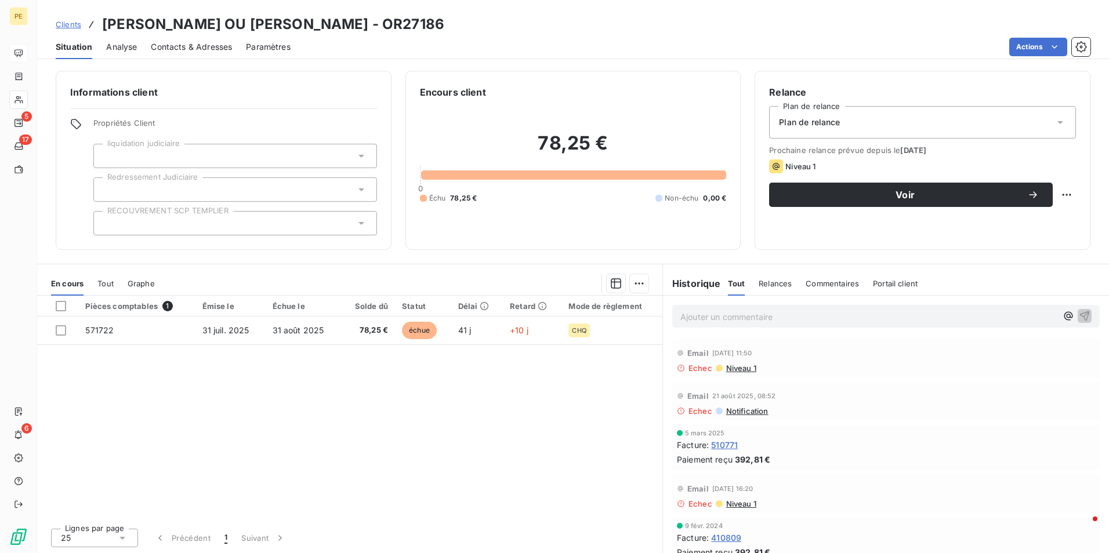
click at [500, 407] on div "Pièces comptables 1 Émise le Échue le Solde dû Statut Délai Retard Mode de règl…" at bounding box center [349, 407] width 625 height 223
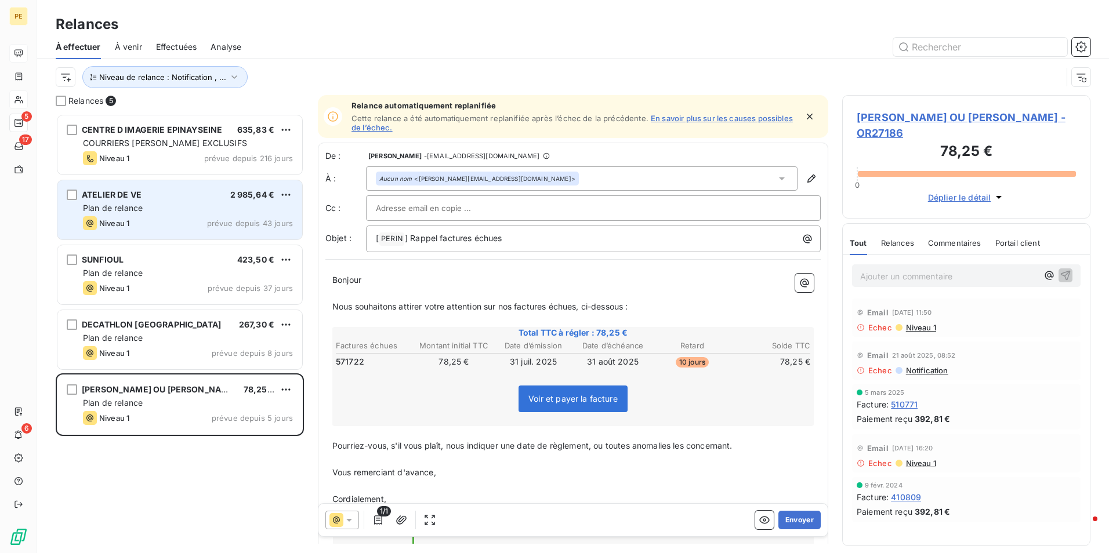
scroll to position [431, 240]
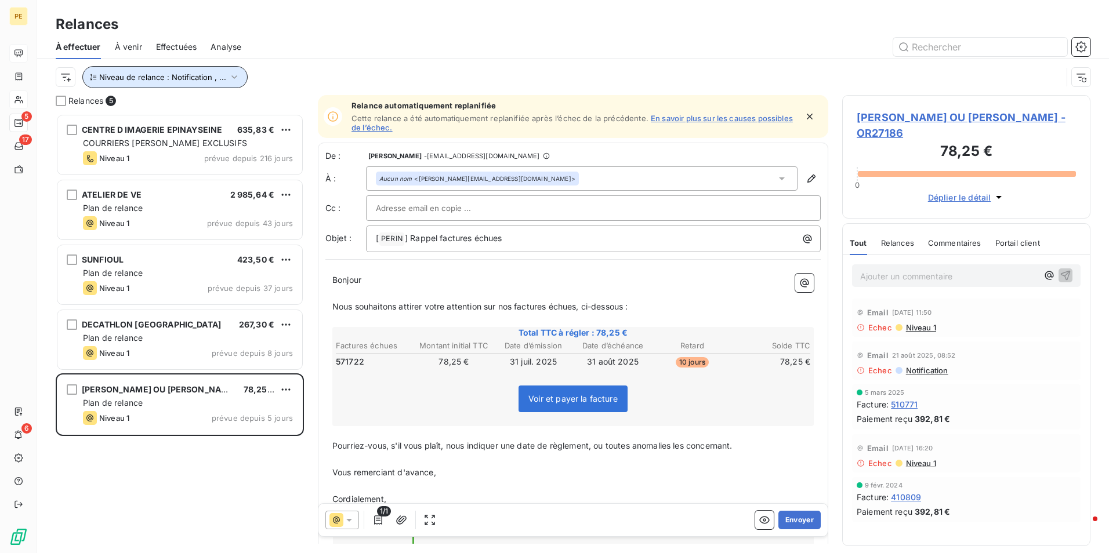
click at [193, 77] on span "Niveau de relance : Notification , ..." at bounding box center [162, 76] width 127 height 9
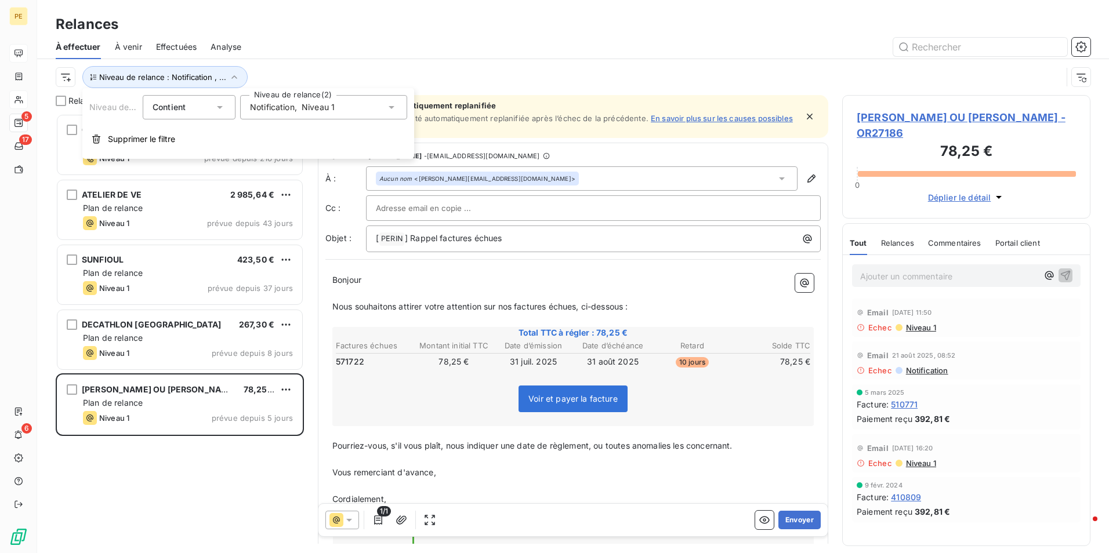
click at [332, 114] on div "Notification , Niveau 1" at bounding box center [323, 107] width 167 height 24
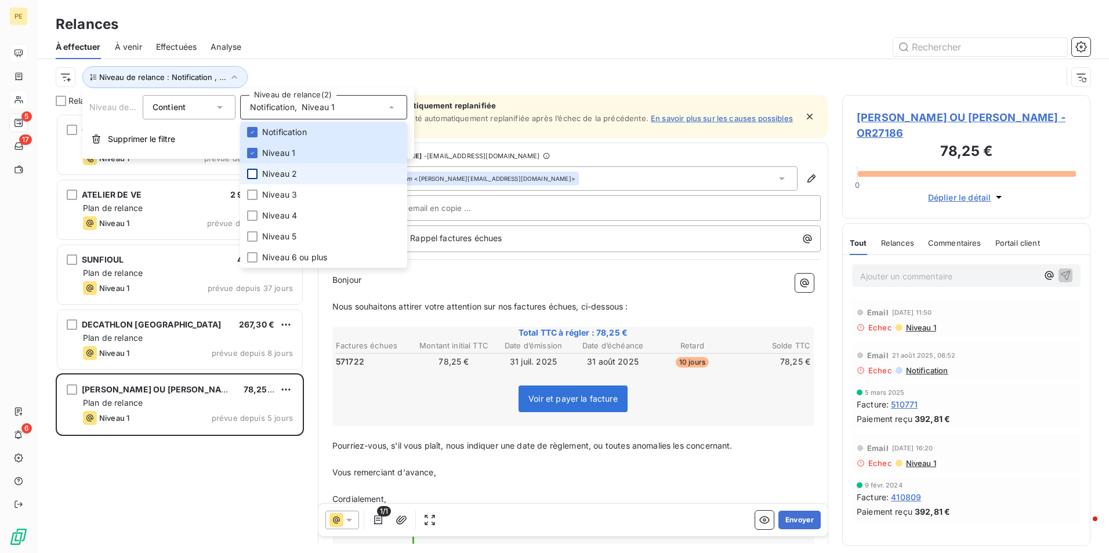
click at [255, 176] on div at bounding box center [252, 174] width 10 height 10
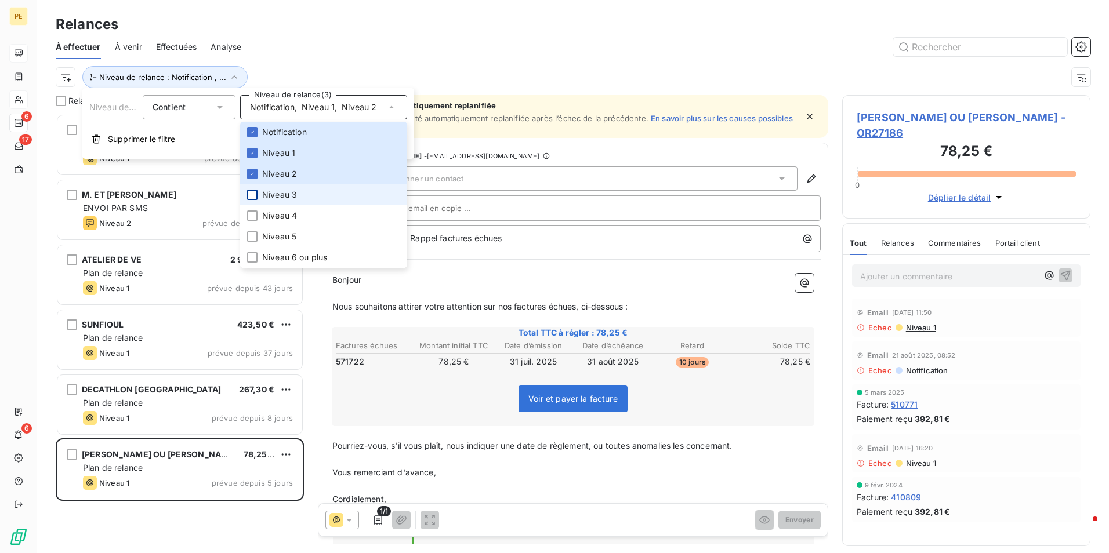
click at [255, 196] on div at bounding box center [252, 195] width 10 height 10
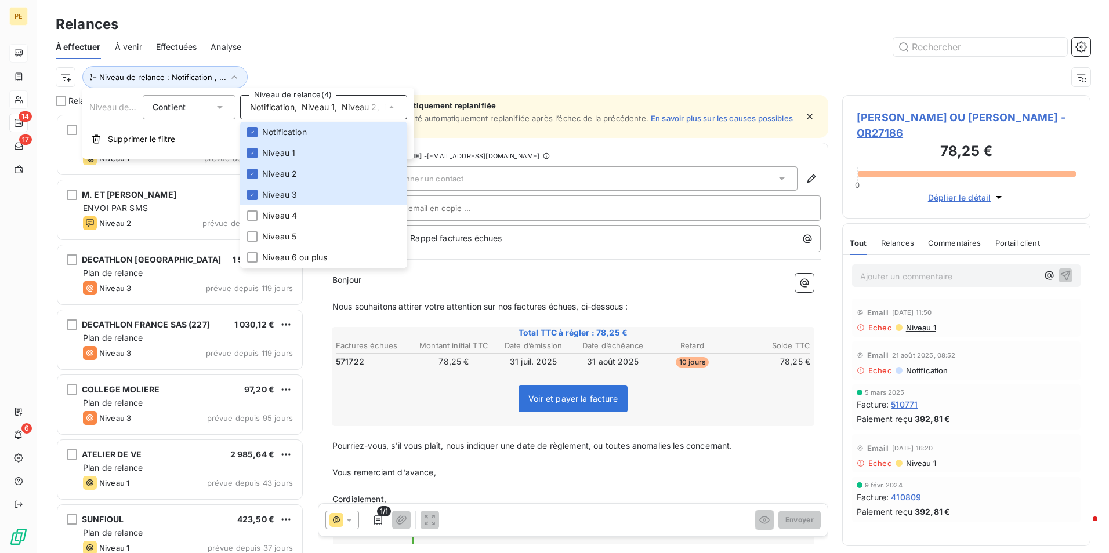
click at [449, 9] on div "Relances À effectuer À venir Effectuées Analyse Niveau de relance : Notificatio…" at bounding box center [573, 47] width 1072 height 95
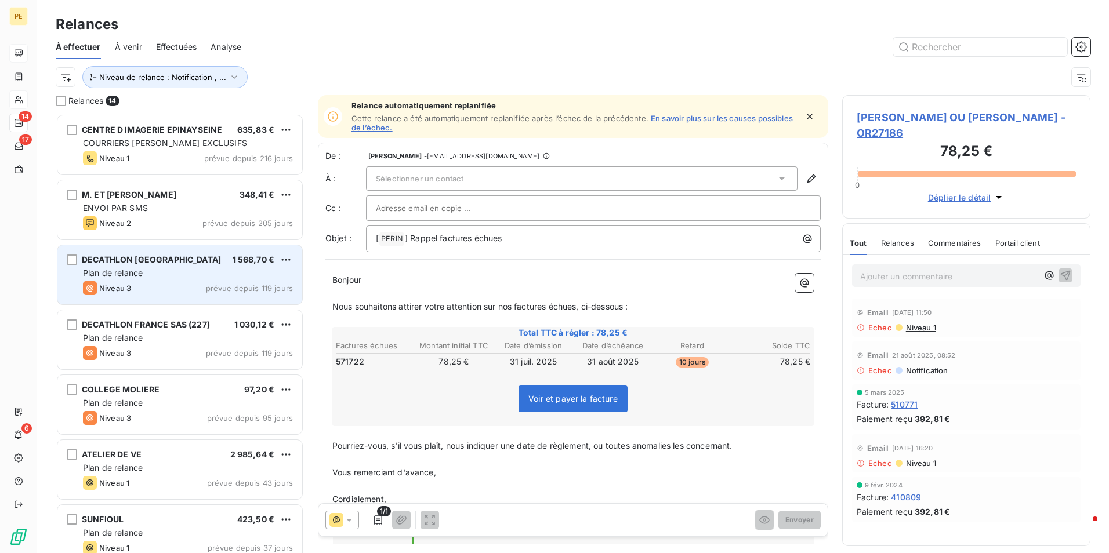
click at [213, 285] on span "prévue depuis 119 jours" at bounding box center [249, 288] width 87 height 9
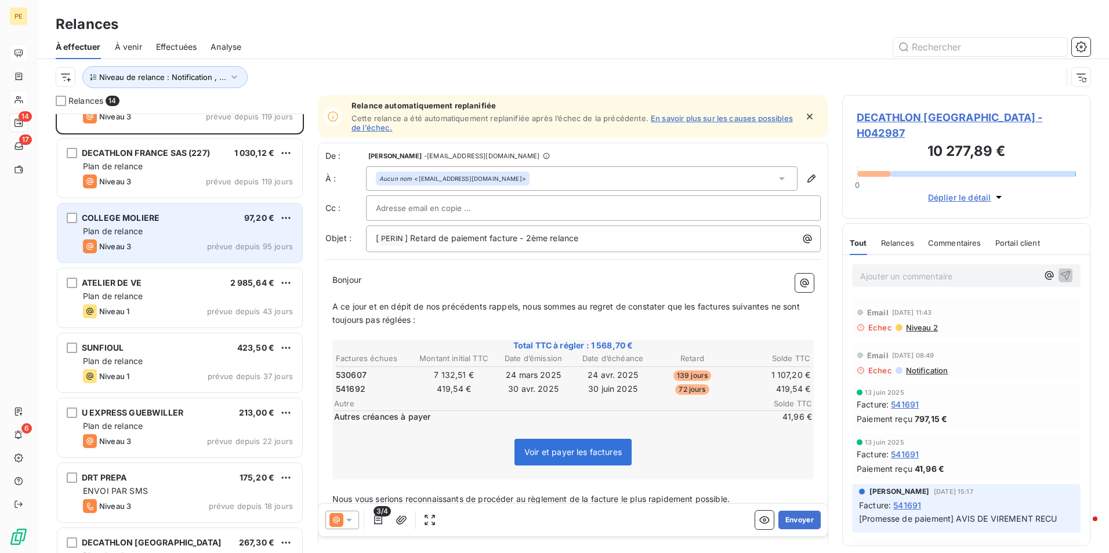
scroll to position [233, 0]
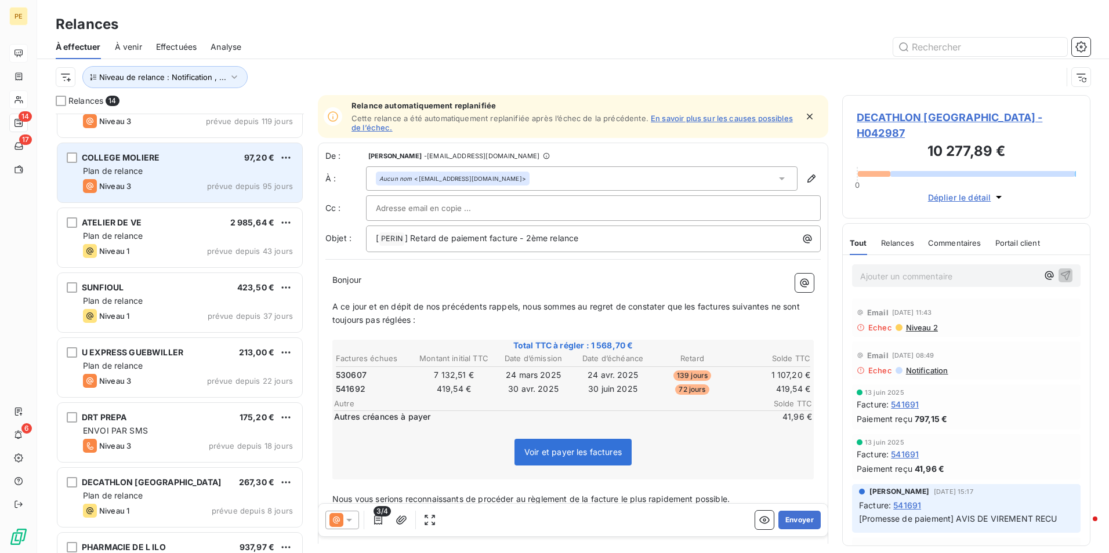
click at [164, 173] on div "Plan de relance" at bounding box center [188, 171] width 210 height 12
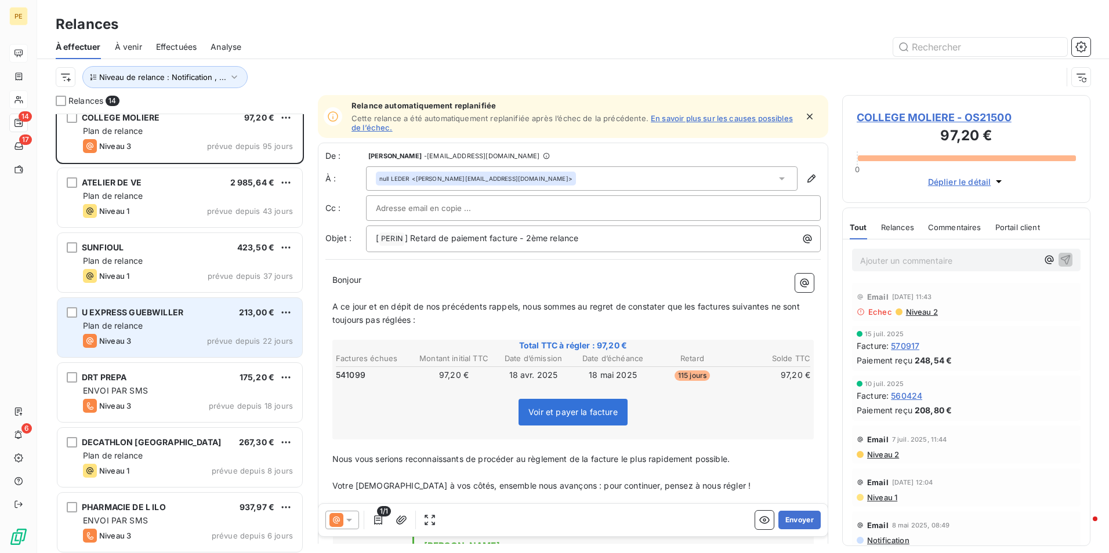
scroll to position [291, 0]
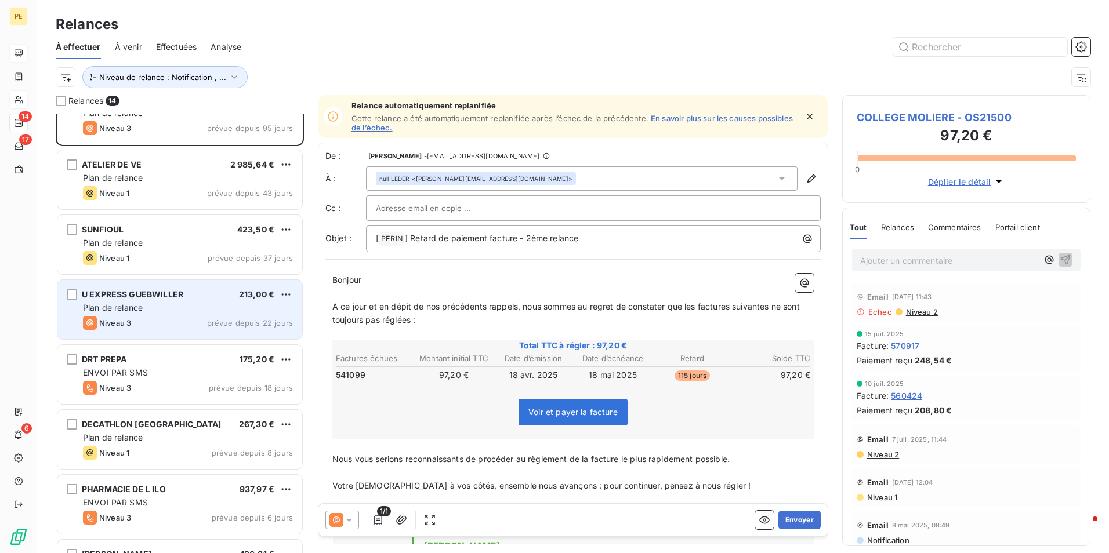
click at [162, 319] on div "Niveau 3 prévue depuis 22 jours" at bounding box center [188, 323] width 210 height 14
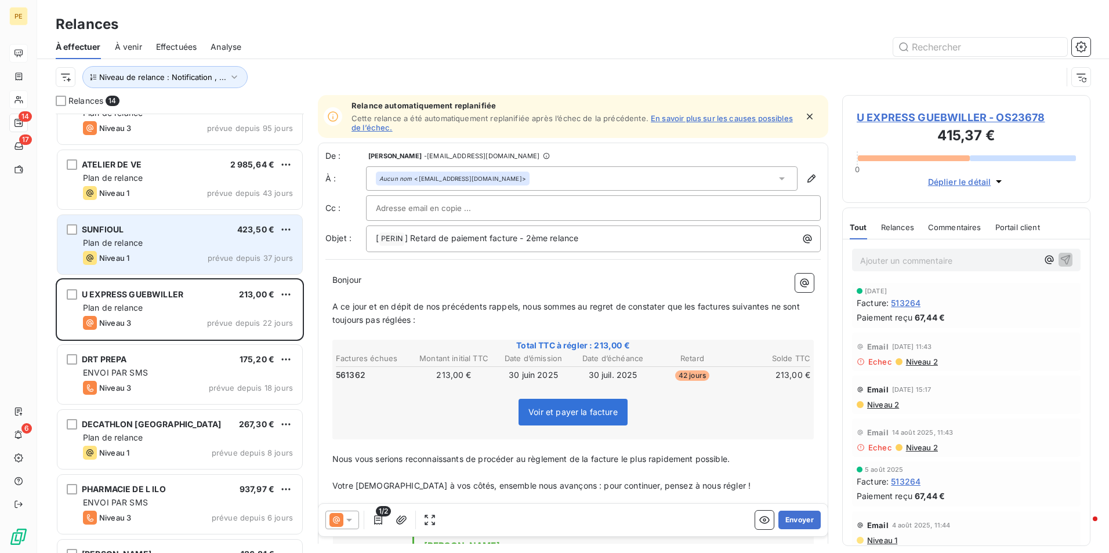
click at [156, 266] on div "SUNFIOUL 423,50 € Plan de relance Niveau 1 prévue depuis 37 jours" at bounding box center [179, 244] width 245 height 59
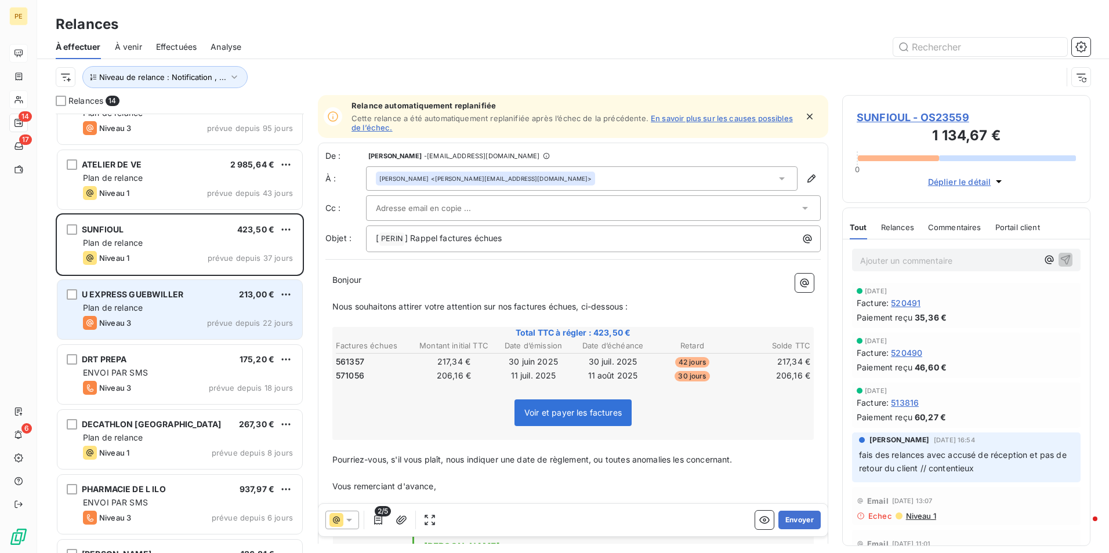
click at [164, 328] on div "Niveau 3 prévue depuis 22 jours" at bounding box center [188, 323] width 210 height 14
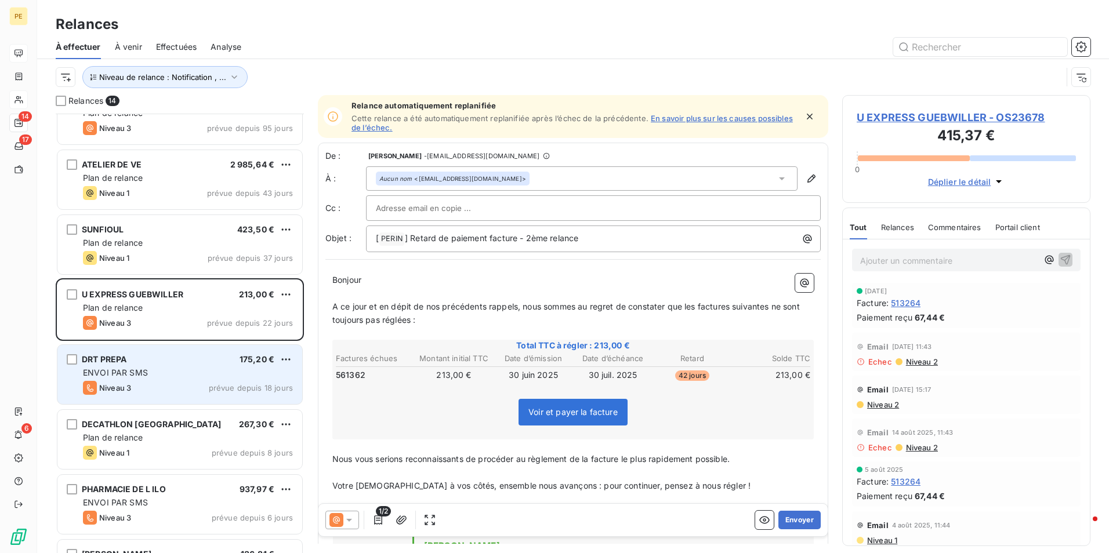
click at [165, 381] on div "Niveau 3 prévue depuis 18 jours" at bounding box center [188, 388] width 210 height 14
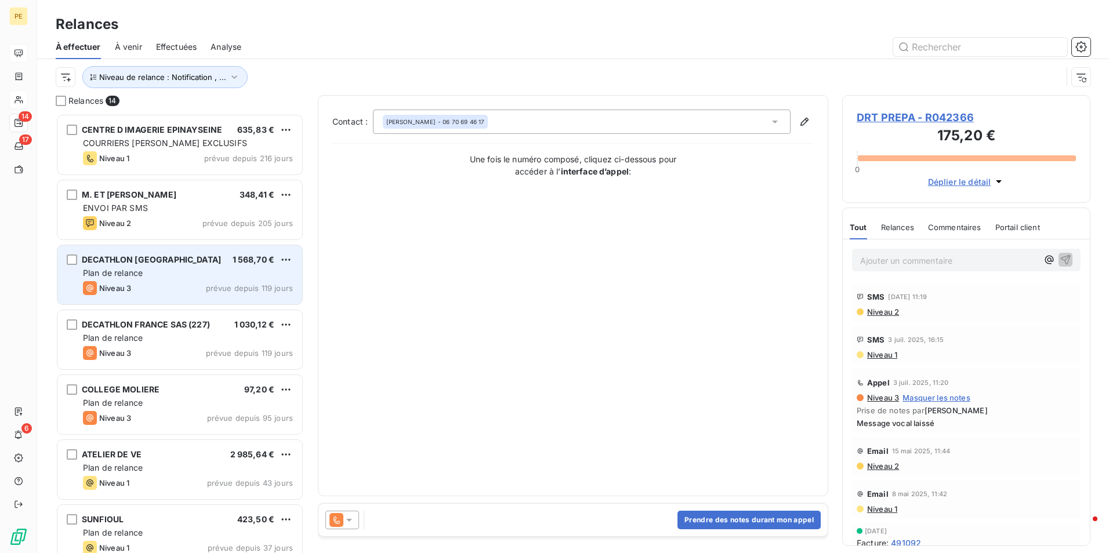
click at [151, 287] on div "Niveau 3 prévue depuis 119 jours" at bounding box center [188, 288] width 210 height 14
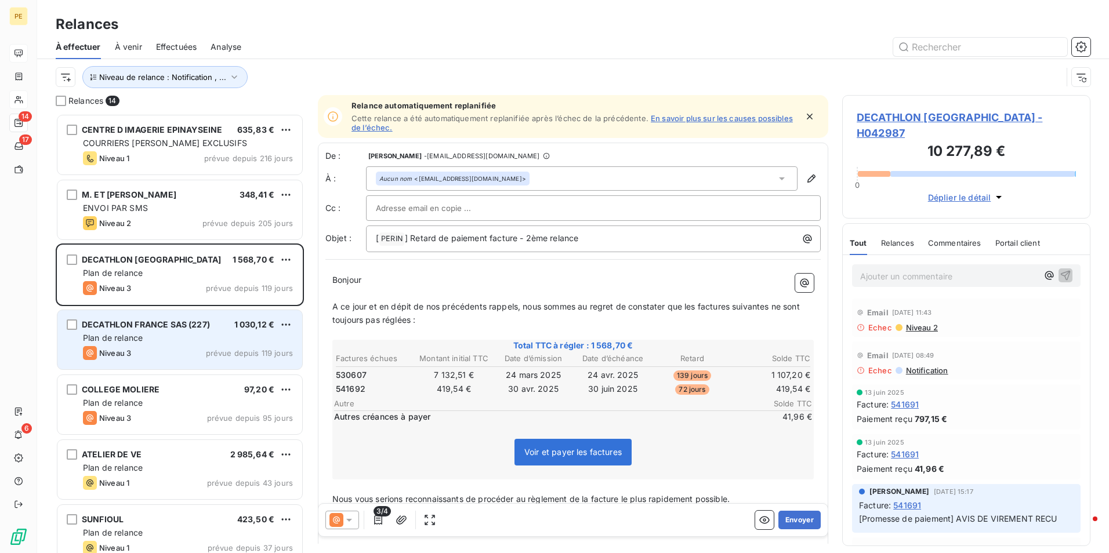
click at [176, 343] on div "Plan de relance" at bounding box center [188, 338] width 210 height 12
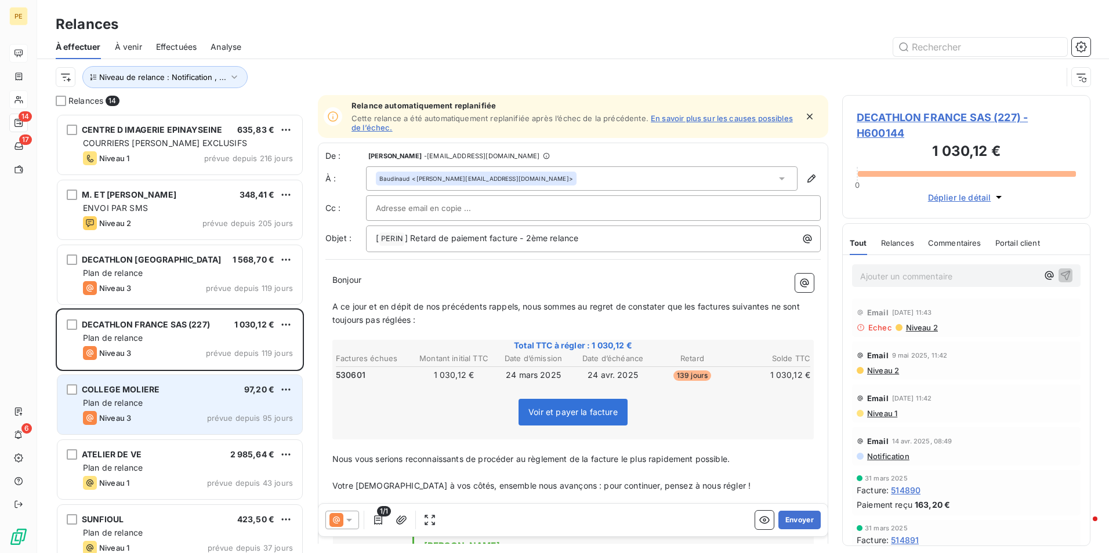
click at [172, 401] on div "Plan de relance" at bounding box center [188, 403] width 210 height 12
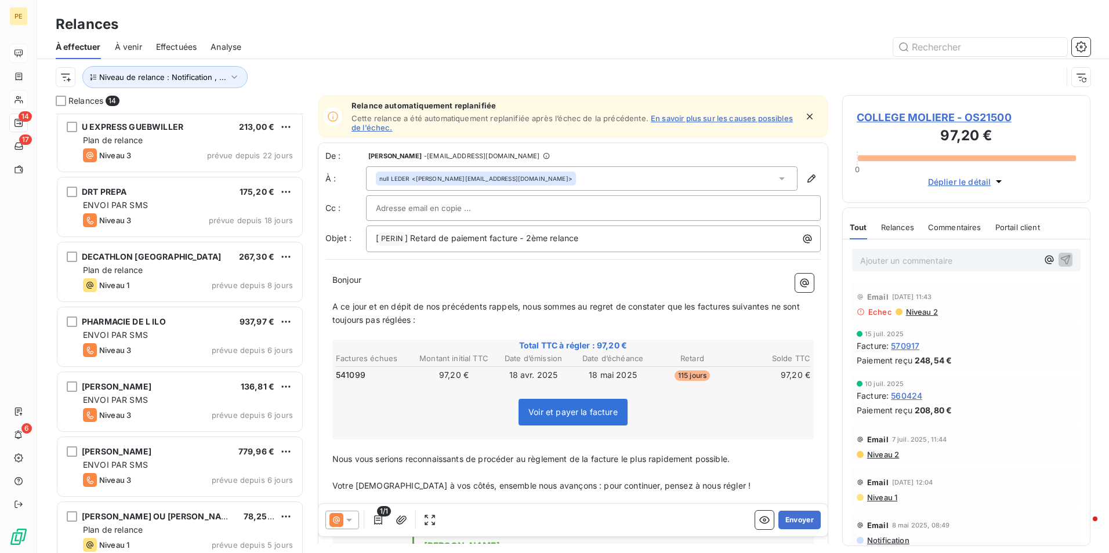
scroll to position [470, 0]
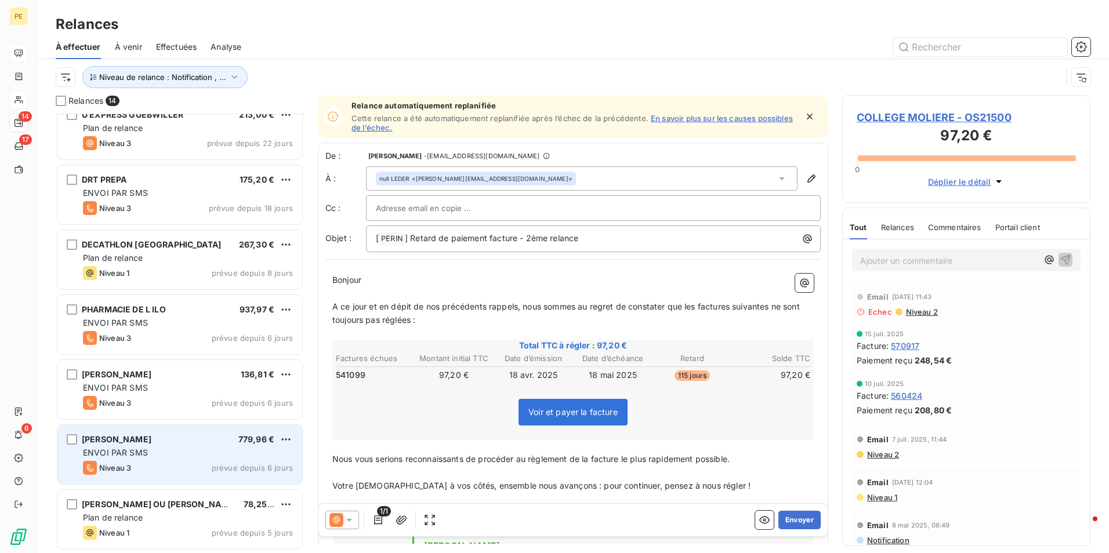
click at [183, 483] on div "[PERSON_NAME] 779,96 € ENVOI PAR SMS Niveau 3 prévue depuis 6 jours" at bounding box center [179, 454] width 245 height 59
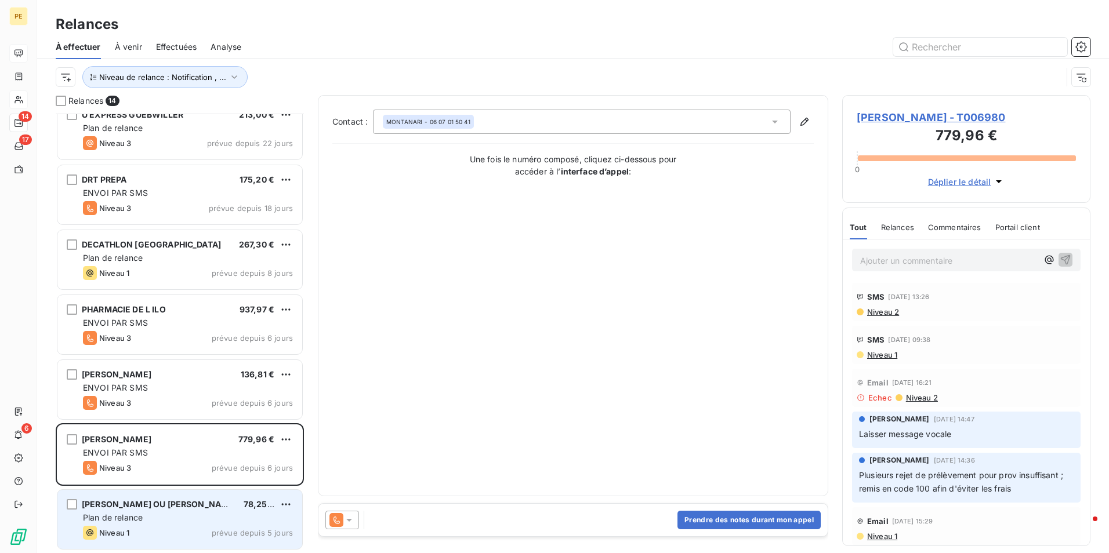
click at [179, 506] on span "[PERSON_NAME] OU [PERSON_NAME]" at bounding box center [159, 504] width 155 height 10
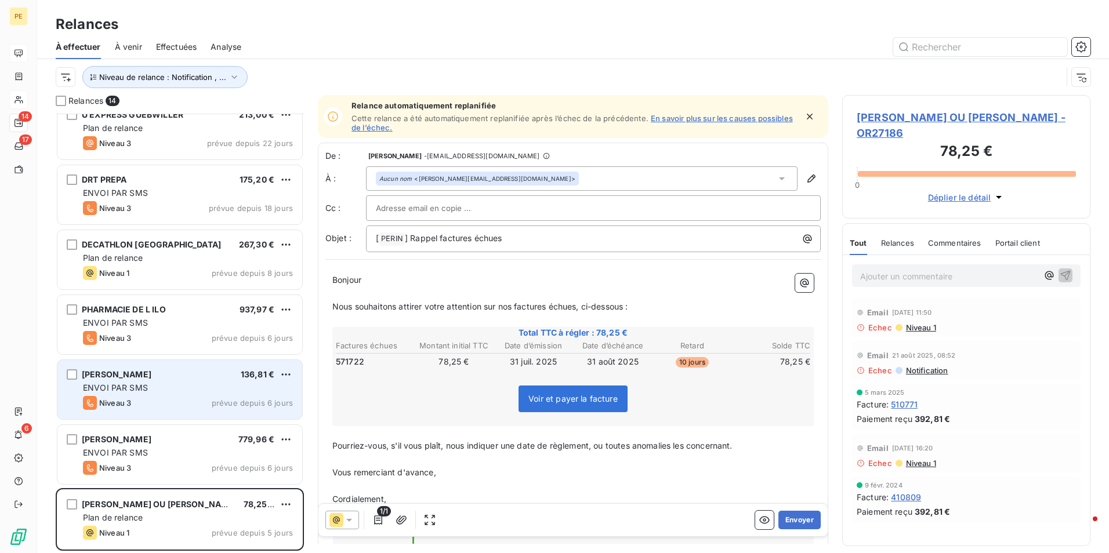
click at [199, 389] on div "ENVOI PAR SMS" at bounding box center [188, 388] width 210 height 12
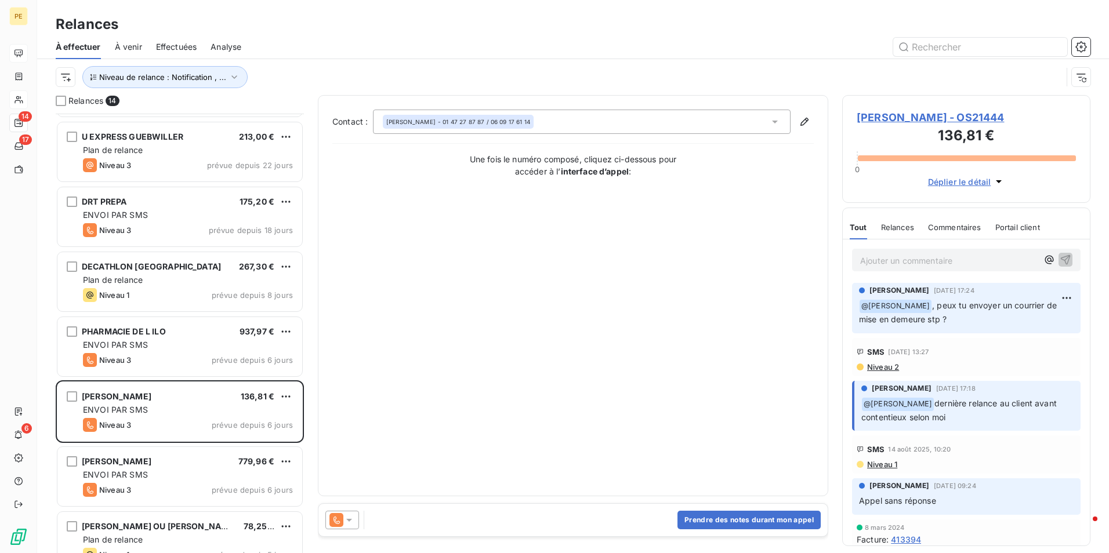
scroll to position [470, 0]
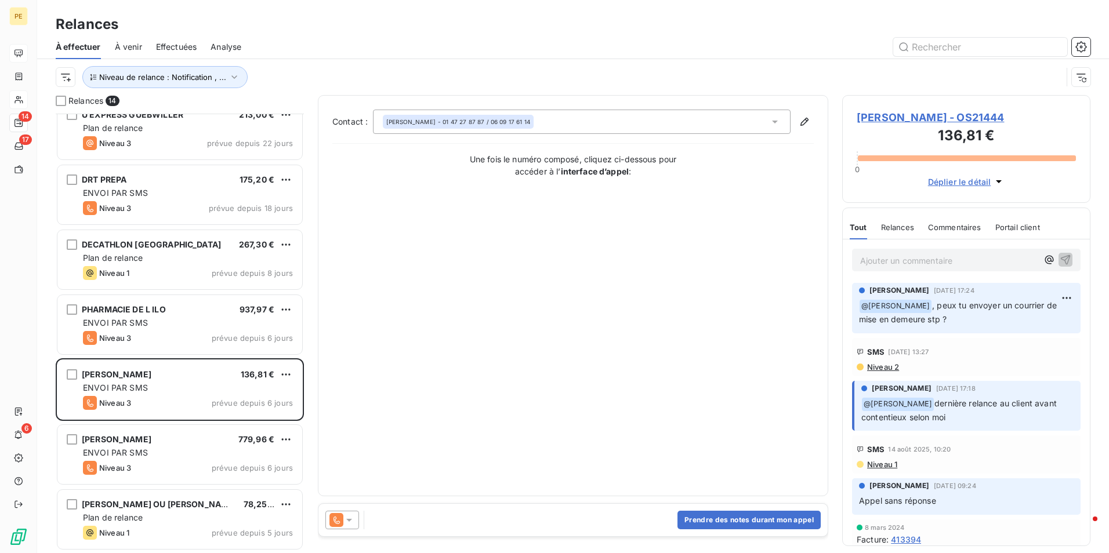
click at [915, 116] on span "[PERSON_NAME] - OS21444" at bounding box center [966, 118] width 219 height 16
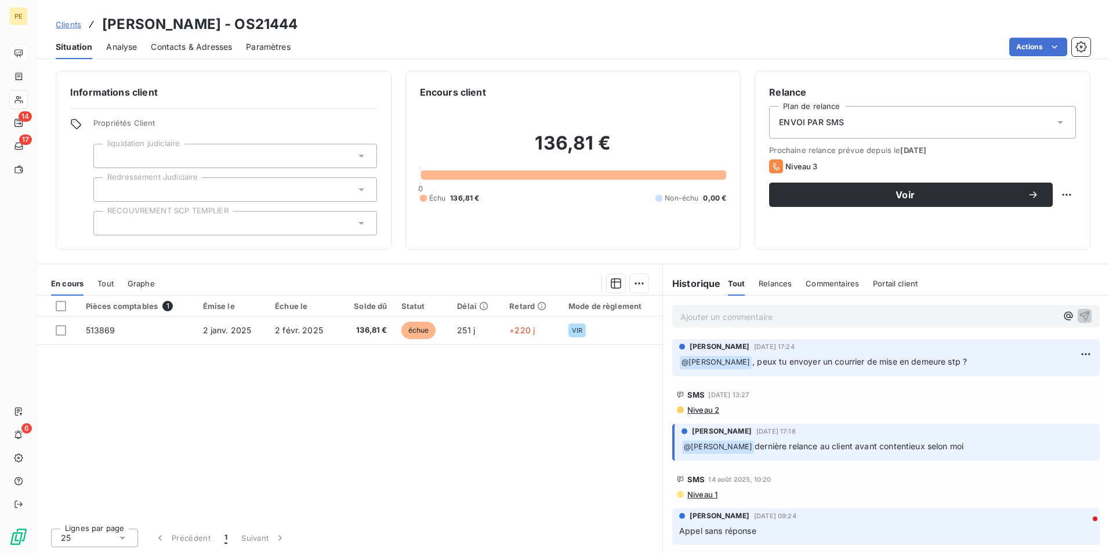
click at [803, 124] on span "ENVOI PAR SMS" at bounding box center [811, 123] width 65 height 12
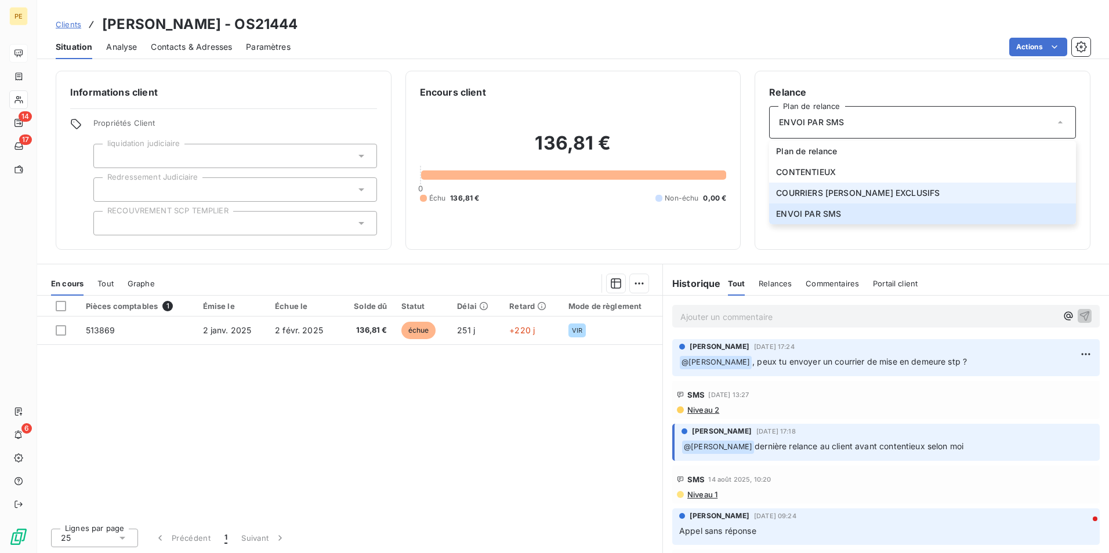
click at [830, 191] on span "COURRIERS [PERSON_NAME] EXCLUSIFS" at bounding box center [858, 193] width 164 height 12
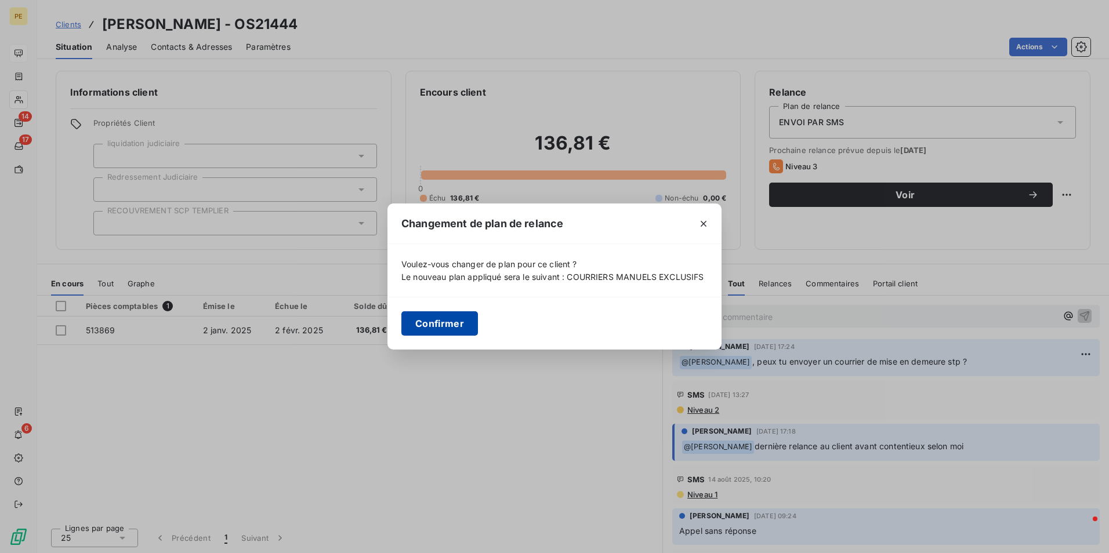
click at [435, 327] on button "Confirmer" at bounding box center [439, 323] width 77 height 24
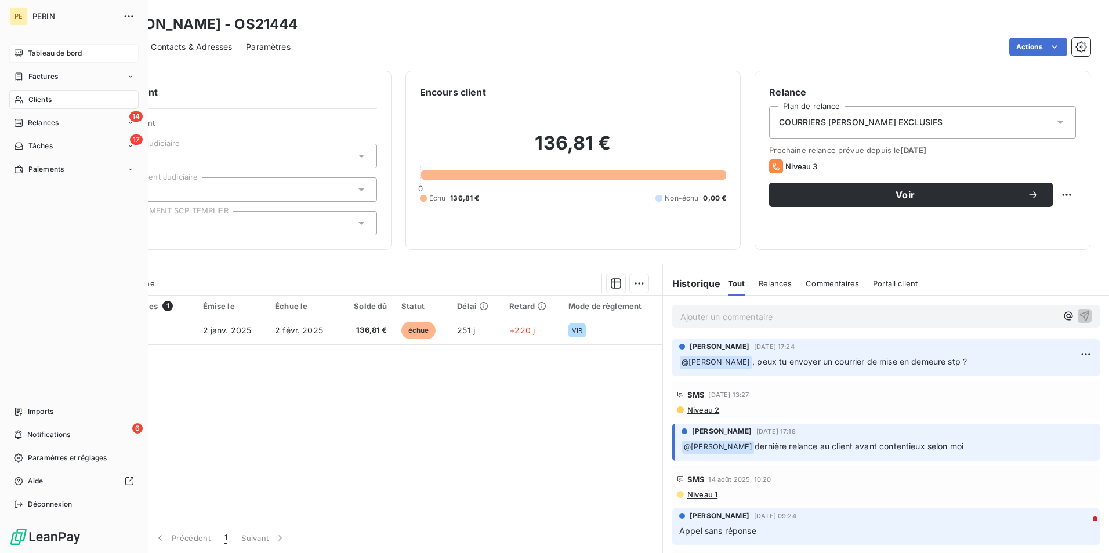
click at [66, 59] on div "Tableau de bord" at bounding box center [73, 53] width 129 height 19
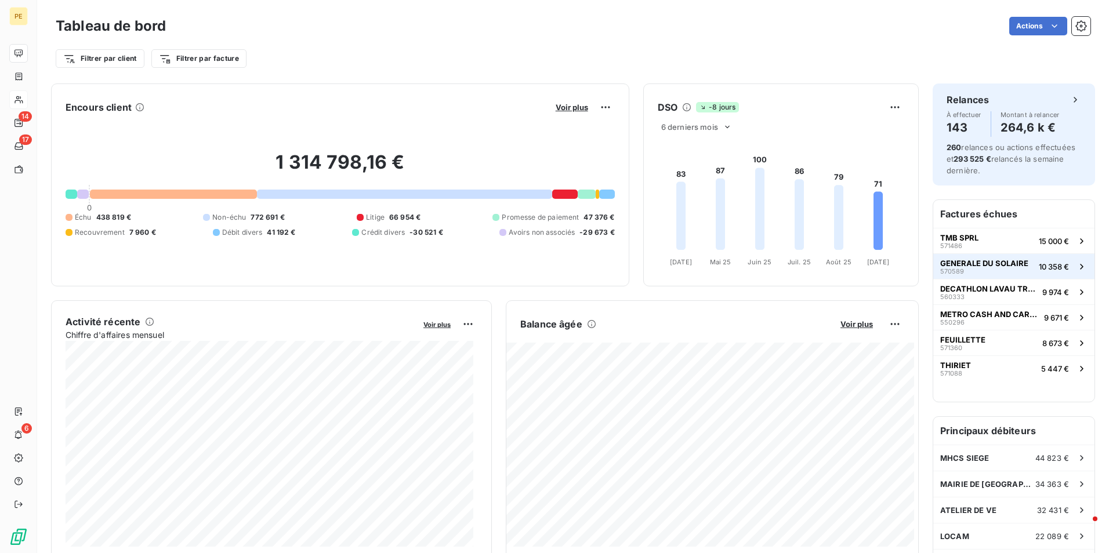
click at [974, 265] on span "GENERALE DU SOLAIRE" at bounding box center [984, 263] width 88 height 9
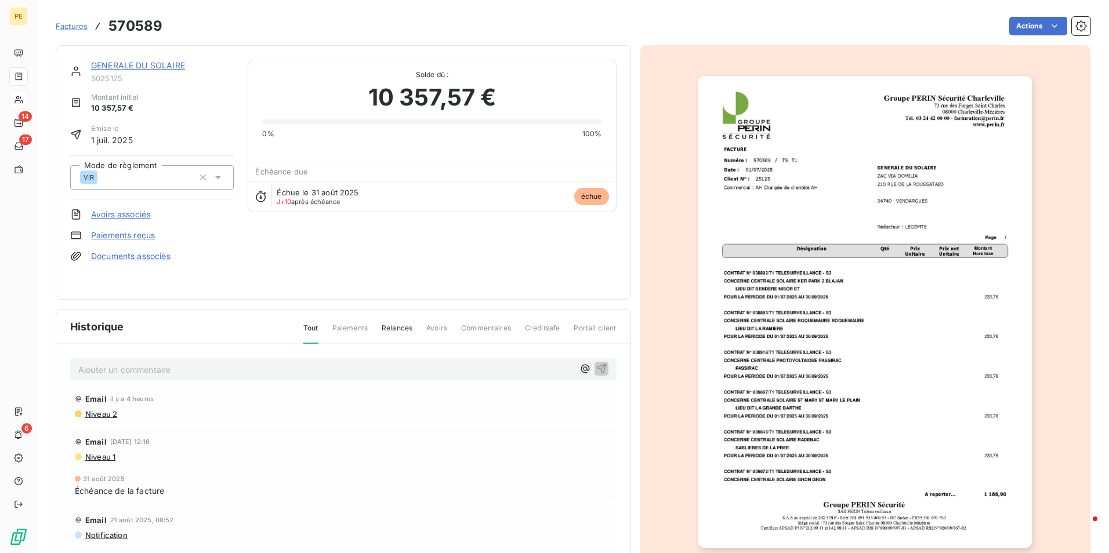
click at [111, 410] on span "Niveau 2" at bounding box center [100, 413] width 33 height 9
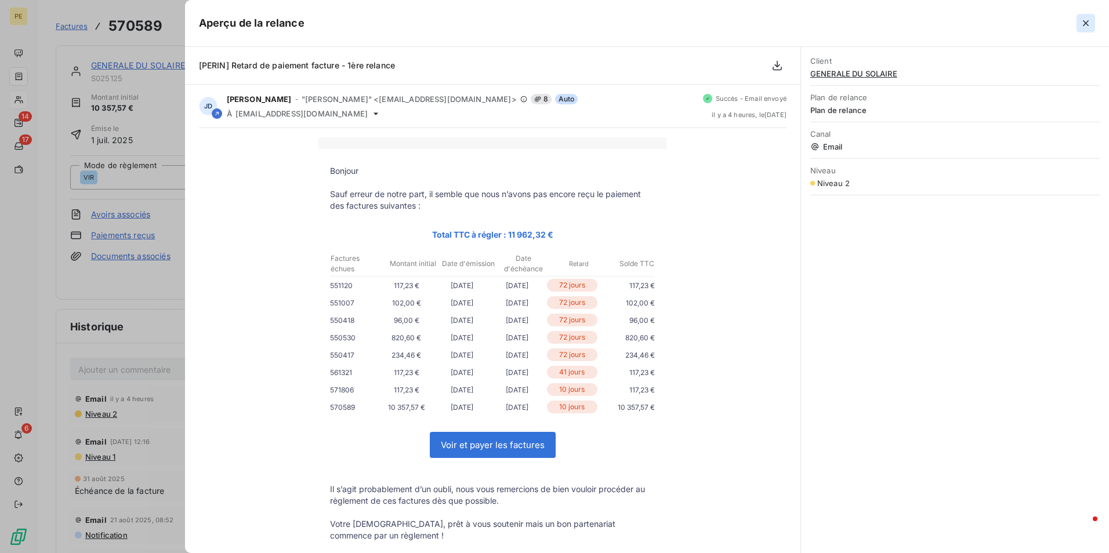
click at [1086, 21] on icon "button" at bounding box center [1086, 23] width 12 height 12
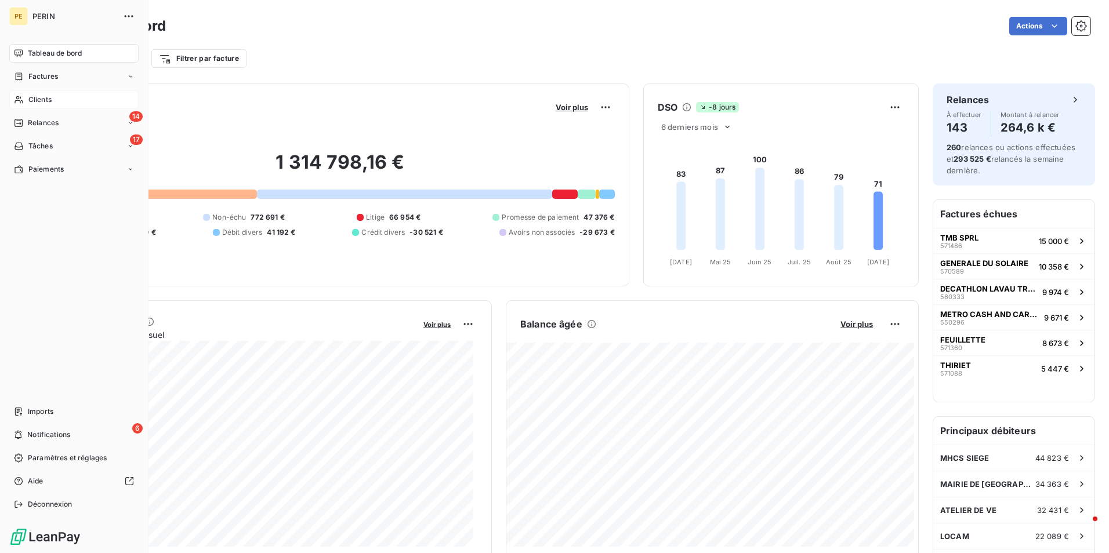
click at [31, 98] on span "Clients" at bounding box center [39, 100] width 23 height 10
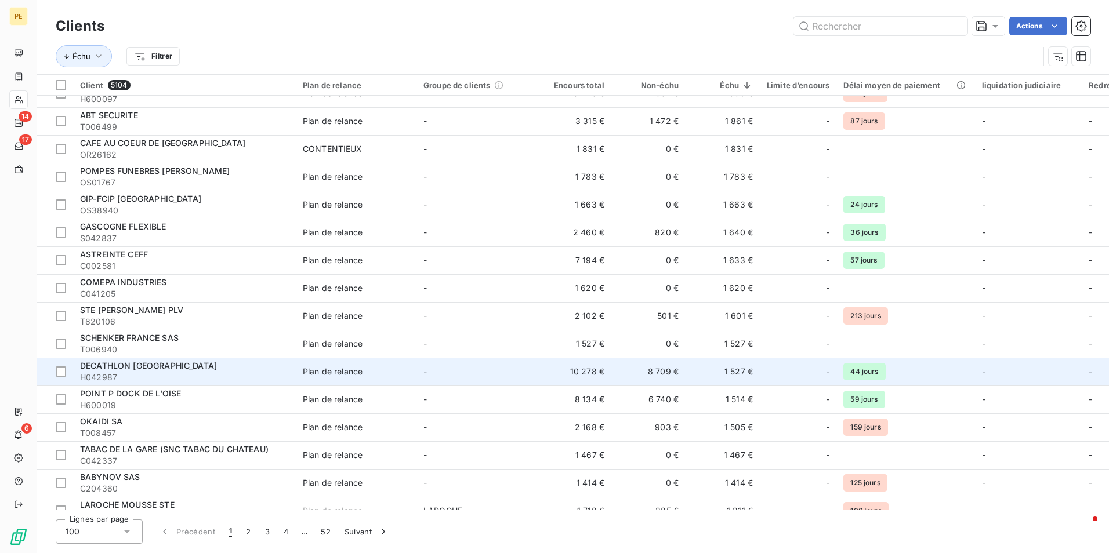
scroll to position [1856, 0]
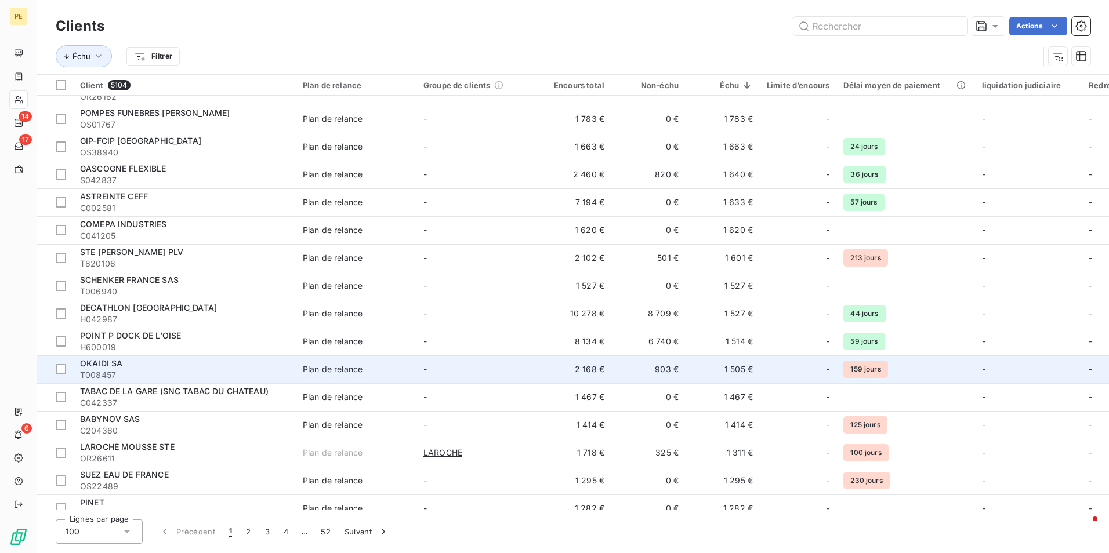
click at [147, 372] on span "T008457" at bounding box center [184, 375] width 209 height 12
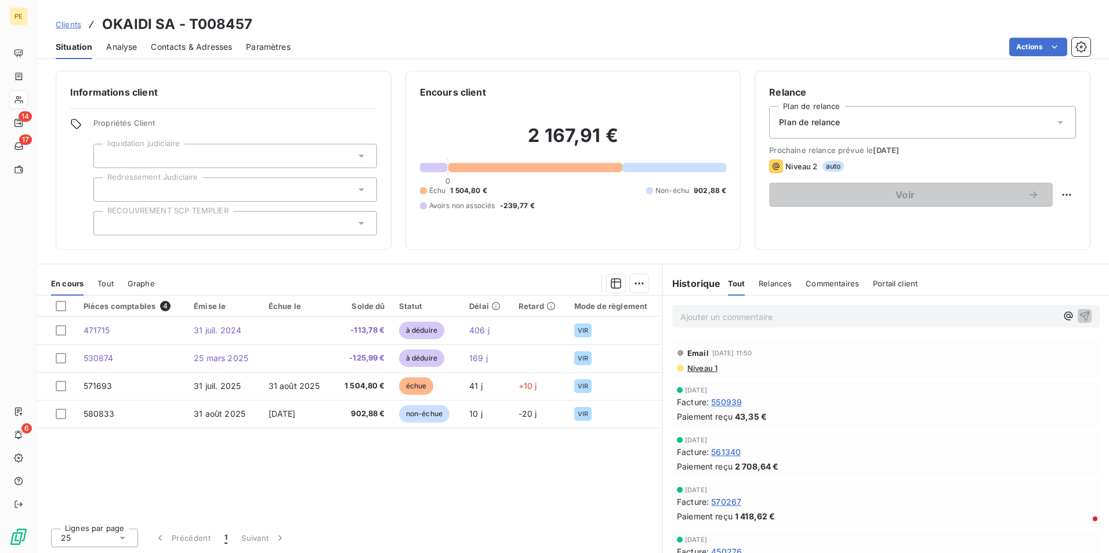
click at [227, 47] on span "Contacts & Adresses" at bounding box center [191, 47] width 81 height 12
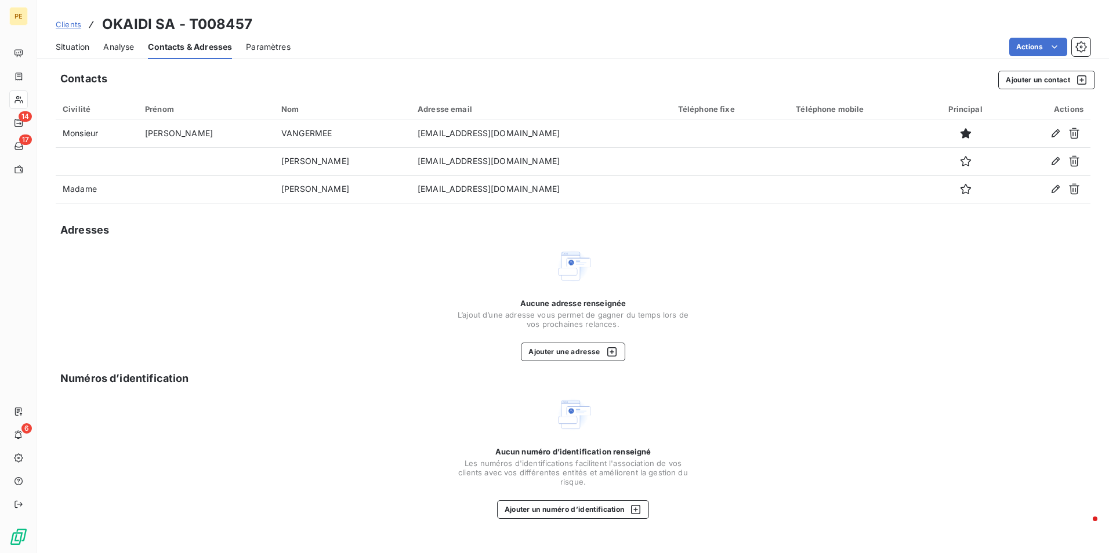
click at [78, 48] on span "Situation" at bounding box center [73, 47] width 34 height 12
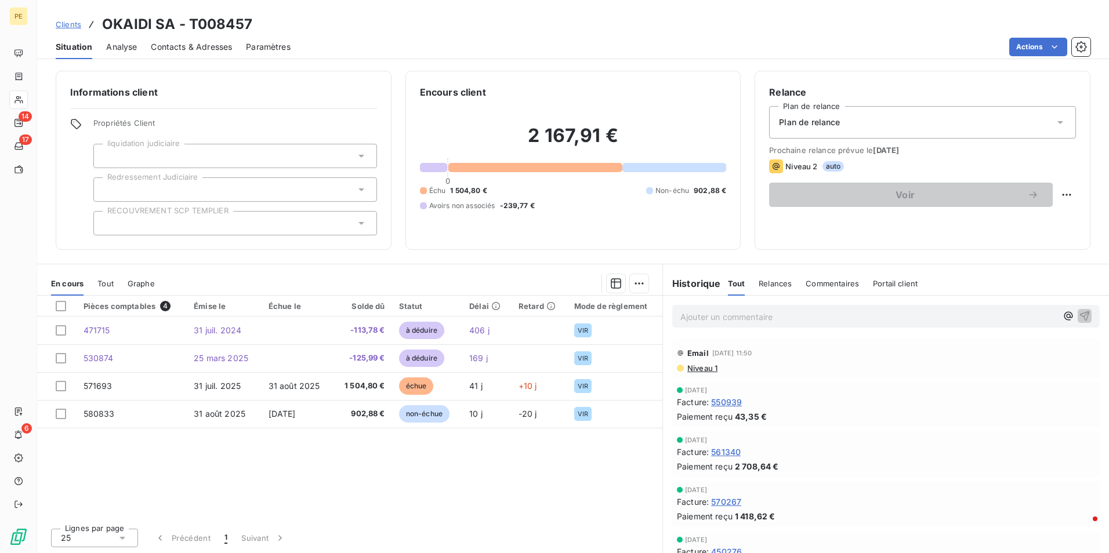
click at [695, 366] on span "Niveau 1" at bounding box center [701, 368] width 31 height 9
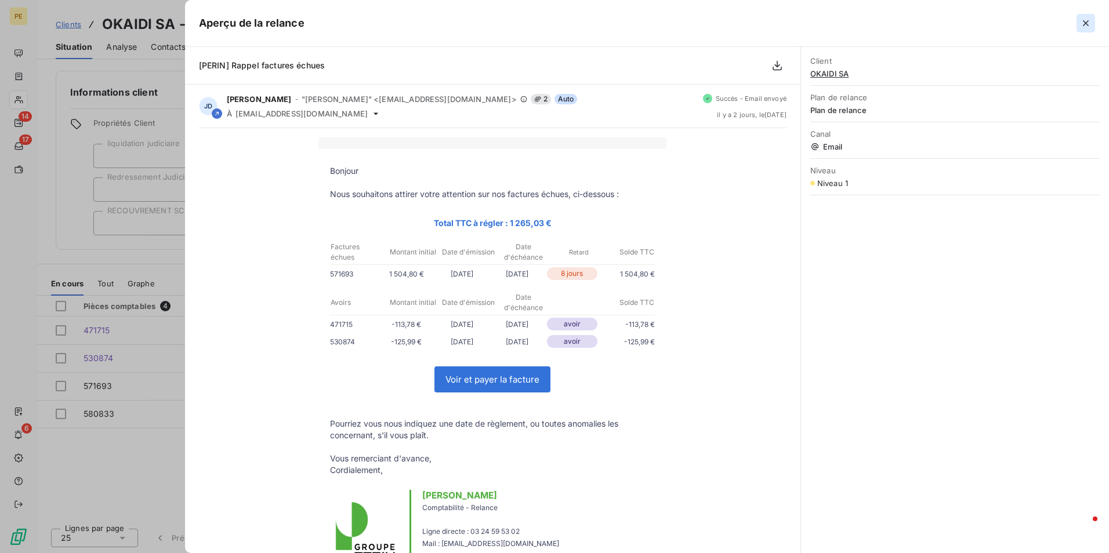
click at [1091, 25] on icon "button" at bounding box center [1086, 23] width 12 height 12
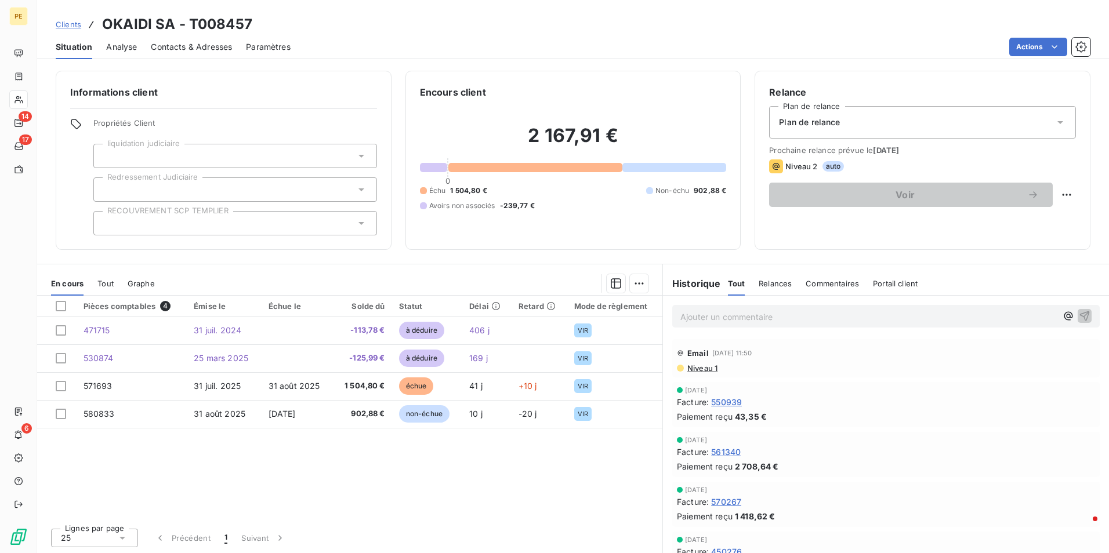
click at [452, 516] on div "Pièces comptables 4 Émise le Échue le Solde dû Statut Délai Retard Mode de règl…" at bounding box center [349, 407] width 625 height 223
